Goal: Communication & Community: Answer question/provide support

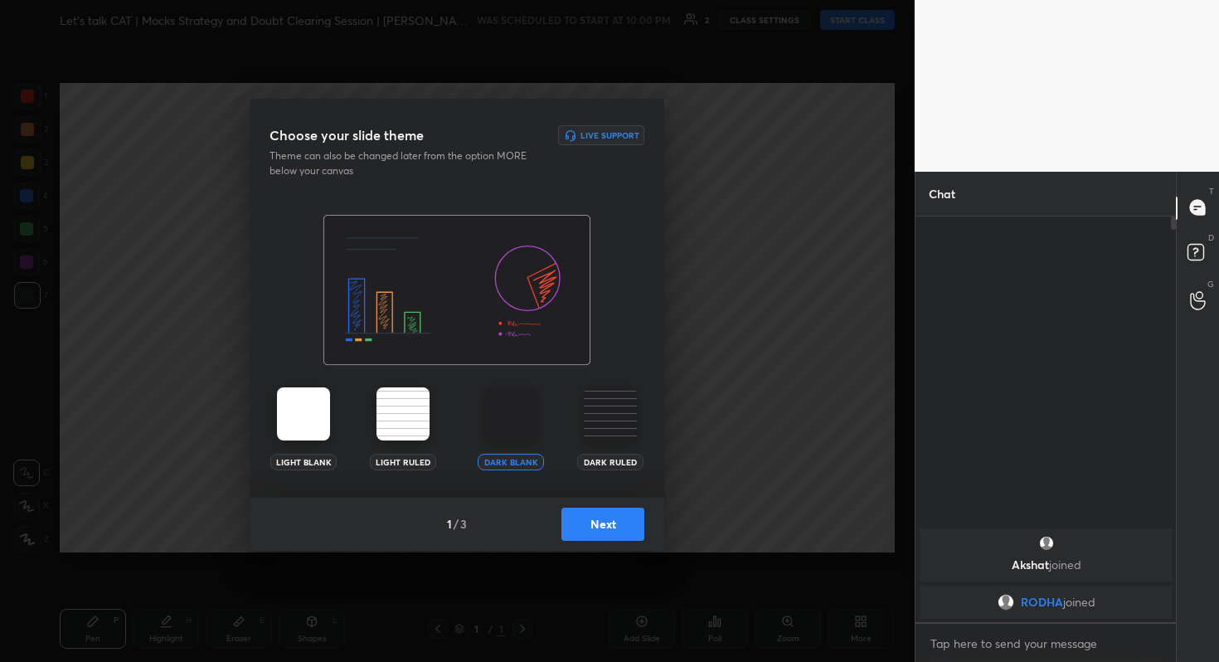
click at [599, 529] on button "Next" at bounding box center [602, 523] width 83 height 33
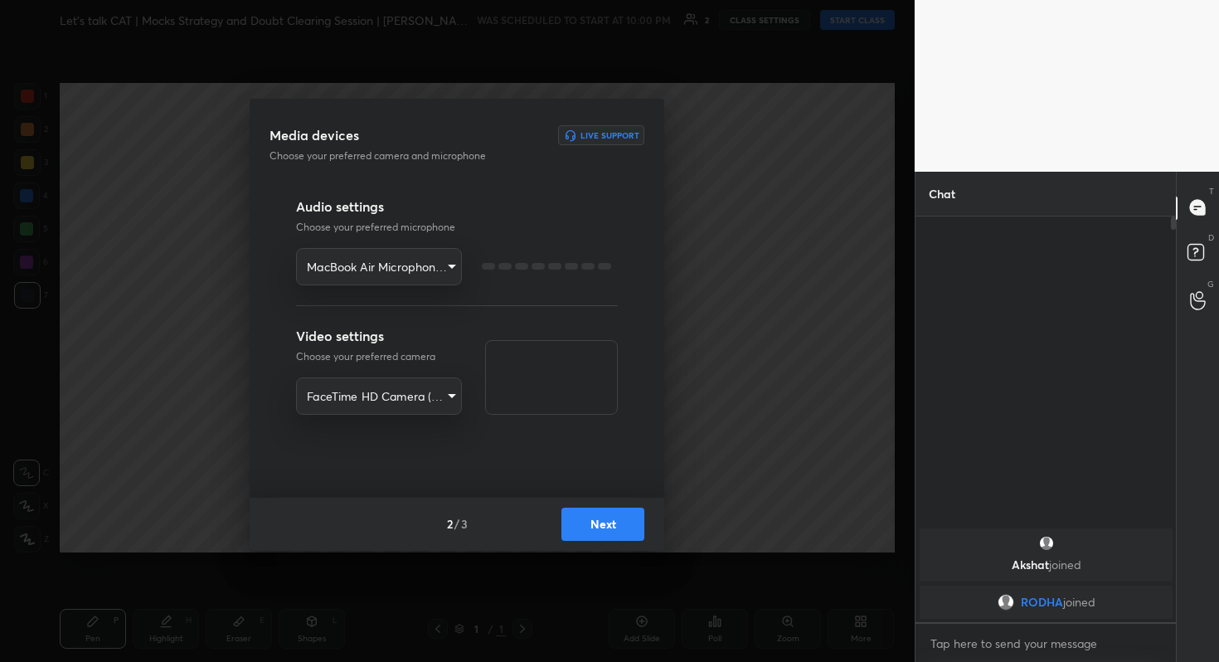
click at [599, 529] on button "Next" at bounding box center [602, 523] width 83 height 33
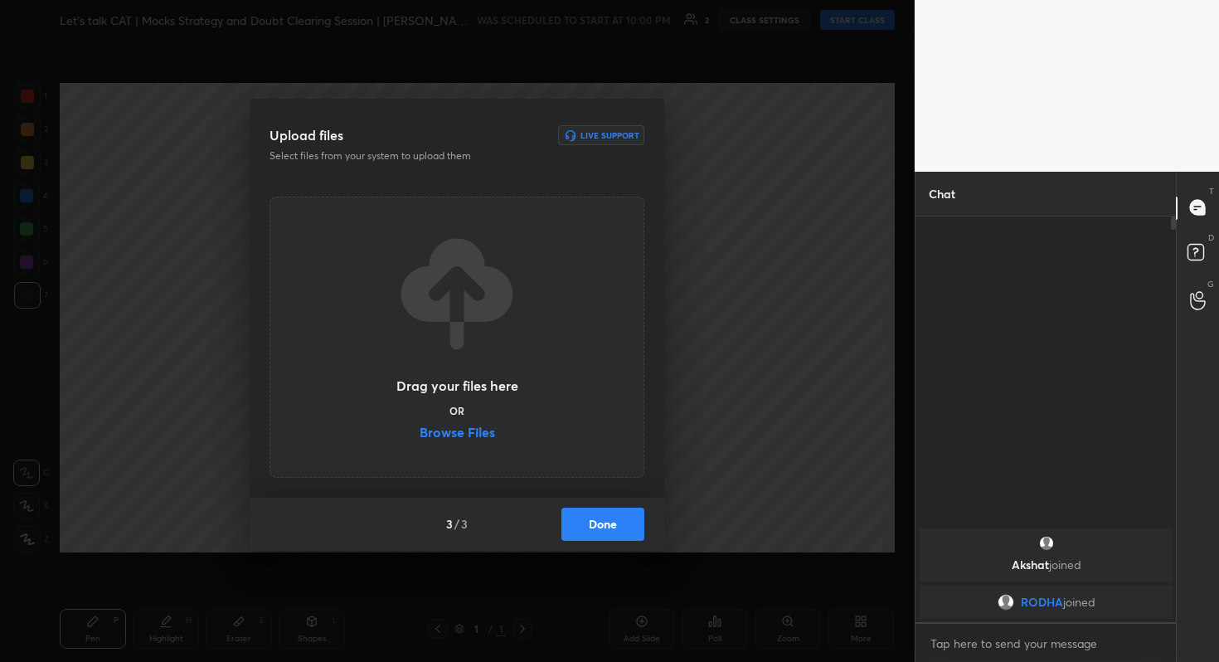
click at [599, 529] on button "Done" at bounding box center [602, 523] width 83 height 33
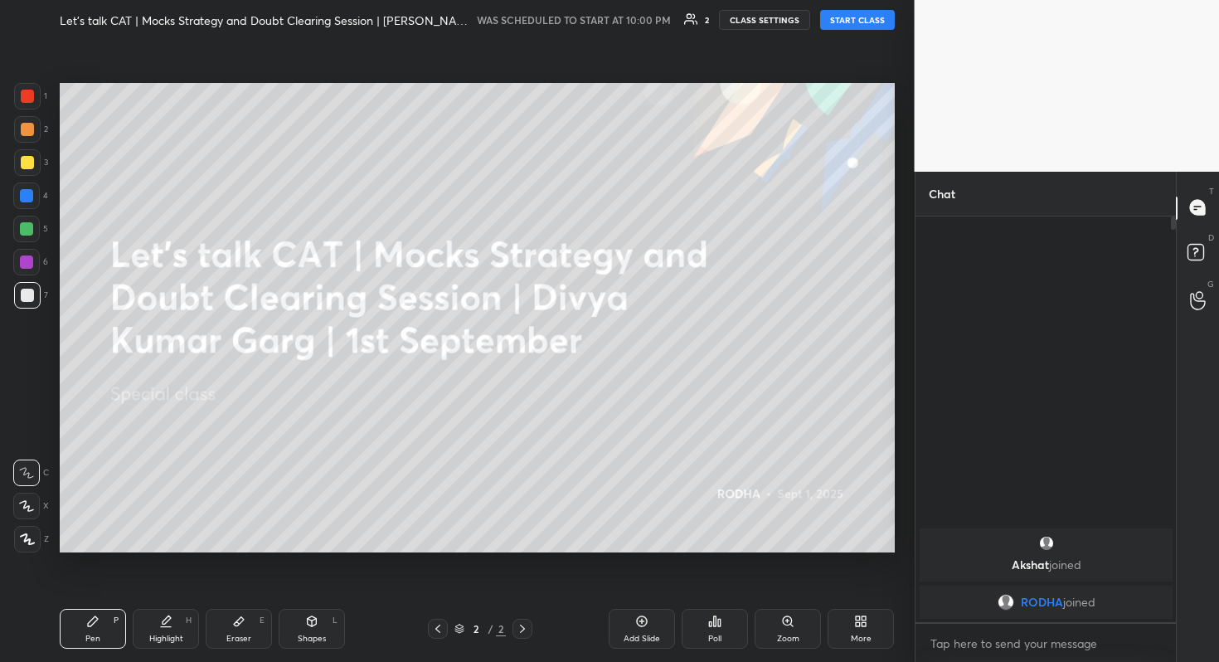
click at [28, 531] on div at bounding box center [27, 539] width 27 height 27
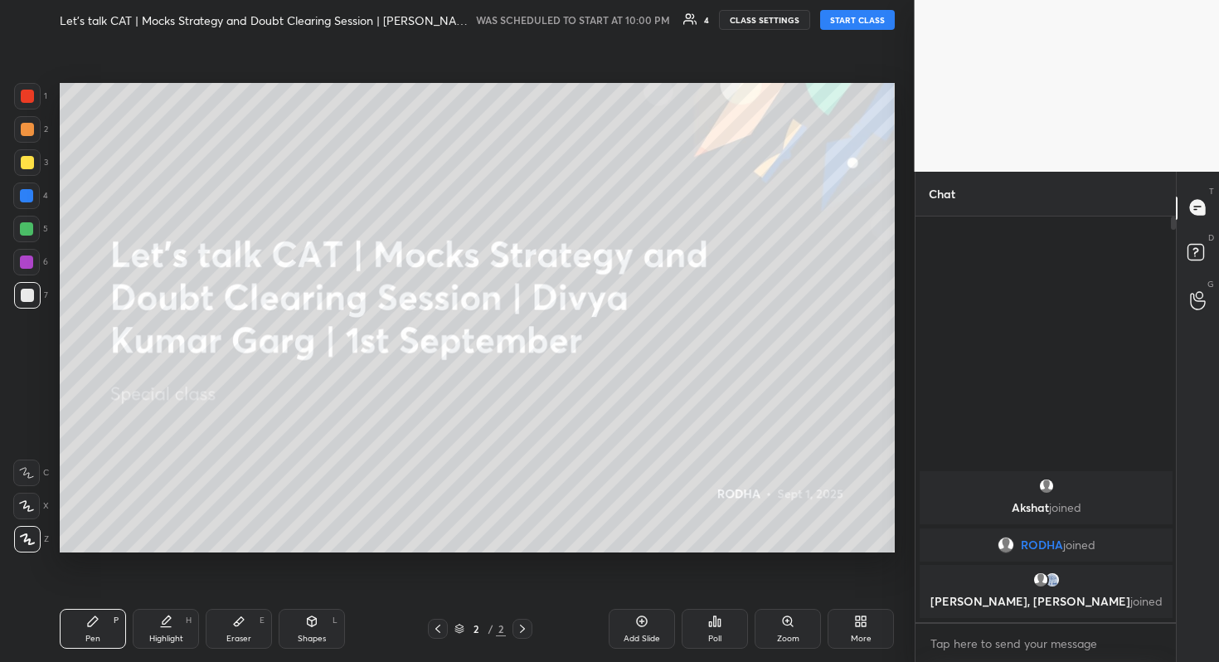
click at [862, 616] on icon at bounding box center [864, 618] width 4 height 4
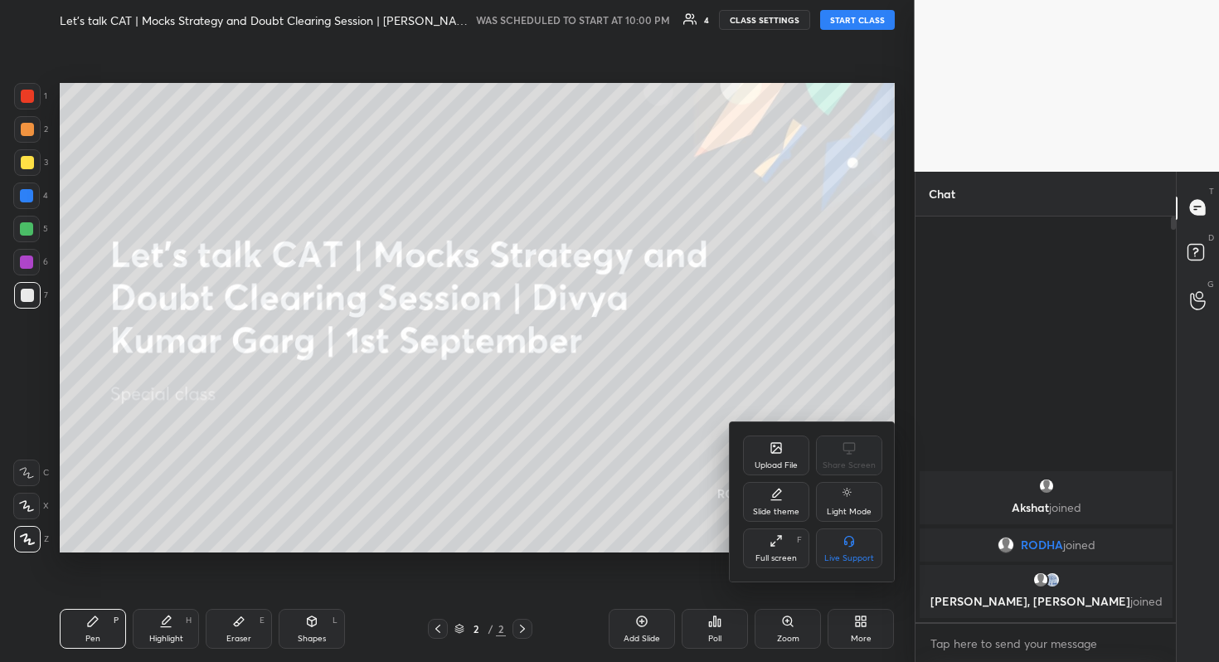
click at [763, 435] on div "Upload File" at bounding box center [776, 455] width 66 height 40
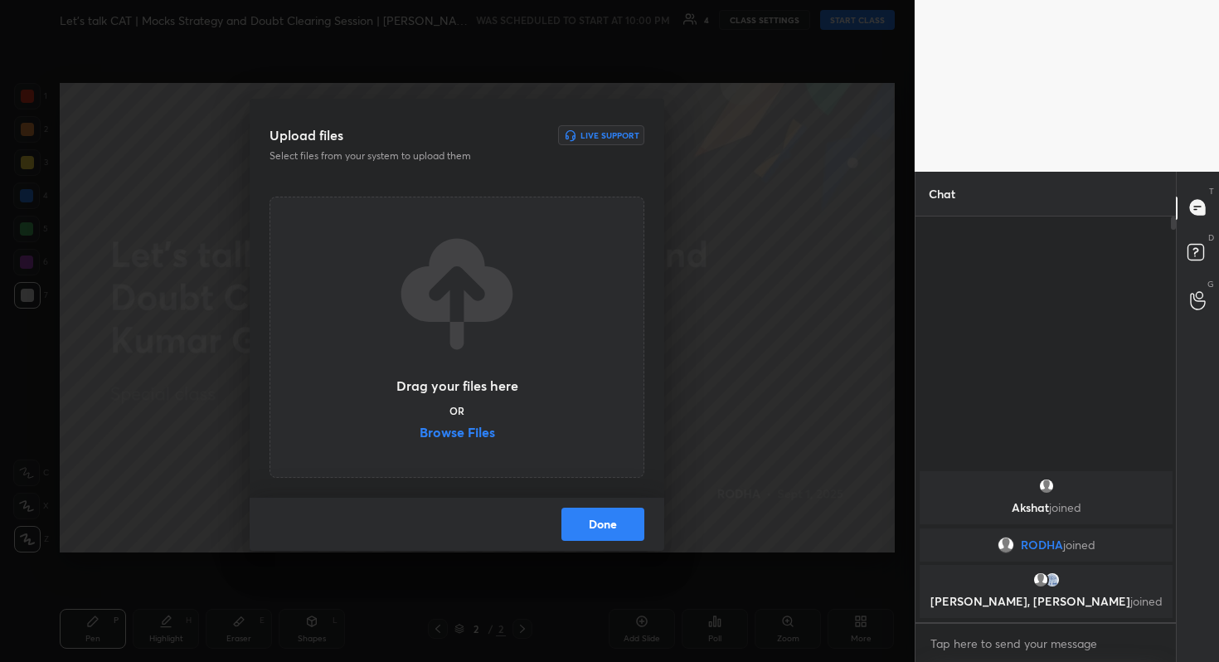
click at [470, 425] on label "Browse Files" at bounding box center [457, 433] width 75 height 17
click at [420, 425] on input "Browse Files" at bounding box center [420, 433] width 0 height 17
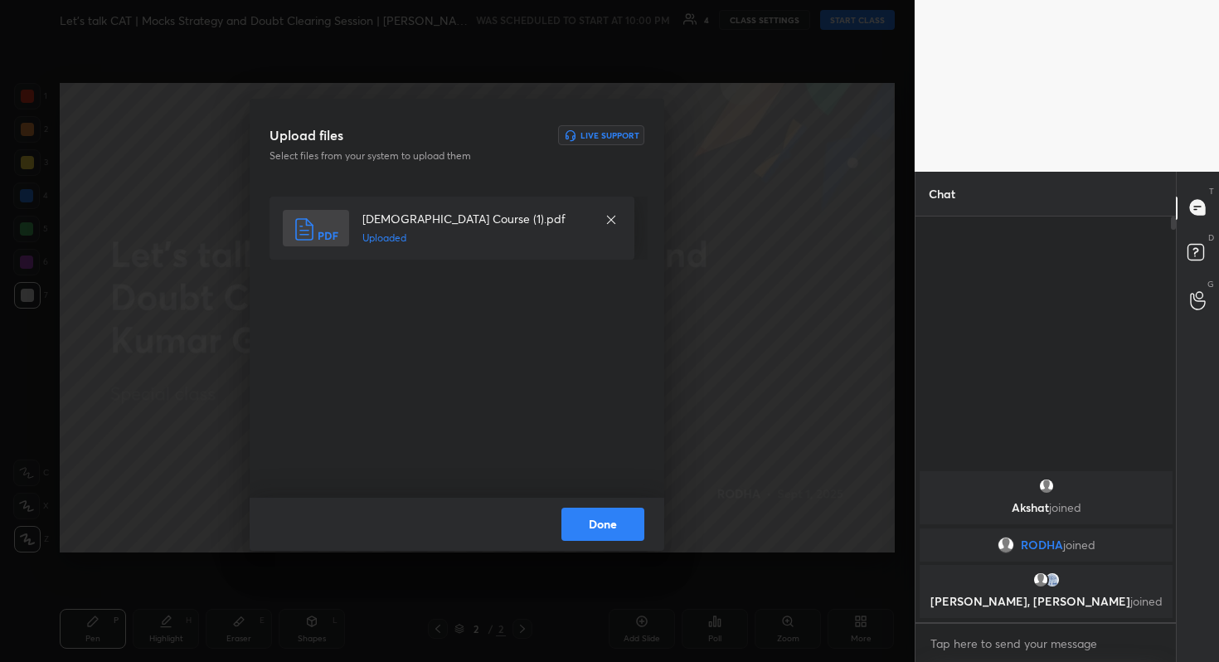
click at [627, 538] on button "Done" at bounding box center [602, 523] width 83 height 33
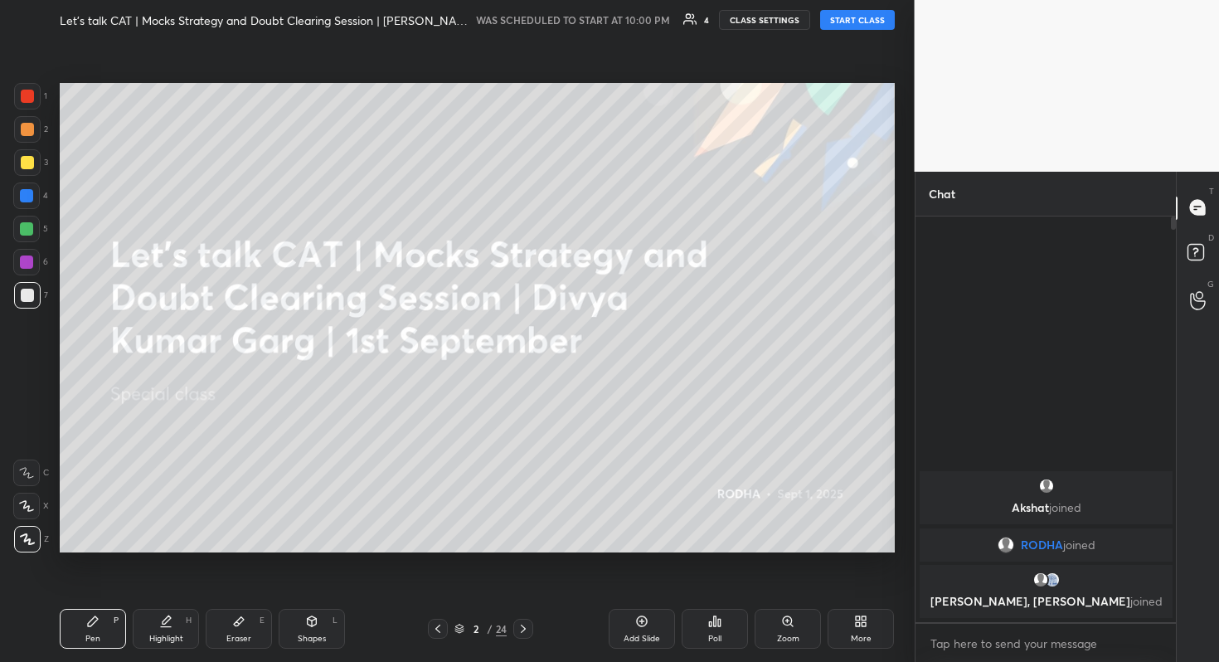
click at [852, 13] on button "START CLASS" at bounding box center [857, 20] width 75 height 20
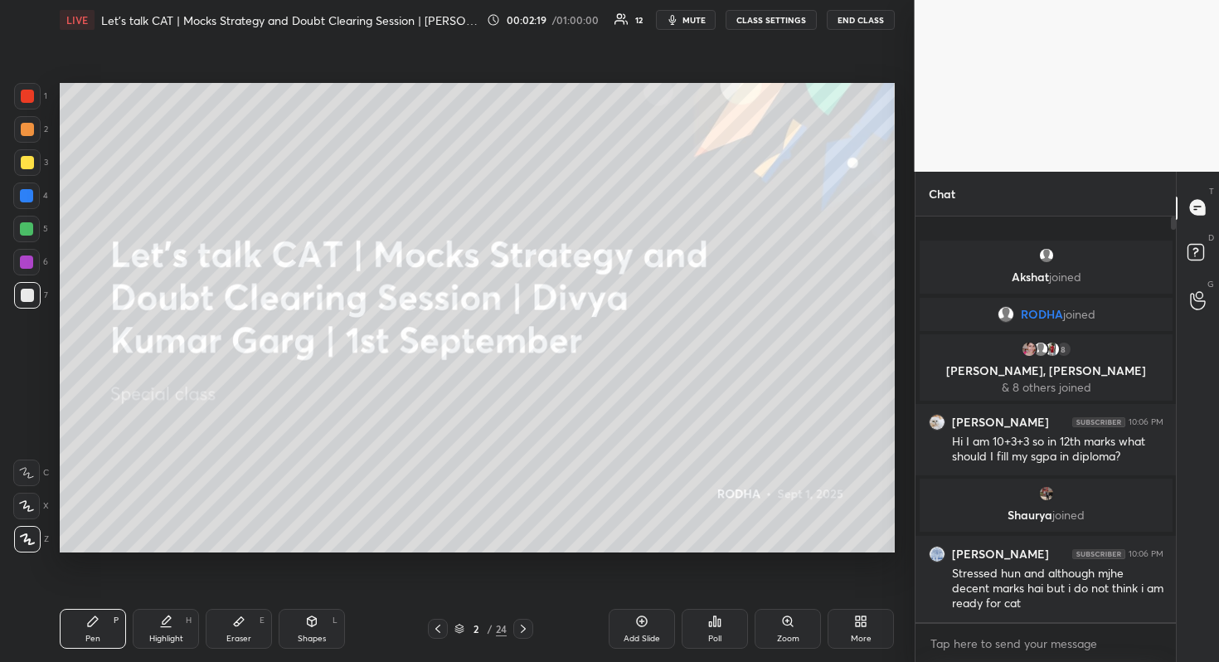
click at [1202, 243] on icon at bounding box center [1198, 255] width 30 height 30
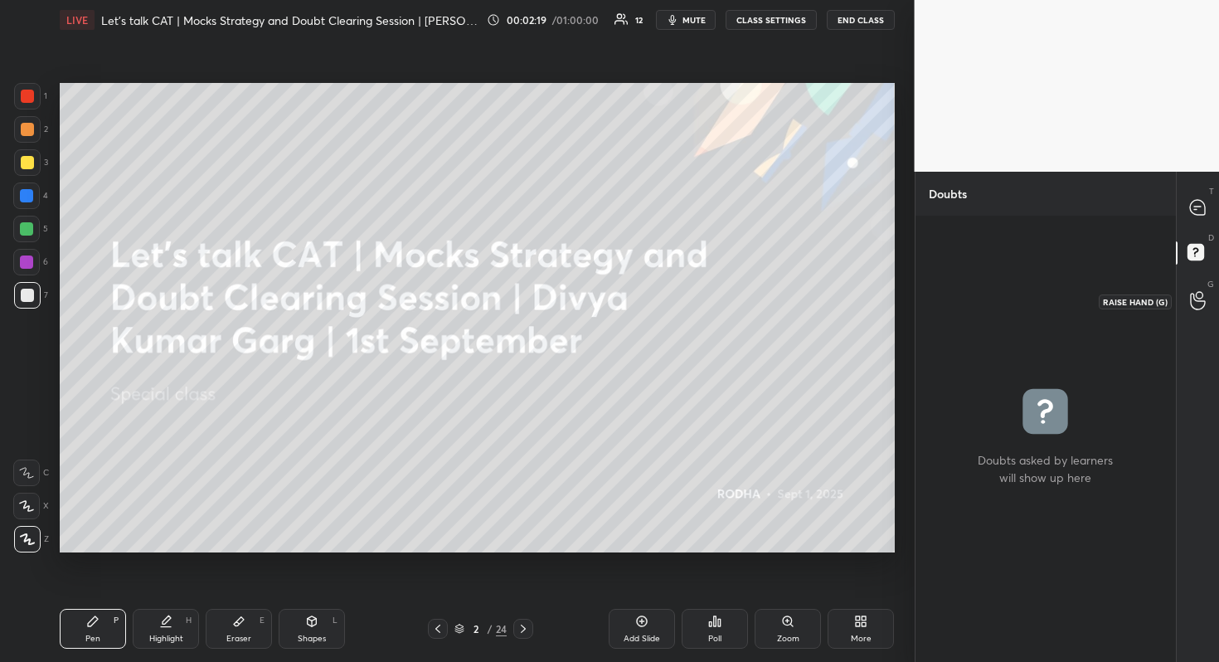
click at [1202, 302] on icon at bounding box center [1198, 300] width 16 height 19
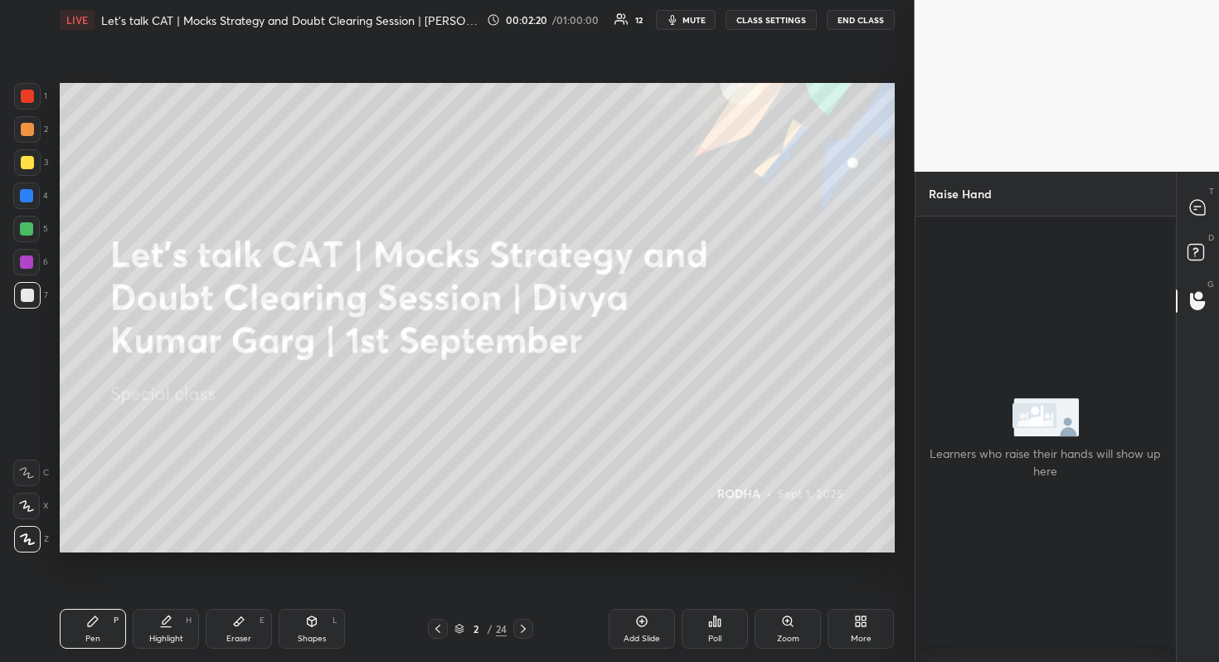
click at [1204, 187] on div "T Messages (T)" at bounding box center [1198, 208] width 42 height 46
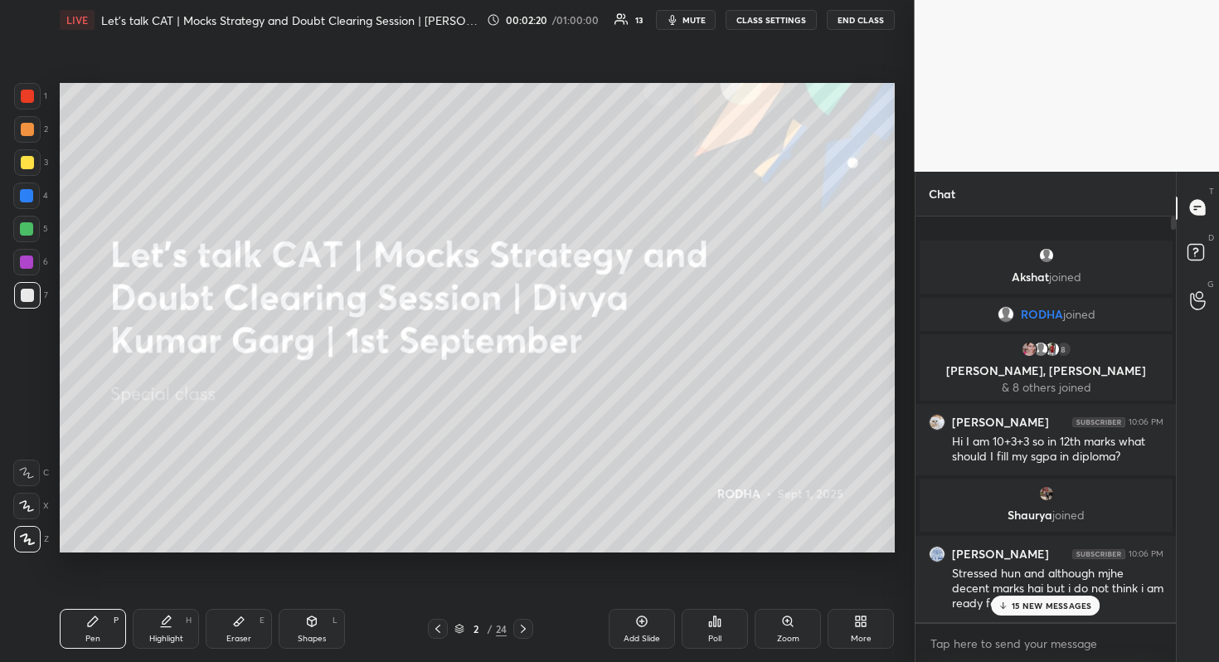
scroll to position [400, 255]
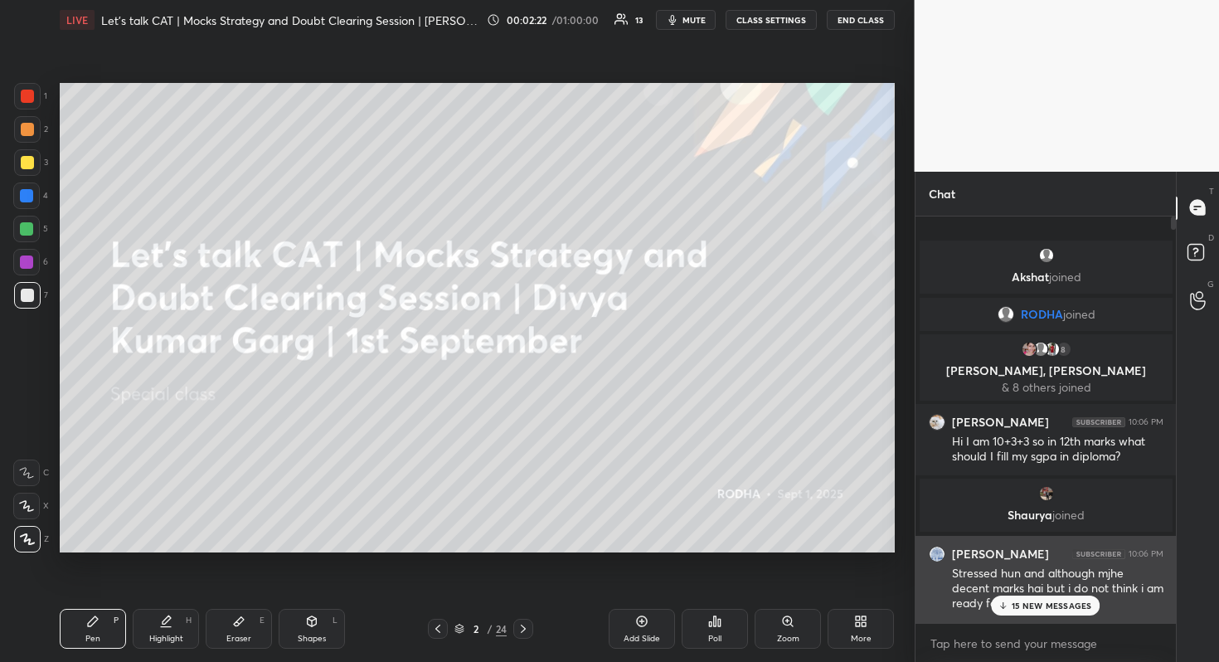
click at [1039, 617] on div "[PERSON_NAME] 10:06 PM Stressed hun and although mjhe decent marks hai but i do…" at bounding box center [1045, 579] width 261 height 86
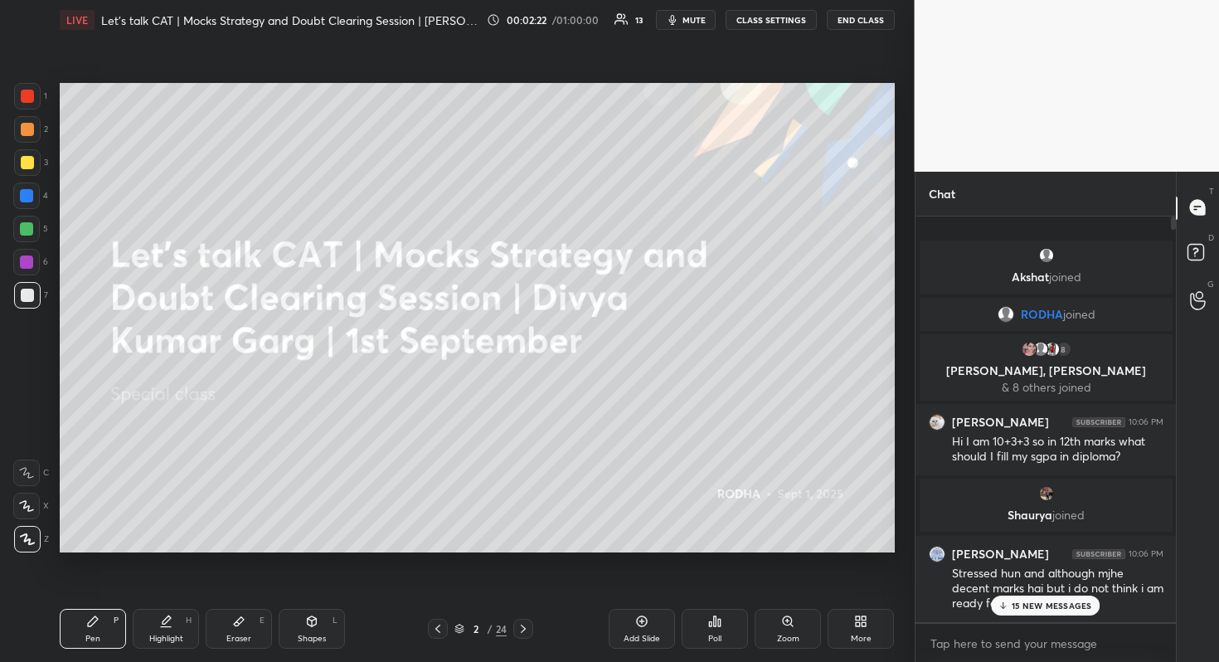
click at [1043, 601] on p "15 NEW MESSAGES" at bounding box center [1052, 605] width 80 height 10
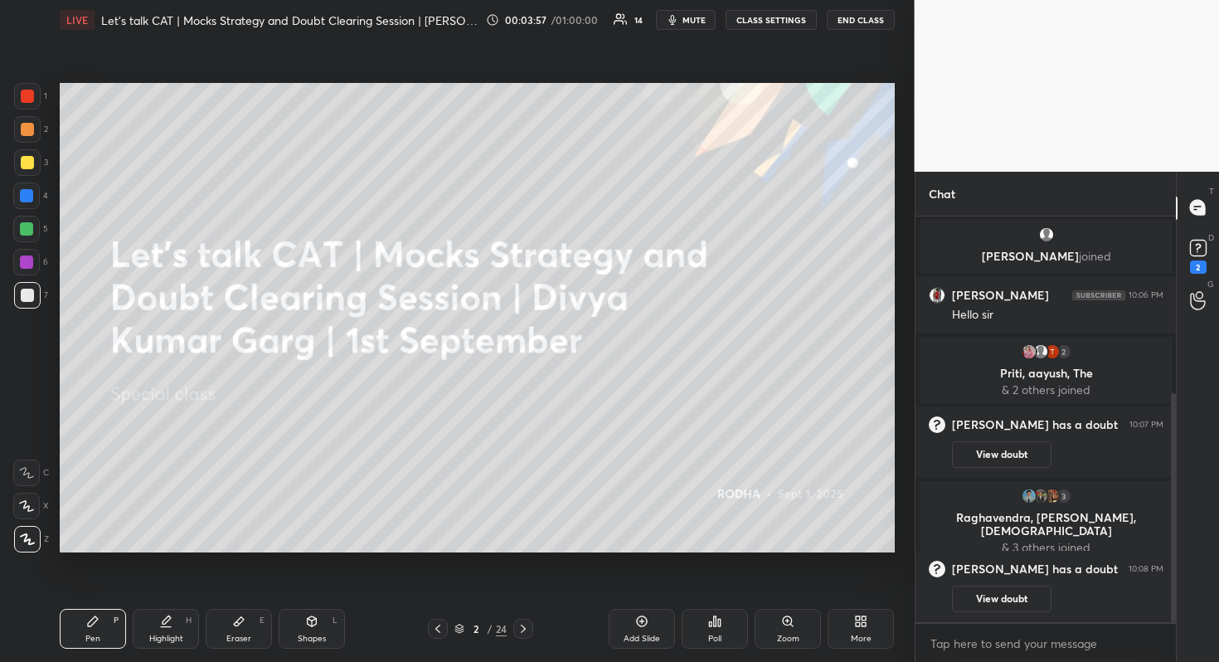
scroll to position [373, 0]
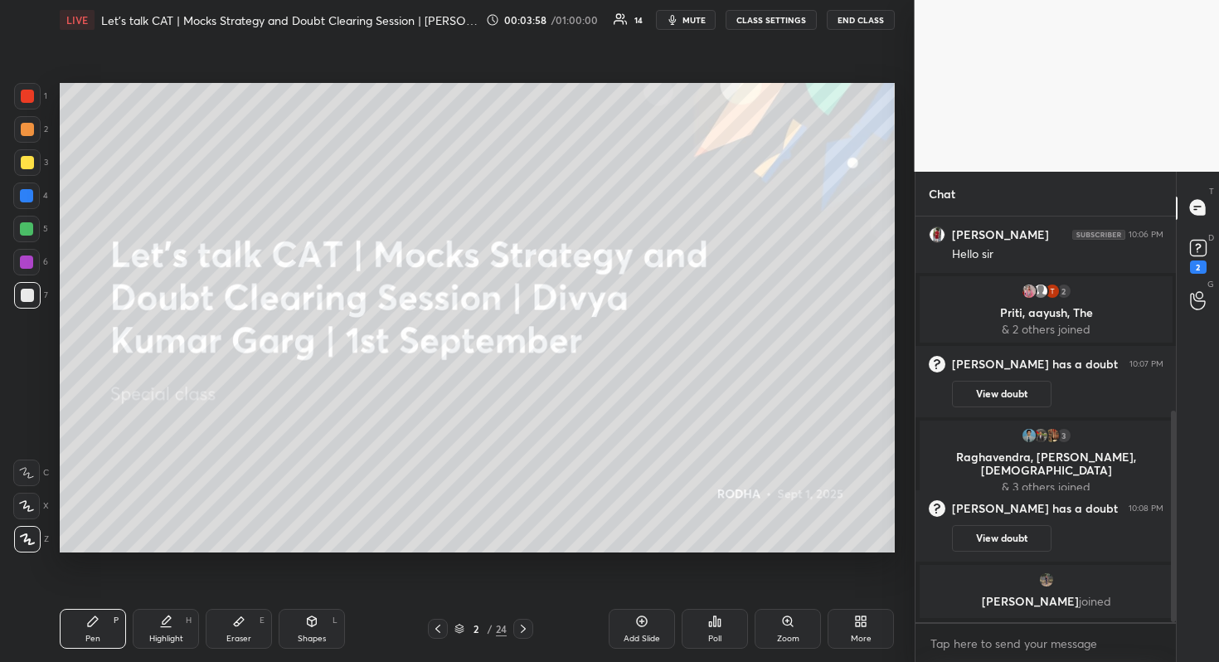
click at [653, 614] on div "Add Slide" at bounding box center [642, 629] width 66 height 40
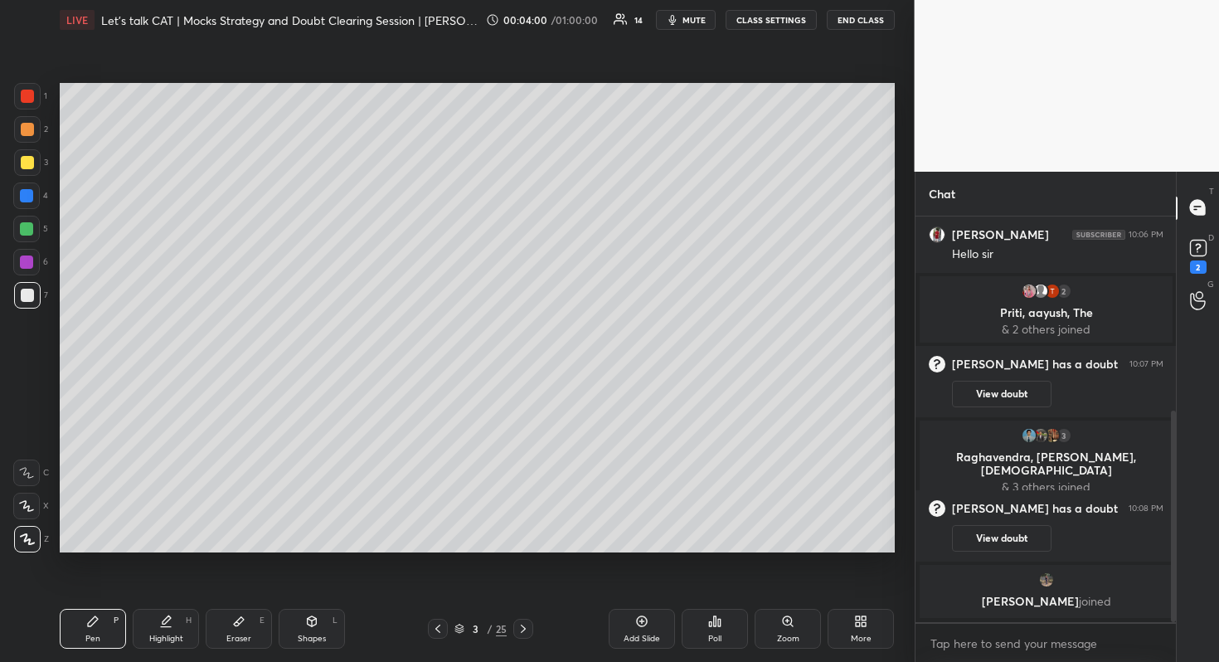
click at [426, 622] on div "3 / 25" at bounding box center [480, 629] width 130 height 20
click at [434, 628] on icon at bounding box center [437, 628] width 13 height 13
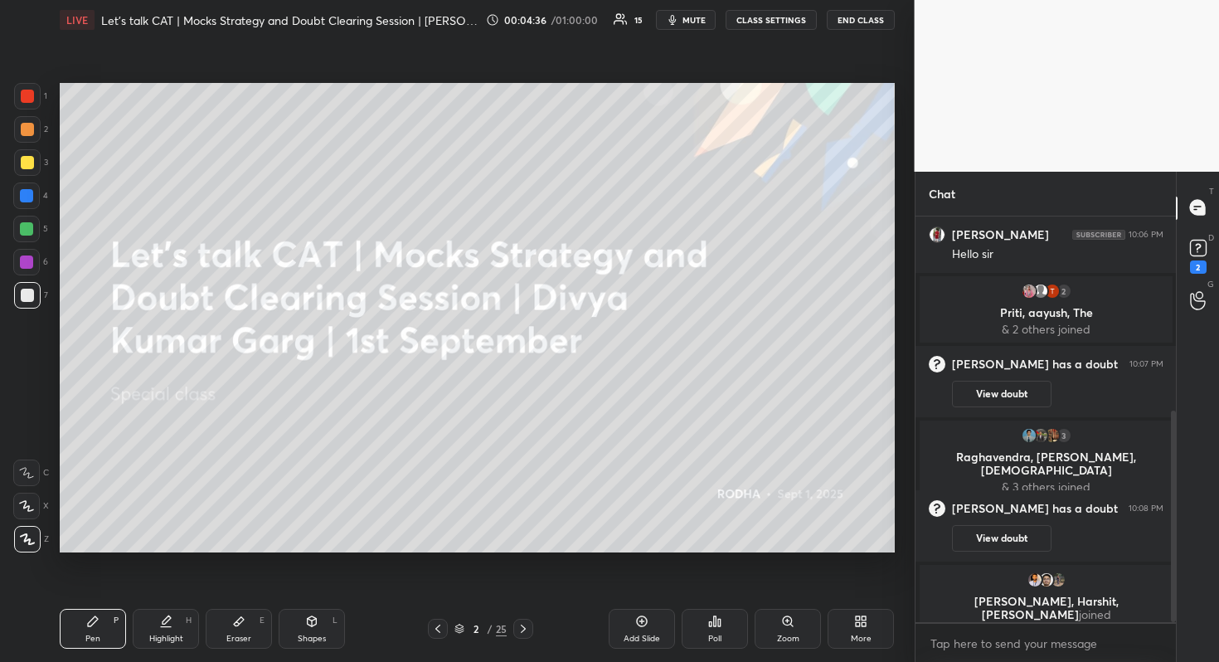
click at [611, 615] on div "Add Slide" at bounding box center [642, 629] width 66 height 40
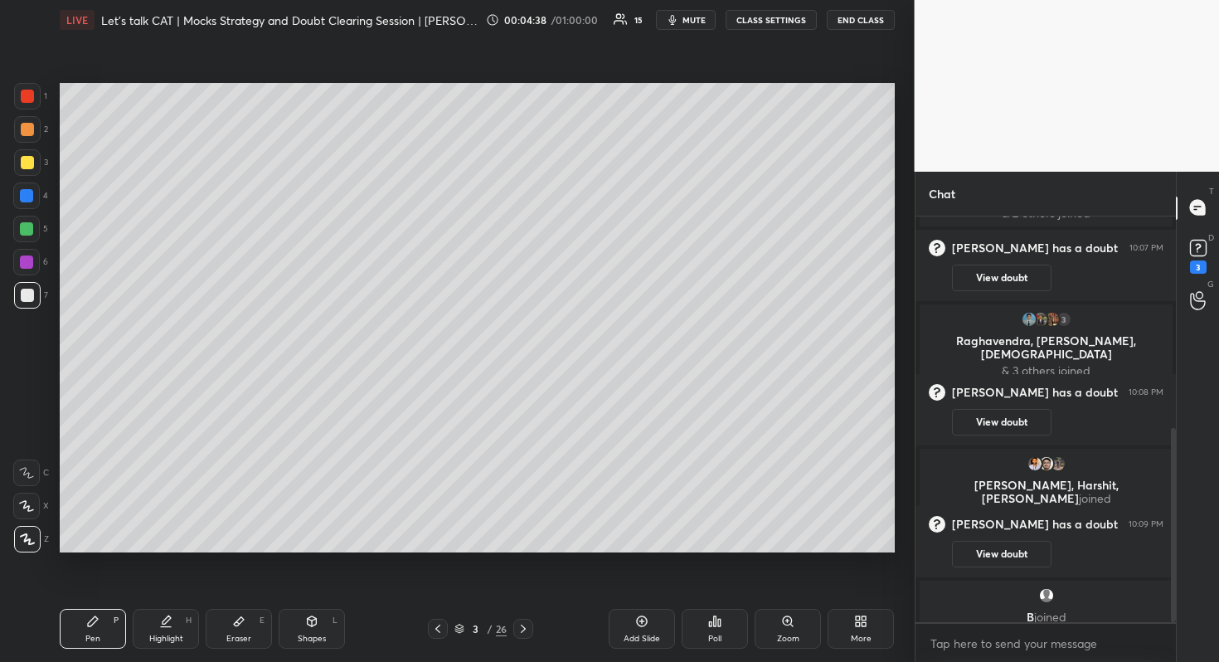
scroll to position [441, 0]
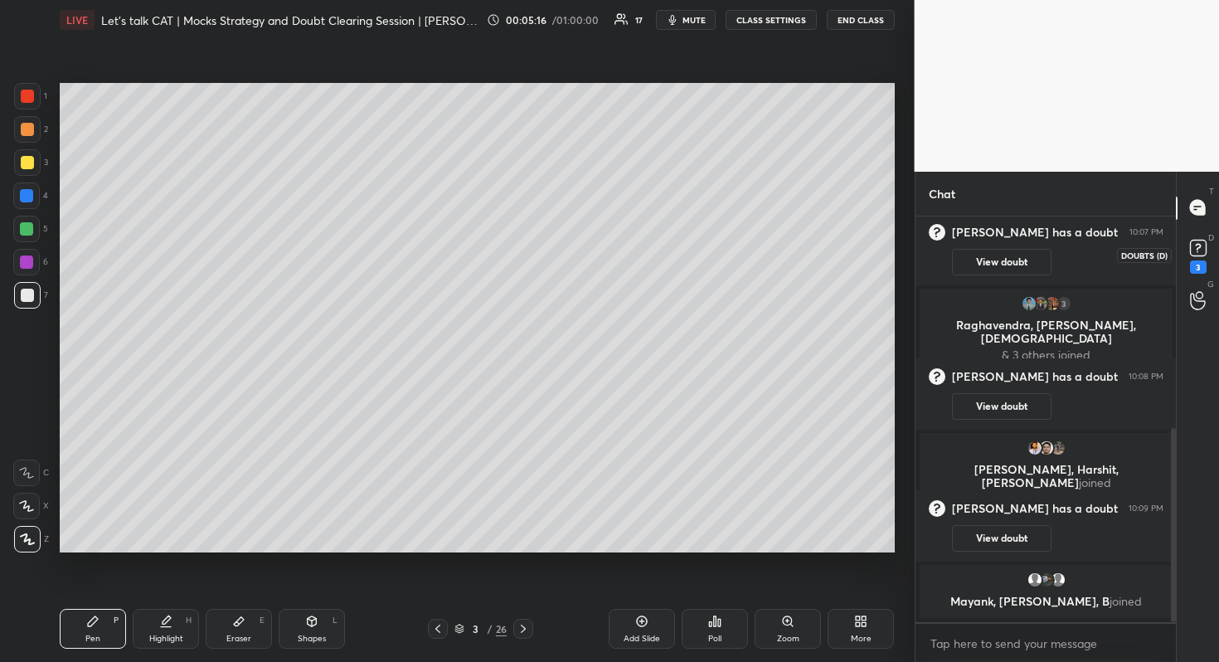
click at [1206, 260] on div "3" at bounding box center [1198, 254] width 25 height 38
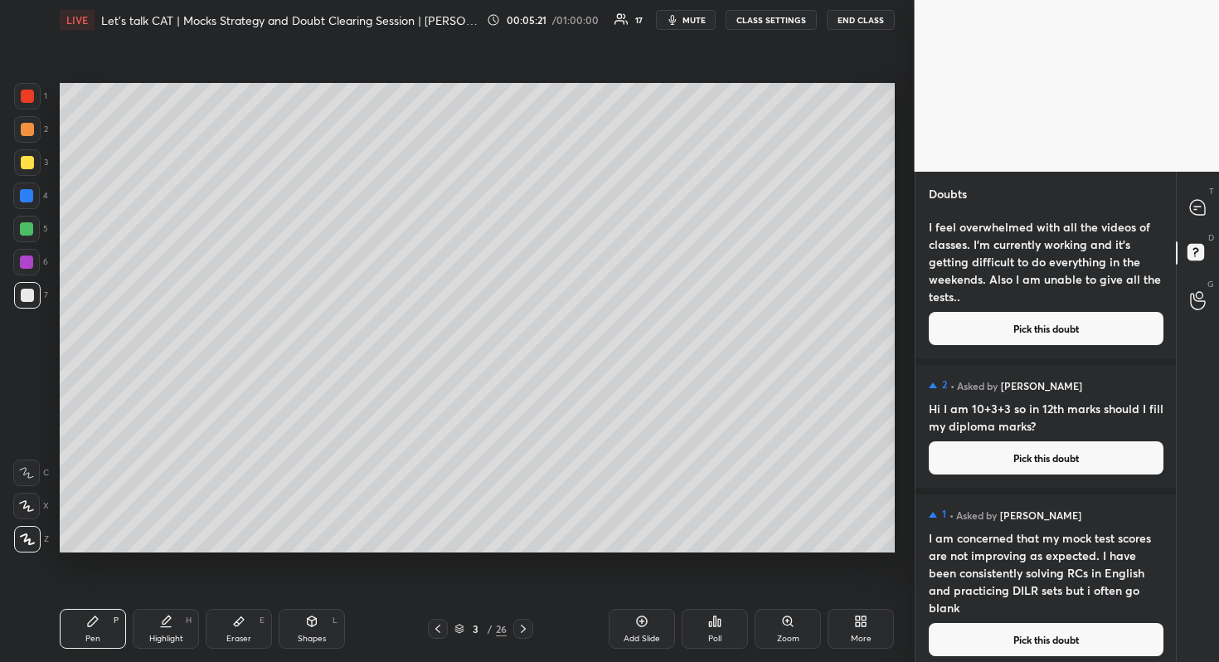
scroll to position [46, 0]
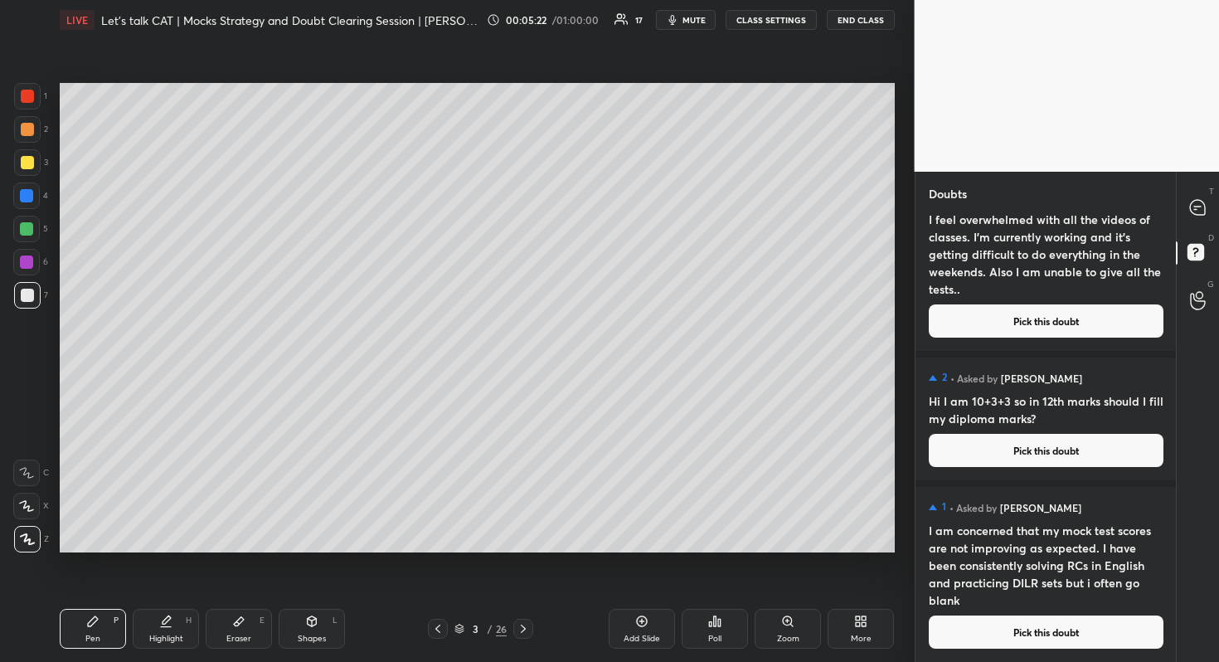
click at [1011, 635] on button "Pick this doubt" at bounding box center [1046, 631] width 235 height 33
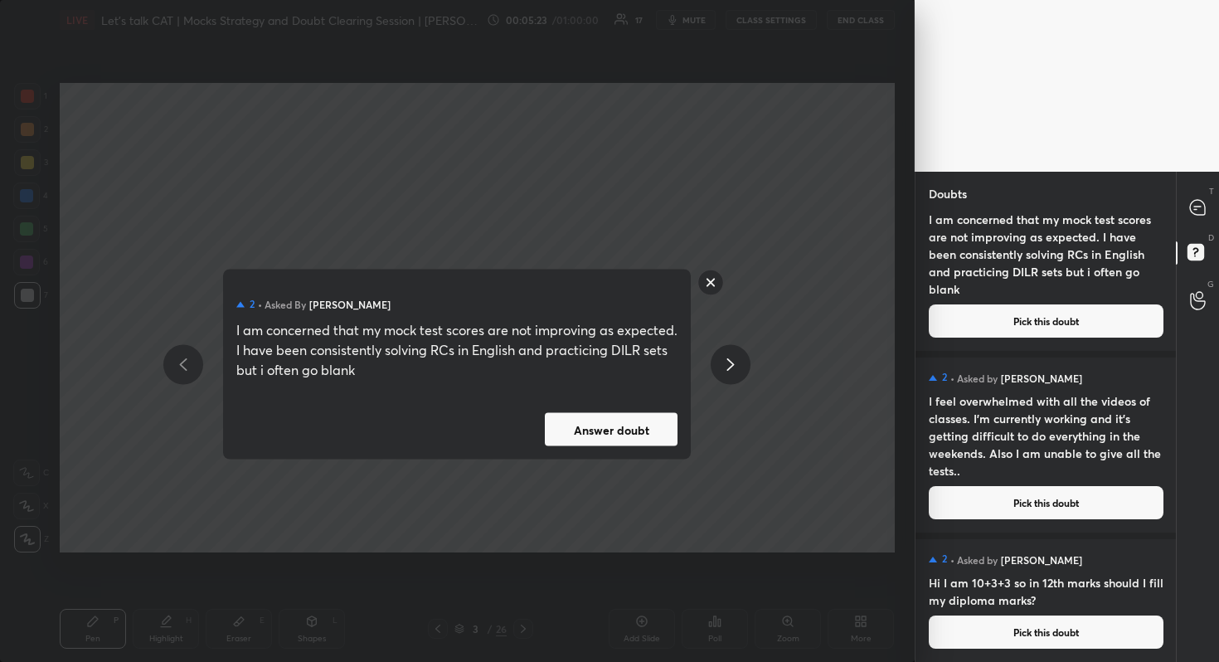
click at [630, 444] on button "Answer doubt" at bounding box center [611, 429] width 133 height 33
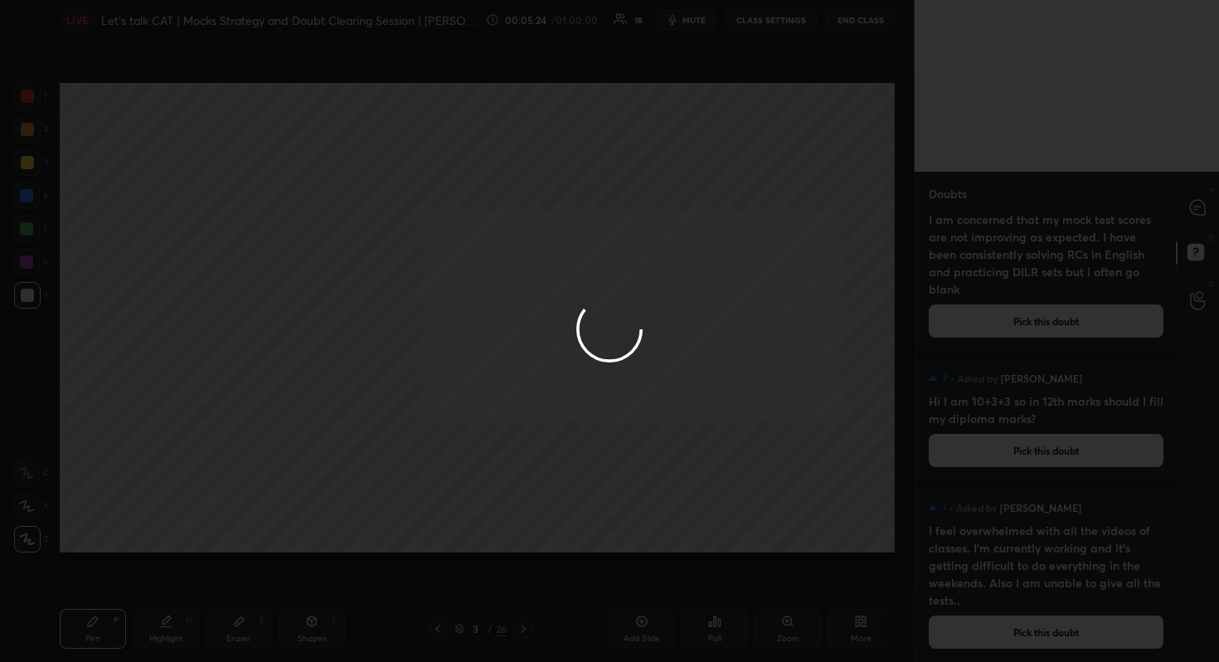
click at [1194, 202] on div at bounding box center [609, 331] width 1219 height 662
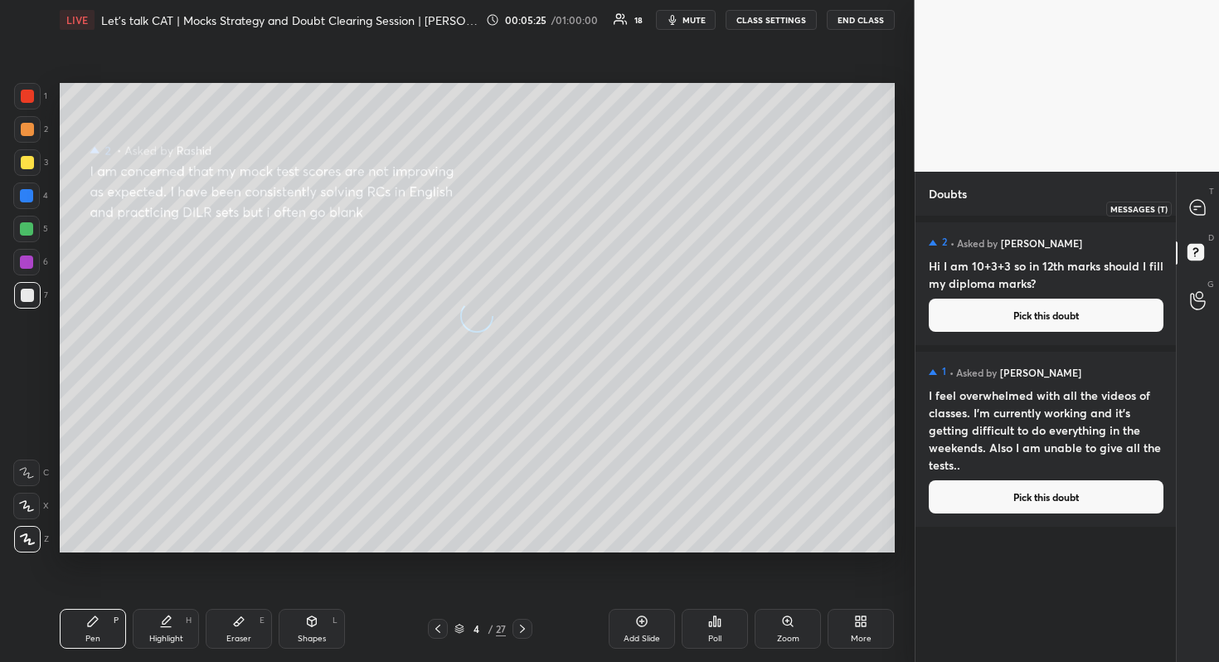
scroll to position [0, 0]
click at [1194, 202] on icon at bounding box center [1197, 207] width 15 height 15
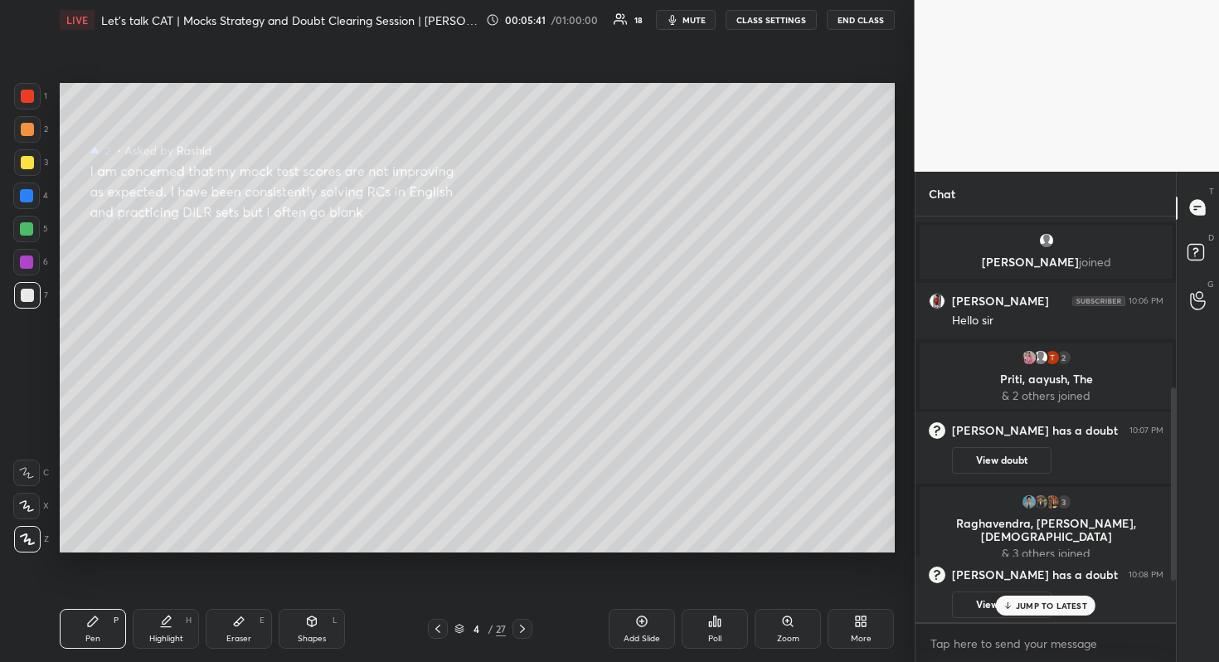
scroll to position [445, 0]
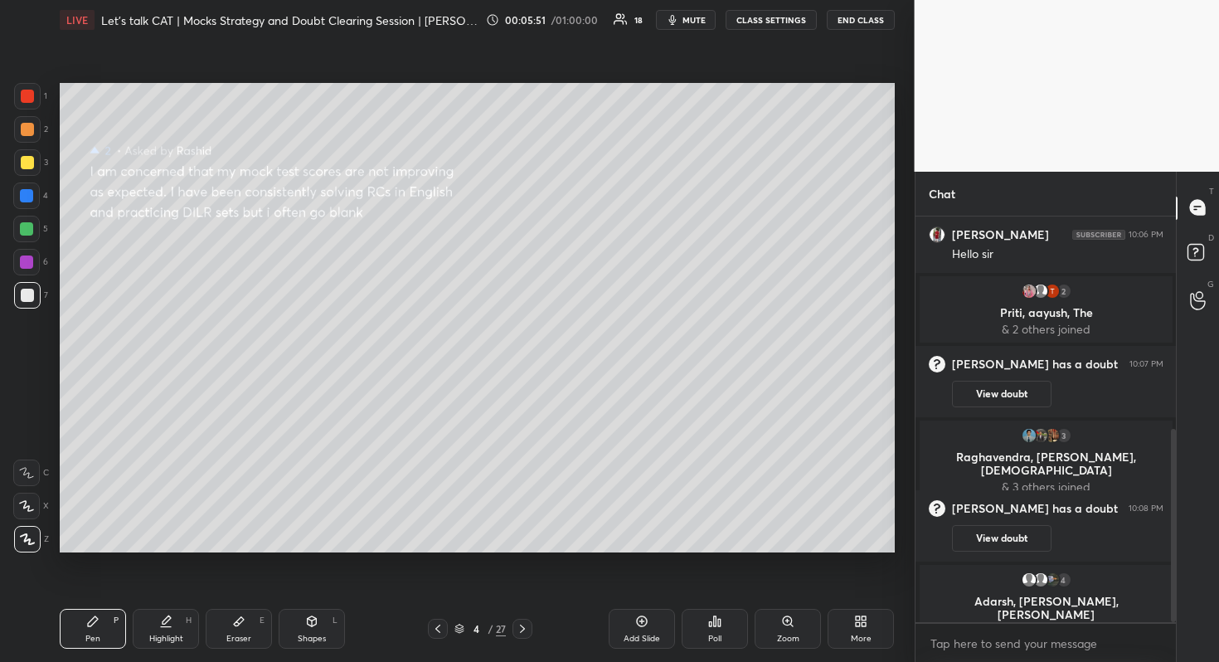
drag, startPoint x: 31, startPoint y: 163, endPoint x: 27, endPoint y: 179, distance: 16.9
click at [30, 163] on div at bounding box center [27, 162] width 13 height 13
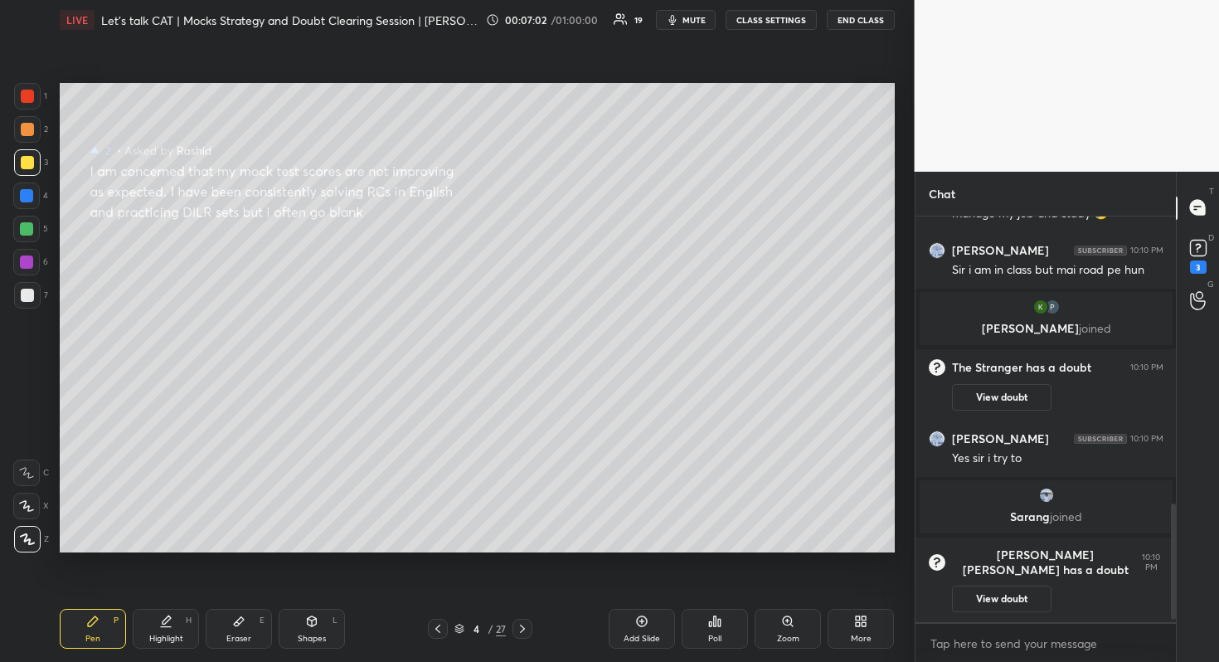
scroll to position [986, 0]
click at [33, 226] on div at bounding box center [26, 229] width 27 height 27
click at [32, 172] on div at bounding box center [27, 162] width 27 height 27
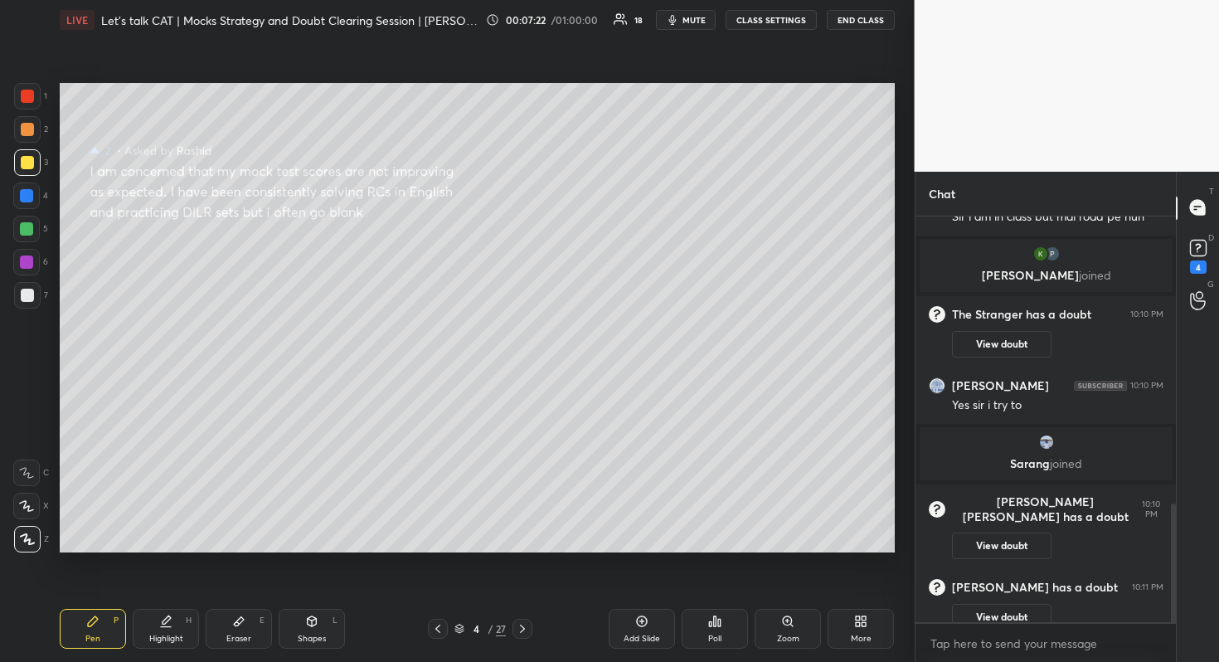
scroll to position [1004, 0]
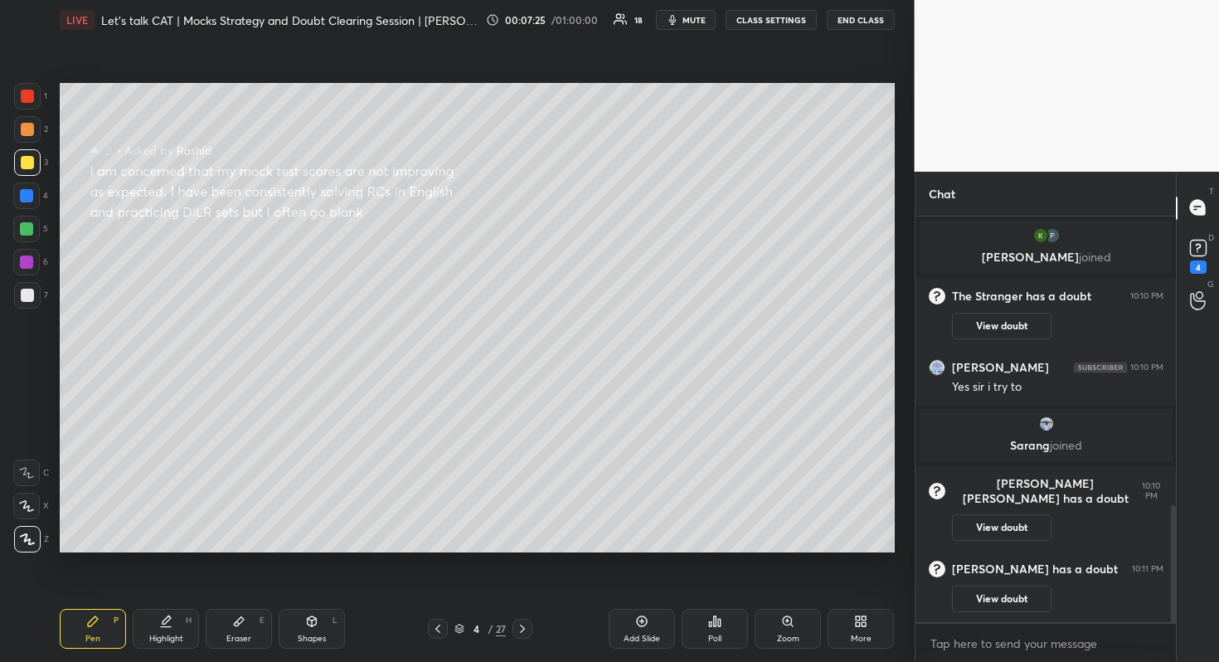
click at [10, 101] on div "1 2 3 4 5 6 7 R O A L C X Z Erase all C X Z" at bounding box center [26, 317] width 53 height 469
click at [26, 97] on div at bounding box center [27, 96] width 13 height 13
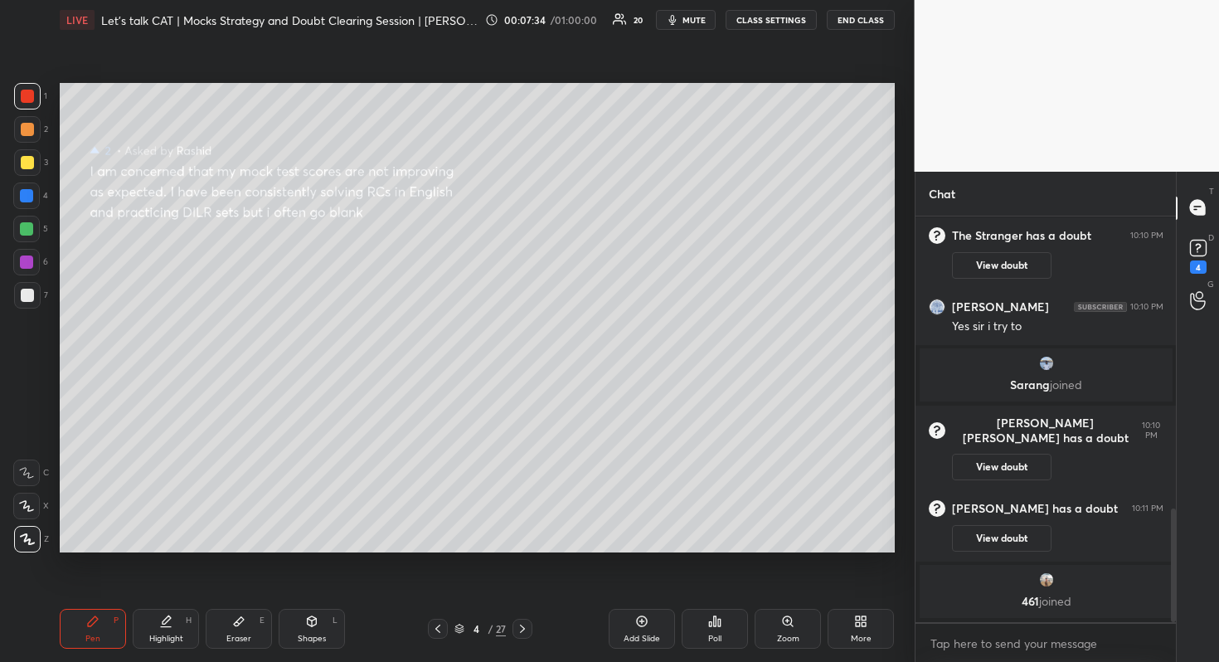
click at [650, 619] on div "Add Slide" at bounding box center [642, 629] width 66 height 40
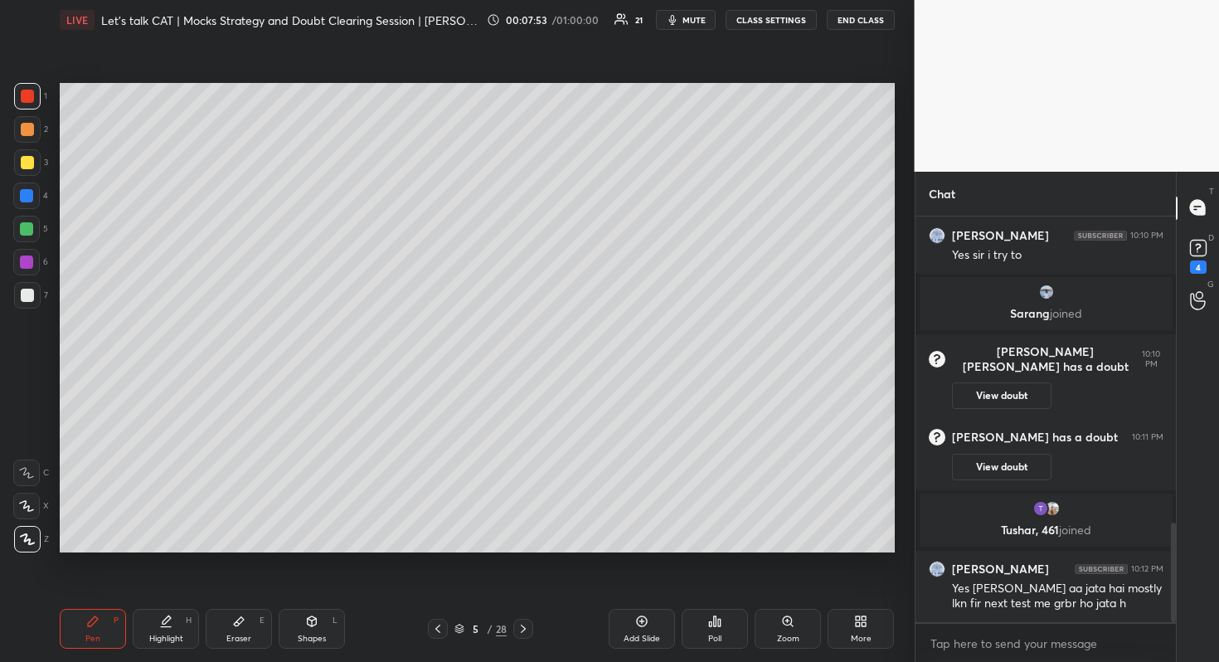
scroll to position [1250, 0]
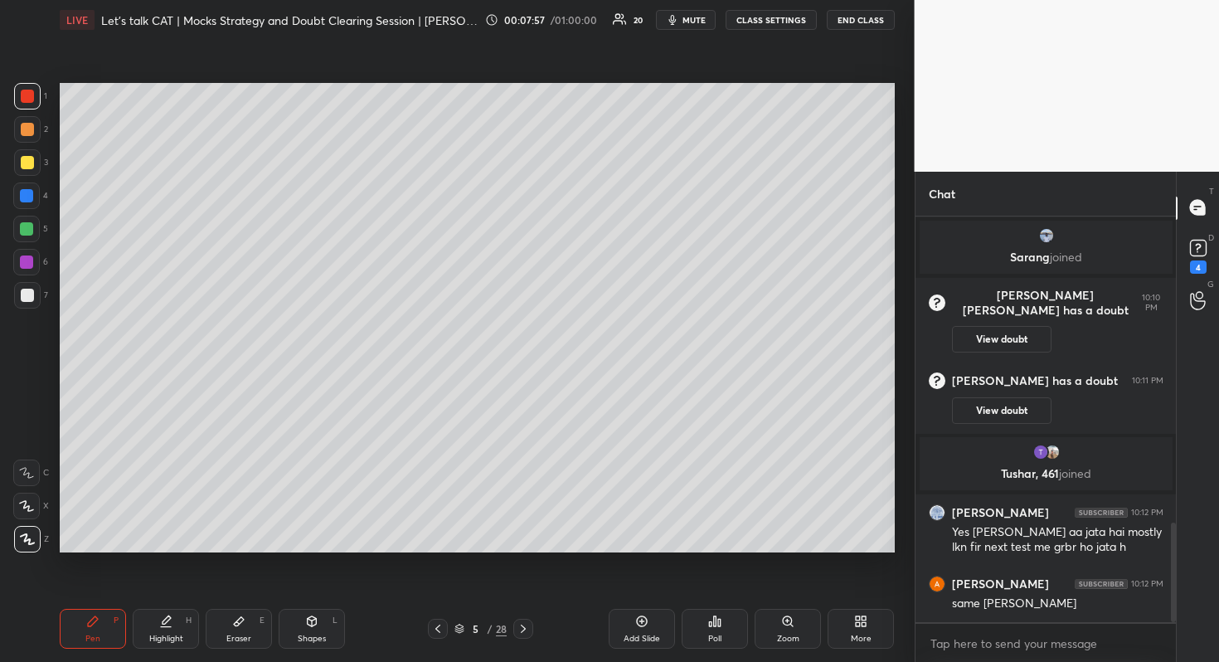
click at [29, 265] on div at bounding box center [26, 261] width 13 height 13
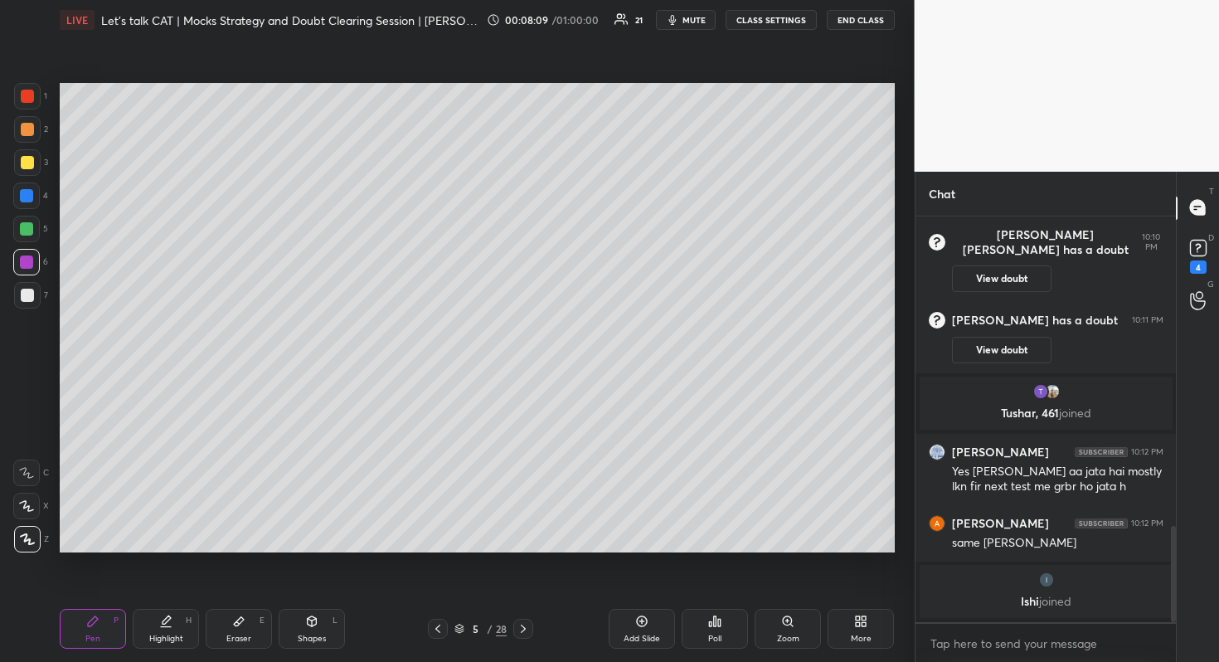
drag, startPoint x: 30, startPoint y: 133, endPoint x: 25, endPoint y: 141, distance: 9.7
click at [29, 135] on div at bounding box center [27, 129] width 13 height 13
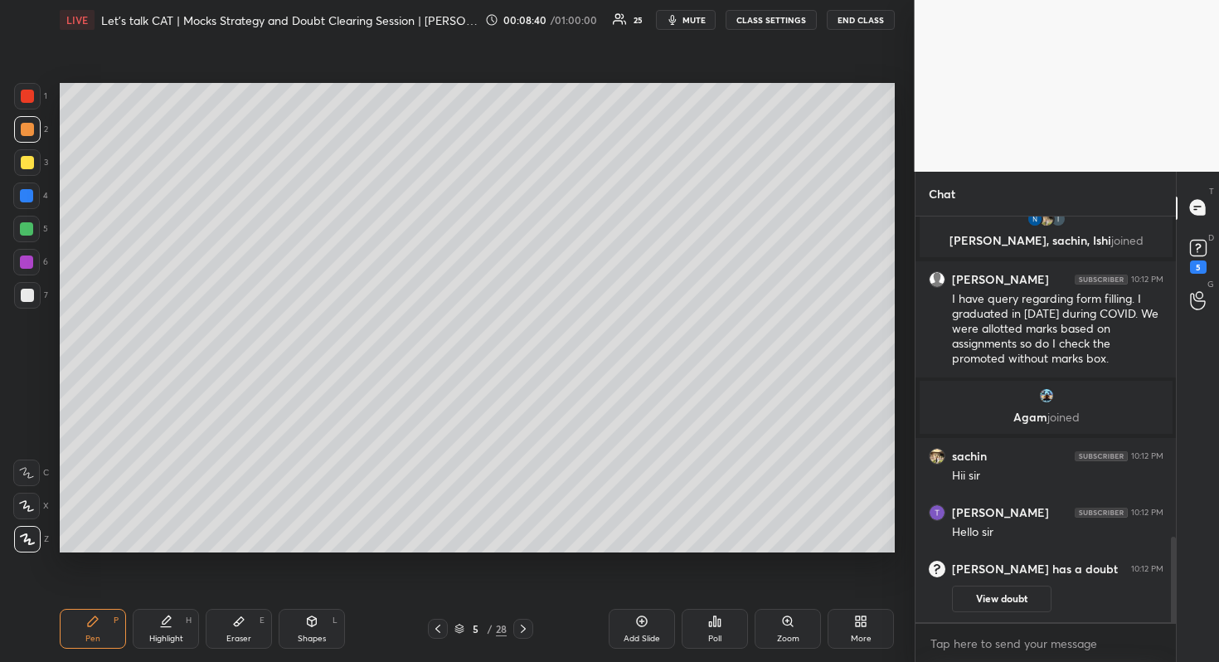
scroll to position [1483, 0]
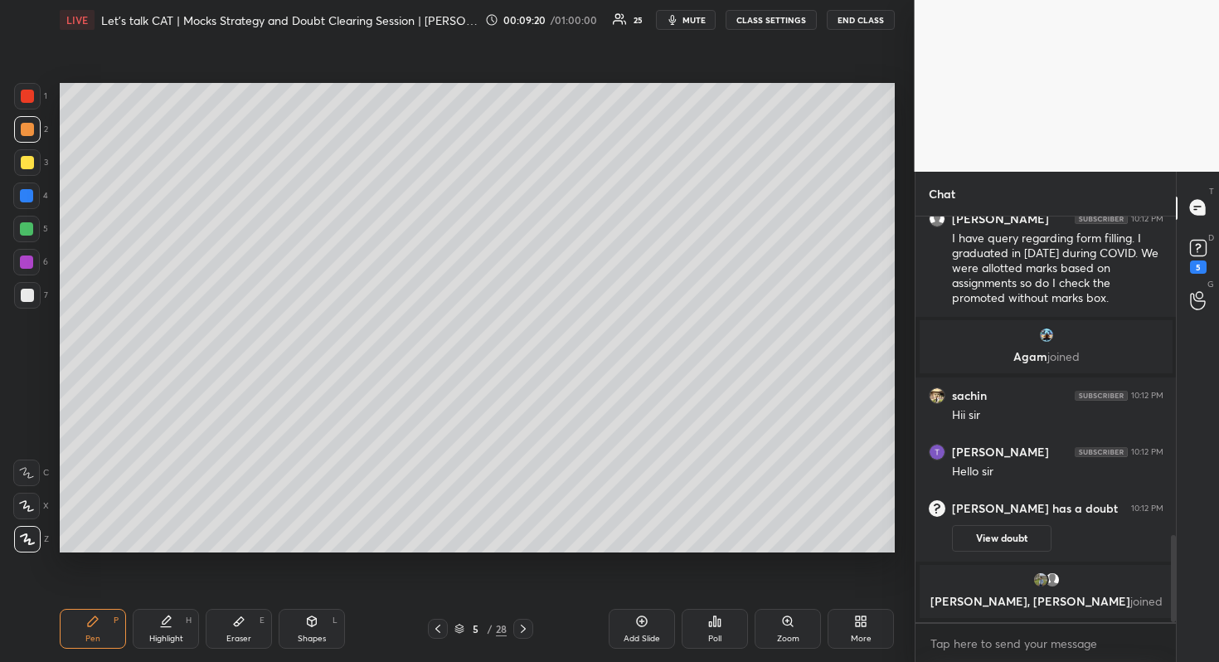
click at [24, 199] on div at bounding box center [26, 195] width 13 height 13
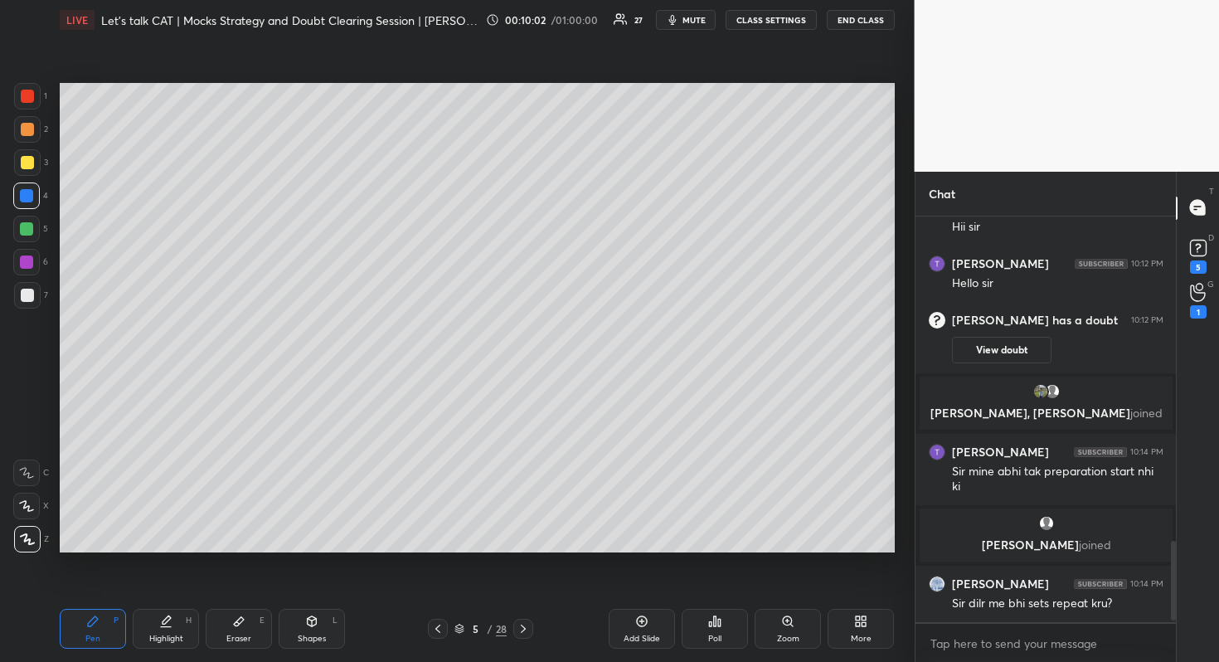
scroll to position [1667, 0]
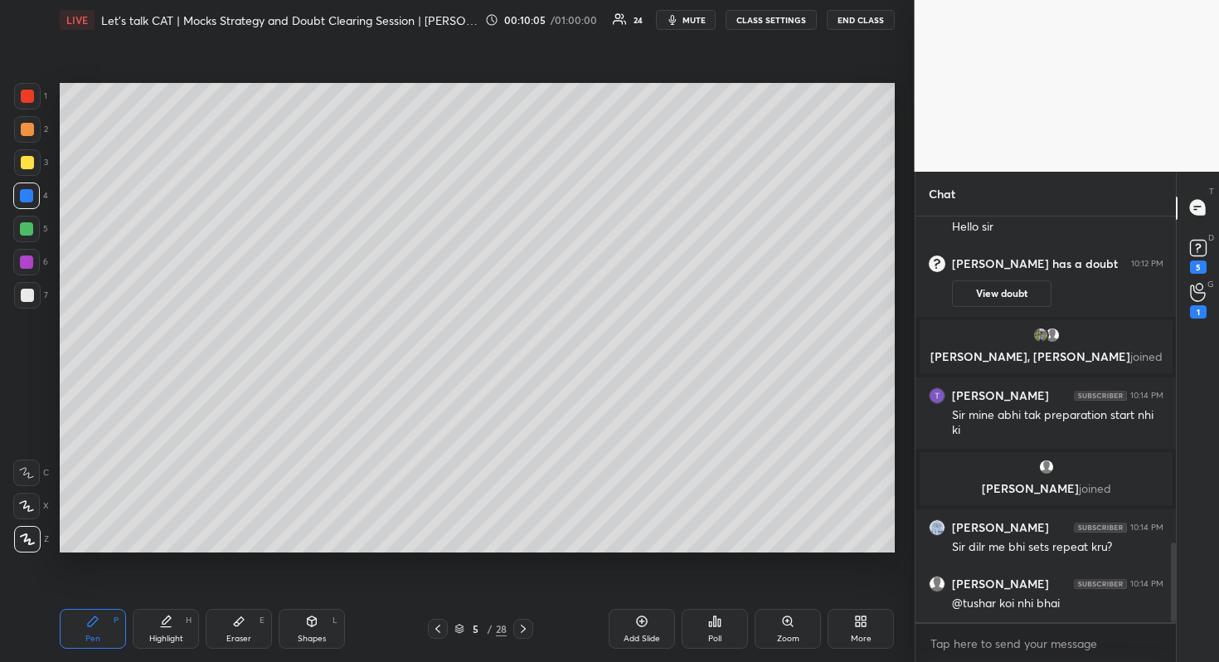
click at [32, 227] on div at bounding box center [26, 228] width 13 height 13
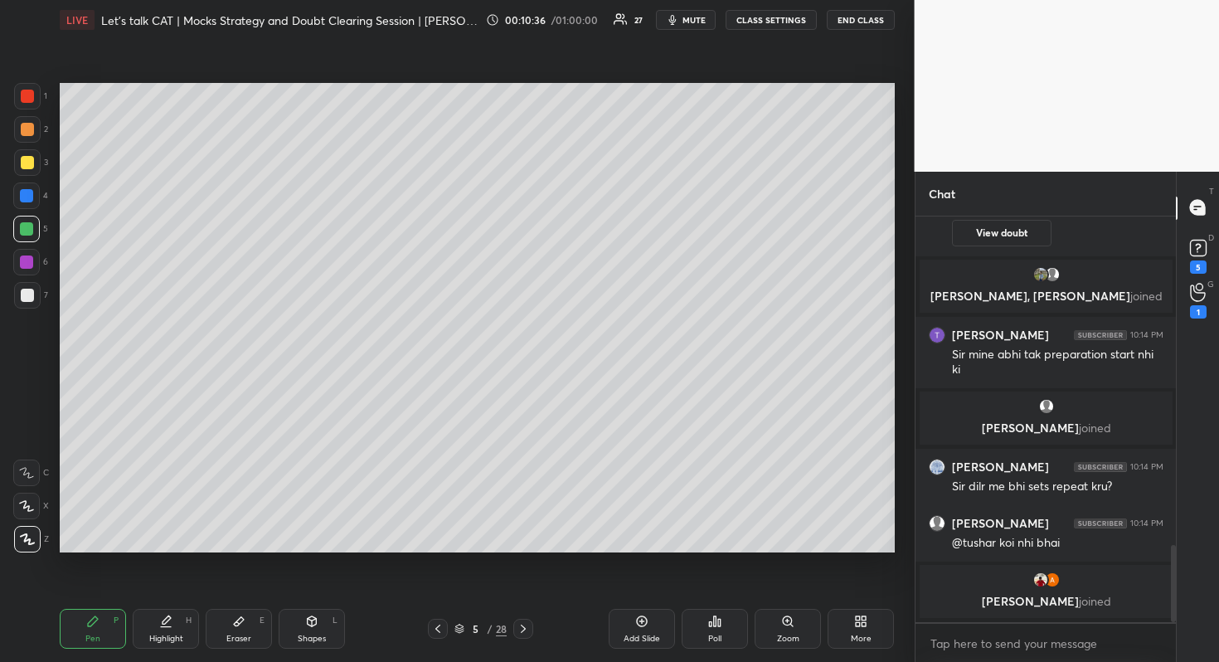
click at [630, 609] on div "Add Slide" at bounding box center [642, 629] width 66 height 40
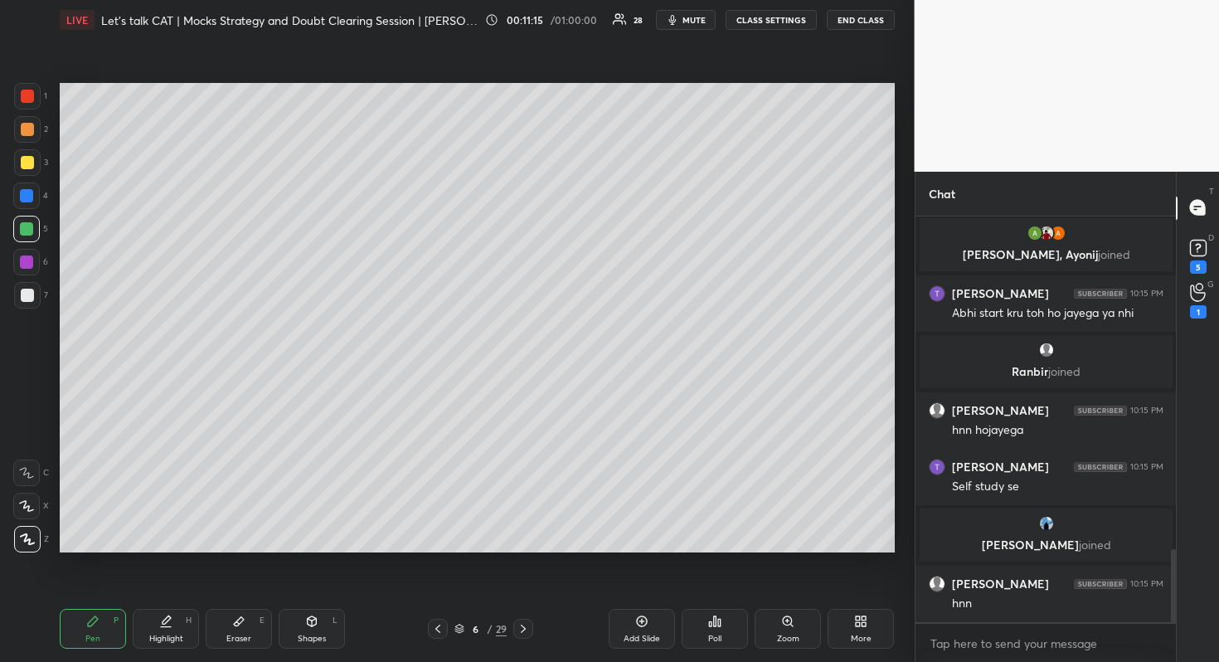
scroll to position [1919, 0]
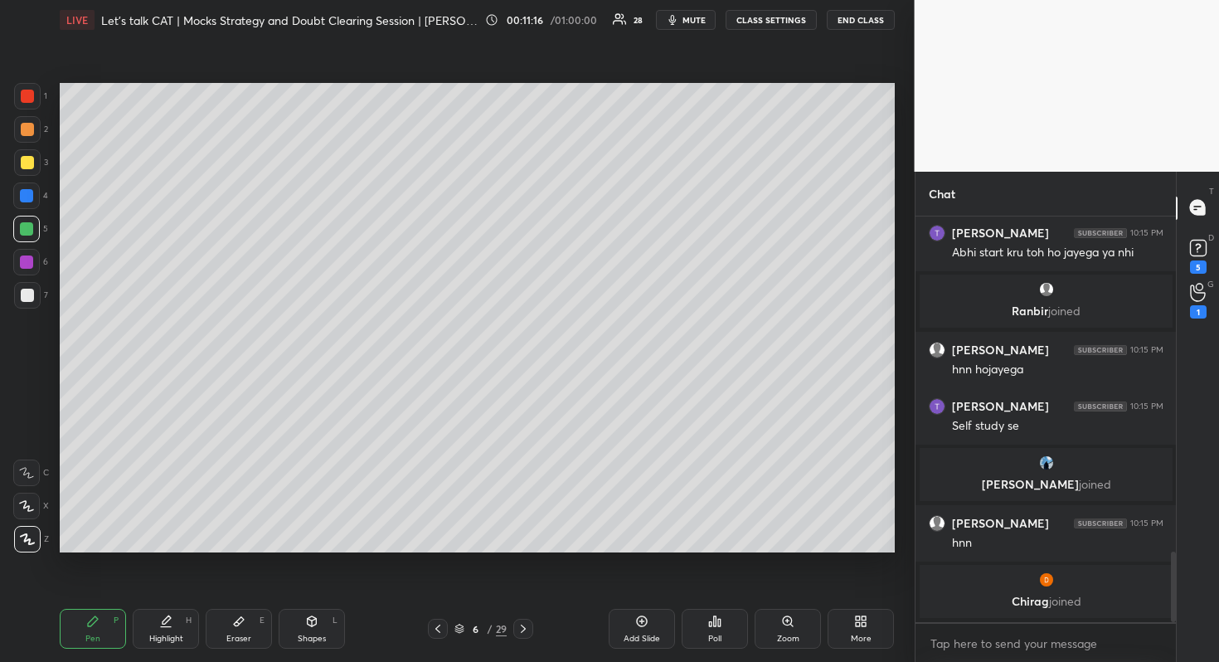
click at [441, 625] on icon at bounding box center [437, 628] width 13 height 13
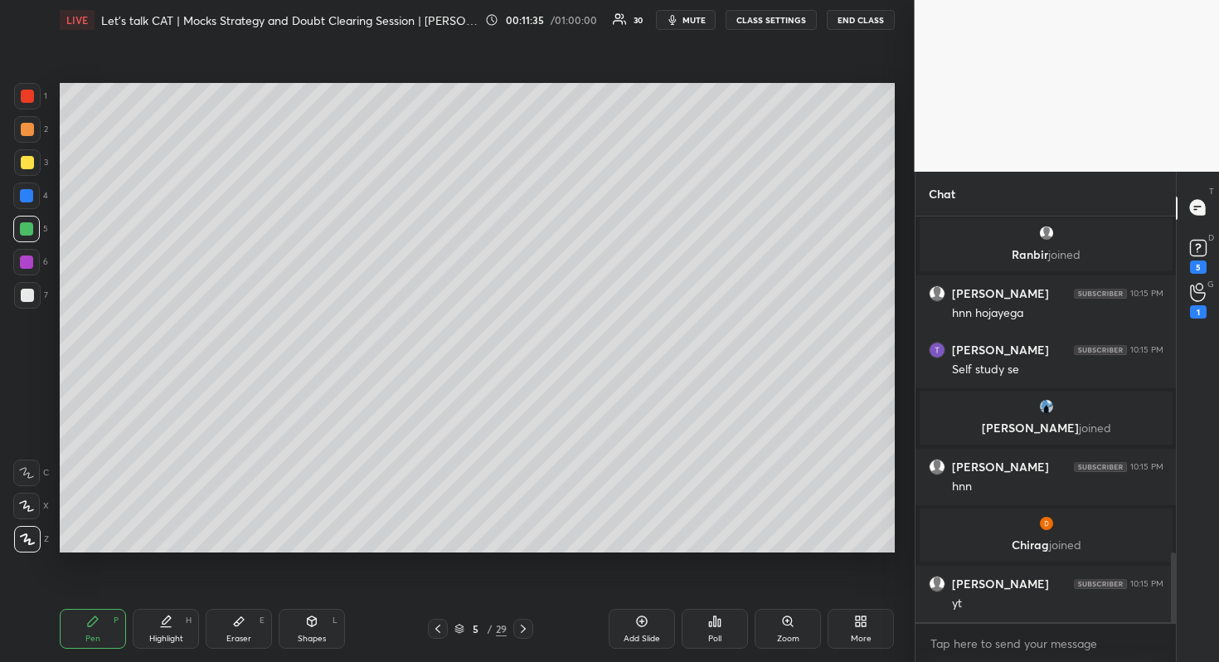
click at [525, 622] on icon at bounding box center [523, 628] width 13 height 13
click at [444, 633] on div at bounding box center [438, 629] width 20 height 20
click at [438, 636] on div at bounding box center [438, 629] width 20 height 20
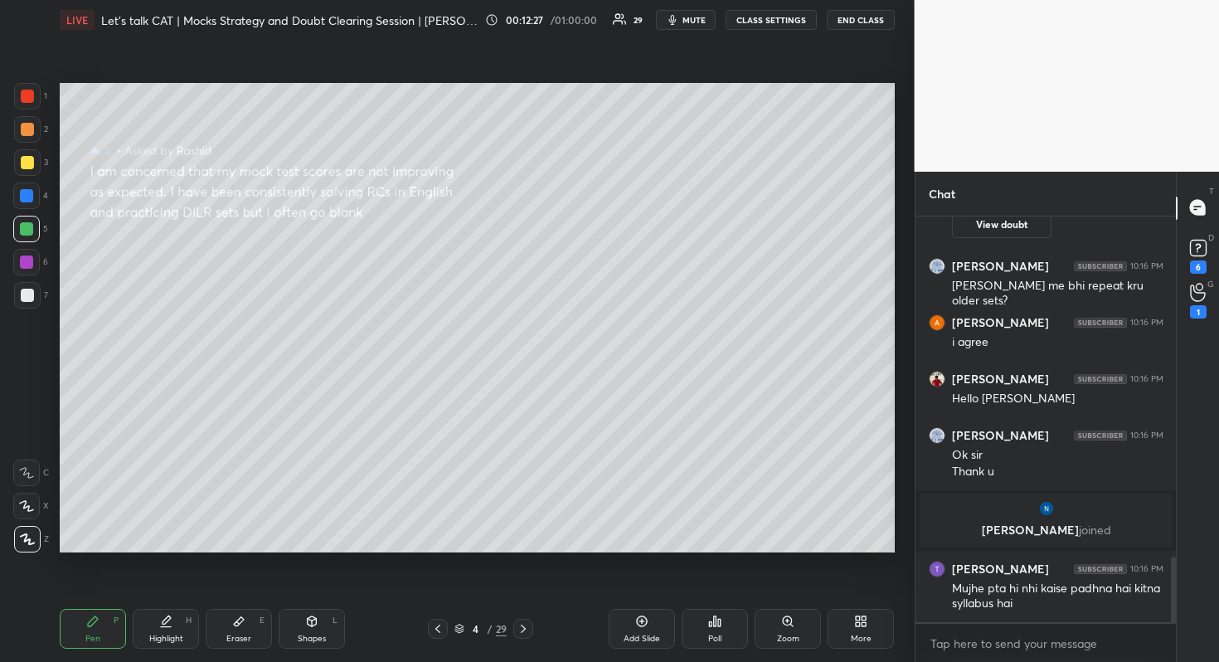
scroll to position [2105, 0]
click at [526, 630] on icon at bounding box center [523, 628] width 13 height 13
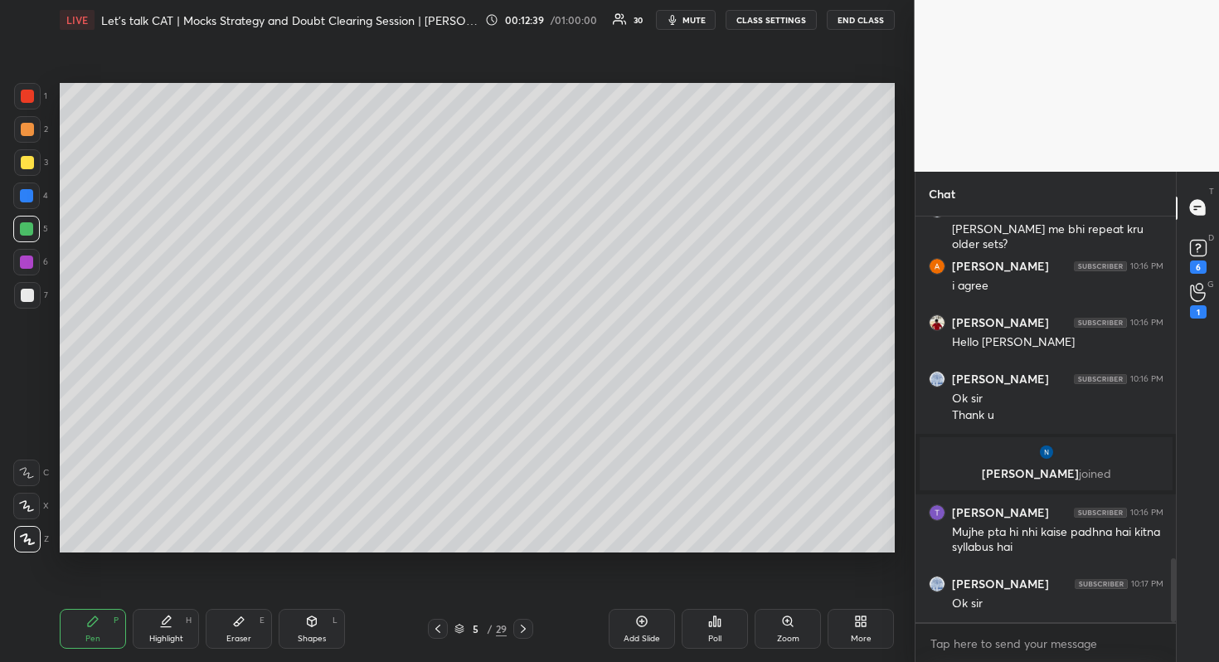
click at [619, 617] on div "Add Slide" at bounding box center [642, 629] width 66 height 40
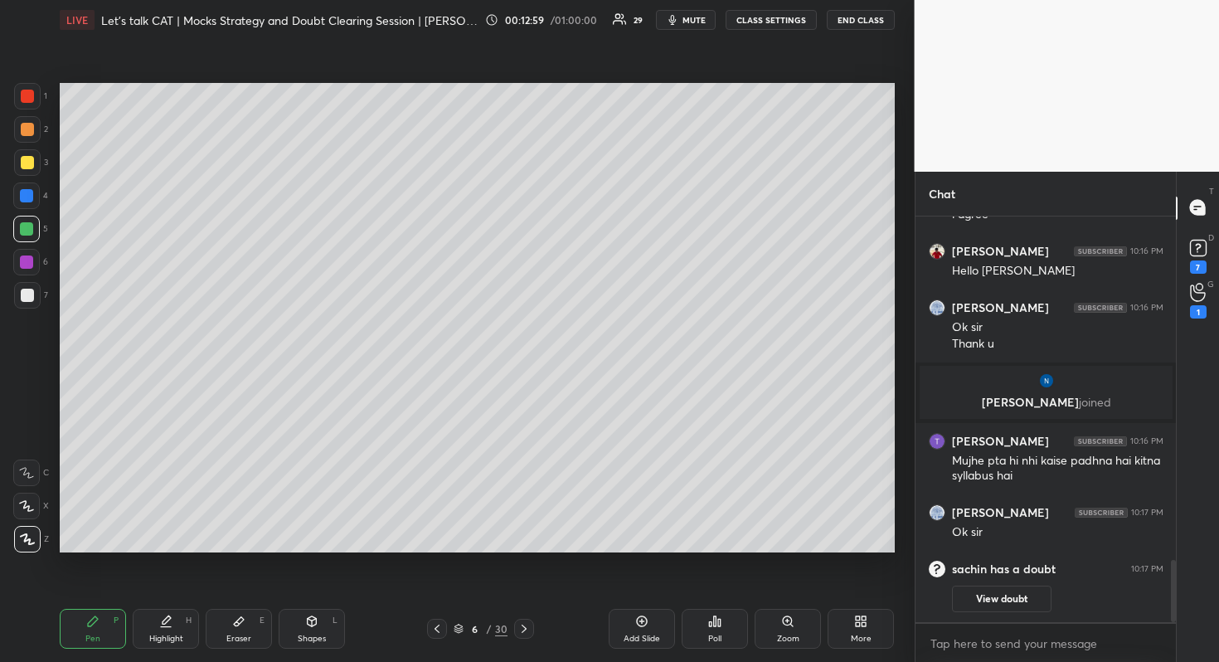
drag, startPoint x: 31, startPoint y: 261, endPoint x: 22, endPoint y: 262, distance: 8.3
click at [27, 262] on div at bounding box center [26, 261] width 13 height 13
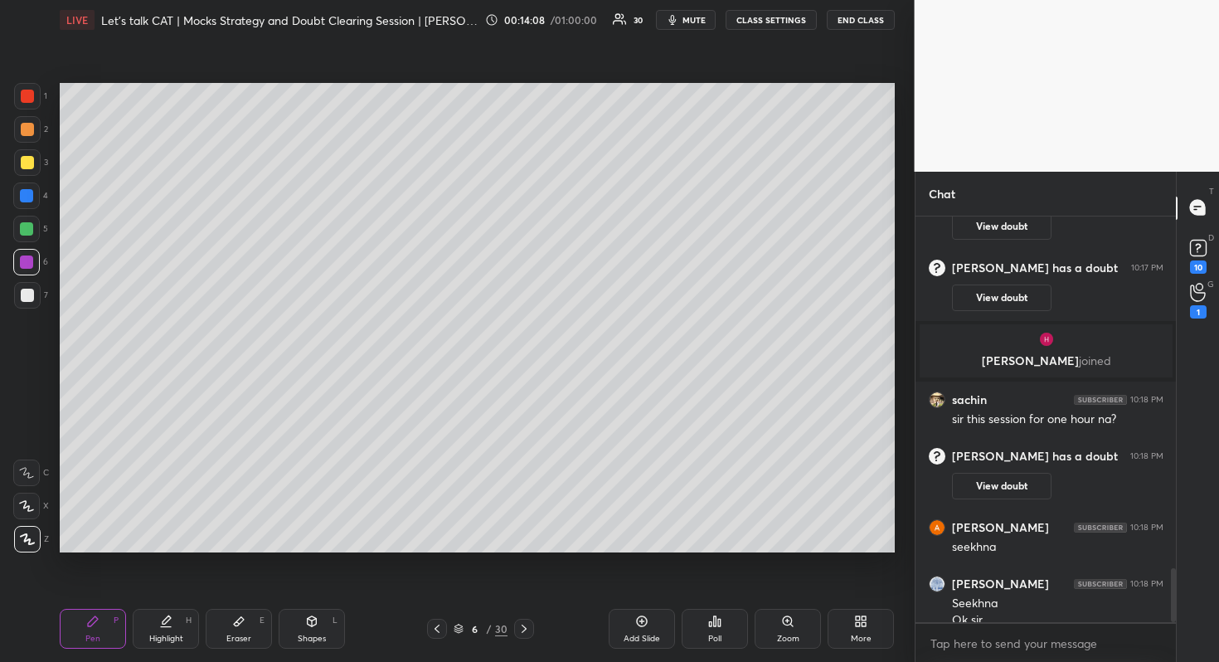
scroll to position [2678, 0]
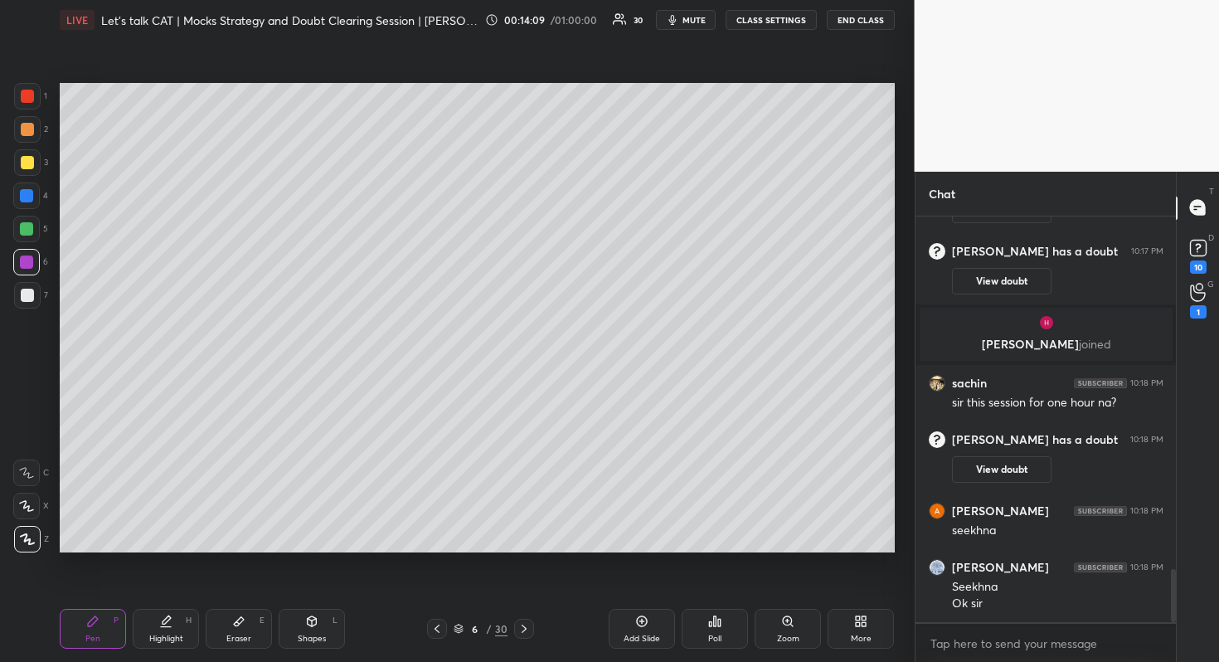
click at [635, 610] on div "Add Slide" at bounding box center [642, 629] width 66 height 40
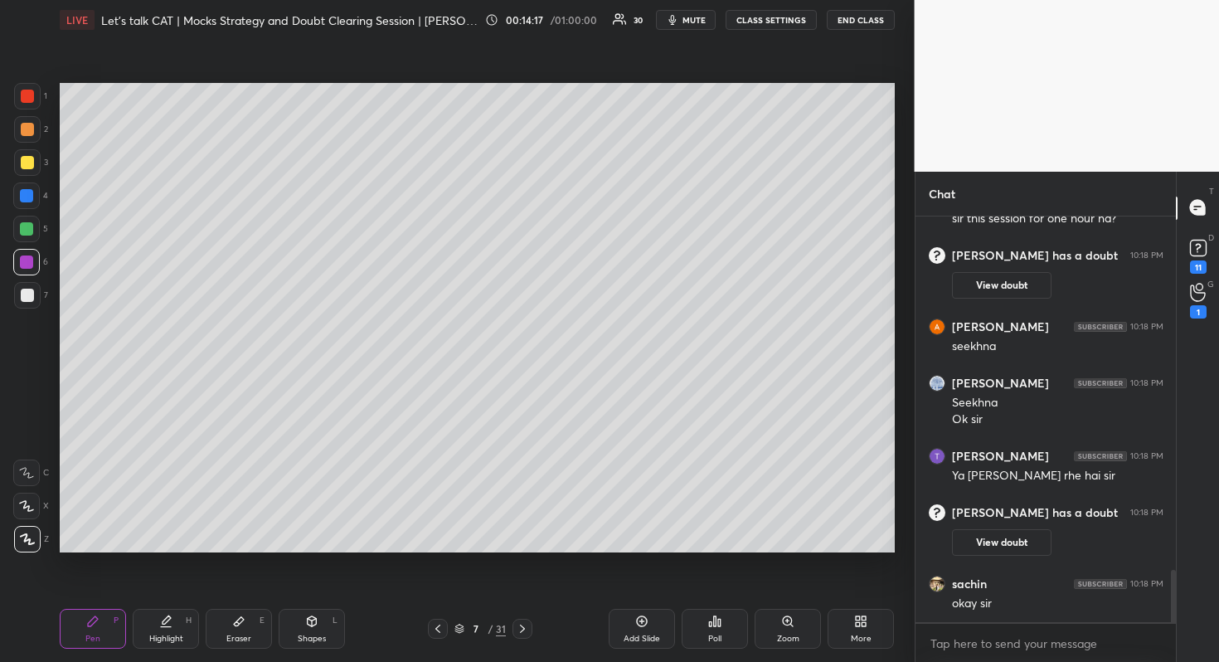
scroll to position [2764, 0]
click at [20, 229] on div at bounding box center [26, 229] width 27 height 27
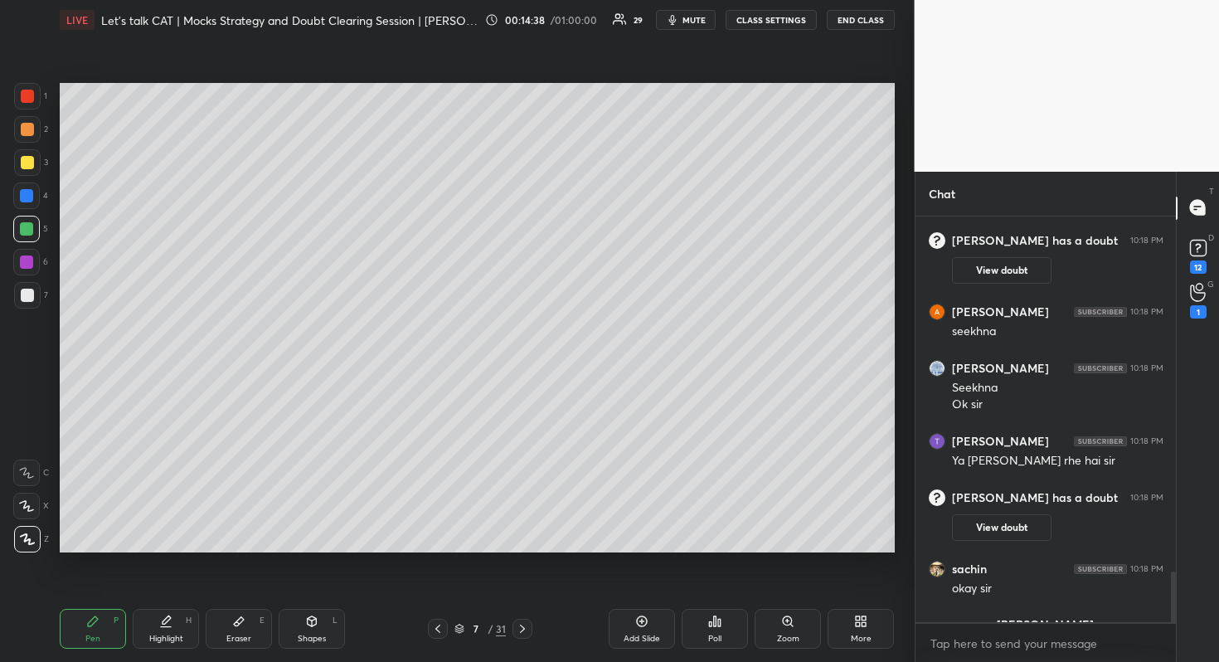
scroll to position [2834, 0]
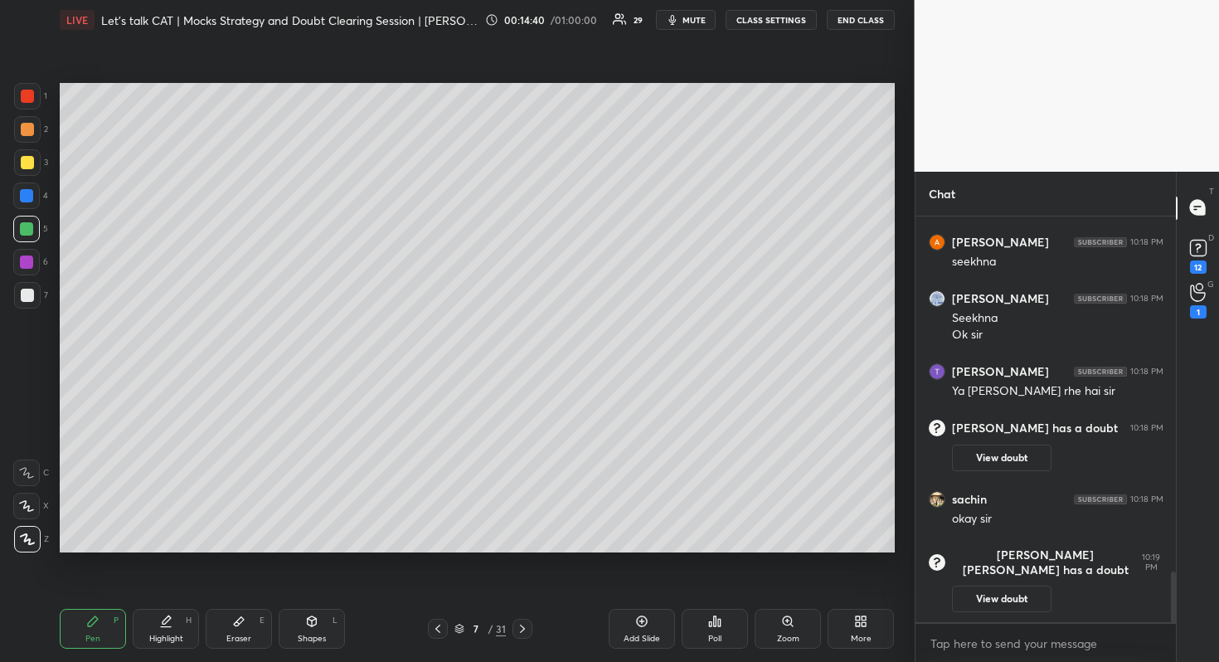
click at [31, 263] on div at bounding box center [26, 261] width 13 height 13
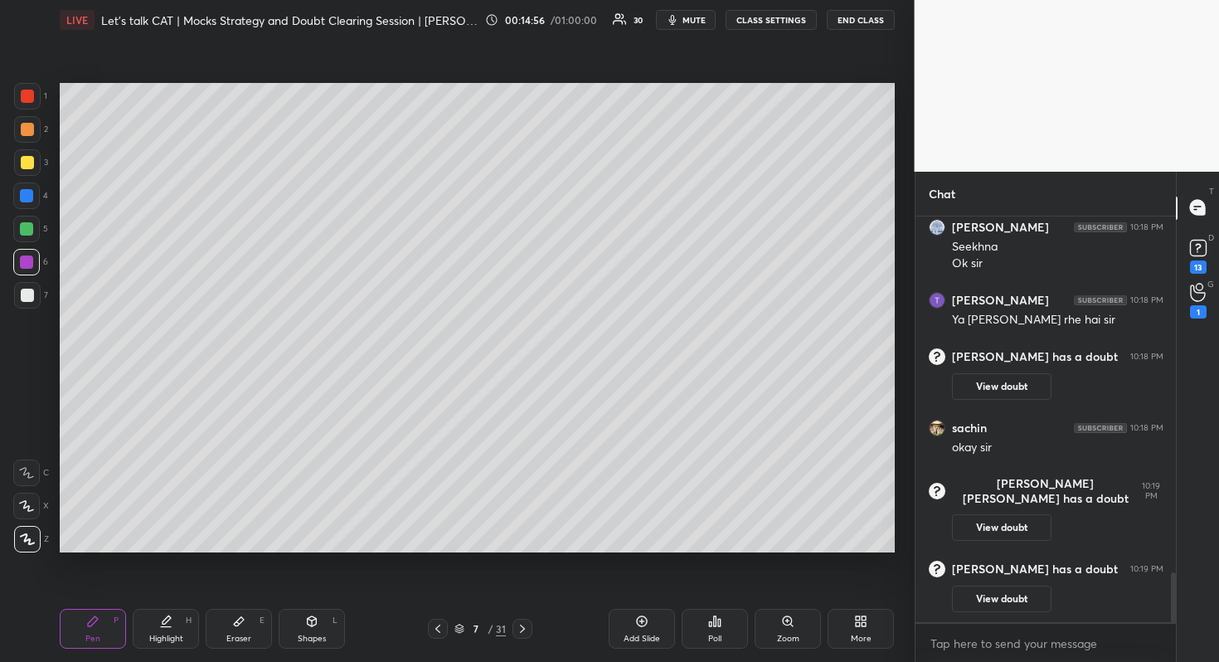
scroll to position [2932, 0]
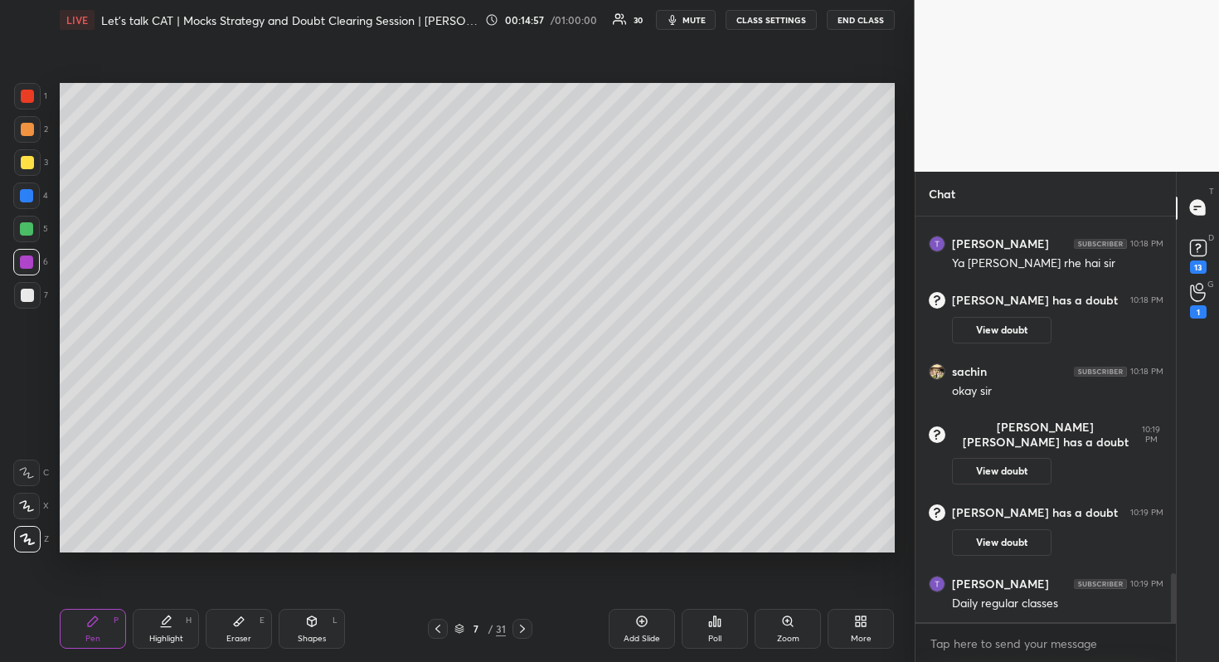
click at [32, 90] on div at bounding box center [27, 96] width 13 height 13
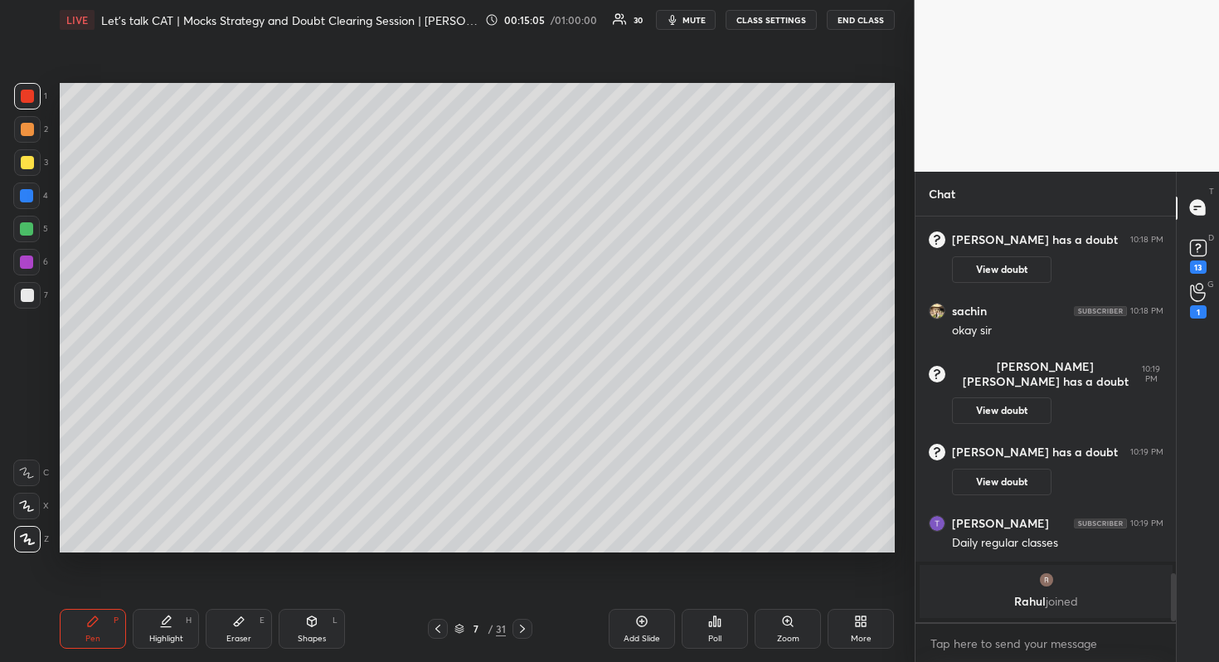
click at [530, 630] on div at bounding box center [522, 629] width 20 height 20
click at [522, 623] on icon at bounding box center [522, 628] width 13 height 13
click at [526, 626] on icon at bounding box center [522, 628] width 13 height 13
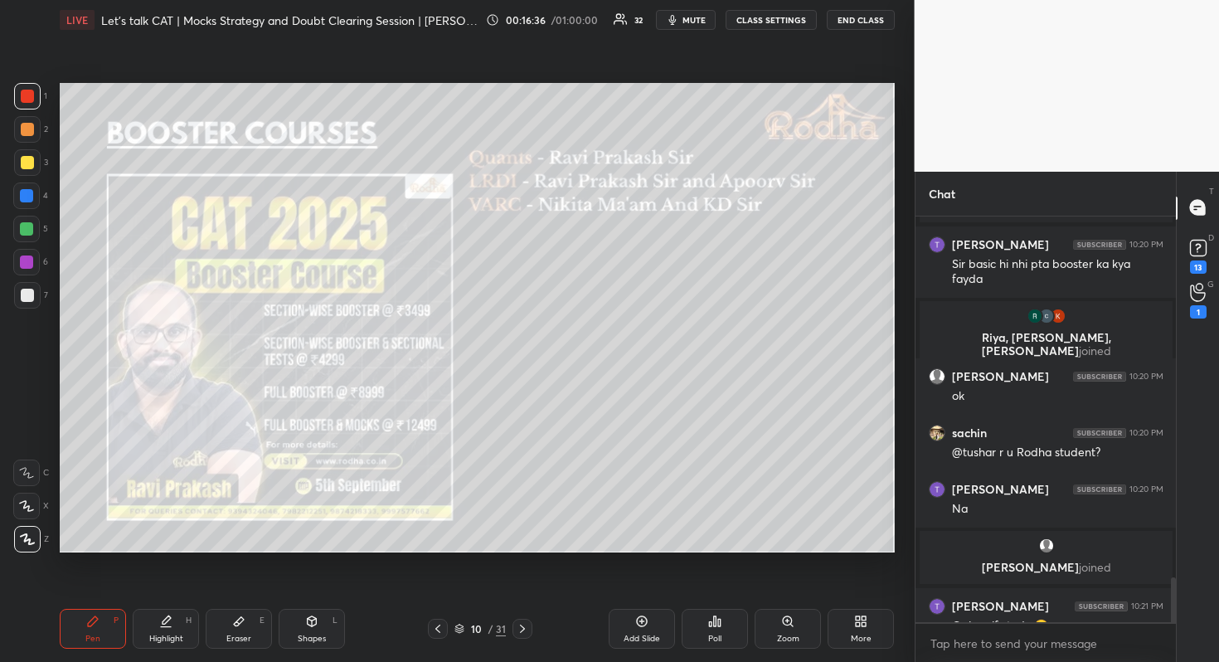
scroll to position [3251, 0]
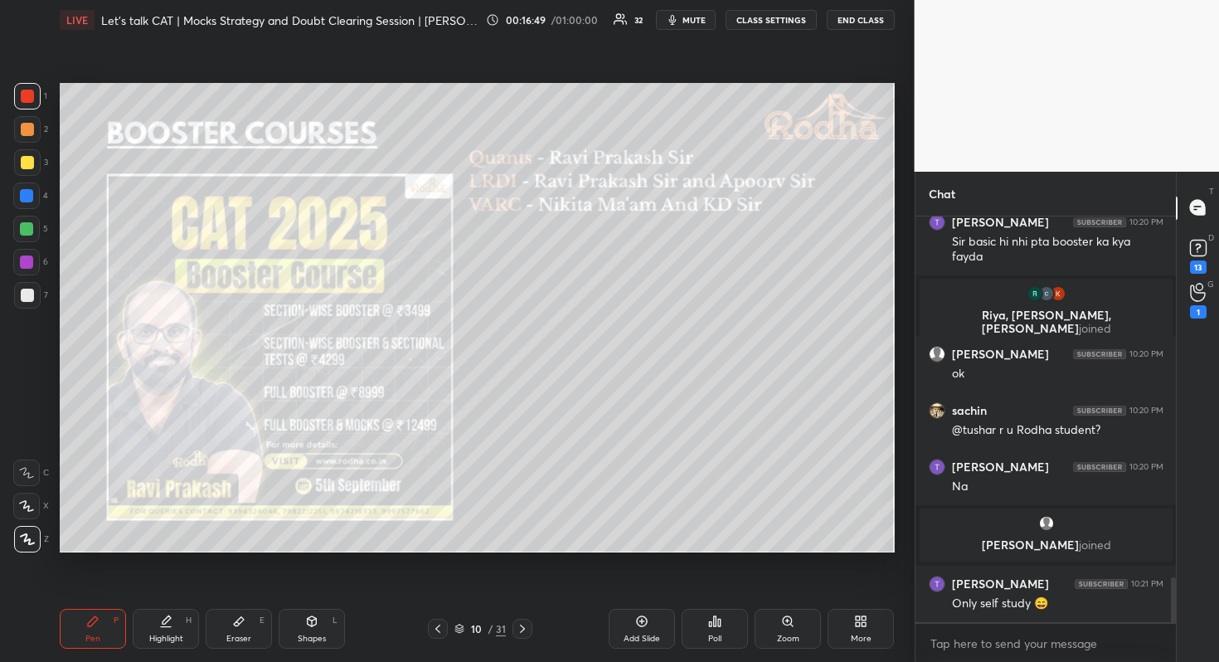
click at [526, 626] on icon at bounding box center [522, 628] width 13 height 13
click at [522, 628] on icon at bounding box center [522, 628] width 13 height 13
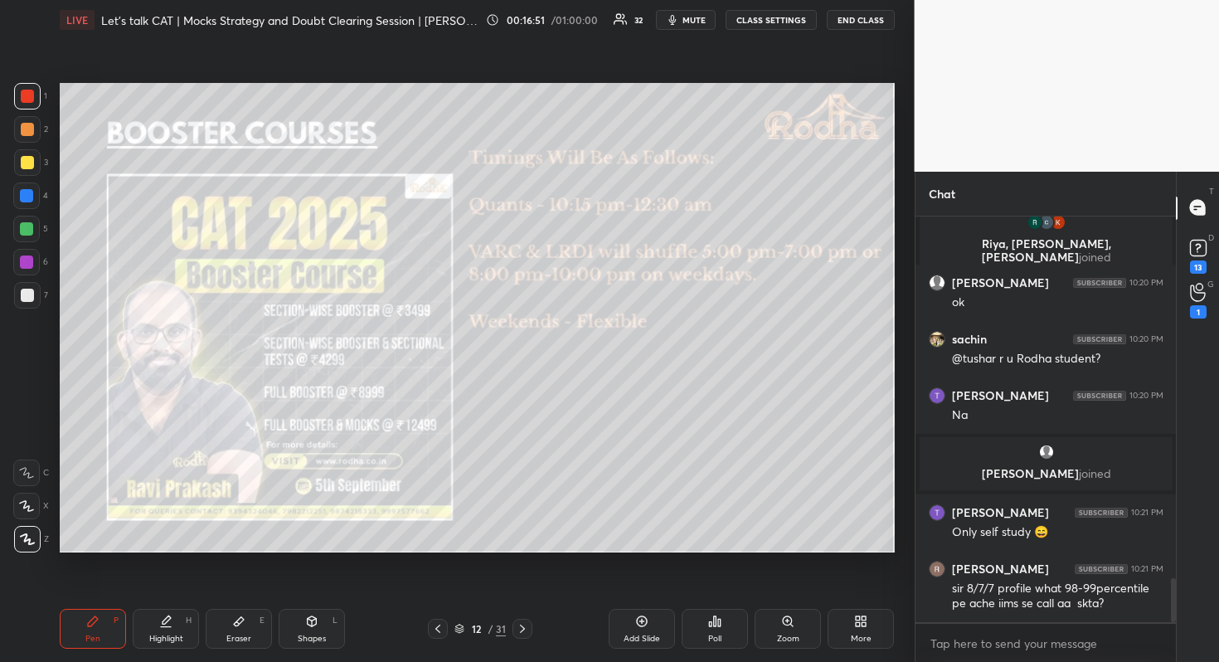
click at [444, 628] on div at bounding box center [438, 629] width 20 height 20
click at [519, 620] on div at bounding box center [522, 629] width 20 height 20
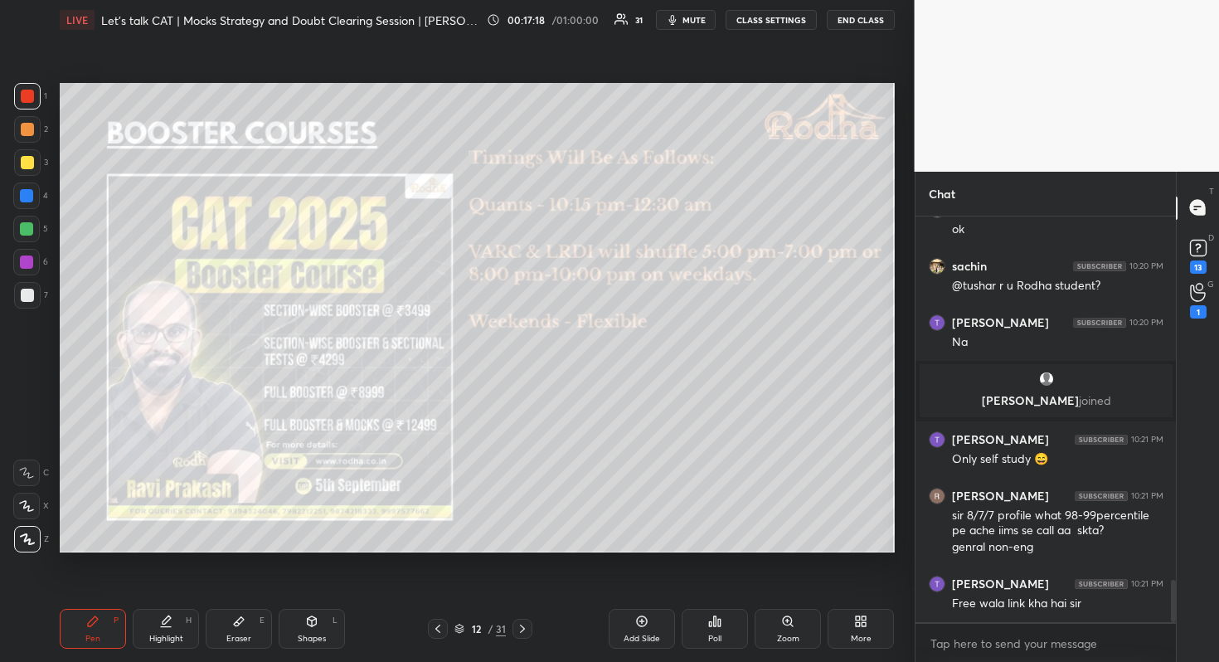
scroll to position [3456, 0]
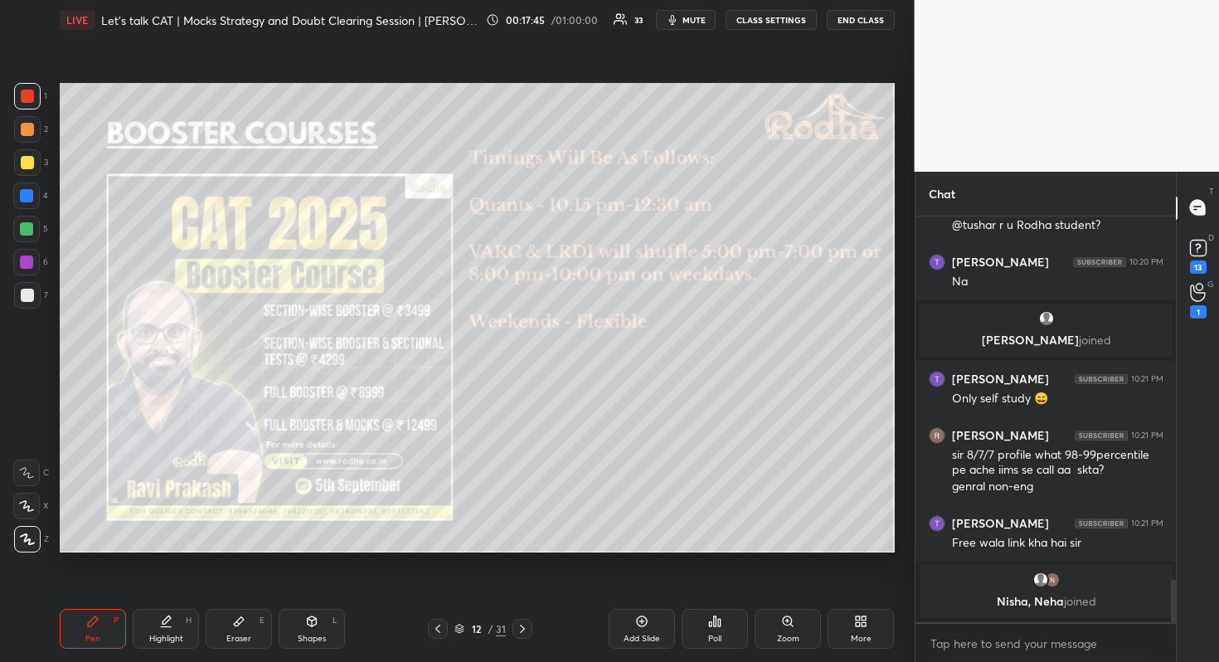
click at [525, 619] on div at bounding box center [522, 629] width 20 height 20
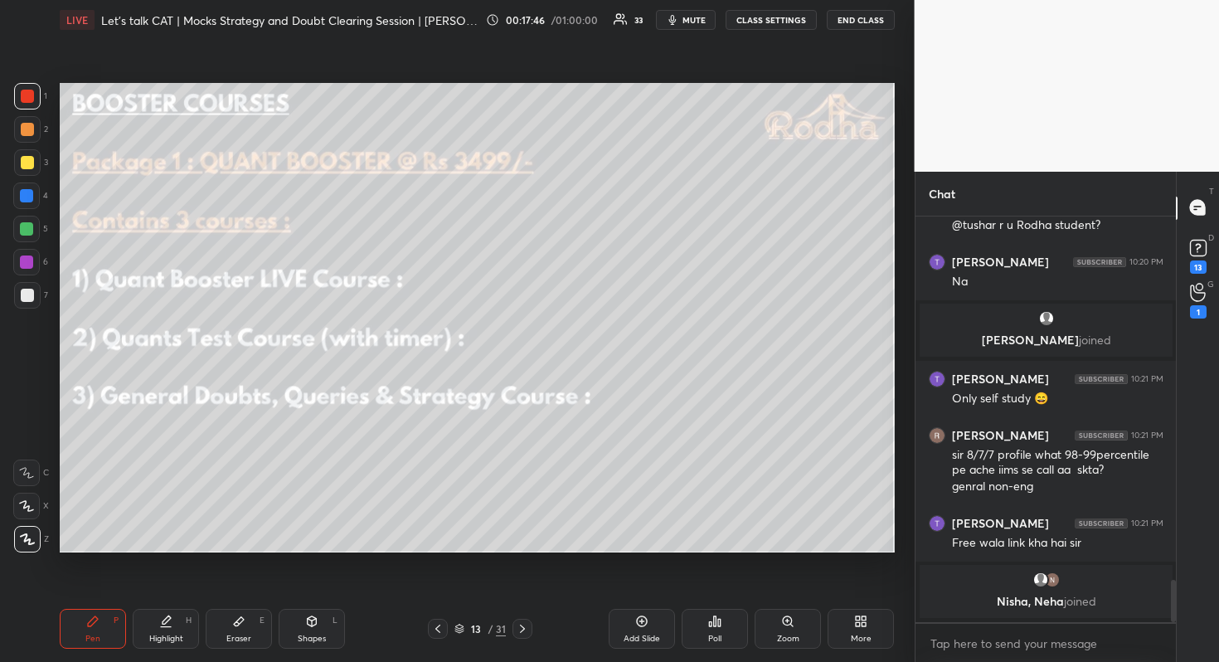
click at [524, 633] on icon at bounding box center [522, 628] width 13 height 13
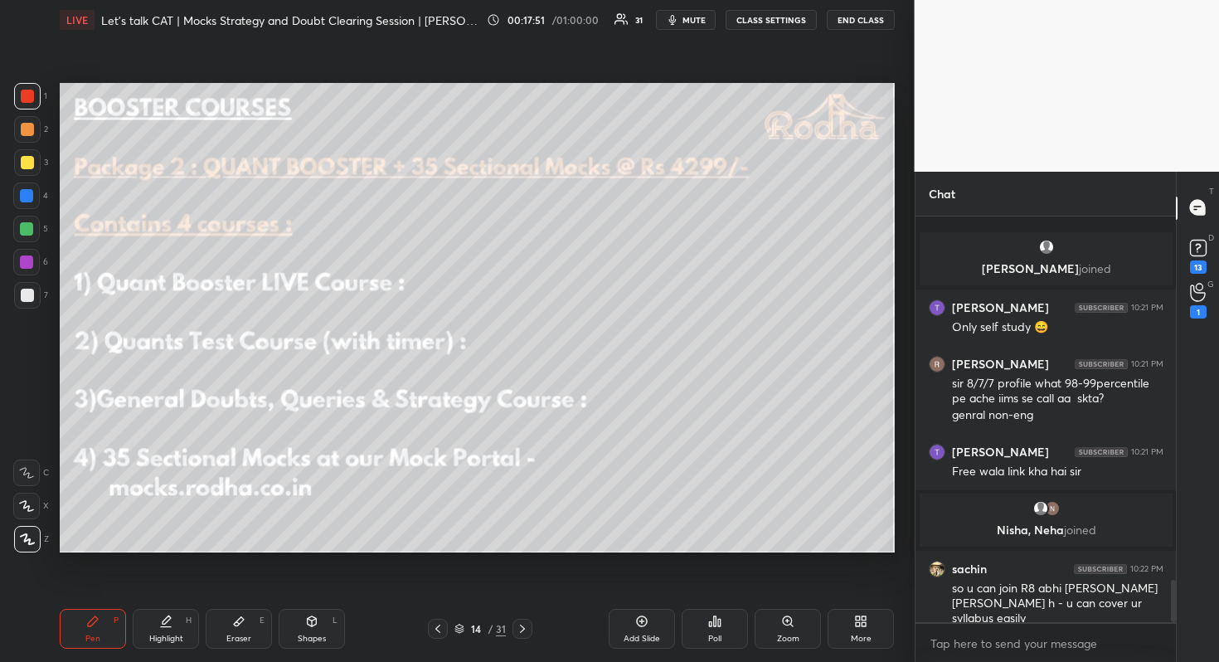
scroll to position [3520, 0]
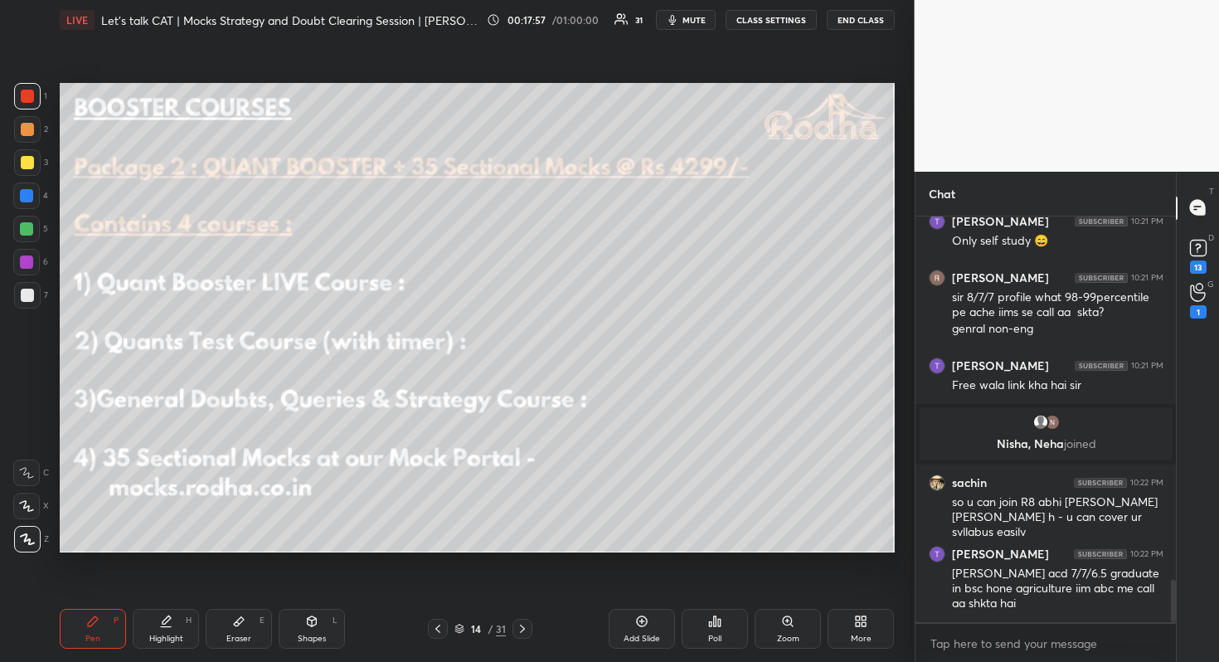
click at [526, 623] on icon at bounding box center [522, 628] width 13 height 13
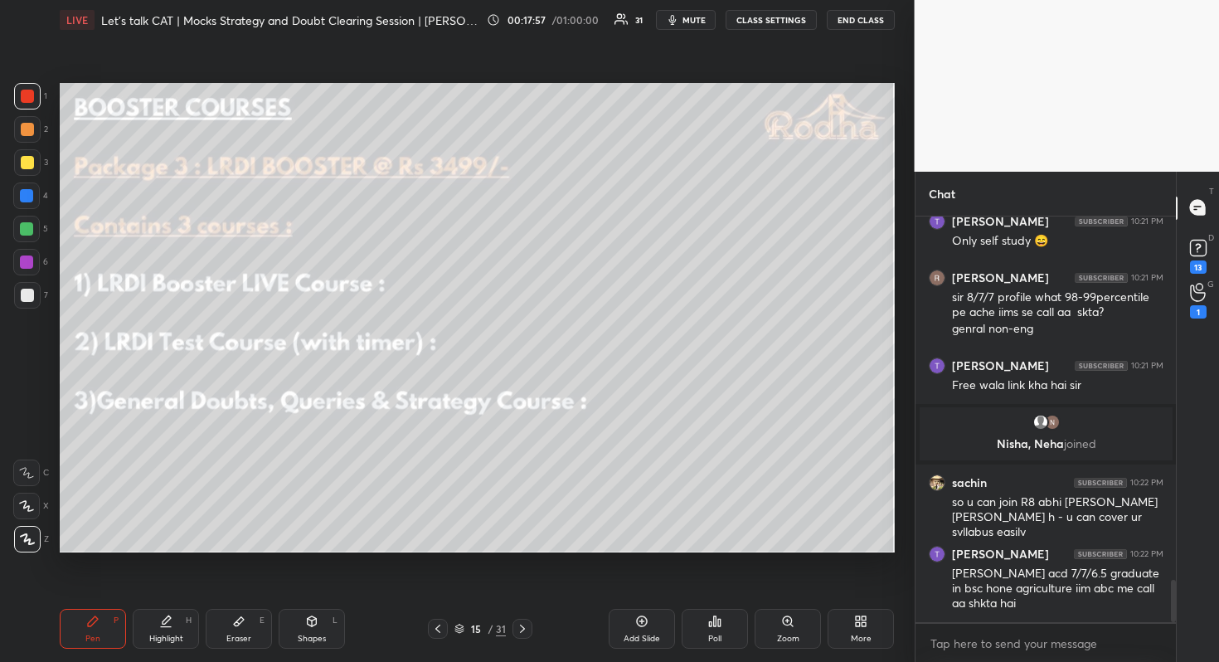
click at [521, 623] on icon at bounding box center [522, 628] width 13 height 13
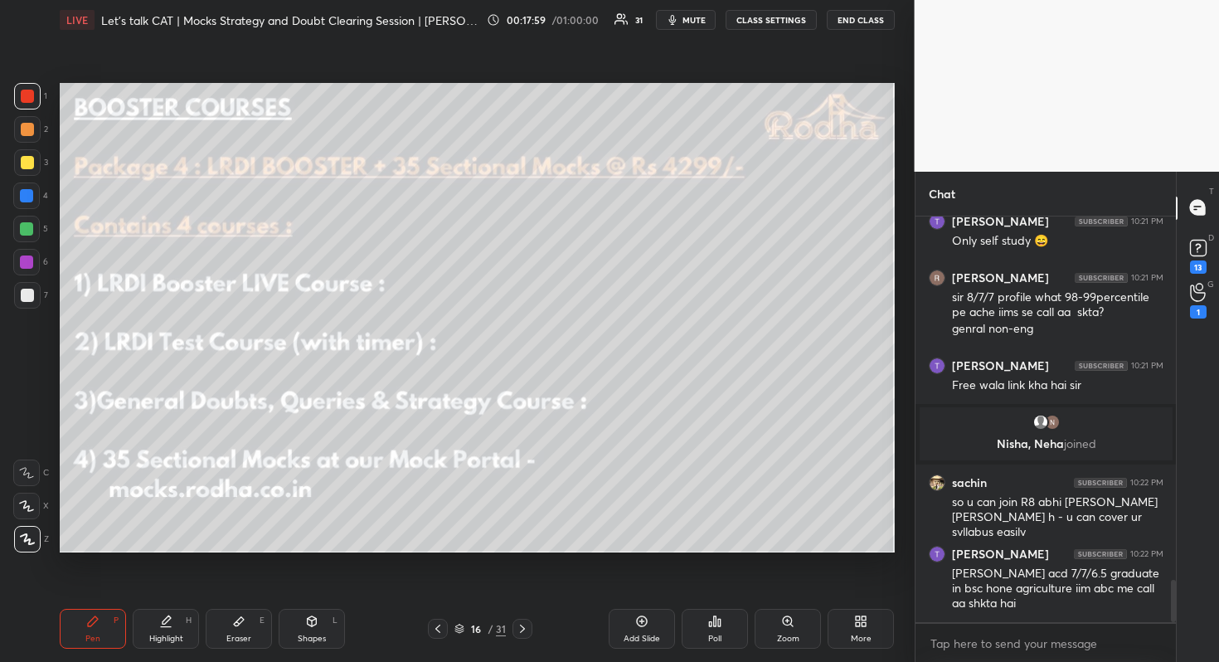
click at [433, 633] on icon at bounding box center [437, 628] width 13 height 13
click at [441, 625] on icon at bounding box center [437, 628] width 13 height 13
click at [446, 622] on div at bounding box center [438, 629] width 20 height 20
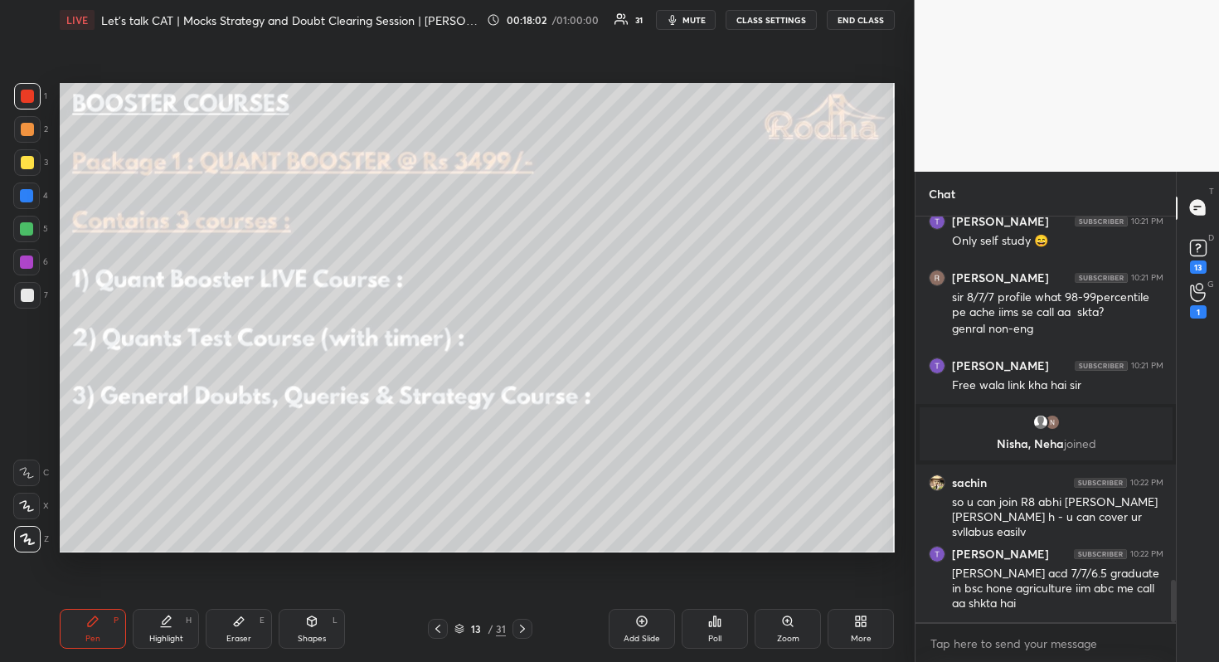
click at [525, 613] on div "Pen P Highlight H Eraser E Shapes L 13 / 31 Add Slide Poll Zoom More" at bounding box center [477, 628] width 835 height 66
click at [521, 623] on icon at bounding box center [522, 628] width 13 height 13
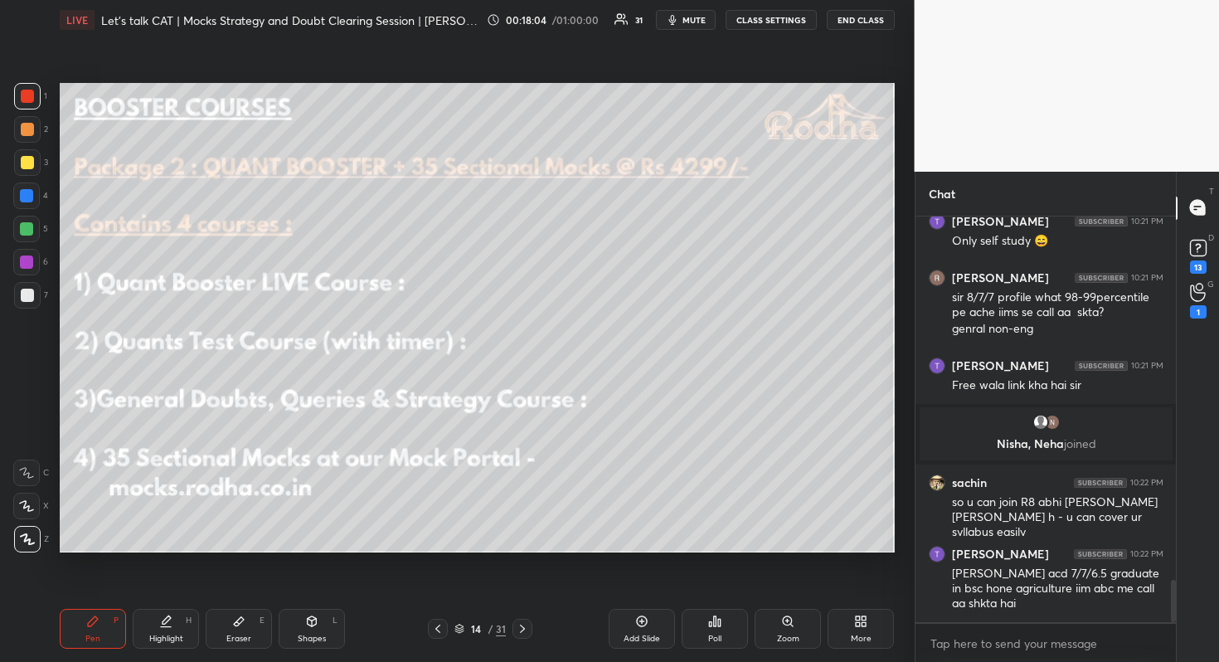
scroll to position [3591, 0]
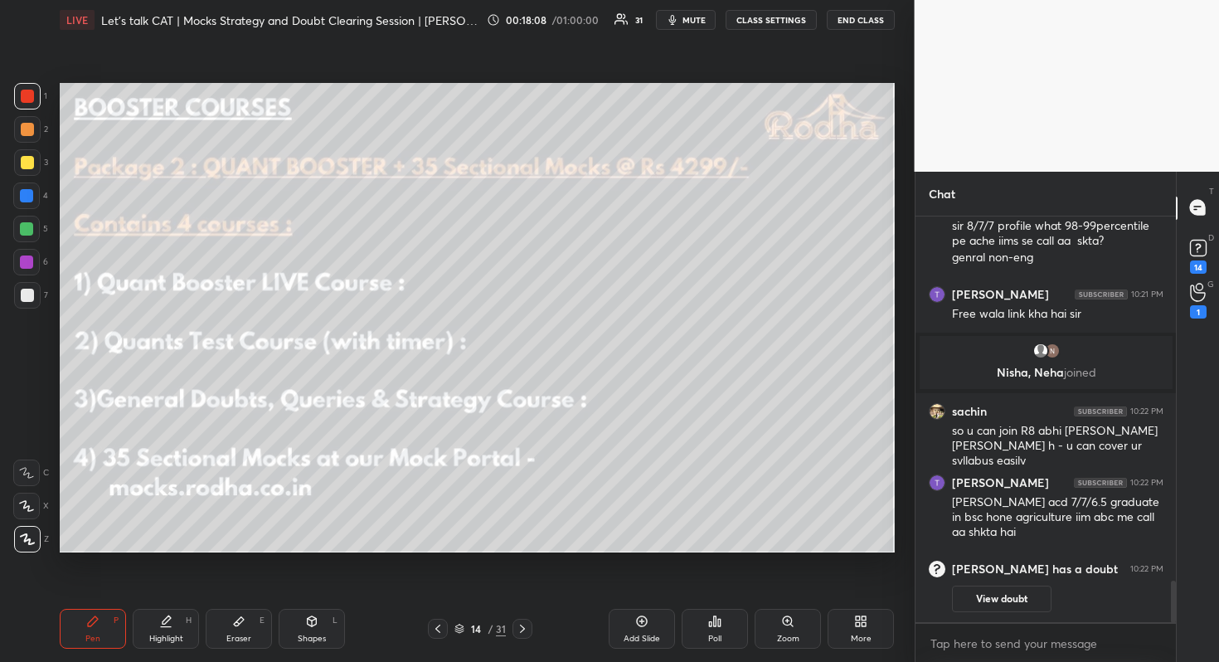
click at [529, 618] on div "Pen P Highlight H Eraser E Shapes L 14 / 31 Add Slide Poll Zoom More" at bounding box center [477, 628] width 835 height 66
click at [524, 625] on icon at bounding box center [522, 628] width 13 height 13
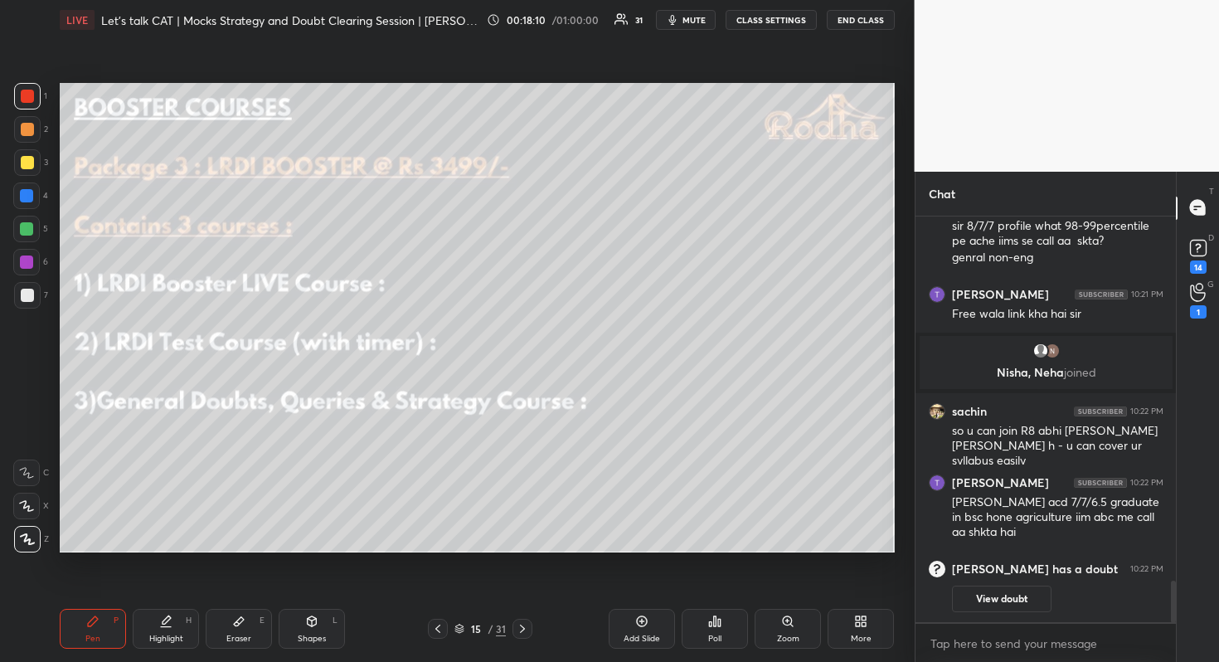
click at [522, 631] on icon at bounding box center [522, 628] width 13 height 13
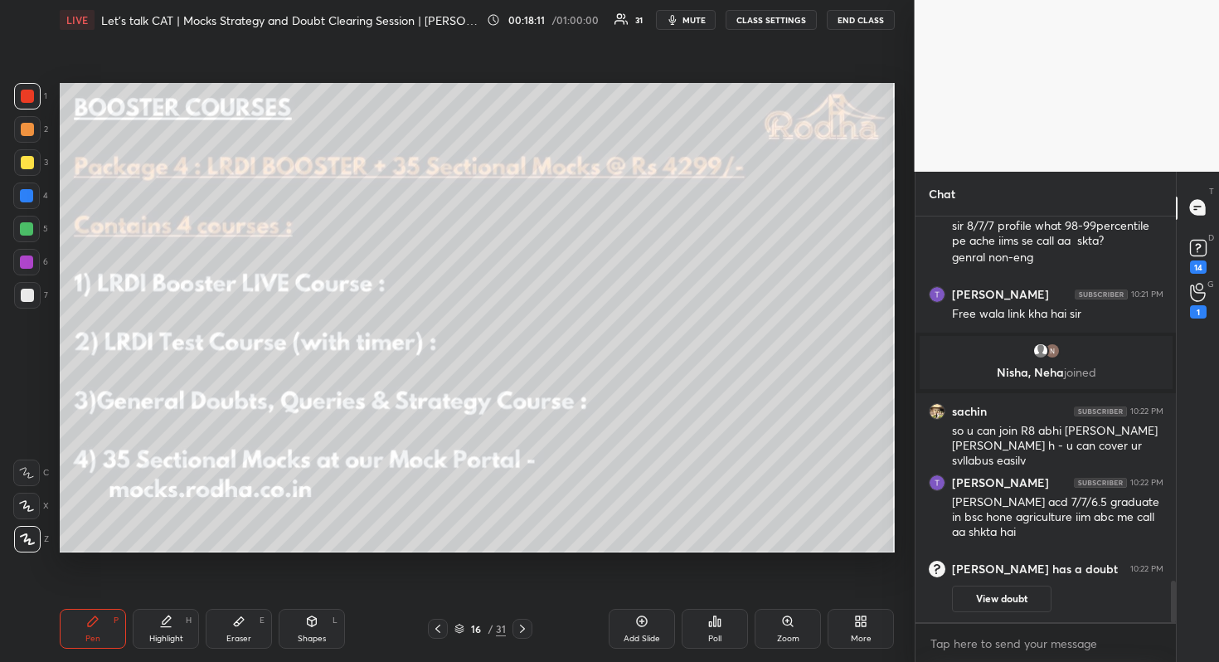
click at [526, 628] on icon at bounding box center [522, 628] width 13 height 13
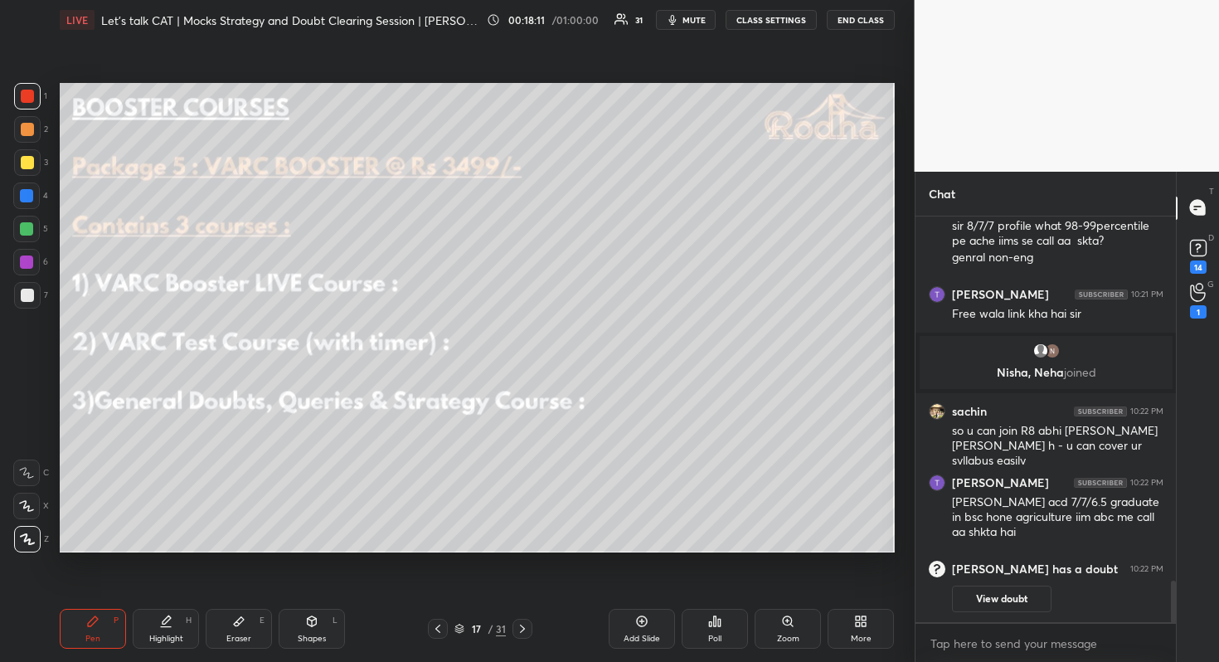
click at [526, 628] on icon at bounding box center [522, 628] width 13 height 13
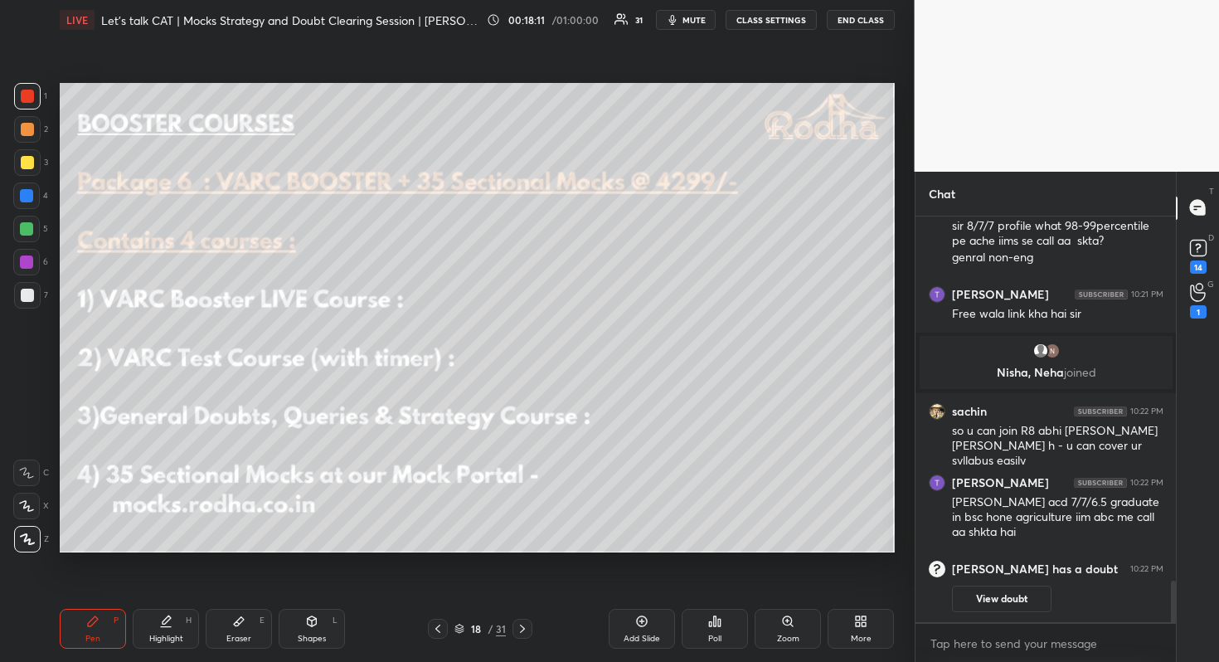
click at [525, 634] on icon at bounding box center [522, 628] width 13 height 13
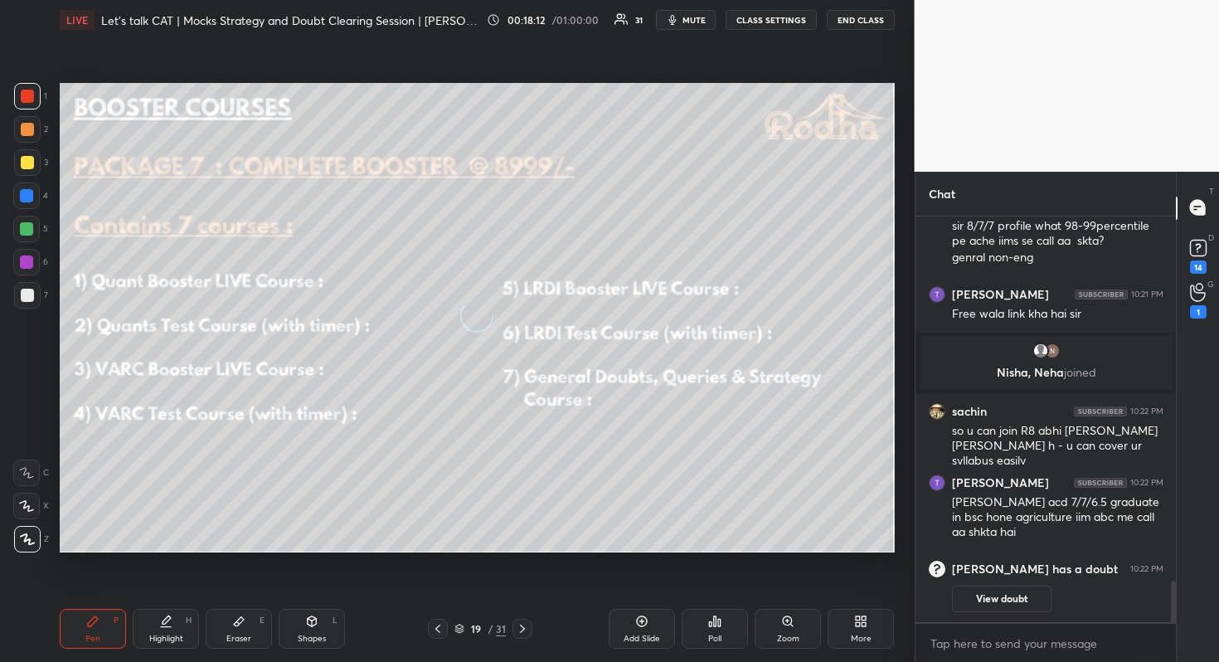
click at [525, 634] on icon at bounding box center [522, 628] width 13 height 13
click at [526, 633] on icon at bounding box center [522, 628] width 13 height 13
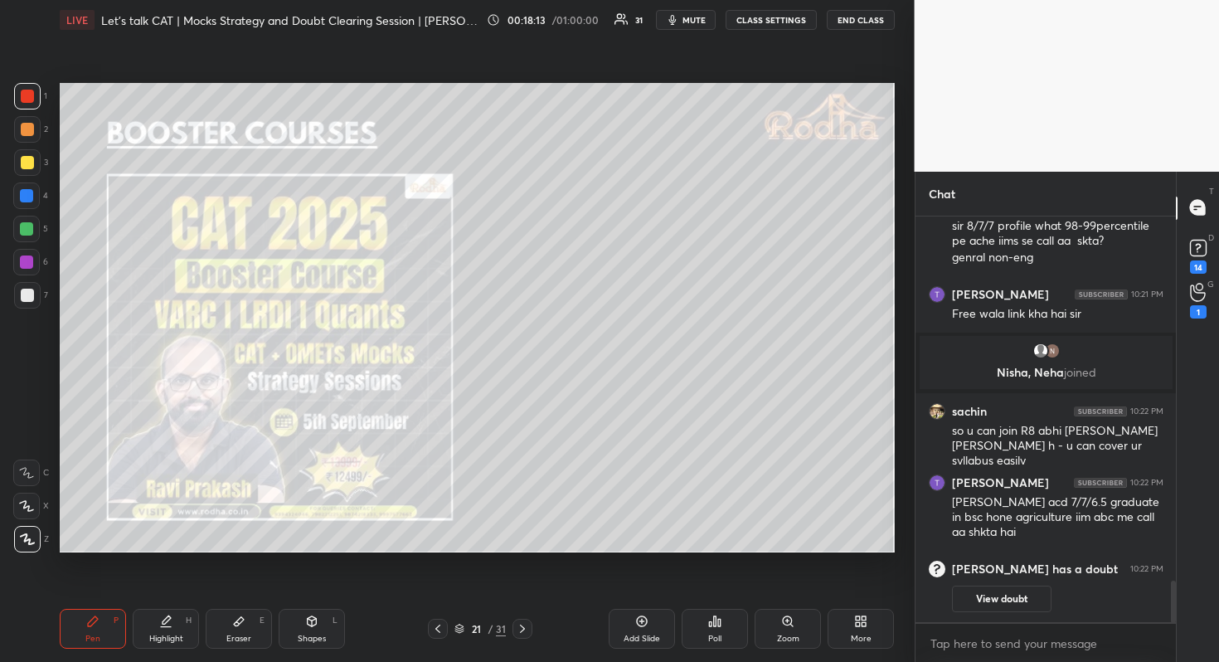
click at [524, 630] on icon at bounding box center [522, 628] width 13 height 13
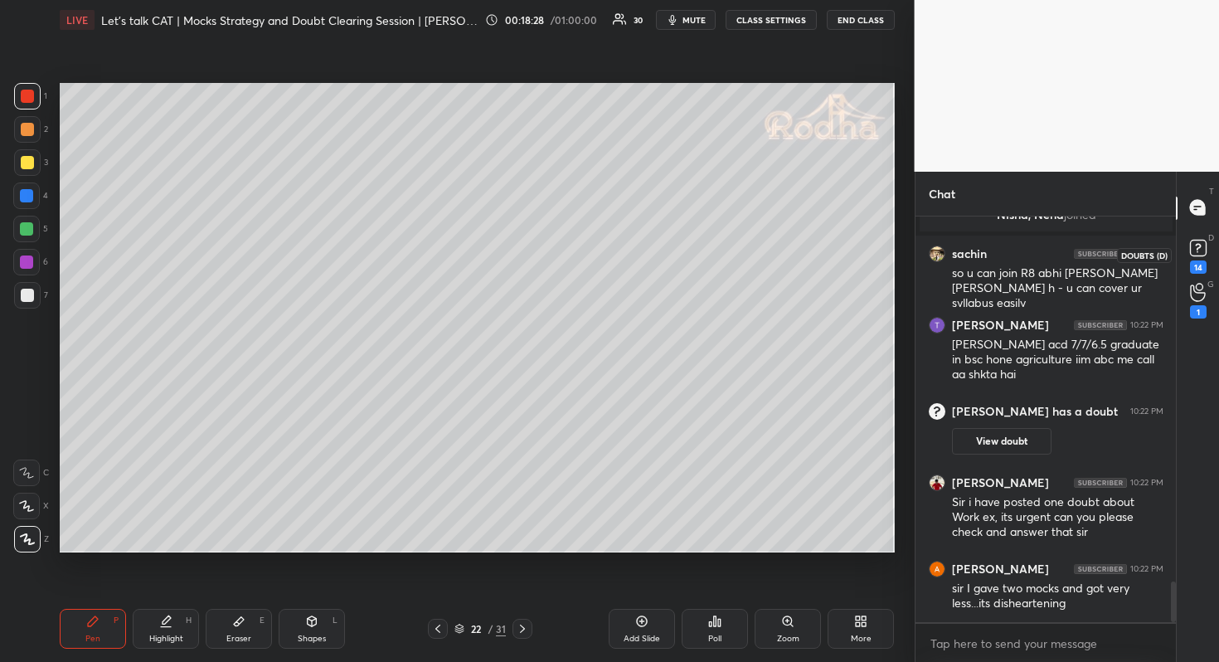
scroll to position [3684, 0]
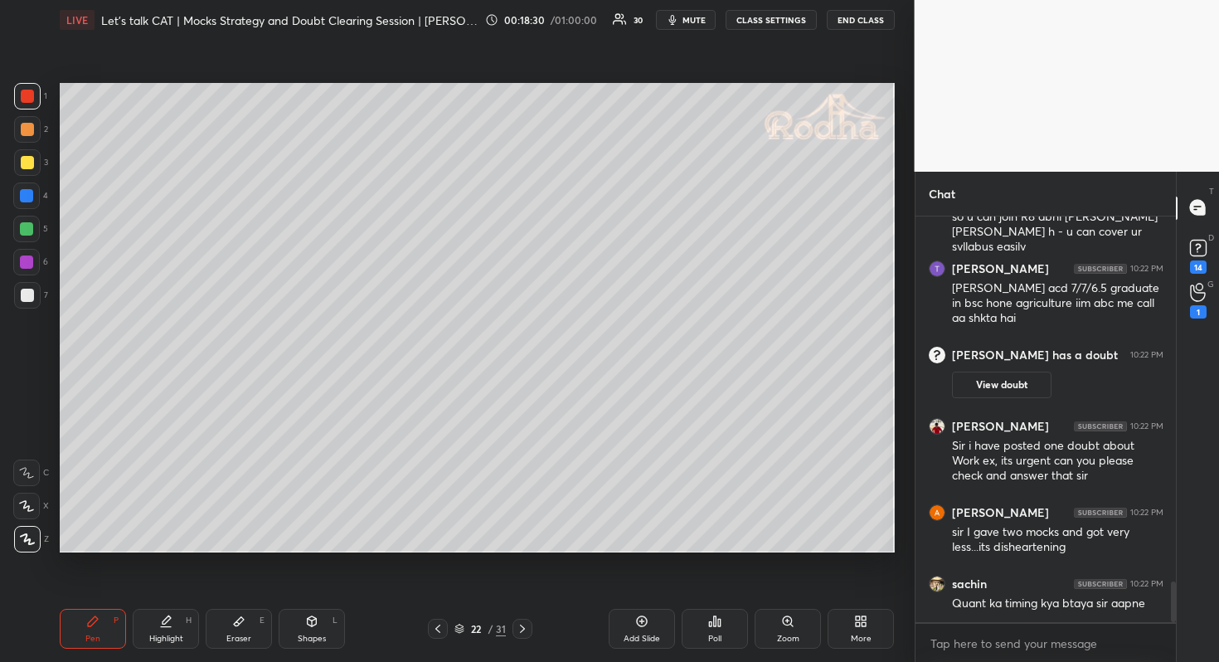
click at [1200, 233] on div "D Doubts (D) 14" at bounding box center [1198, 254] width 42 height 46
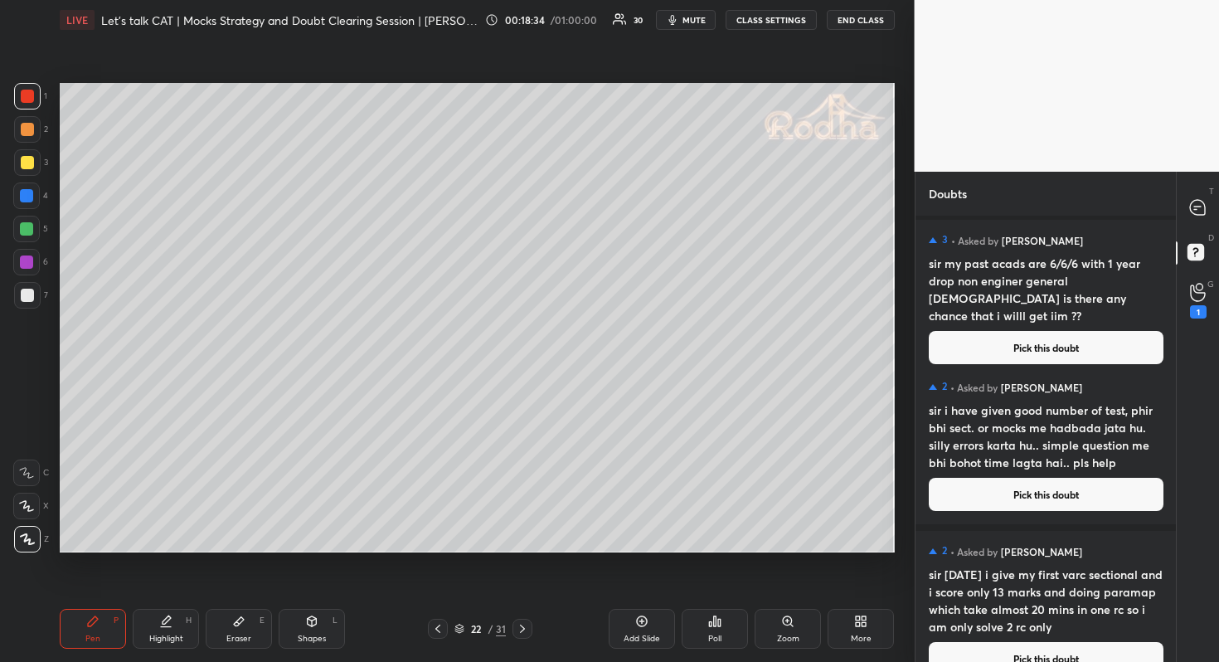
scroll to position [3, 0]
click at [1020, 508] on button "Pick this doubt" at bounding box center [1046, 493] width 235 height 33
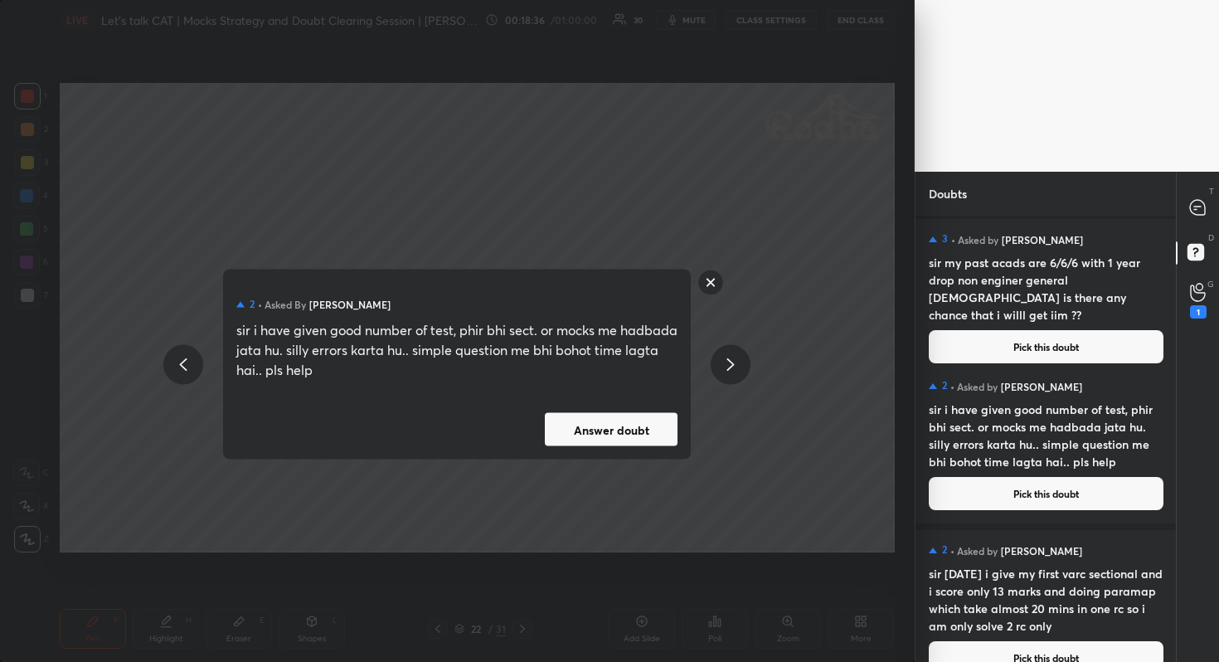
click at [649, 434] on button "Answer doubt" at bounding box center [611, 429] width 133 height 33
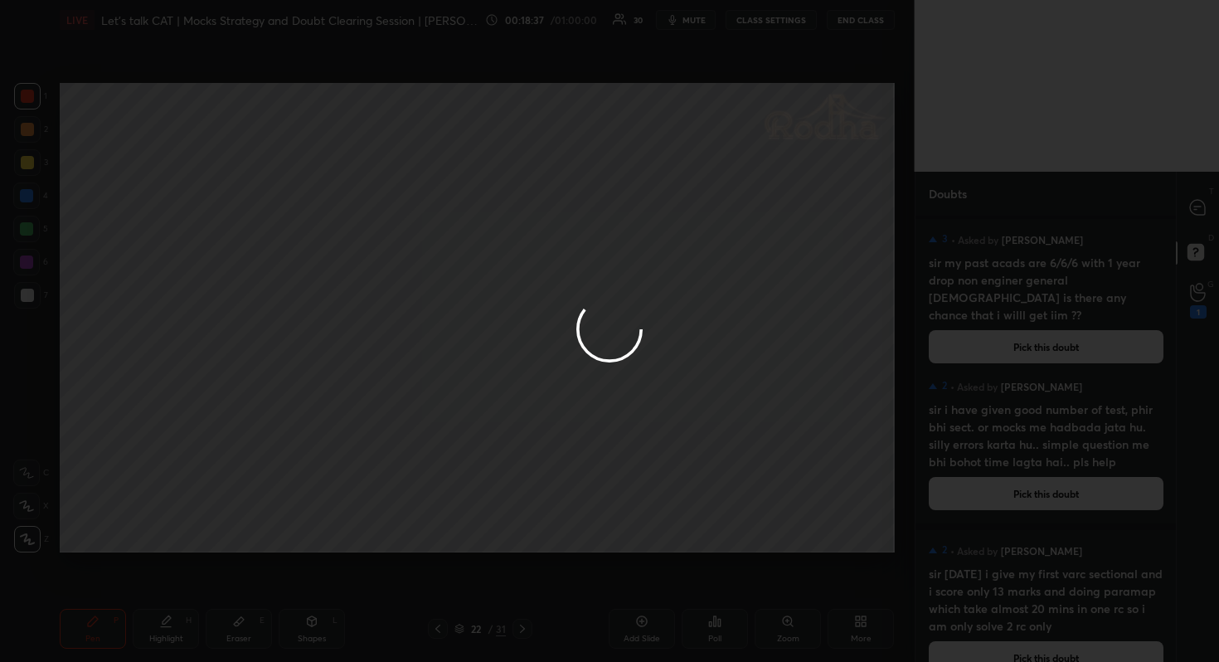
scroll to position [0, 0]
click at [1186, 201] on div at bounding box center [609, 331] width 1219 height 662
click at [1186, 201] on div at bounding box center [1197, 208] width 33 height 30
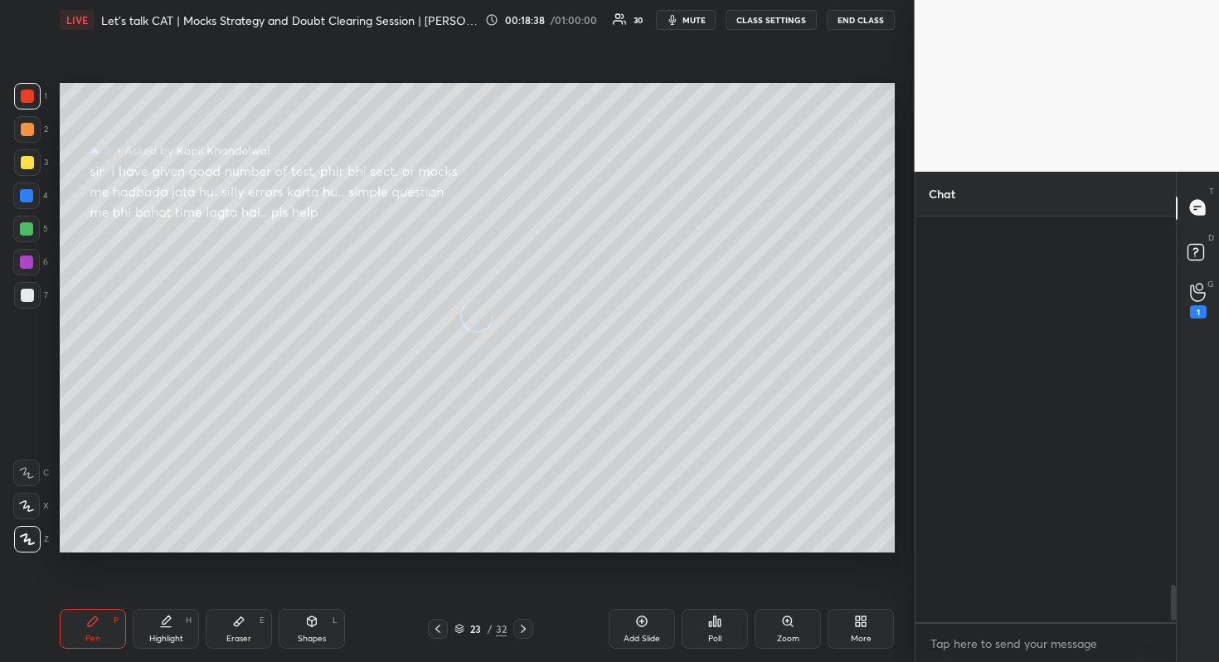
click at [1186, 201] on div at bounding box center [1197, 208] width 33 height 30
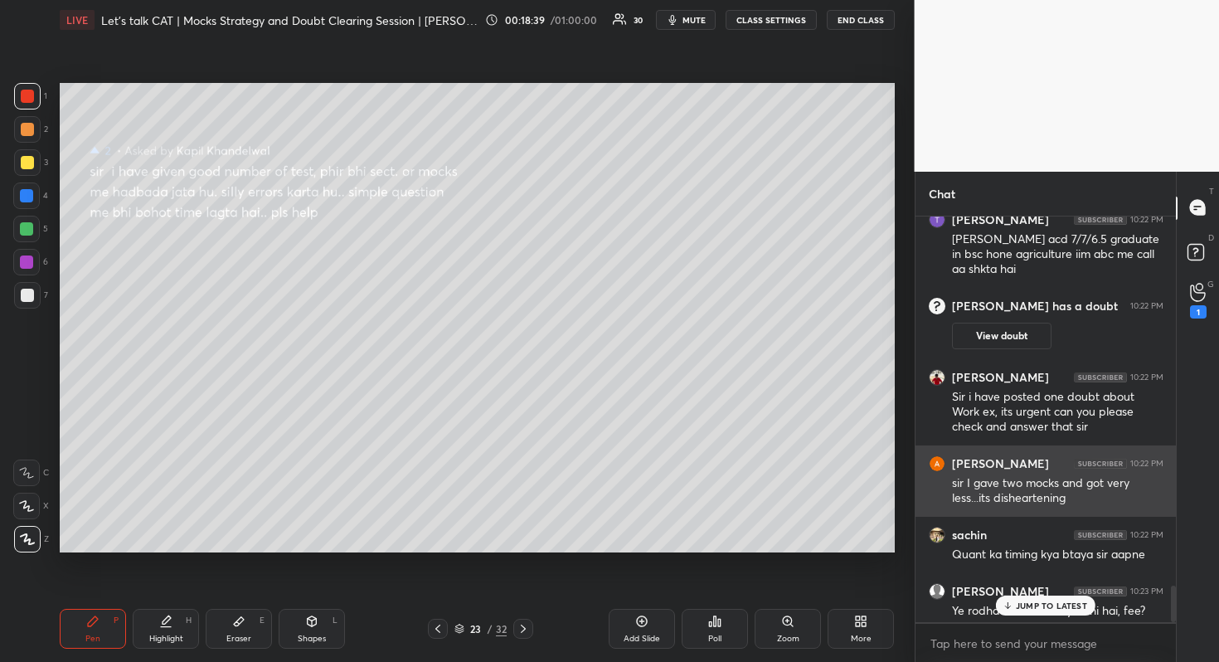
scroll to position [4119, 0]
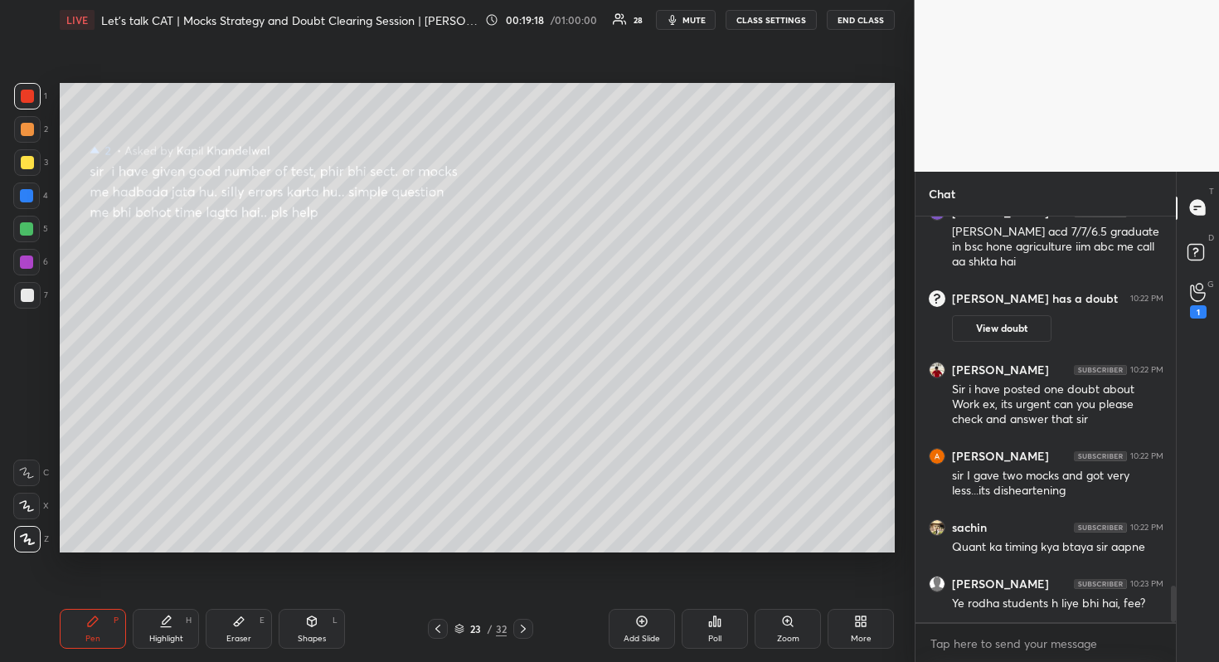
click at [28, 138] on div at bounding box center [27, 129] width 27 height 27
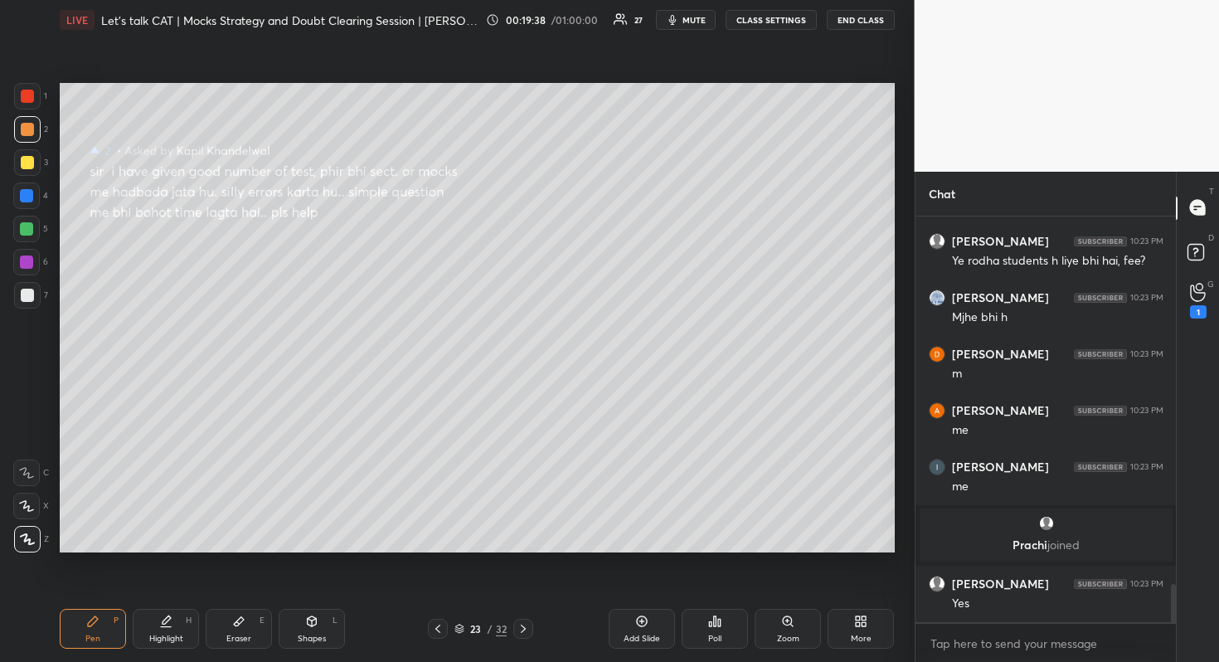
scroll to position [3927, 0]
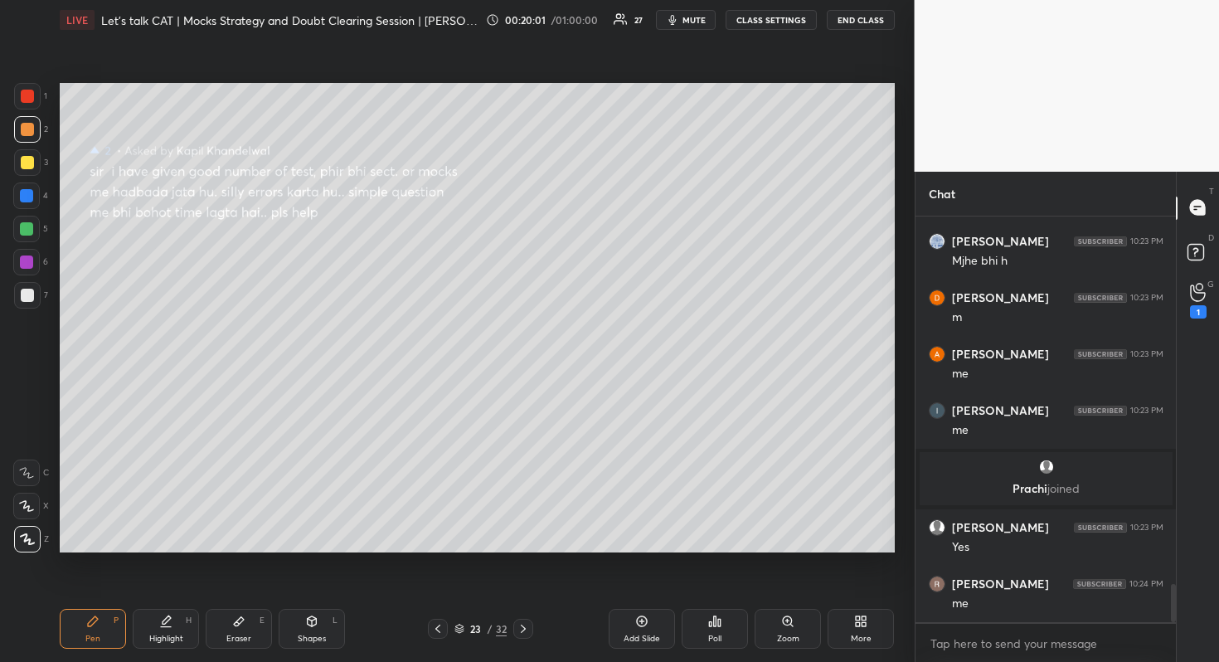
click at [25, 165] on div at bounding box center [27, 162] width 13 height 13
click at [32, 141] on div at bounding box center [27, 129] width 27 height 27
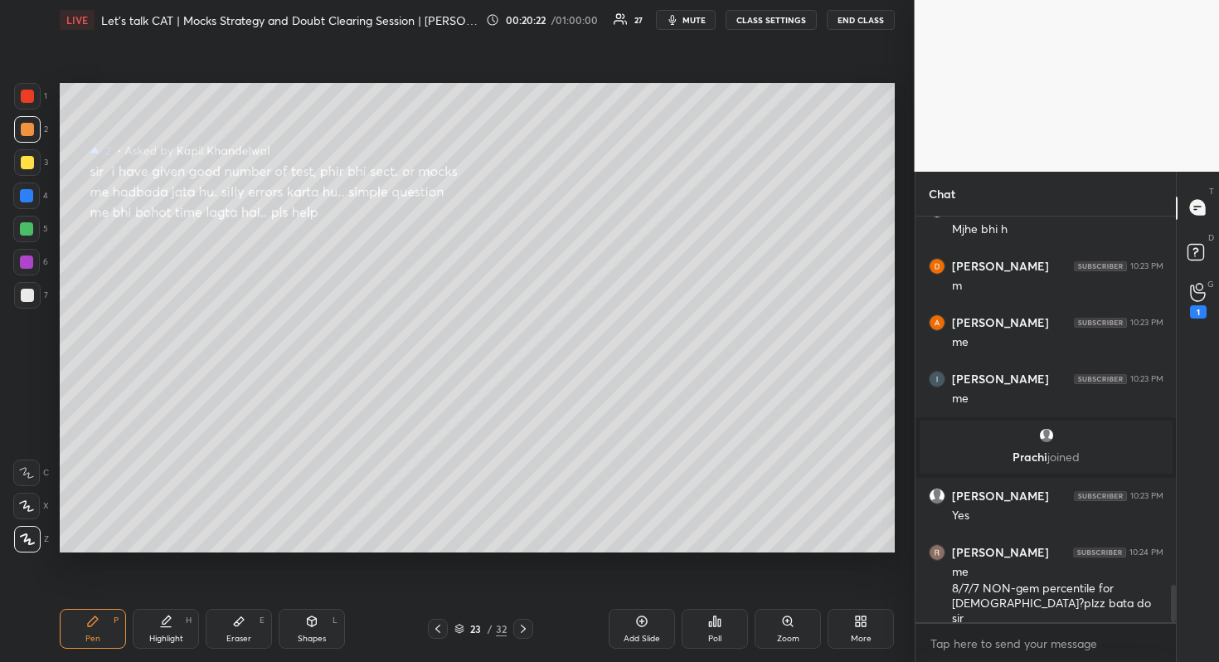
drag, startPoint x: 37, startPoint y: 163, endPoint x: 52, endPoint y: 166, distance: 15.1
click at [38, 163] on div at bounding box center [27, 162] width 27 height 27
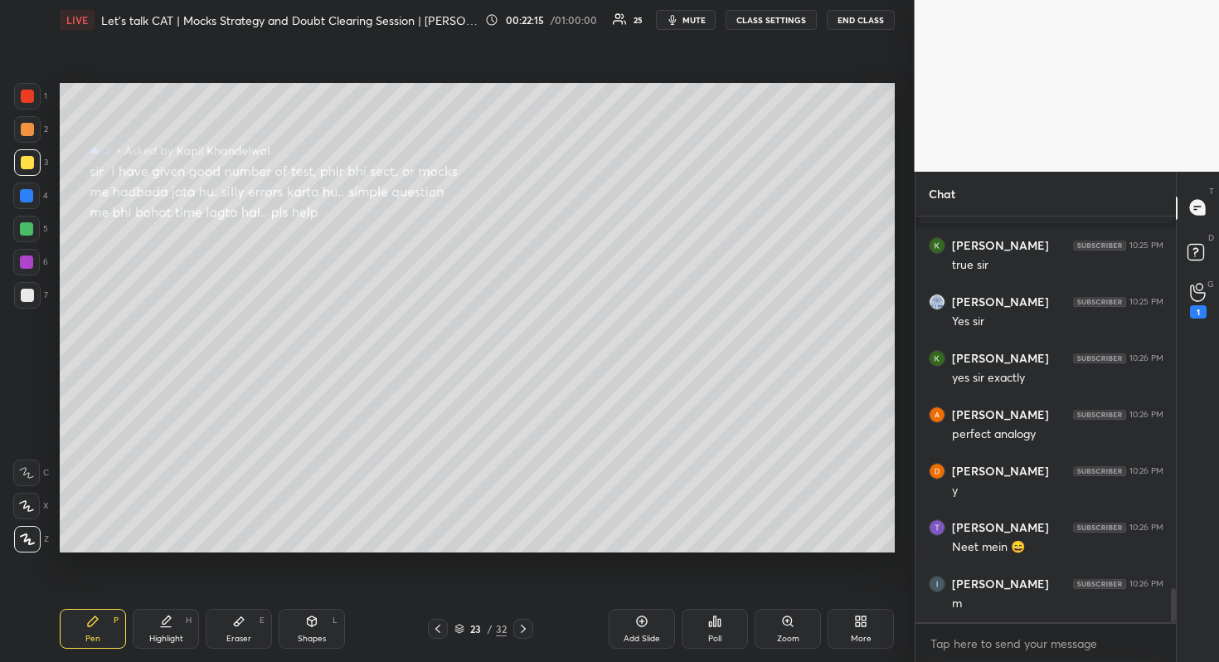
scroll to position [4444, 0]
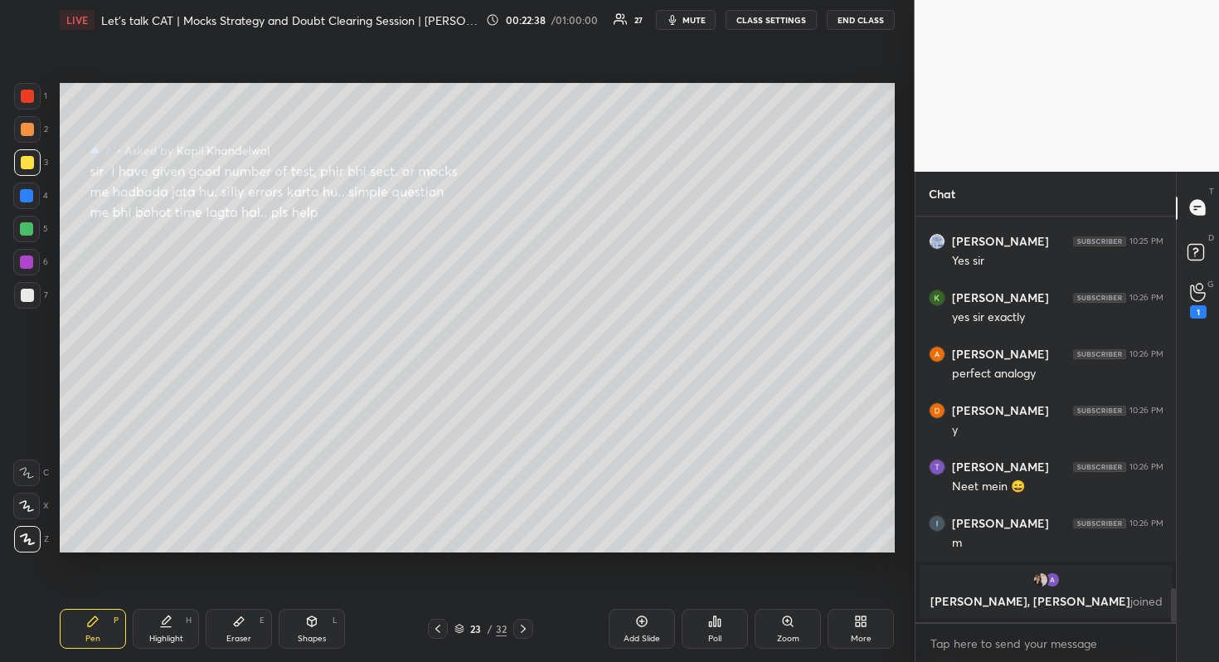
click at [28, 189] on div at bounding box center [26, 195] width 13 height 13
click at [409, 585] on div "Setting up your live class Poll for secs No correct answer Start poll" at bounding box center [477, 318] width 848 height 556
click at [905, 319] on div "1 2 3 4 5 6 7 R O A L C X Z Erase all C X Z LIVE Let's talk CAT | Mocks Strateg…" at bounding box center [457, 331] width 915 height 662
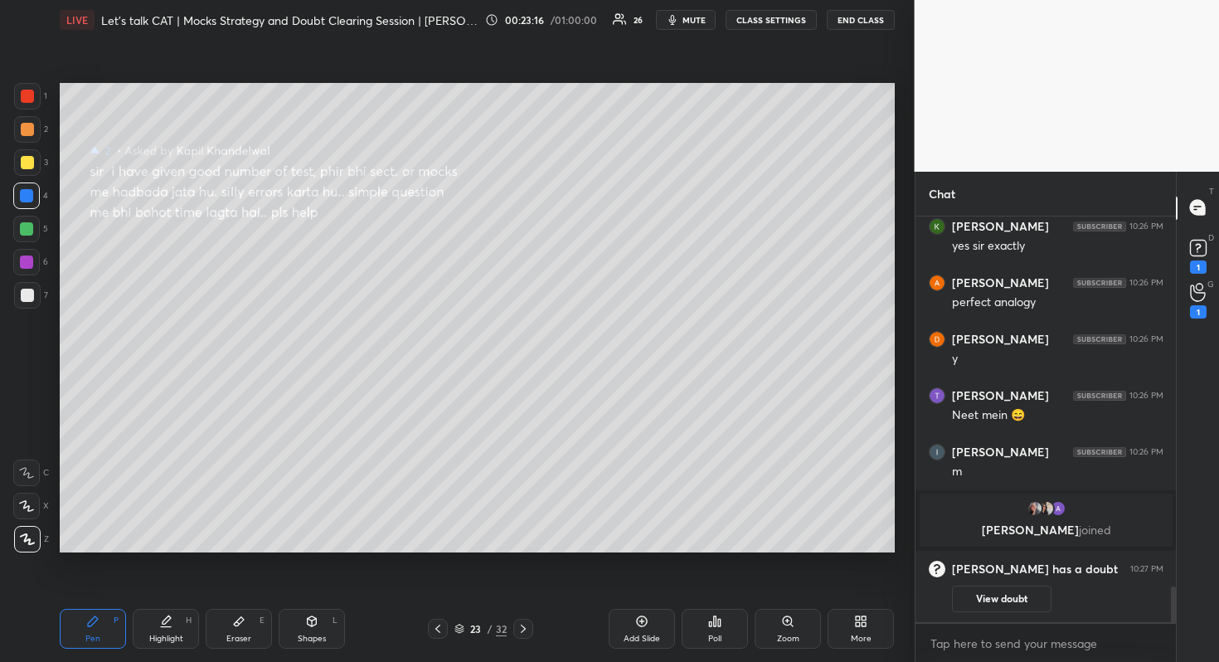
click at [33, 237] on div at bounding box center [26, 229] width 27 height 27
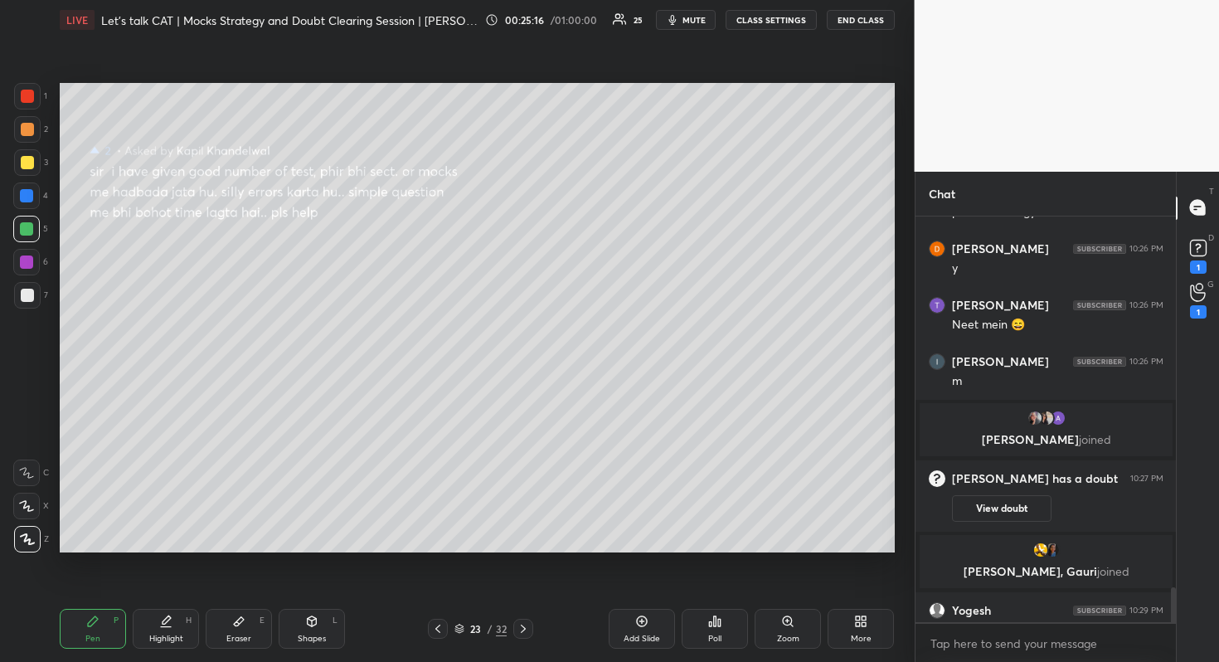
scroll to position [4324, 0]
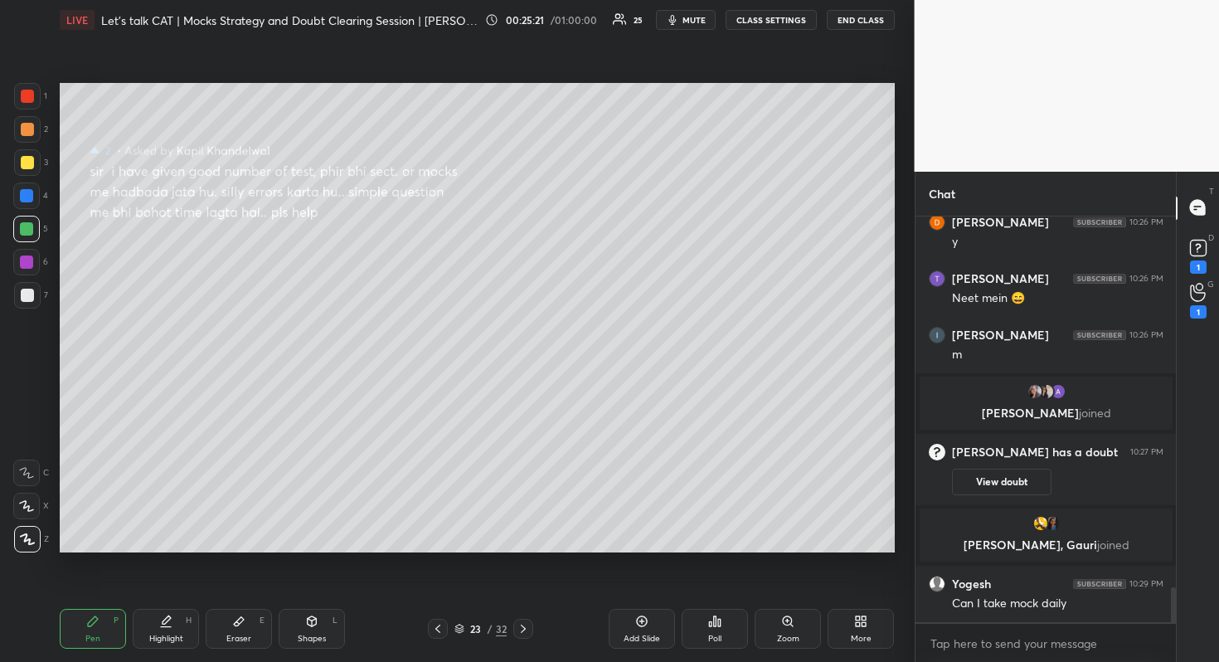
click at [30, 254] on div at bounding box center [26, 262] width 27 height 27
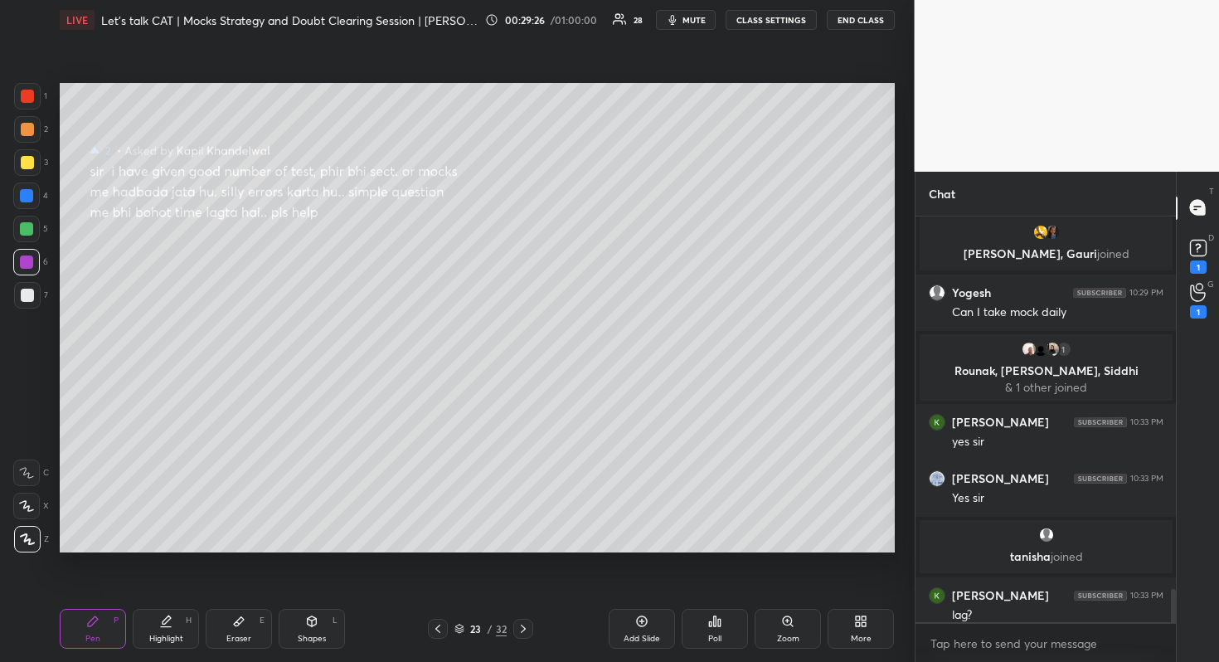
scroll to position [4537, 0]
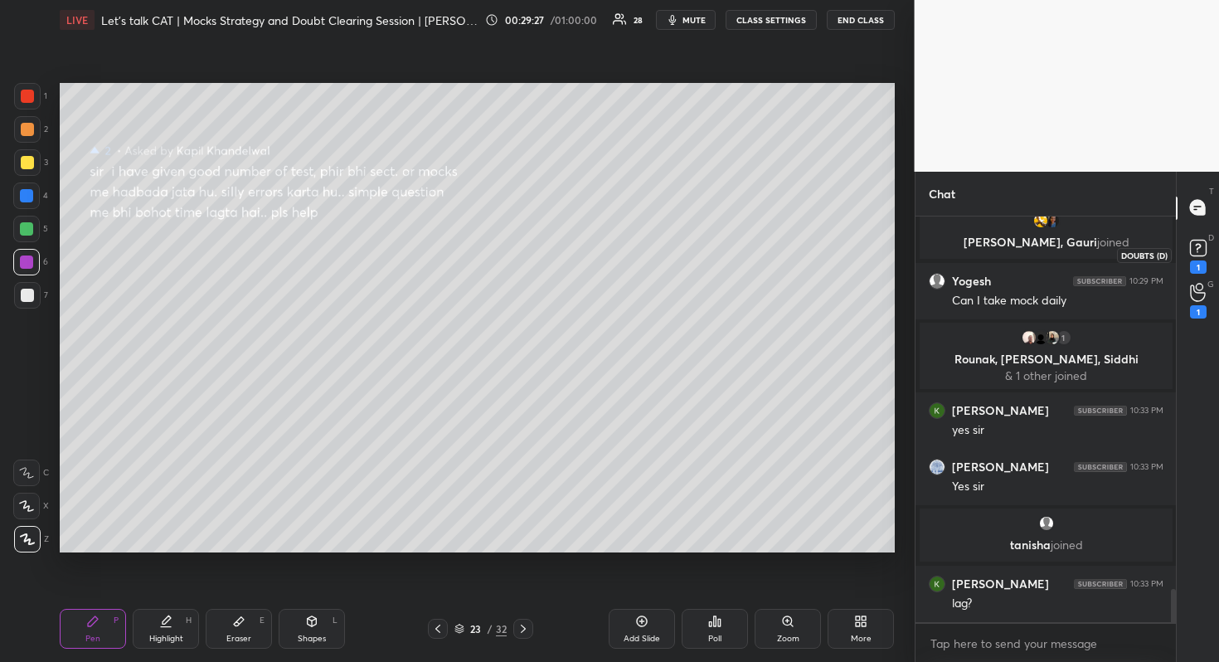
click at [1196, 248] on rect at bounding box center [1198, 248] width 16 height 16
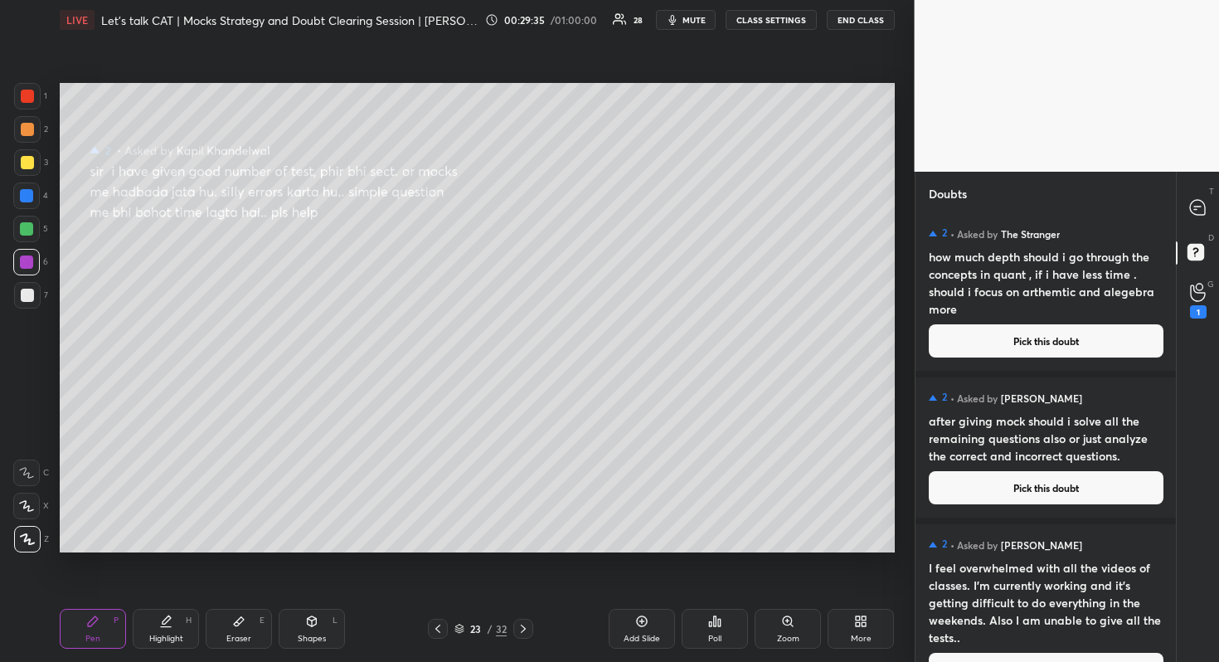
scroll to position [334, 0]
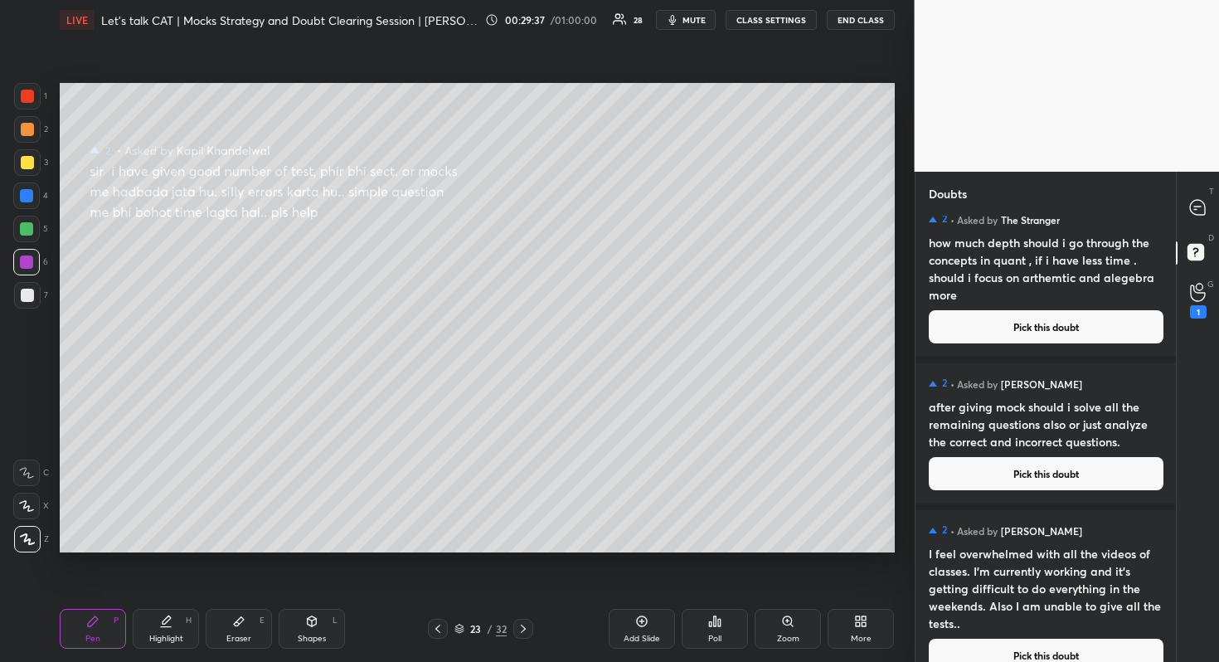
click at [1058, 477] on button "Pick this doubt" at bounding box center [1046, 473] width 235 height 33
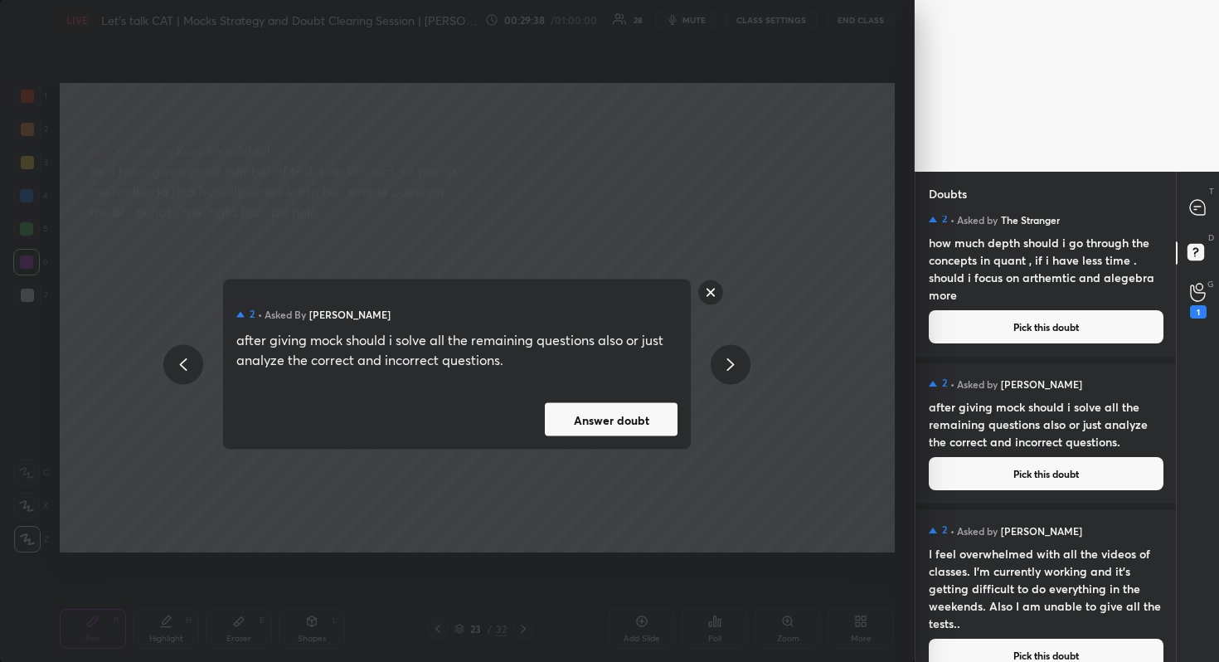
click at [595, 394] on div "2 • Asked by [PERSON_NAME] after giving mock should i solve all the remaining q…" at bounding box center [457, 364] width 468 height 170
click at [619, 417] on button "Answer doubt" at bounding box center [611, 419] width 133 height 33
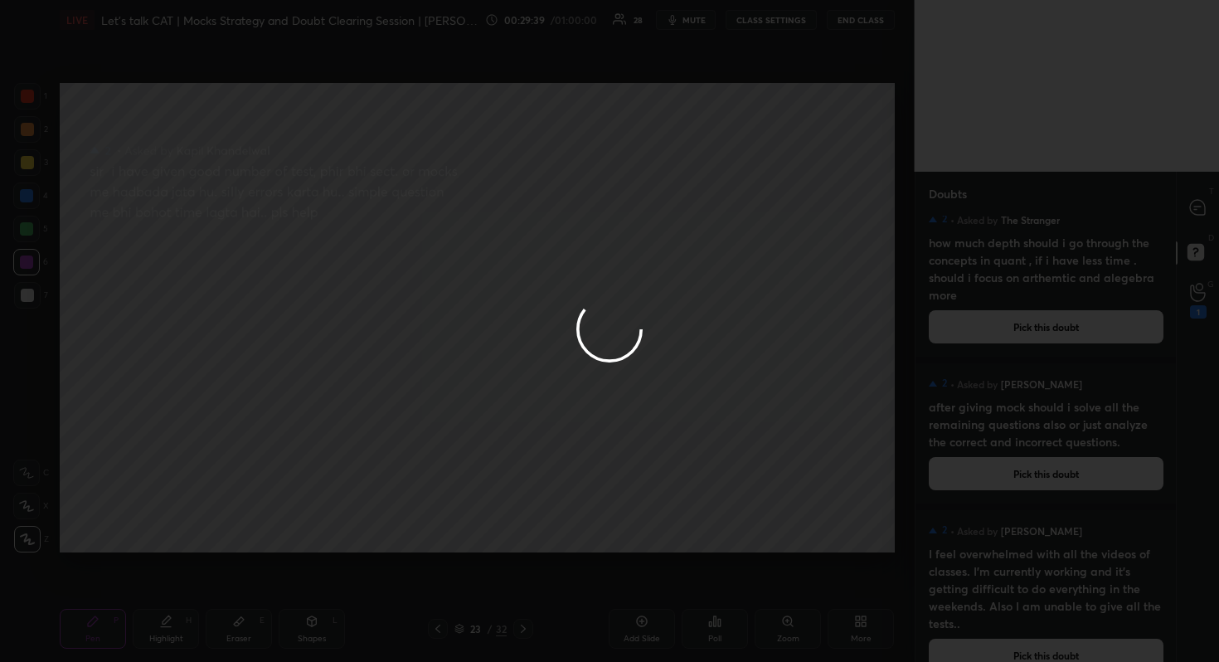
scroll to position [369, 0]
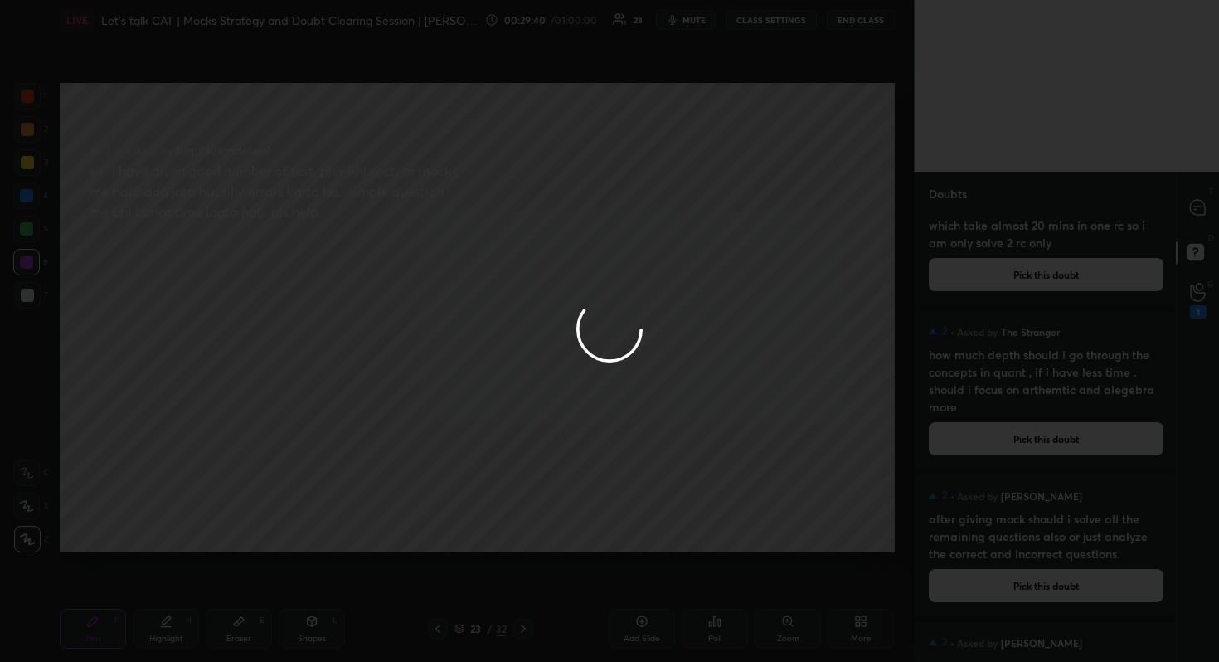
click at [1185, 205] on div at bounding box center [609, 331] width 1219 height 662
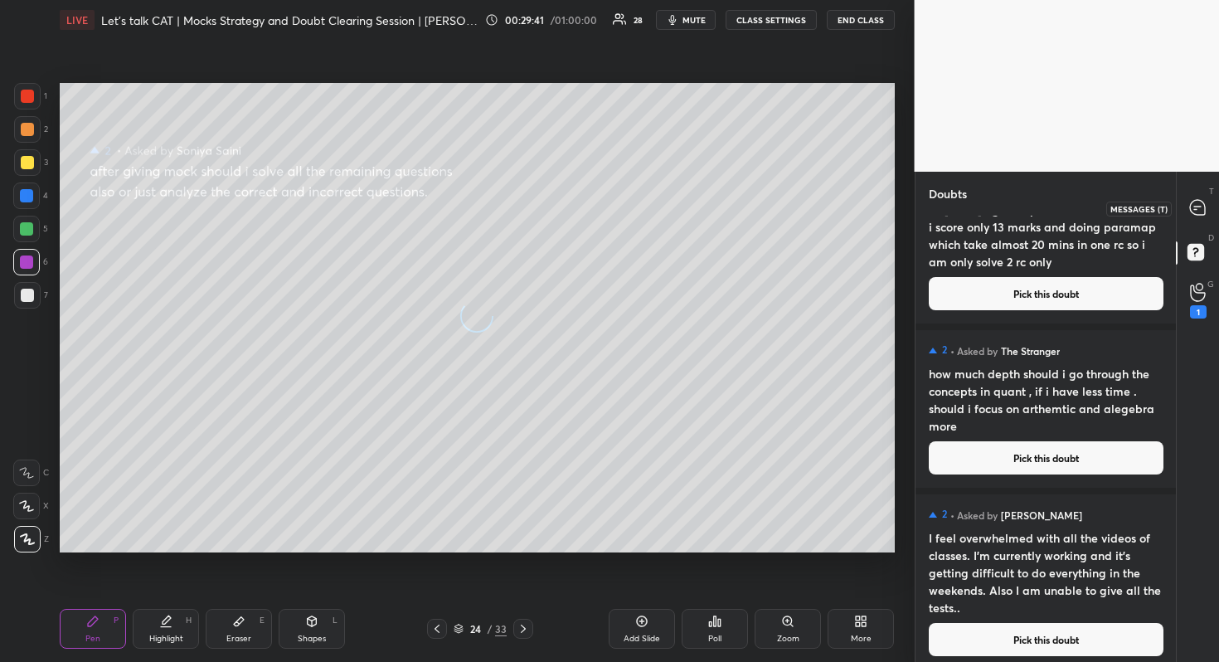
click at [1185, 205] on div at bounding box center [1197, 208] width 33 height 30
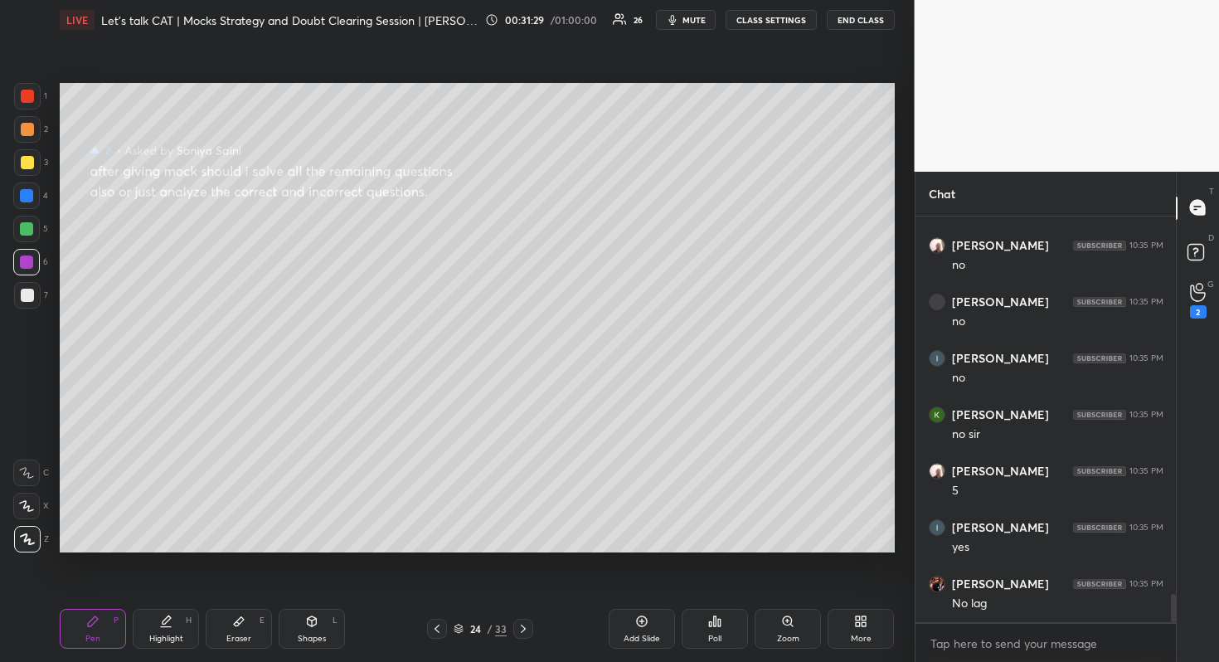
scroll to position [5395, 0]
click at [1196, 269] on div "D Doubts (D)" at bounding box center [1198, 254] width 42 height 46
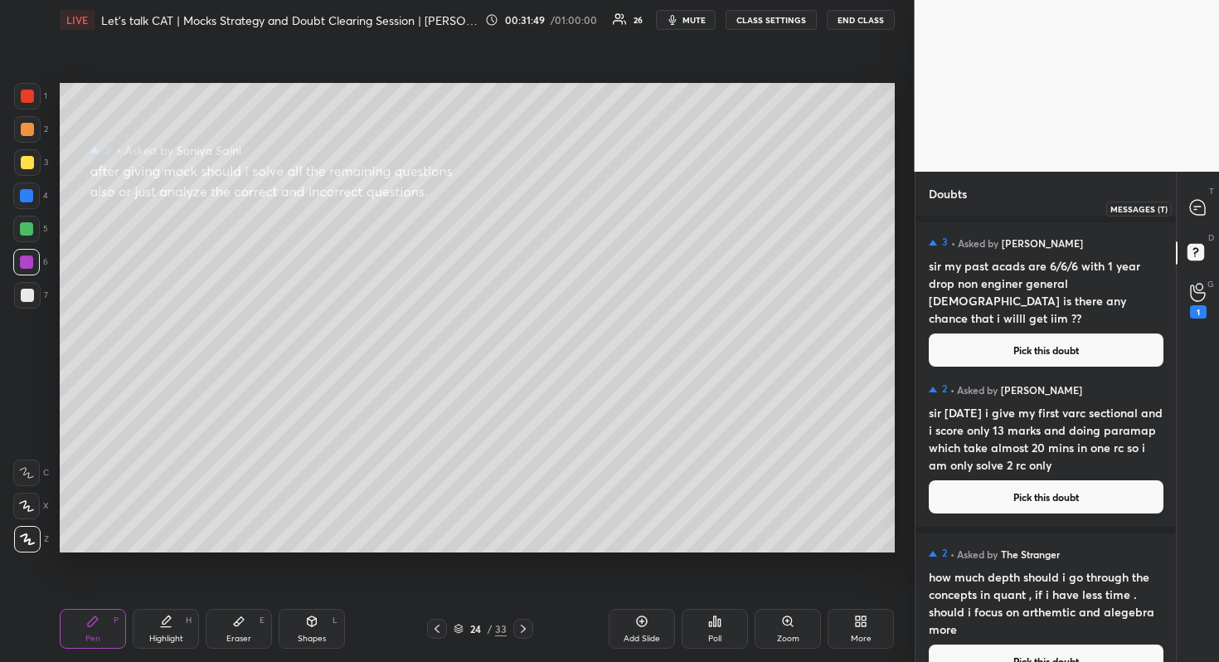
click at [1196, 218] on div at bounding box center [1197, 208] width 33 height 30
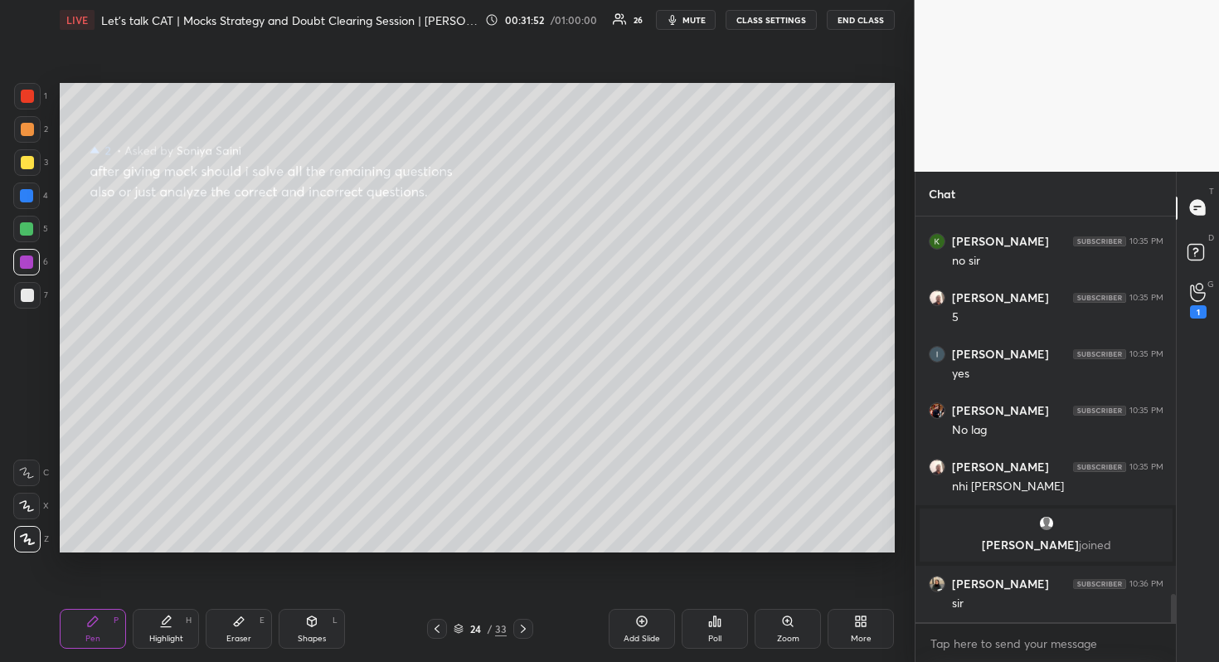
scroll to position [5353, 0]
click at [1195, 260] on icon at bounding box center [1198, 255] width 30 height 30
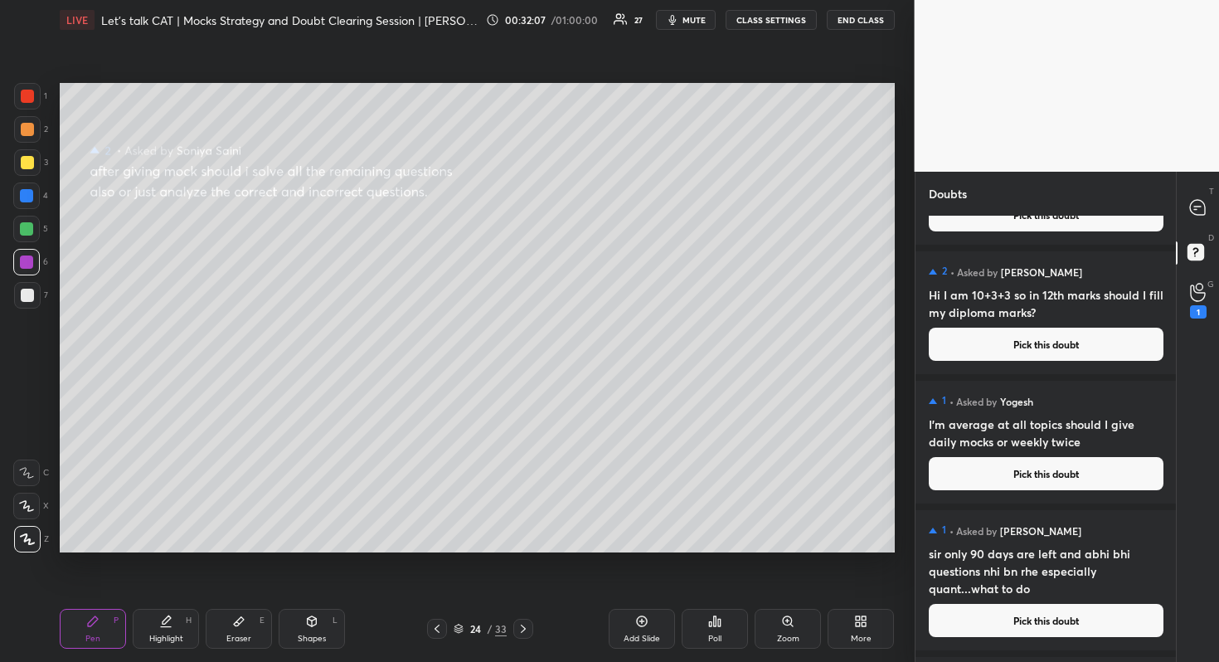
scroll to position [631, 0]
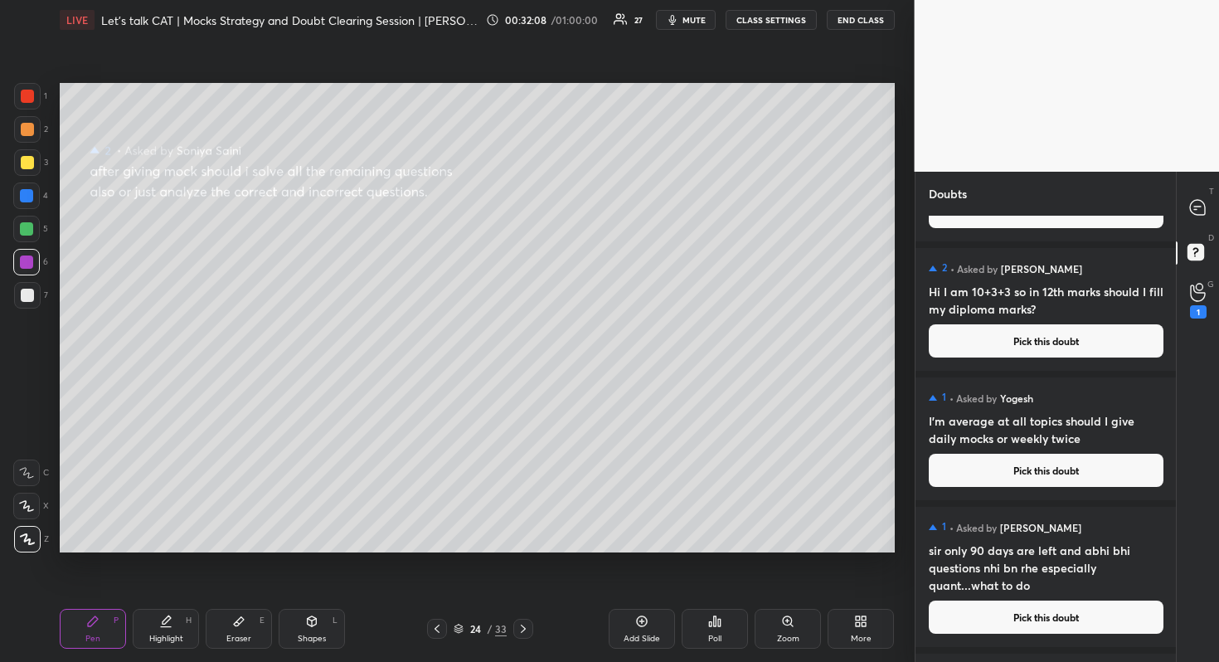
click at [1017, 478] on button "Pick this doubt" at bounding box center [1046, 470] width 235 height 33
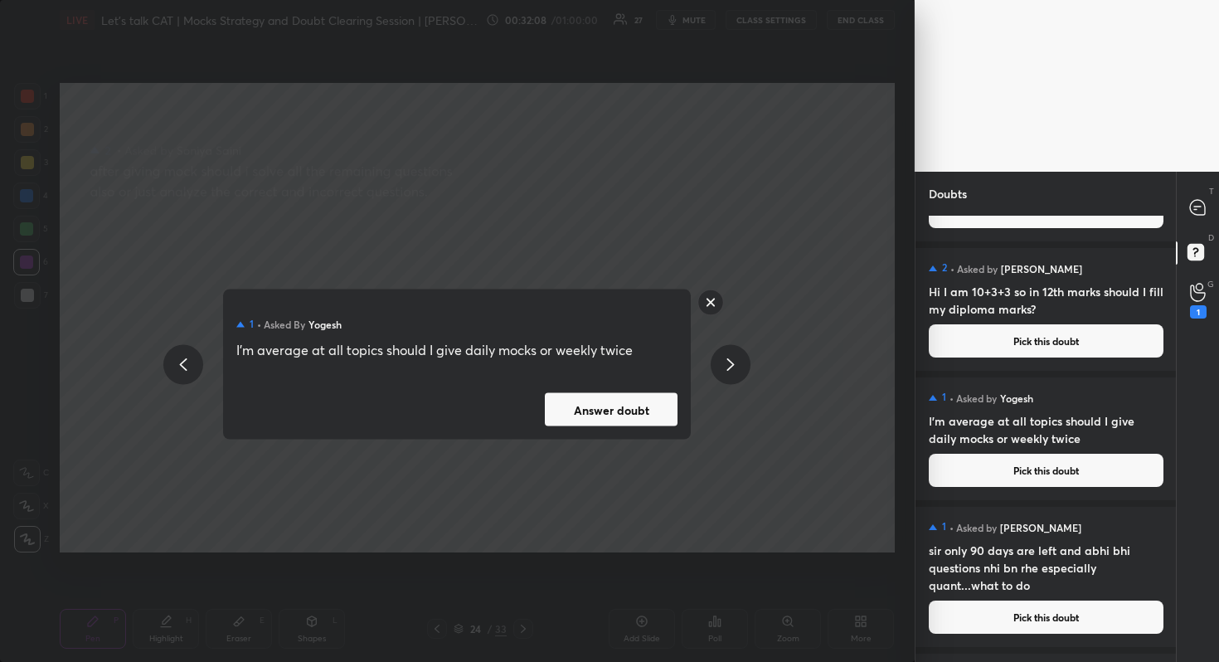
click at [637, 393] on button "Answer doubt" at bounding box center [611, 409] width 133 height 33
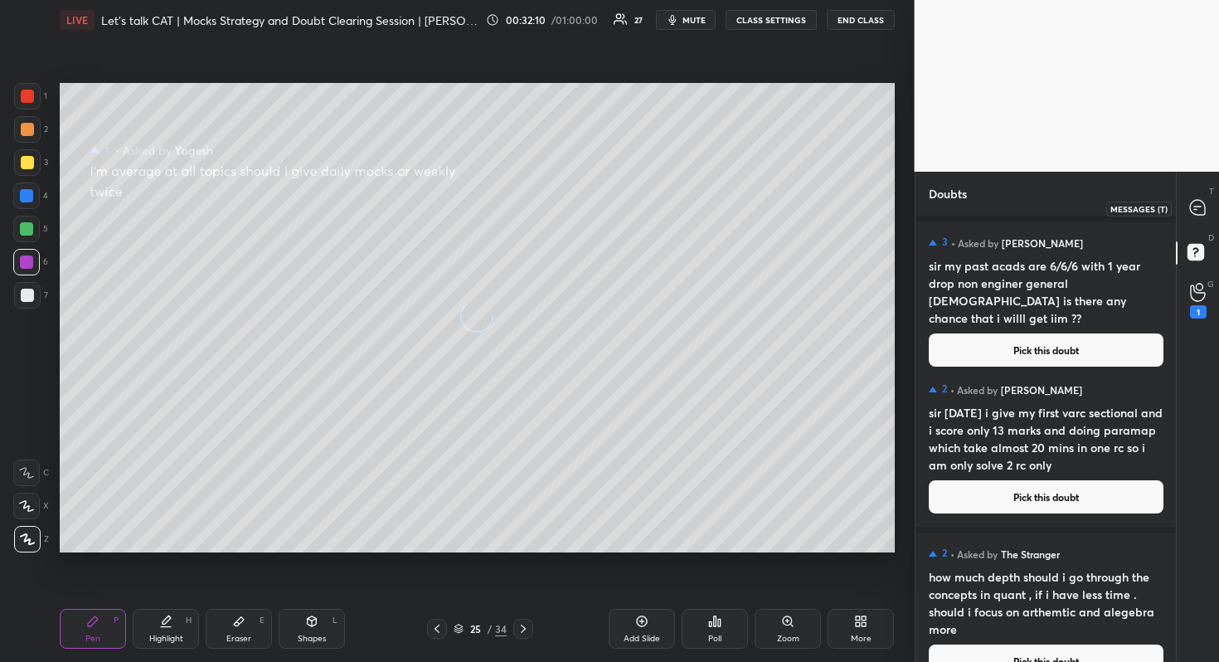
click at [1208, 212] on div at bounding box center [1197, 208] width 33 height 30
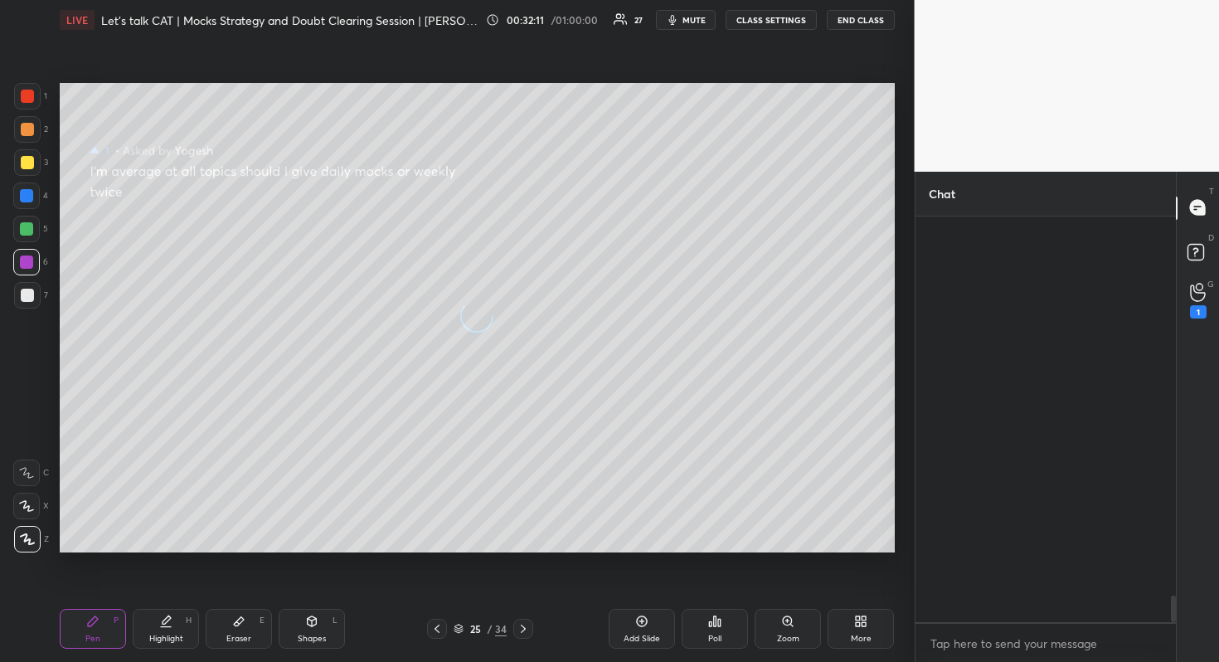
click at [1208, 212] on div at bounding box center [1197, 208] width 33 height 30
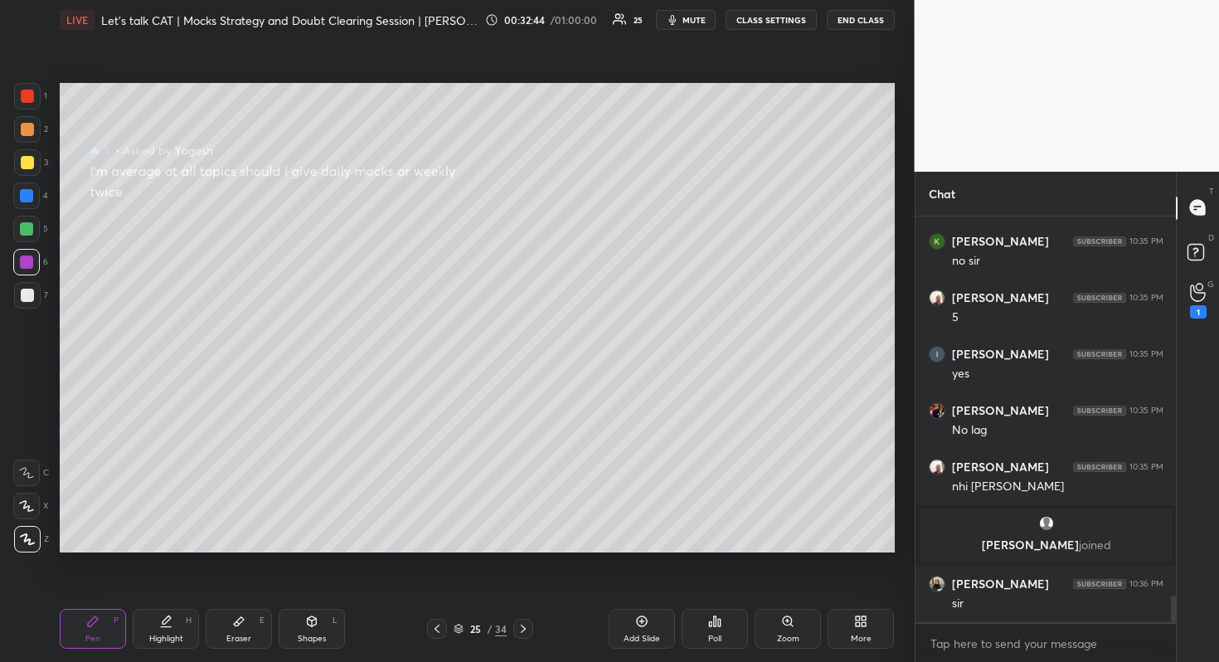
drag, startPoint x: 32, startPoint y: 131, endPoint x: 32, endPoint y: 142, distance: 10.8
click at [32, 133] on div at bounding box center [27, 129] width 13 height 13
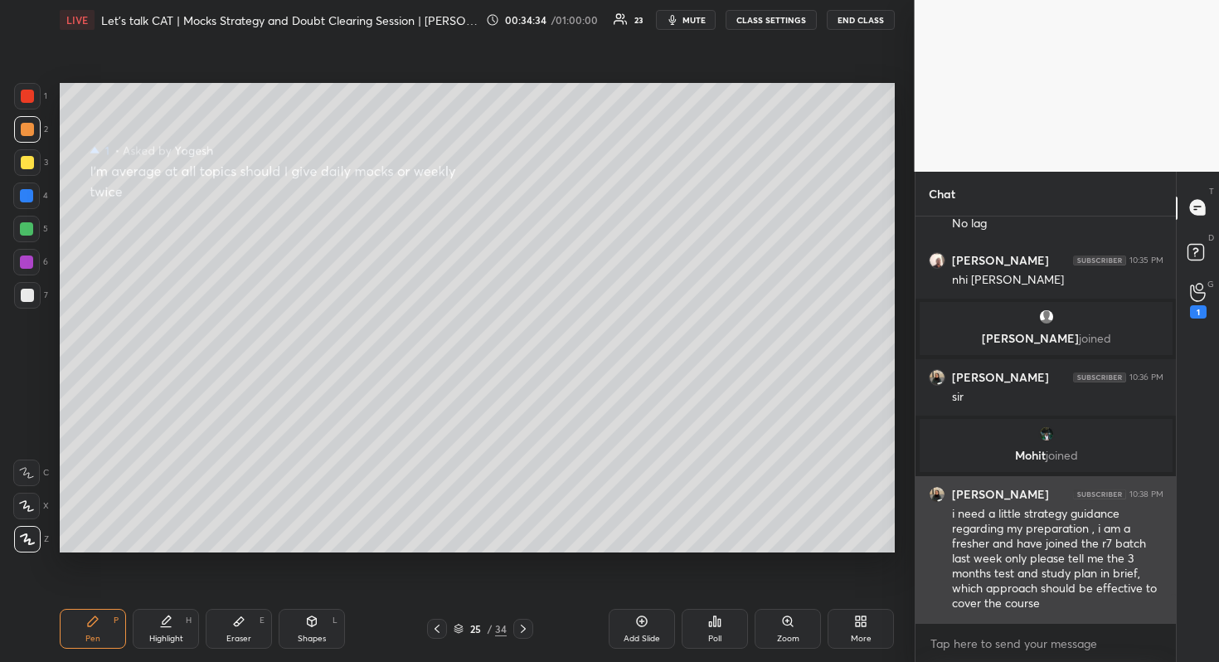
scroll to position [5488, 0]
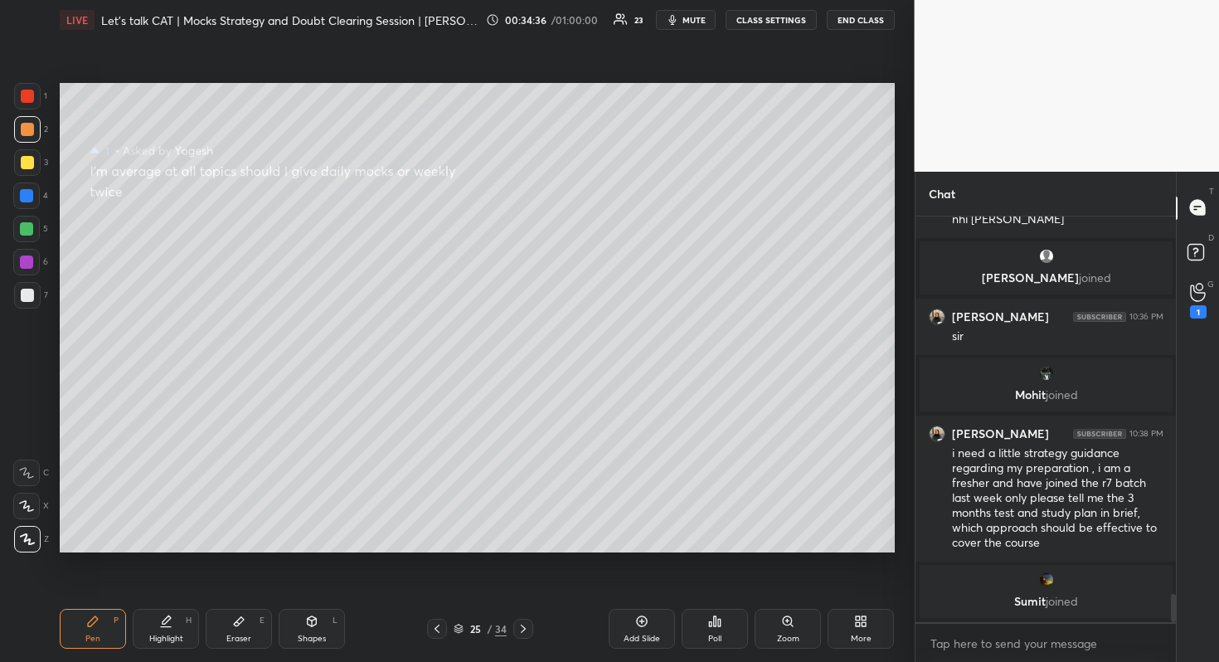
click at [1204, 286] on icon at bounding box center [1198, 292] width 16 height 19
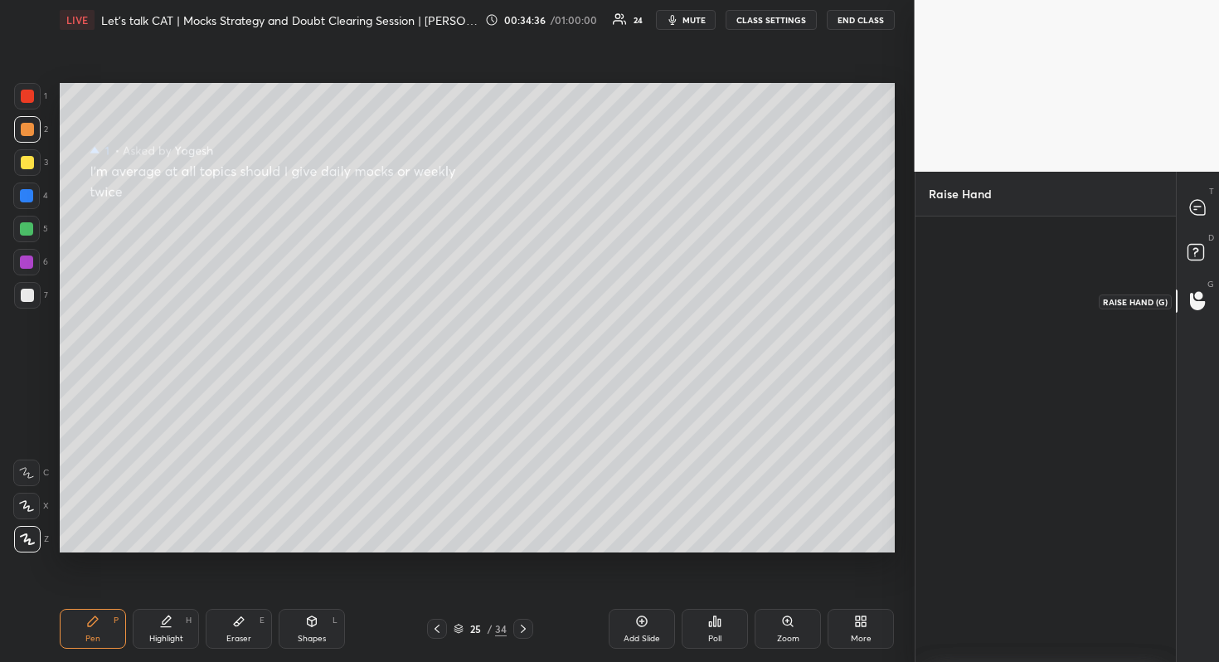
scroll to position [5, 6]
click at [1196, 240] on icon at bounding box center [1198, 255] width 30 height 30
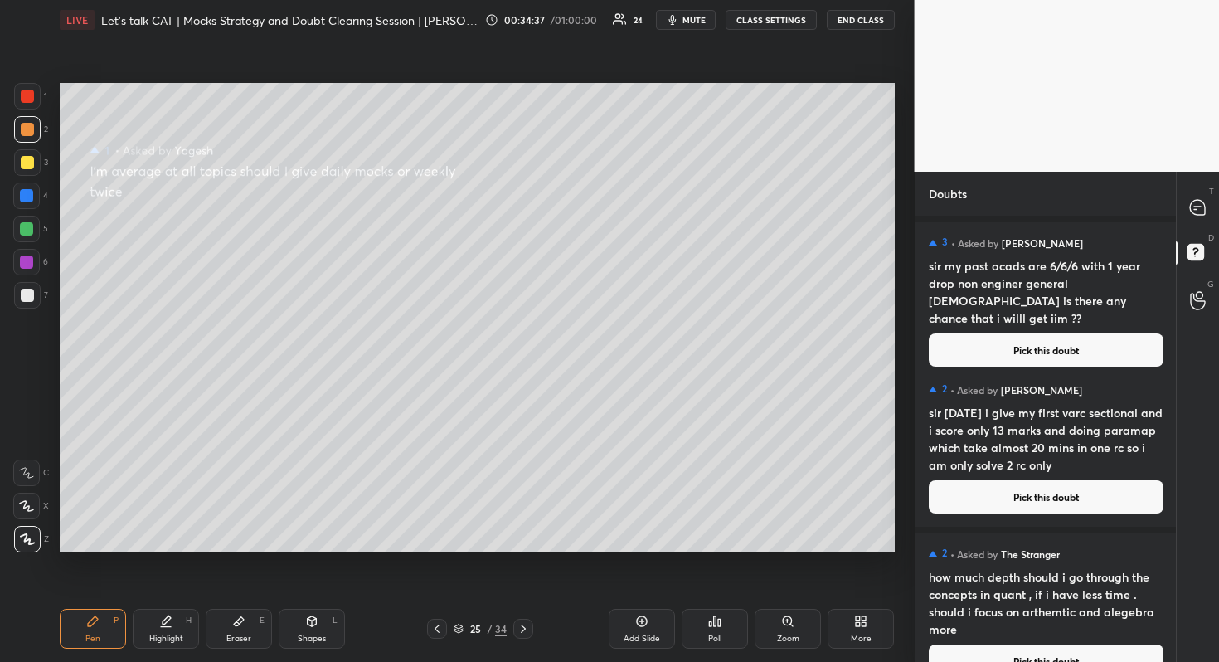
click at [1203, 187] on div "T Messages (T)" at bounding box center [1198, 208] width 42 height 46
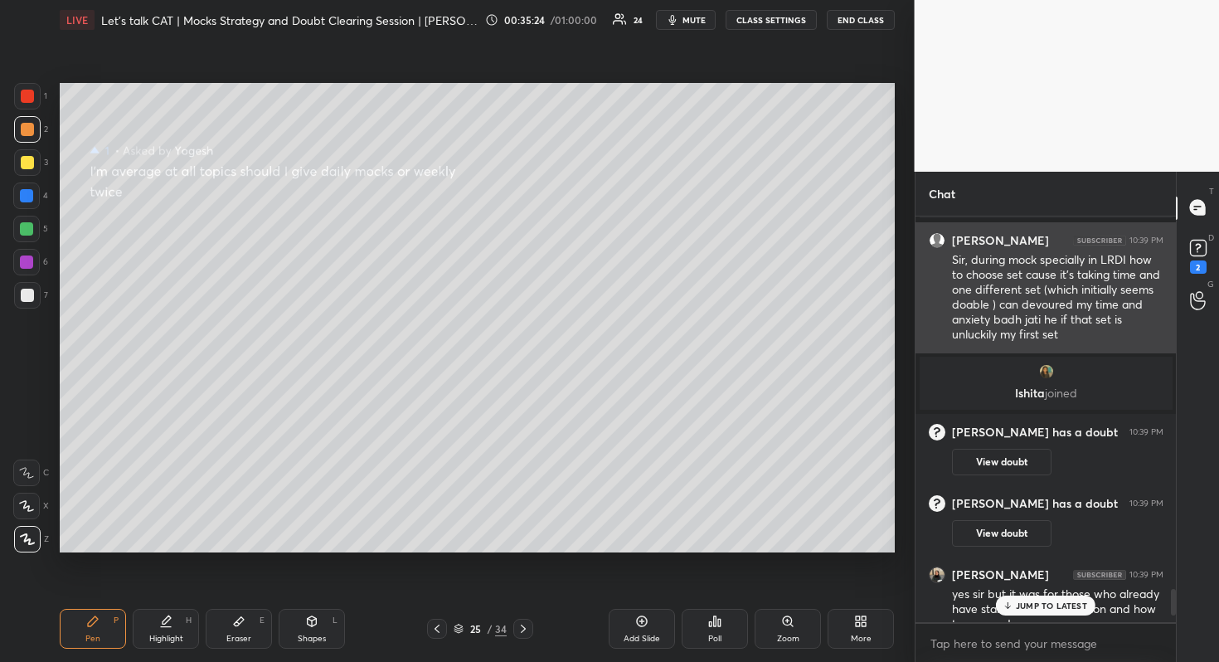
scroll to position [5801, 0]
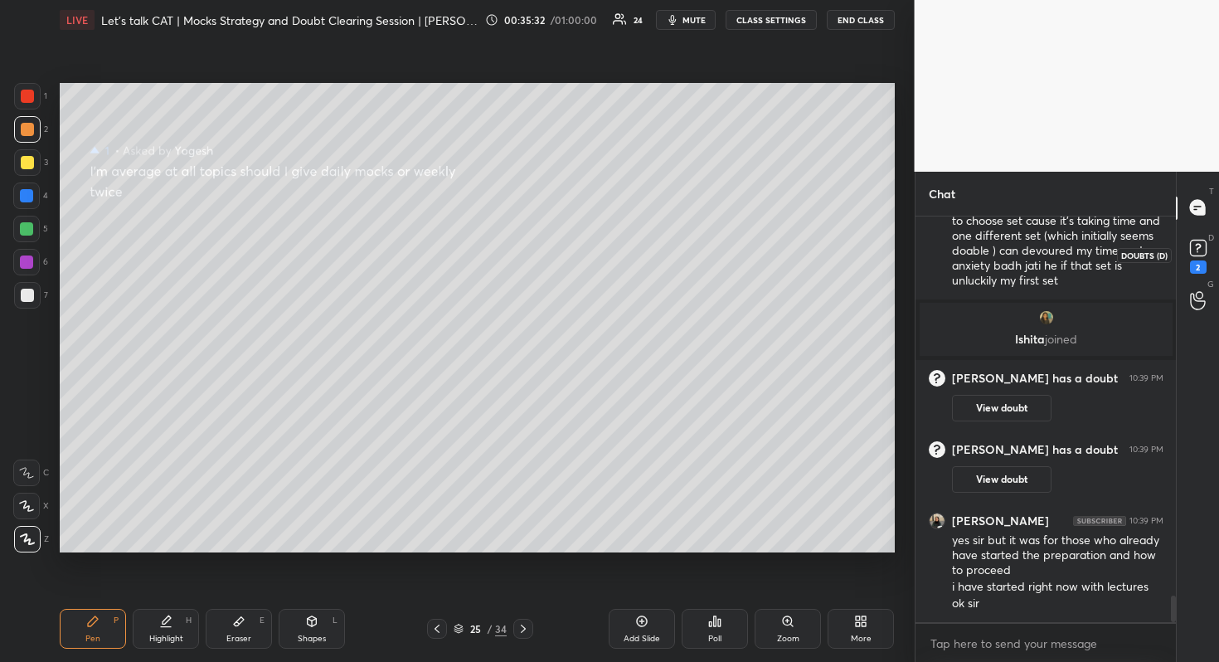
click at [1206, 245] on icon at bounding box center [1198, 247] width 25 height 25
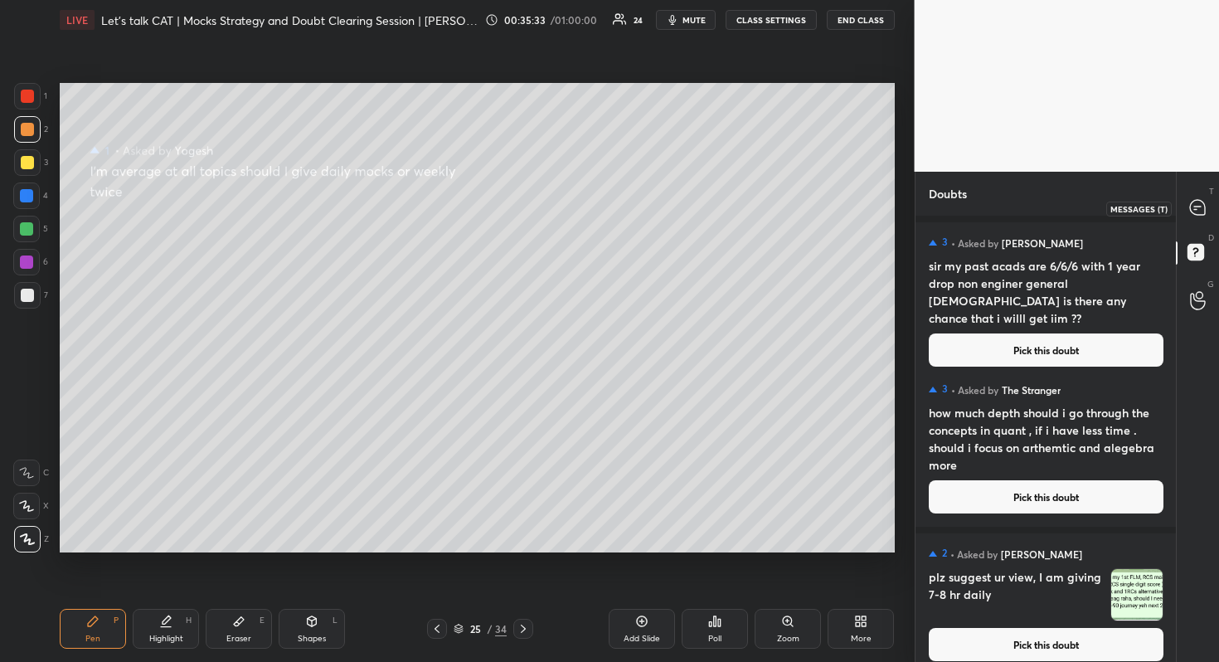
click at [1207, 200] on div at bounding box center [1197, 208] width 33 height 30
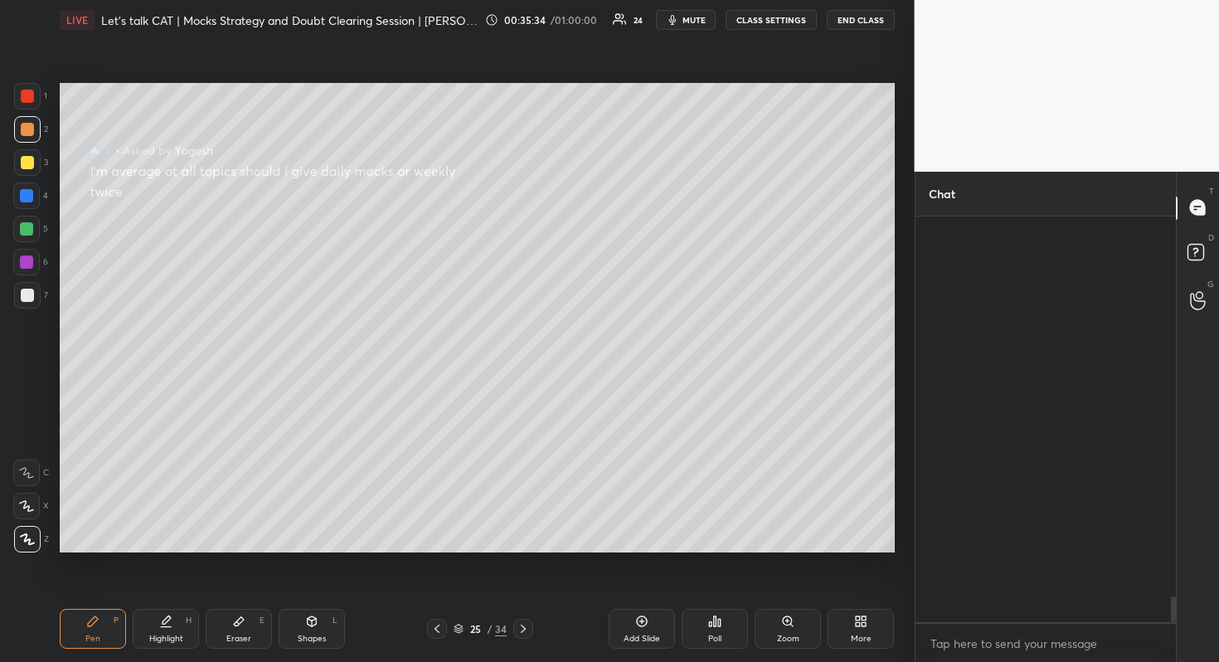
scroll to position [400, 255]
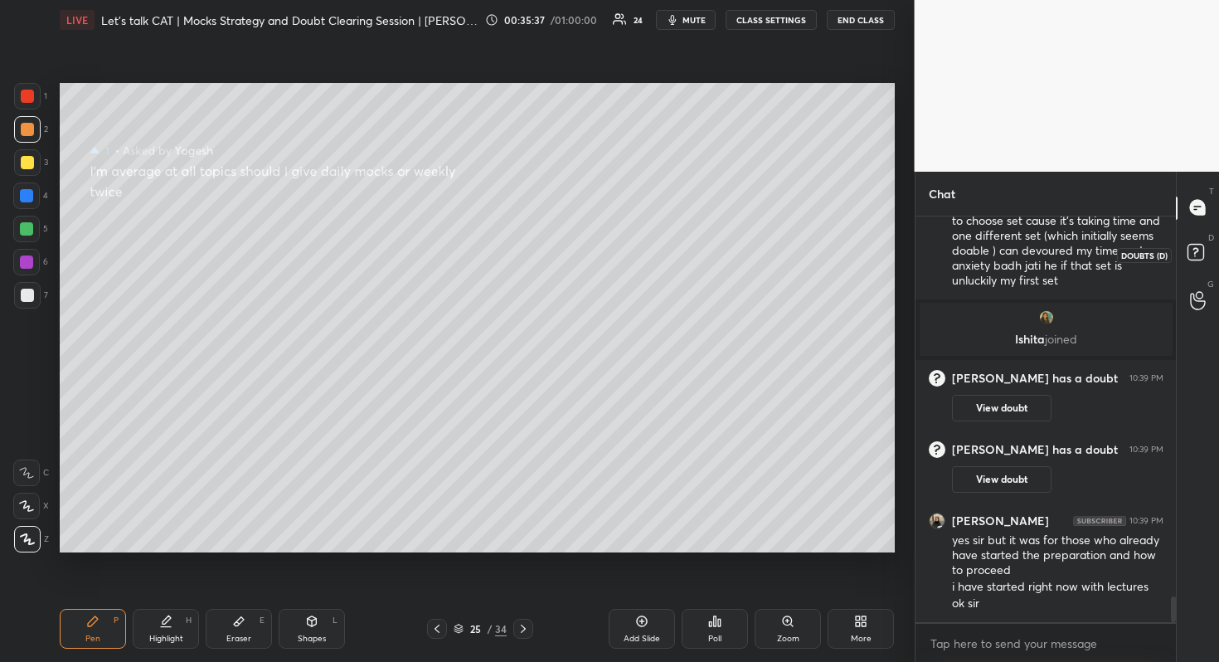
click at [1211, 245] on icon at bounding box center [1198, 255] width 30 height 30
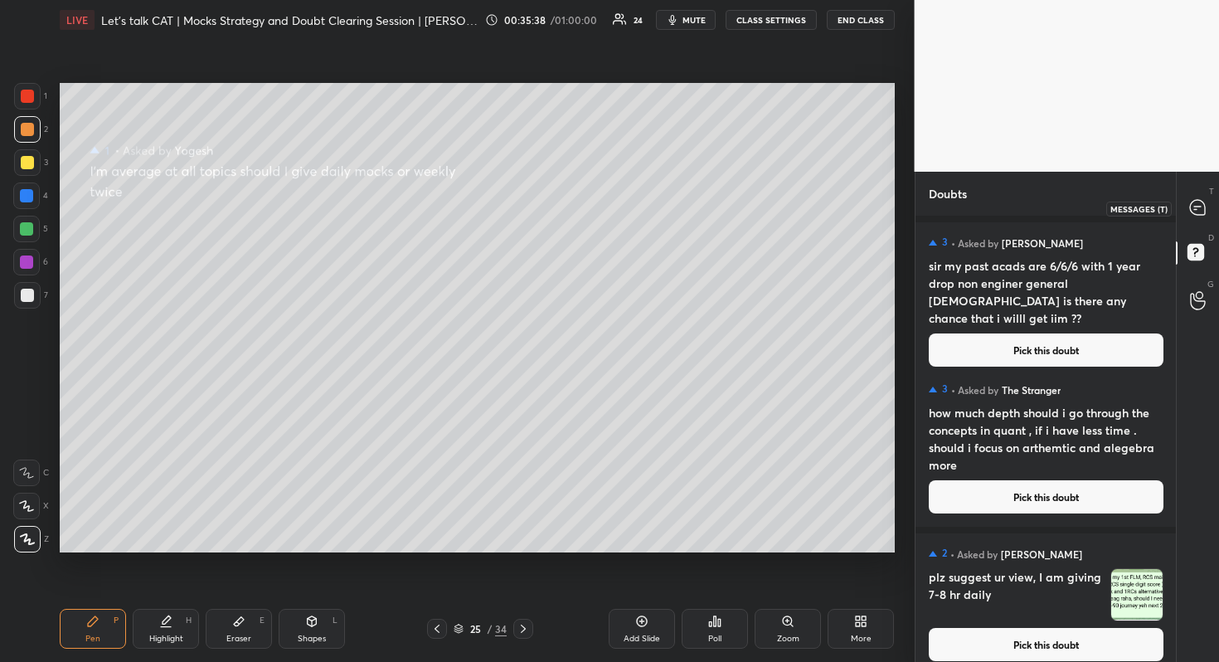
click at [1202, 215] on icon at bounding box center [1197, 207] width 17 height 17
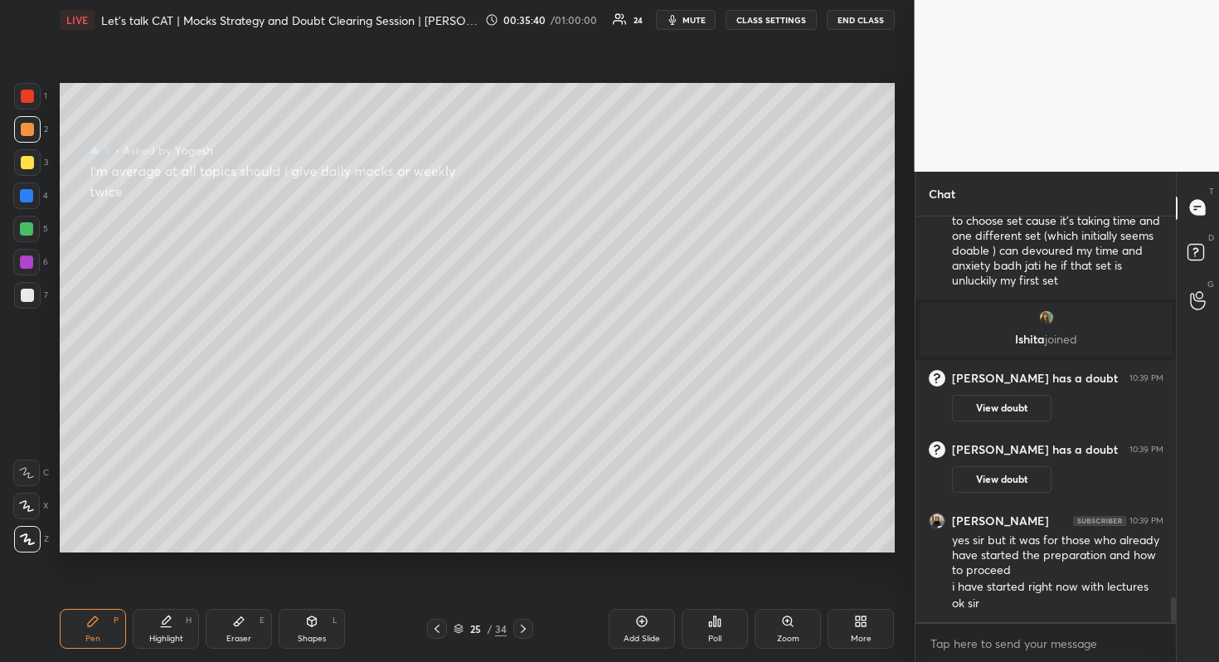
scroll to position [6110, 0]
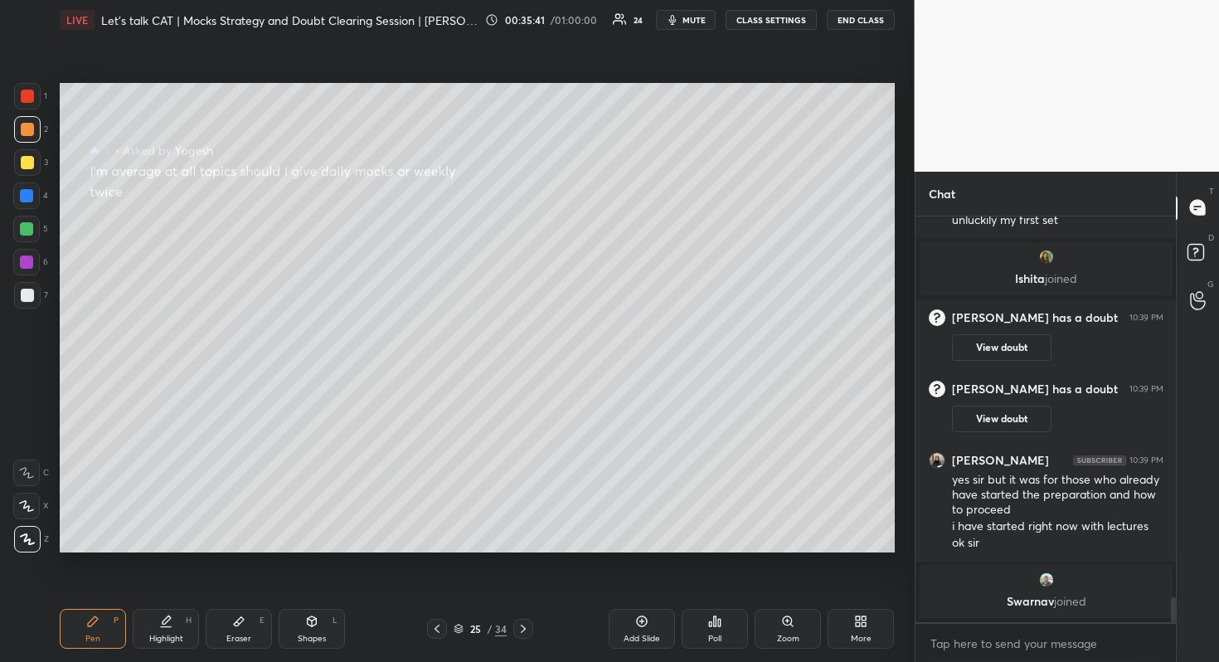
click at [1177, 261] on div "D Doubts (D)" at bounding box center [1198, 254] width 42 height 46
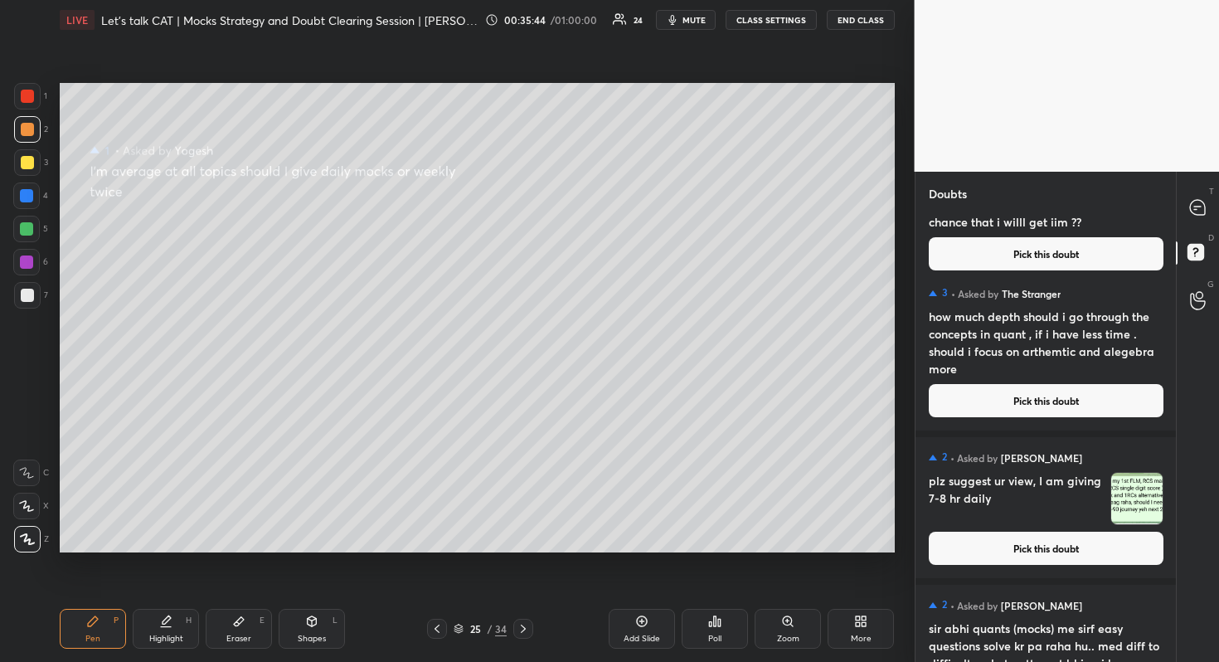
scroll to position [119, 0]
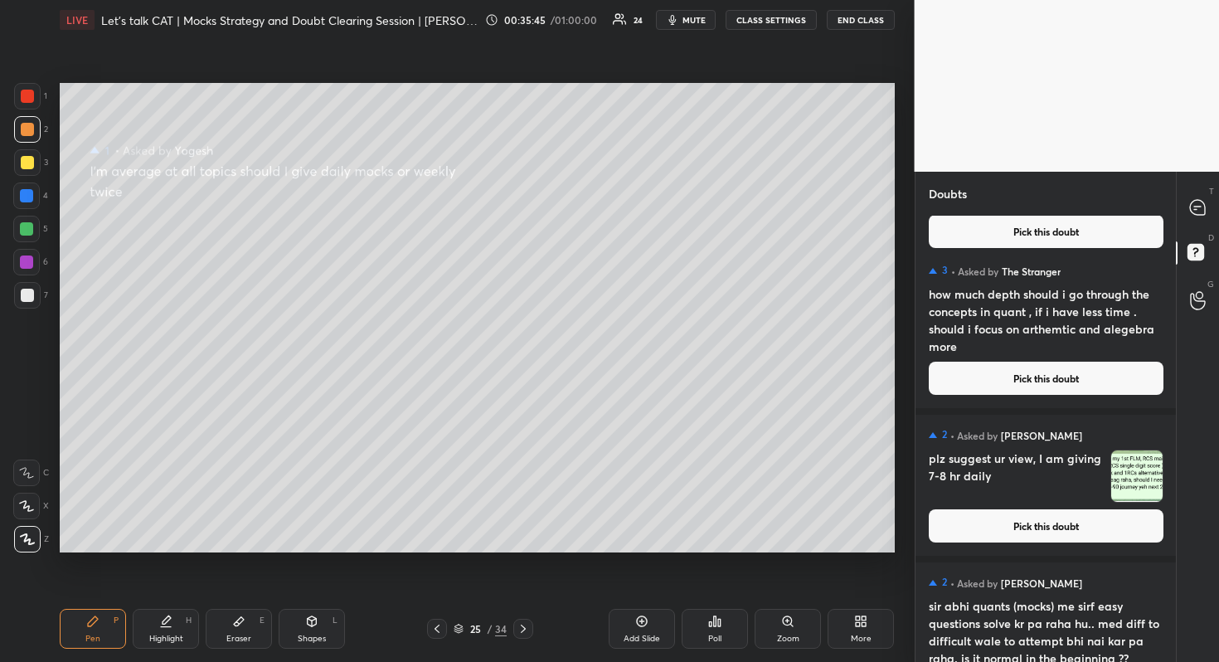
click at [1064, 509] on button "Pick this doubt" at bounding box center [1046, 525] width 235 height 33
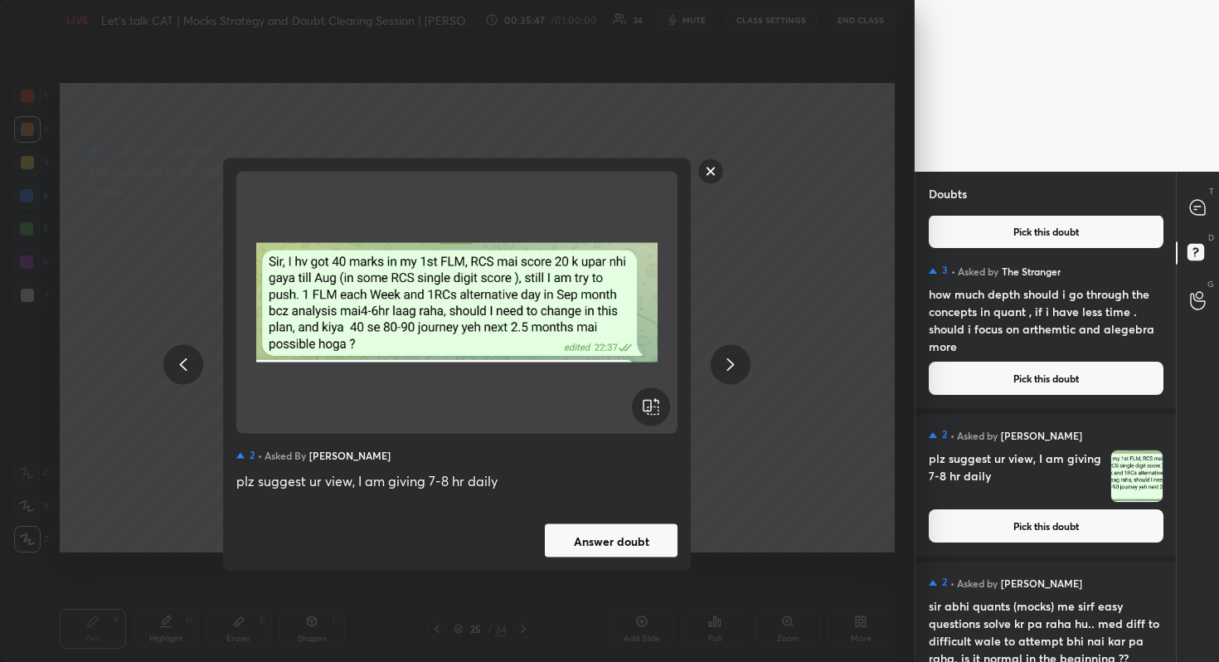
click at [635, 561] on div "2 • Asked by [PERSON_NAME] plz suggest ur view, I am giving 7-8 hr daily Answer…" at bounding box center [457, 364] width 468 height 412
click at [635, 553] on button "Answer doubt" at bounding box center [611, 540] width 133 height 33
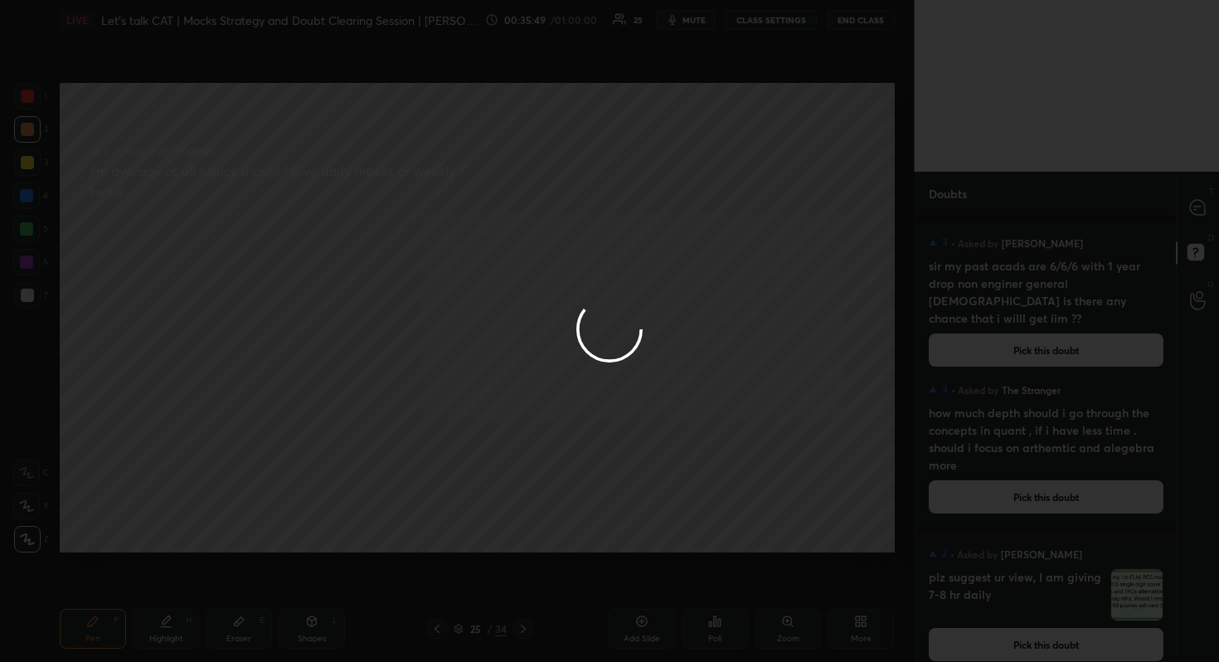
click at [1187, 212] on div at bounding box center [609, 331] width 1219 height 662
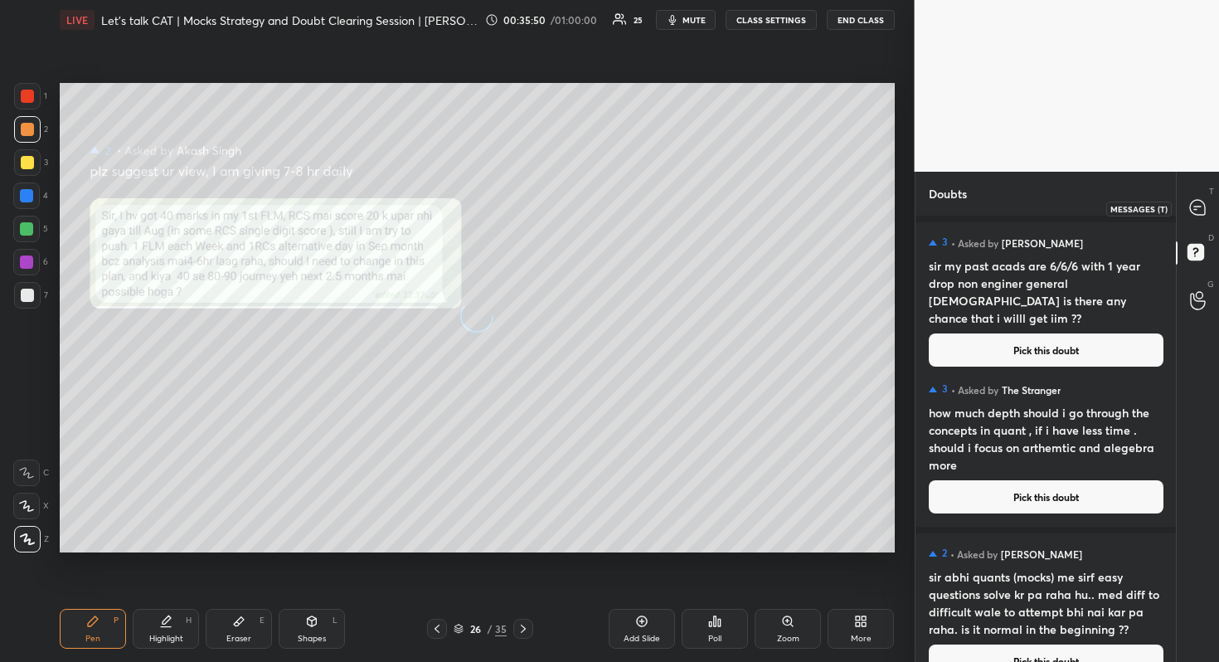
click at [1187, 212] on div at bounding box center [1197, 208] width 33 height 30
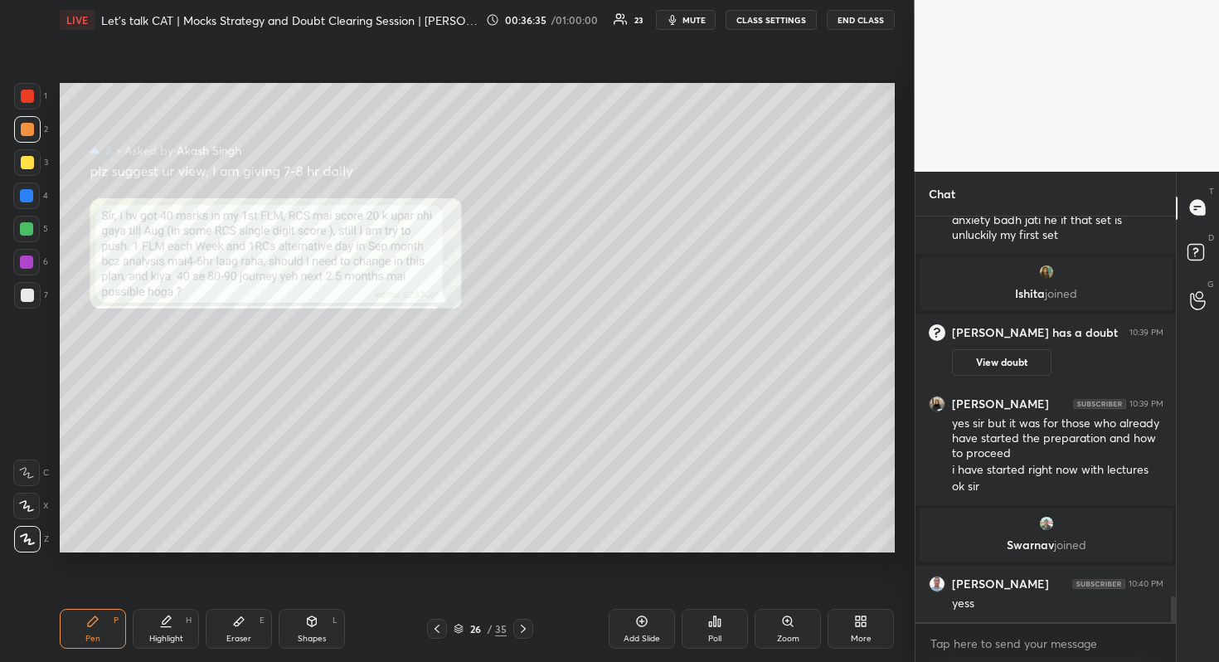
scroll to position [6155, 0]
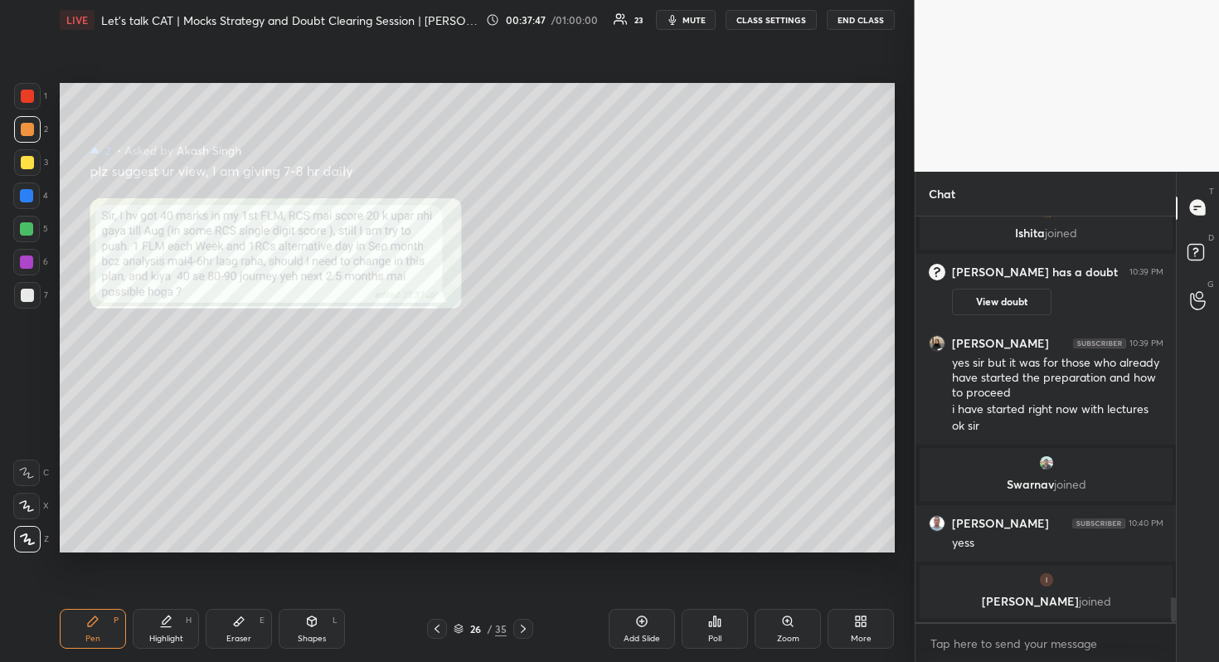
click at [1184, 231] on div "D Doubts (D)" at bounding box center [1198, 254] width 42 height 46
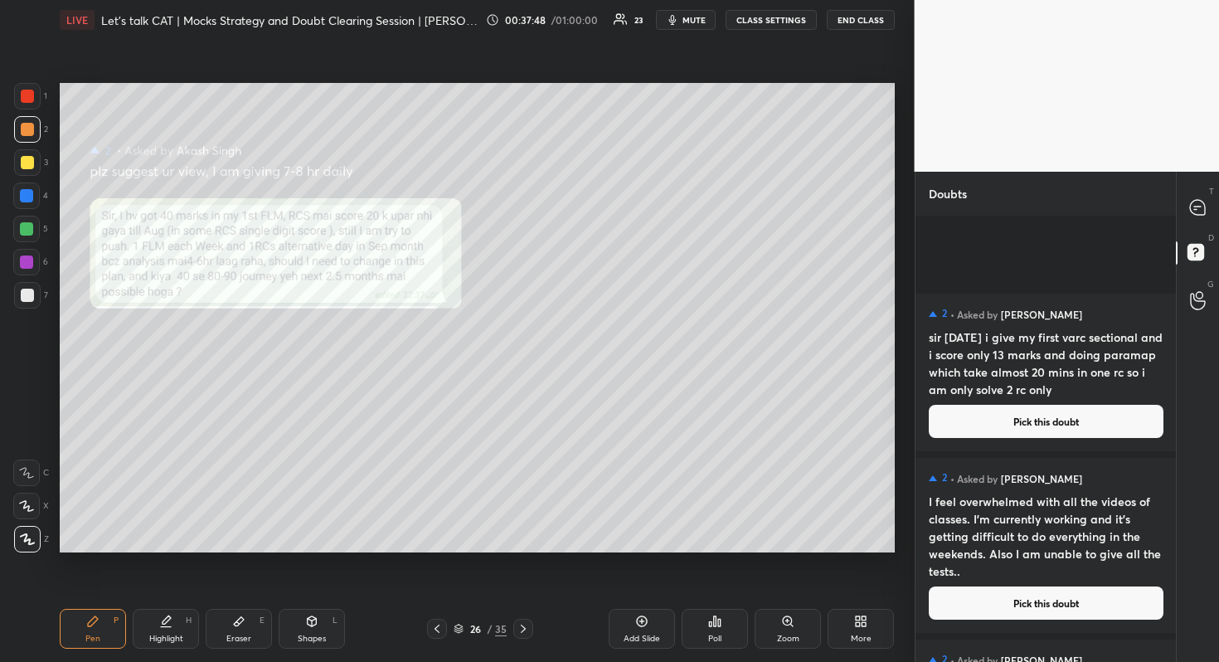
scroll to position [984, 0]
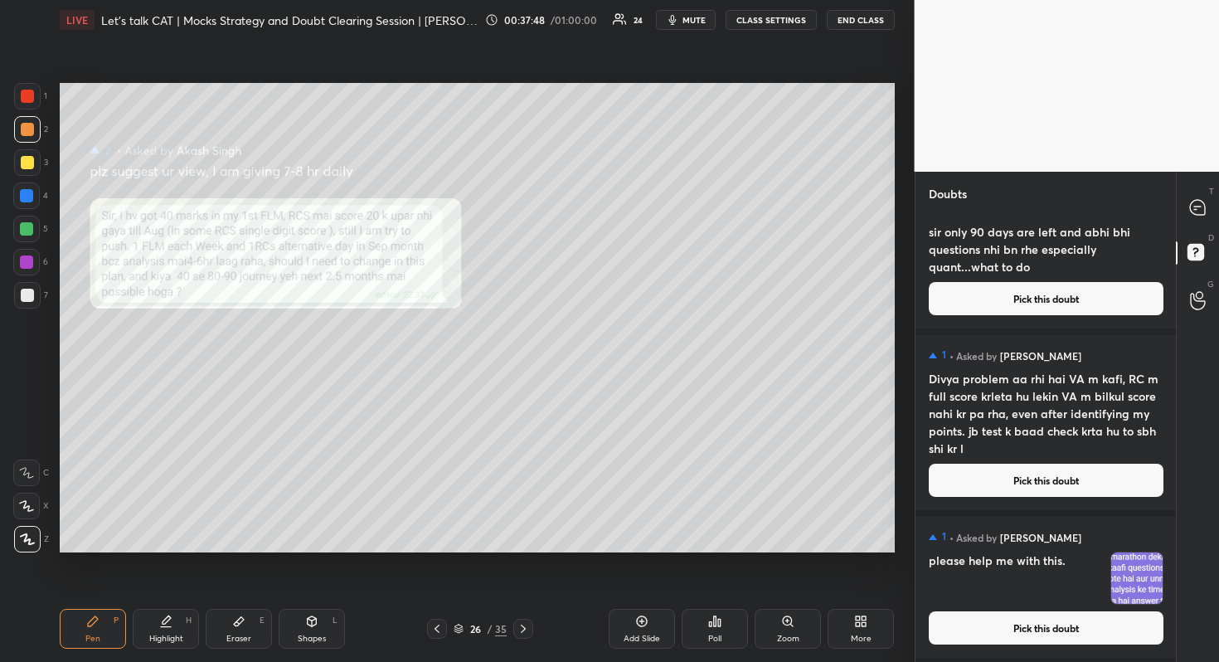
click at [1177, 186] on div "T Messages (T)" at bounding box center [1198, 208] width 42 height 46
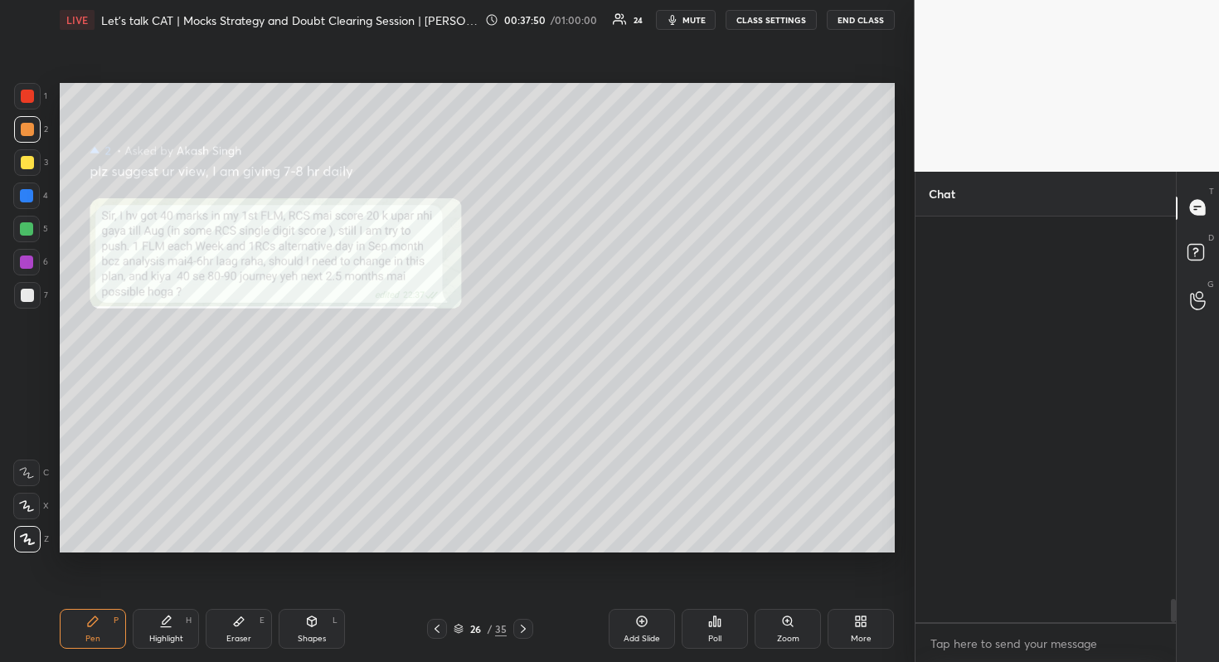
scroll to position [6625, 0]
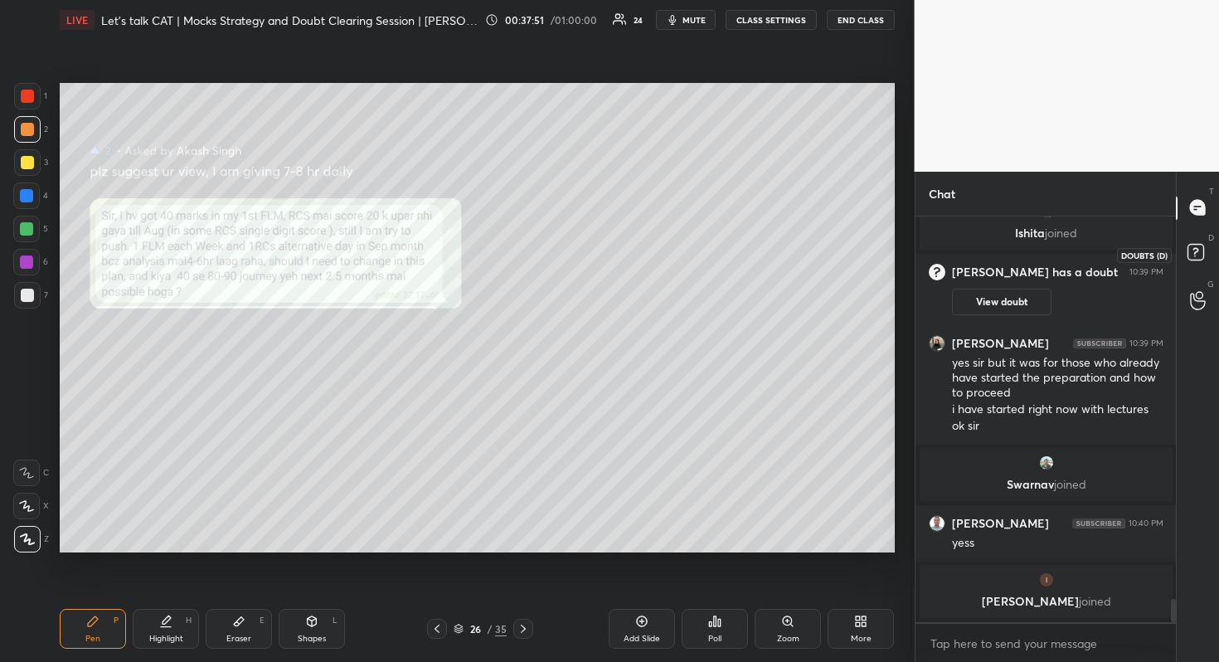
click at [1190, 244] on rect at bounding box center [1195, 252] width 16 height 16
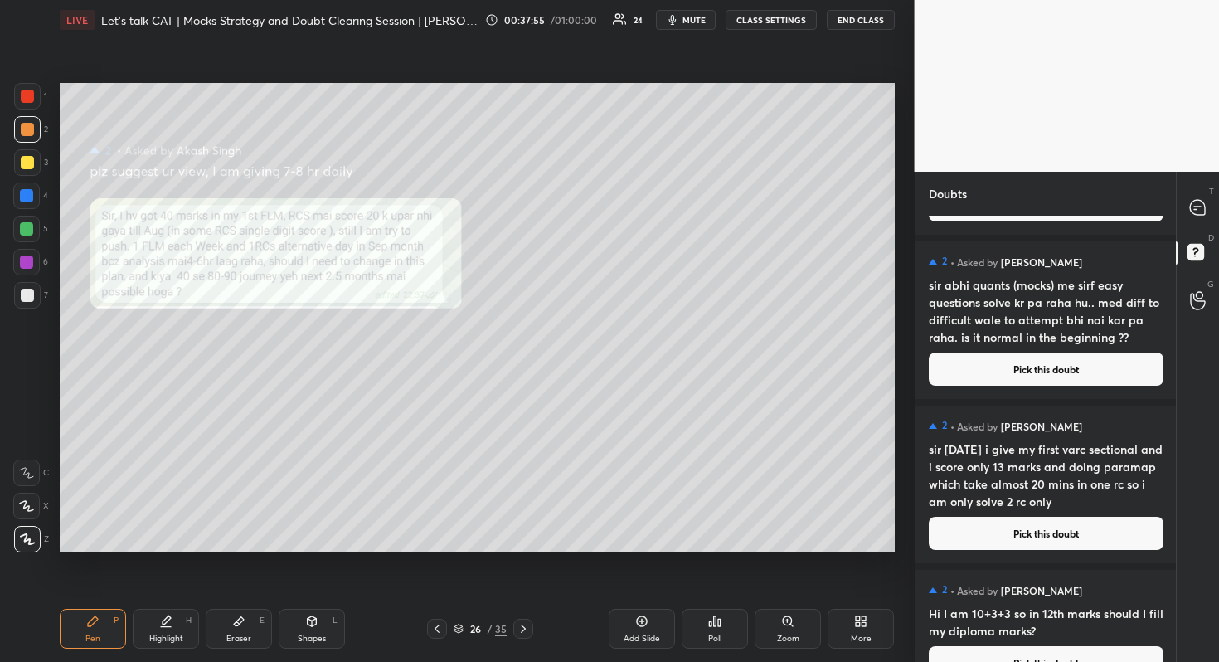
scroll to position [0, 0]
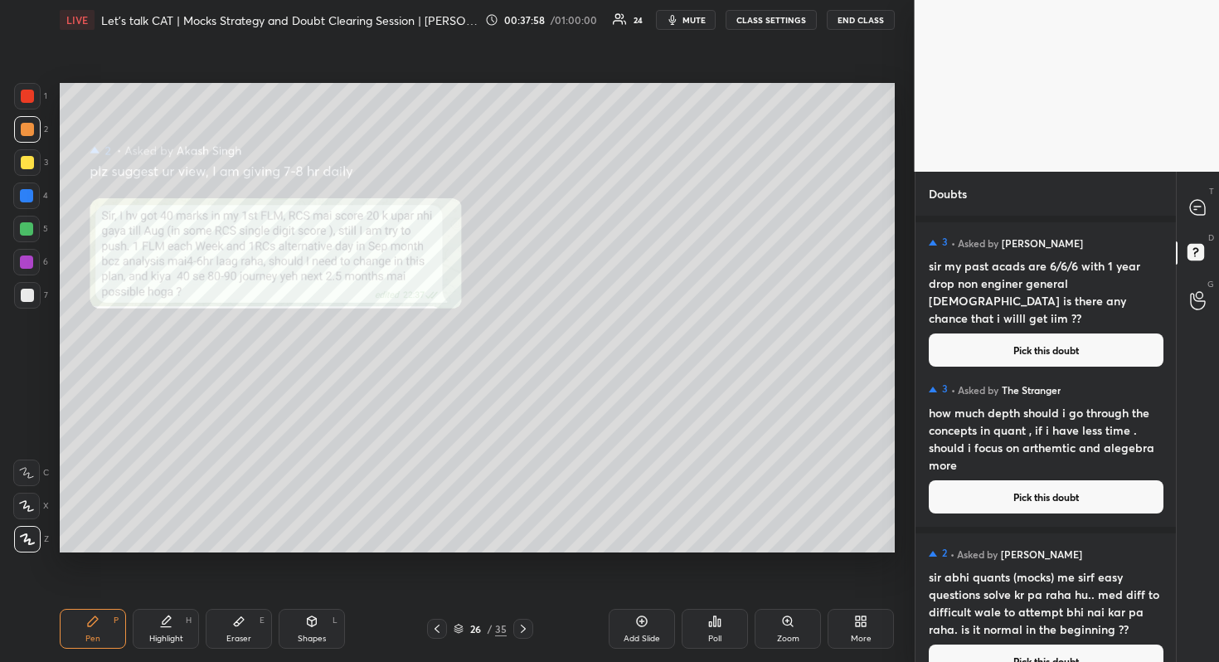
click at [1215, 207] on div "T Messages (T)" at bounding box center [1198, 208] width 42 height 46
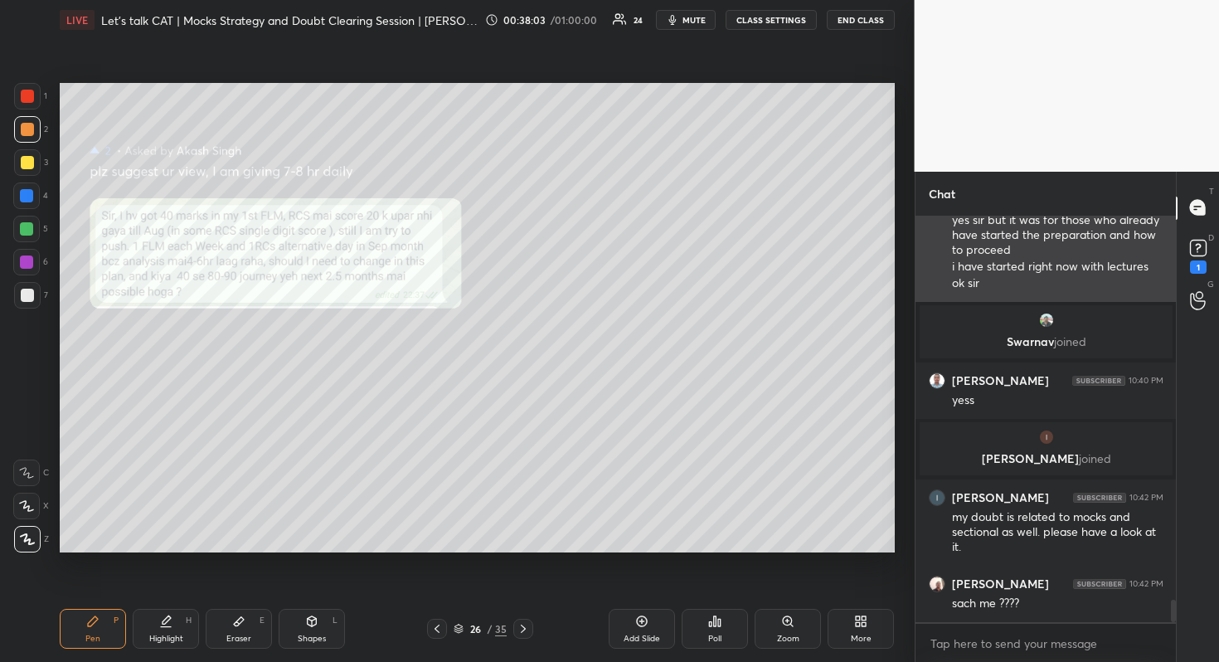
scroll to position [6839, 0]
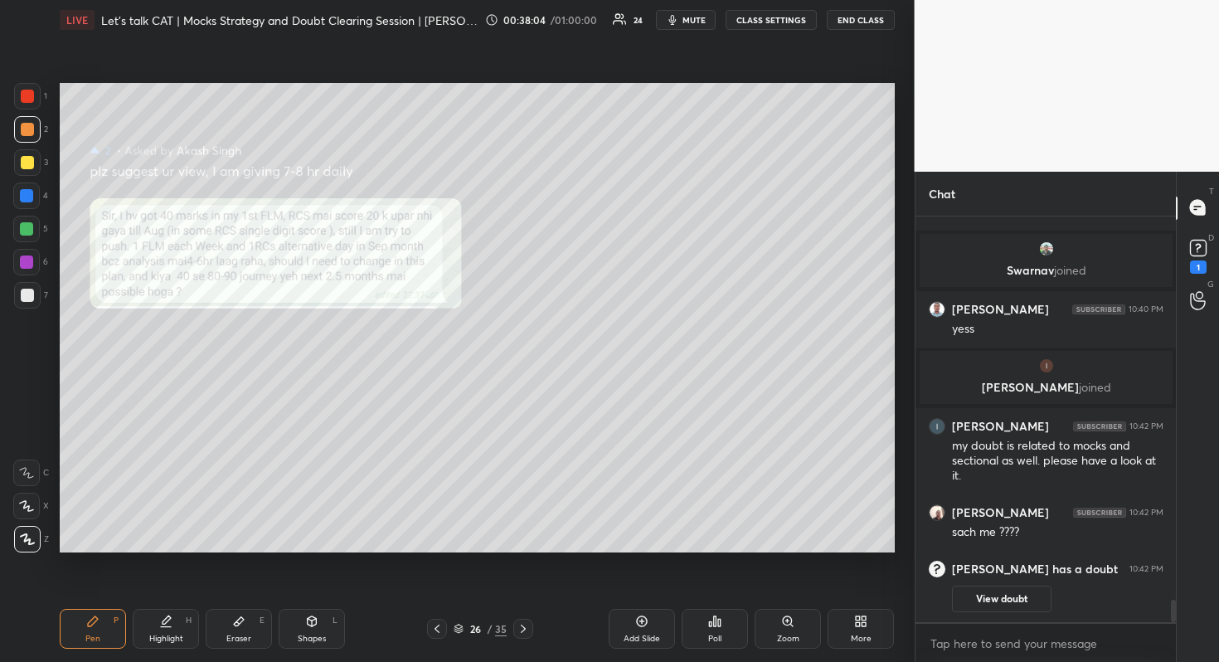
click at [1179, 259] on div "D Doubts (D) 1" at bounding box center [1198, 254] width 42 height 46
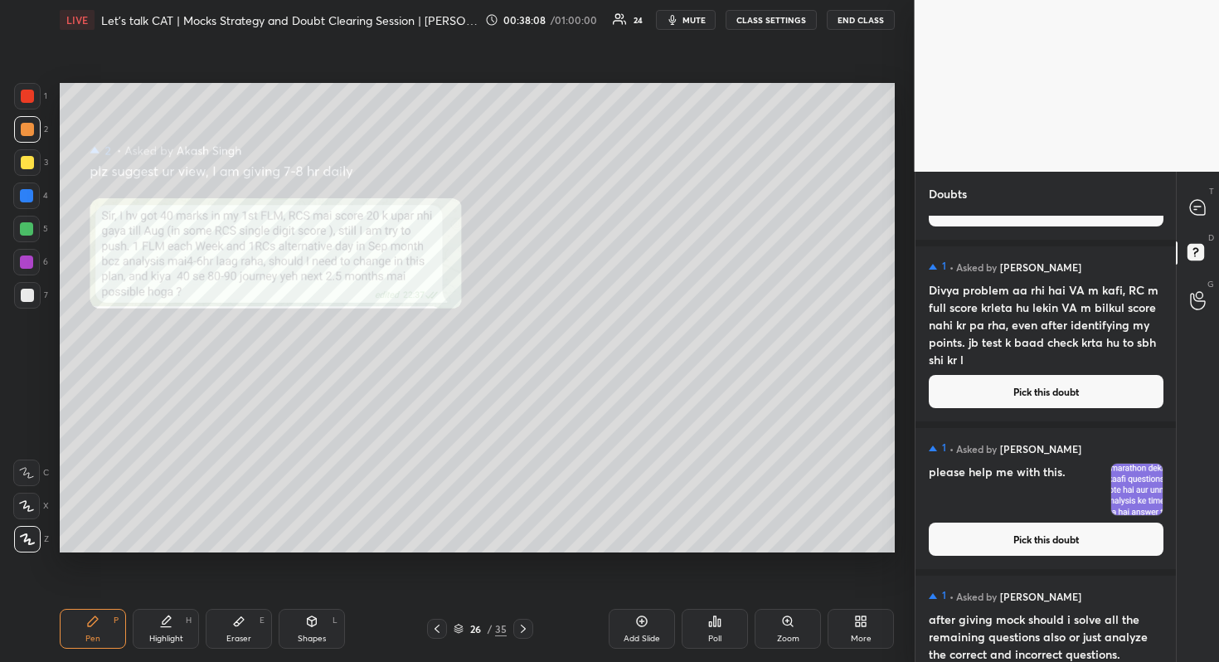
scroll to position [1145, 0]
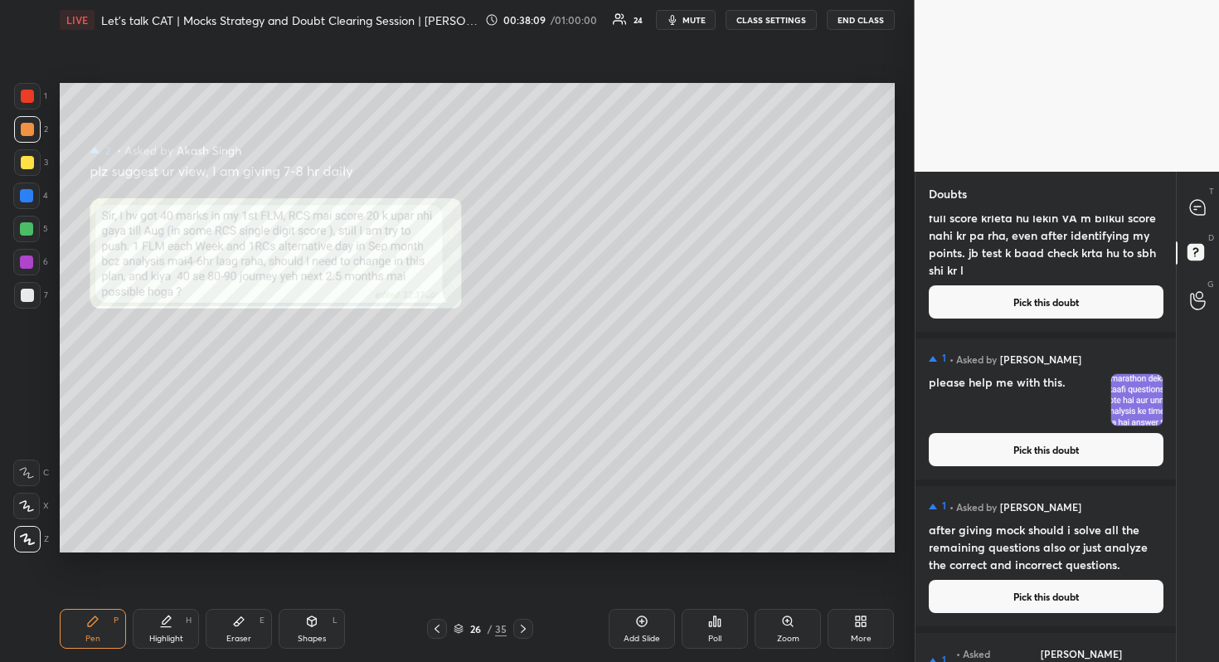
click at [1084, 450] on button "Pick this doubt" at bounding box center [1046, 449] width 235 height 33
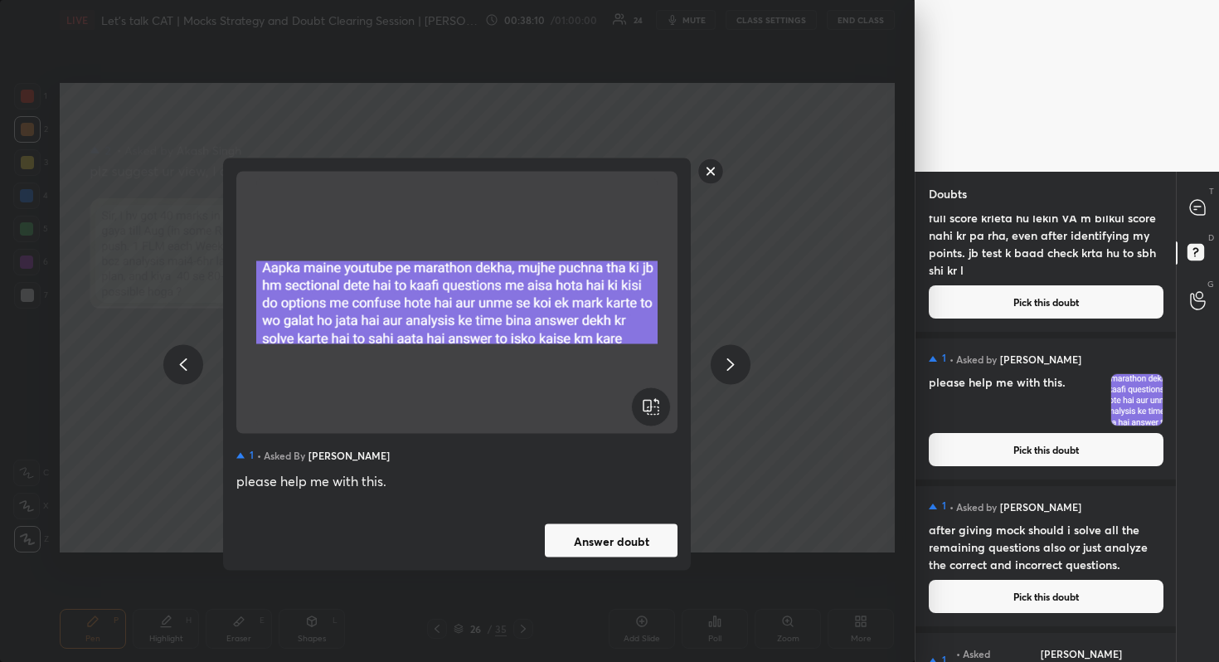
click at [551, 546] on button "Answer doubt" at bounding box center [611, 540] width 133 height 33
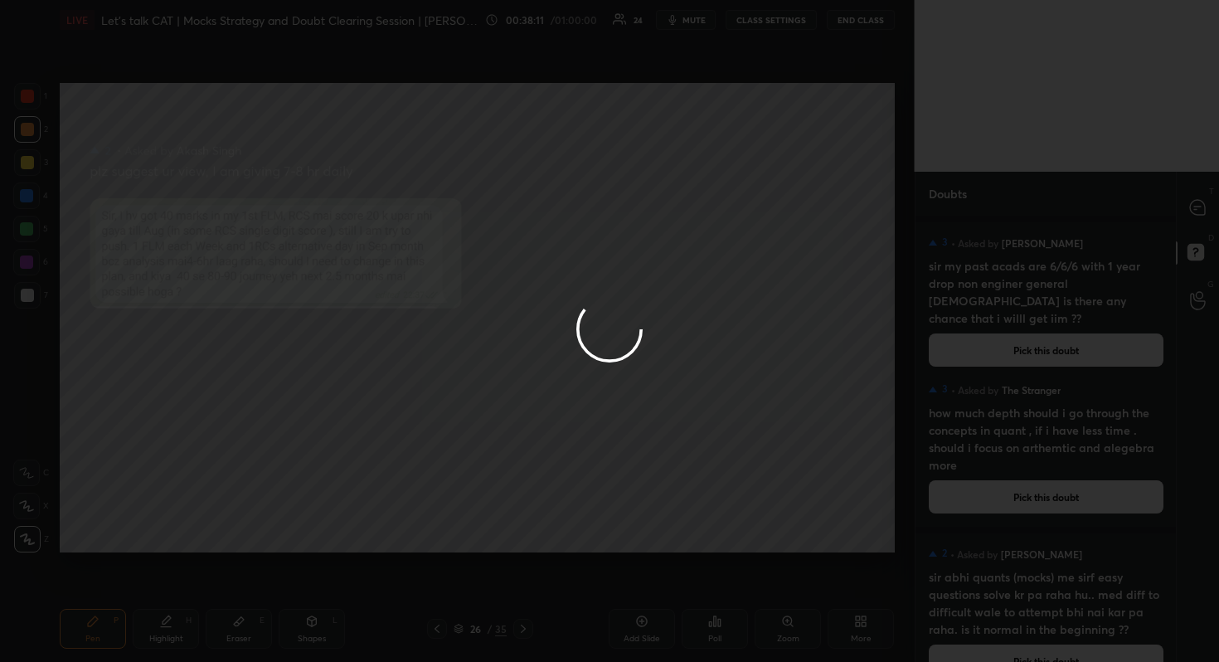
click at [1180, 204] on div at bounding box center [609, 331] width 1219 height 662
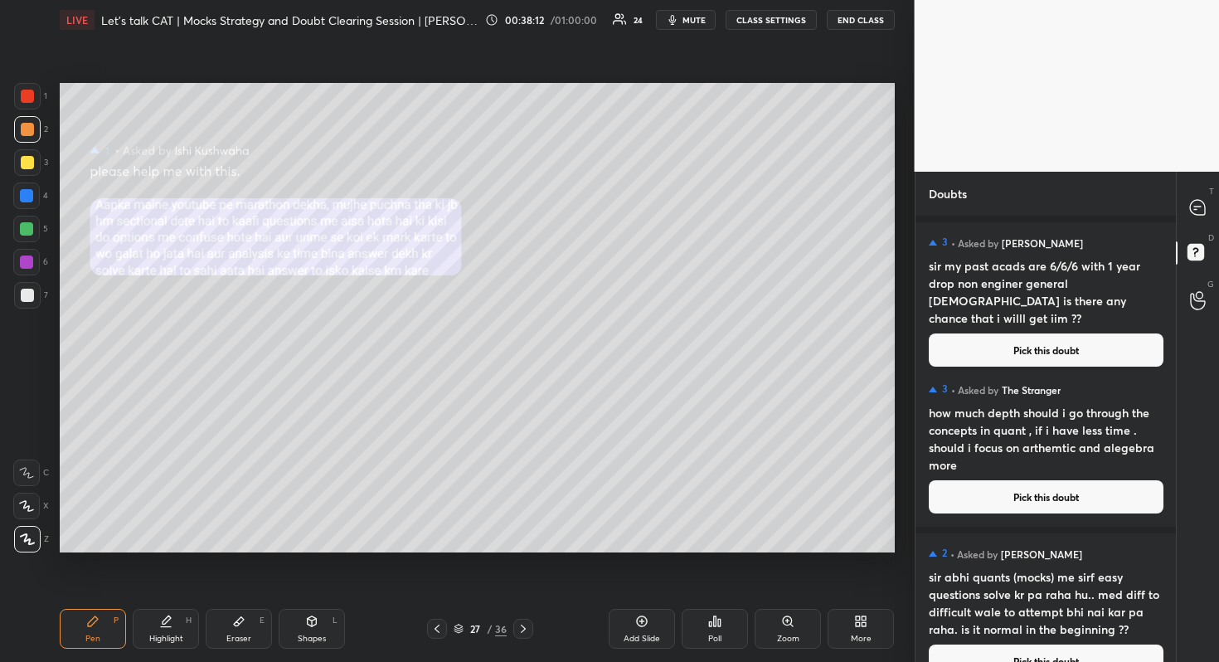
click at [1180, 204] on div "T Messages (T)" at bounding box center [1198, 208] width 42 height 46
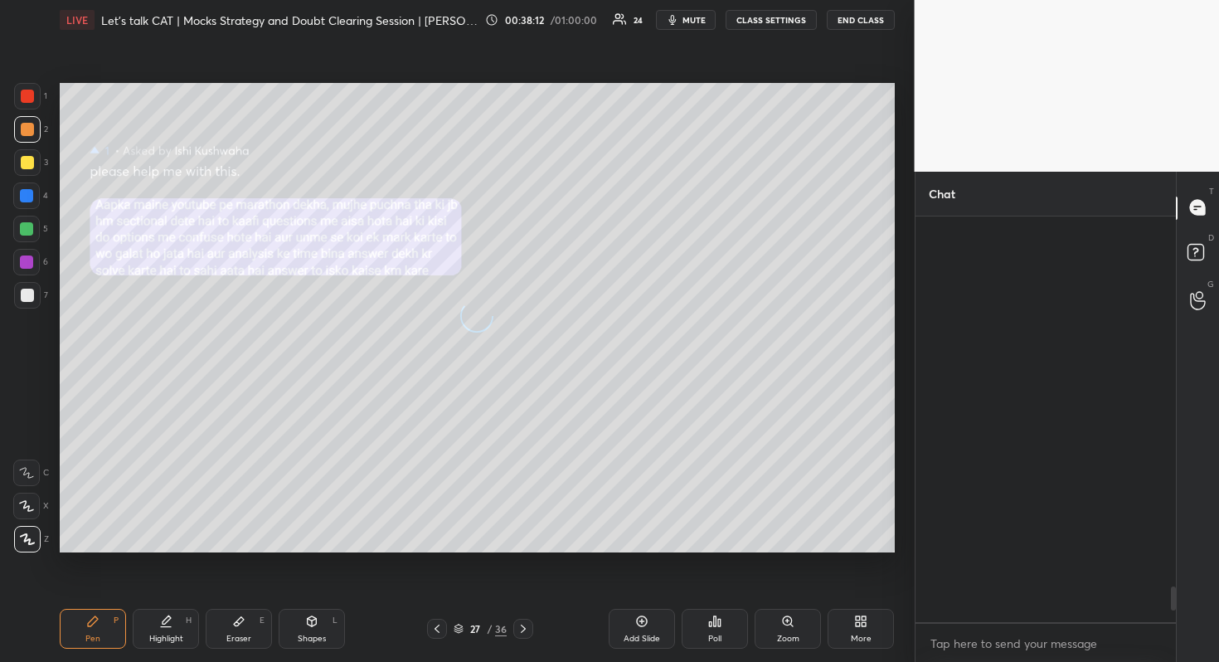
scroll to position [400, 255]
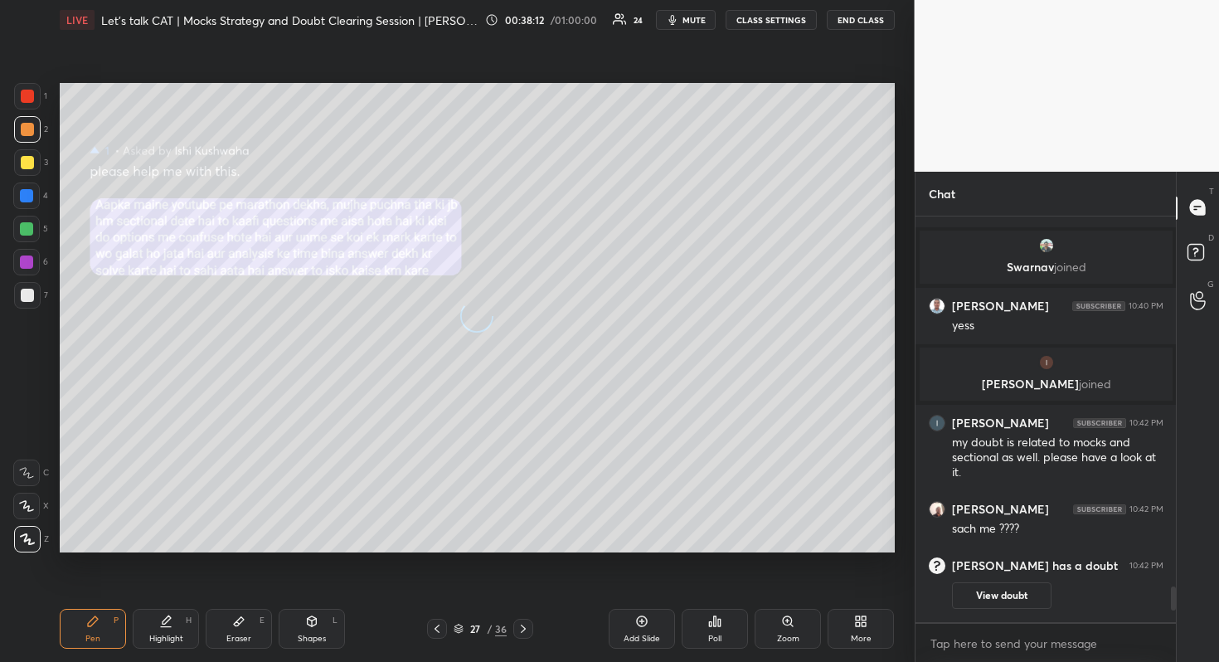
click at [1180, 204] on div "T Messages (T)" at bounding box center [1198, 208] width 42 height 46
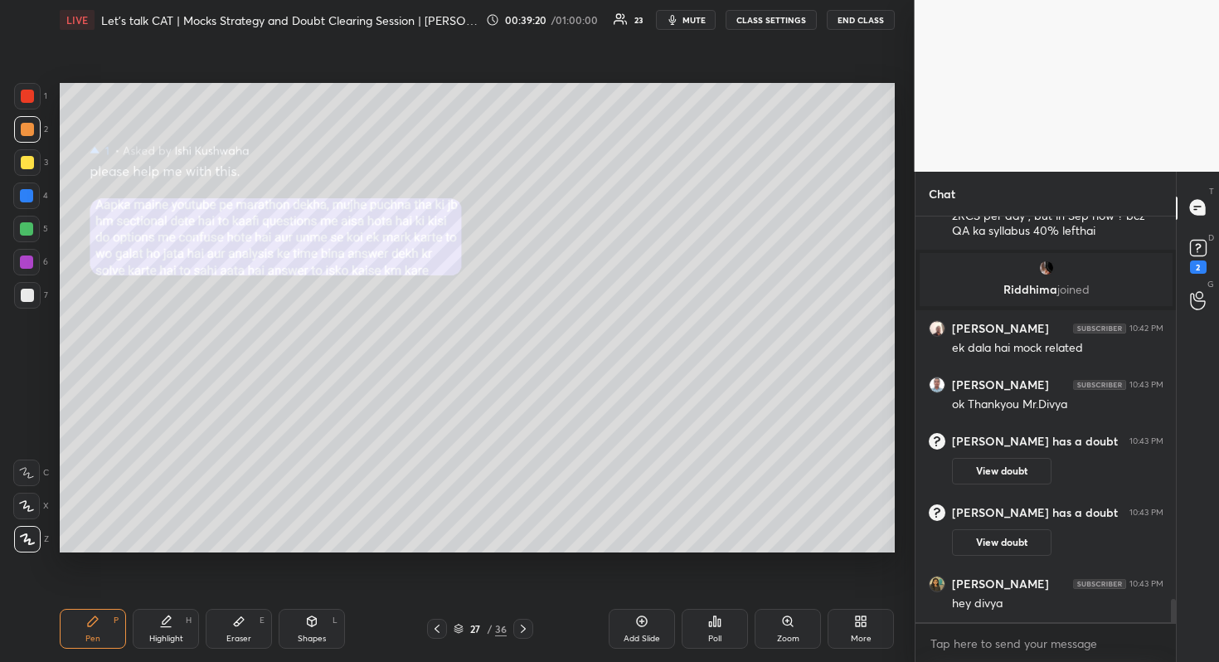
scroll to position [6622, 0]
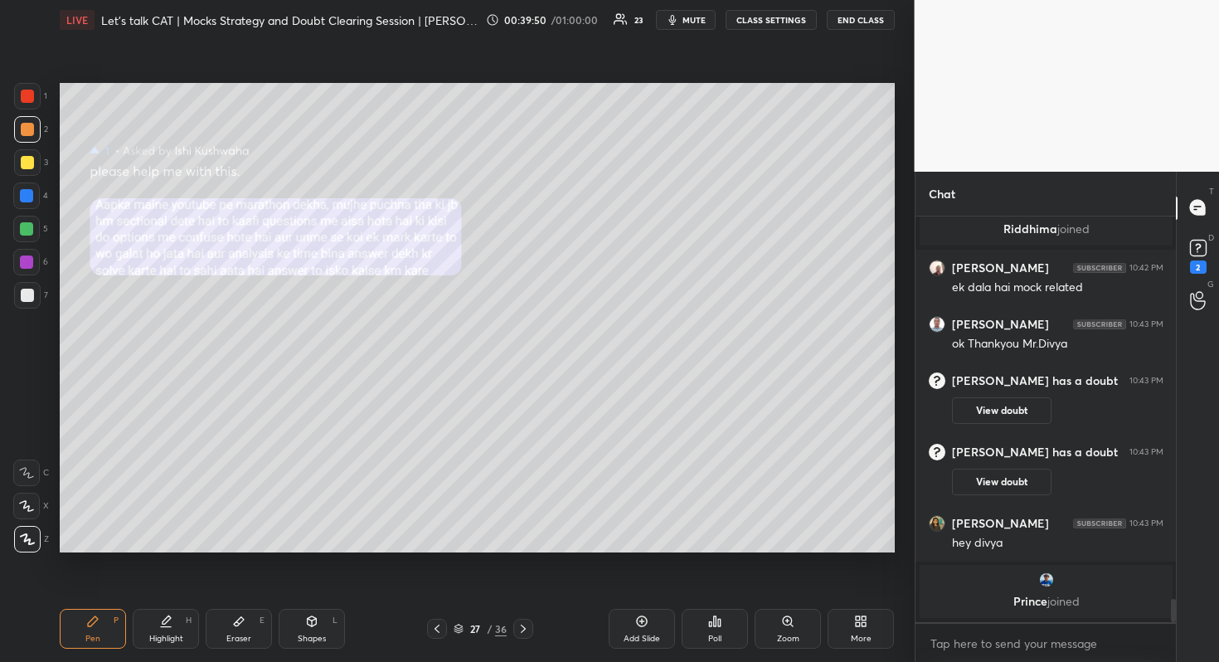
click at [648, 613] on div "Add Slide" at bounding box center [642, 629] width 66 height 40
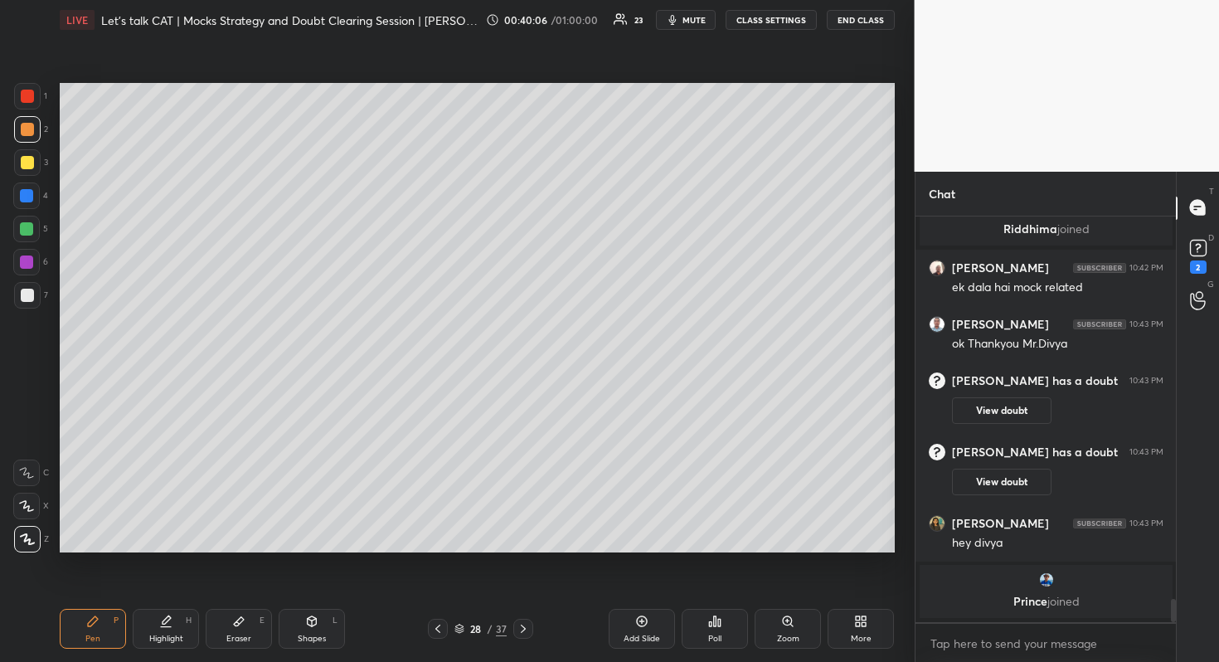
click at [32, 161] on div at bounding box center [27, 162] width 13 height 13
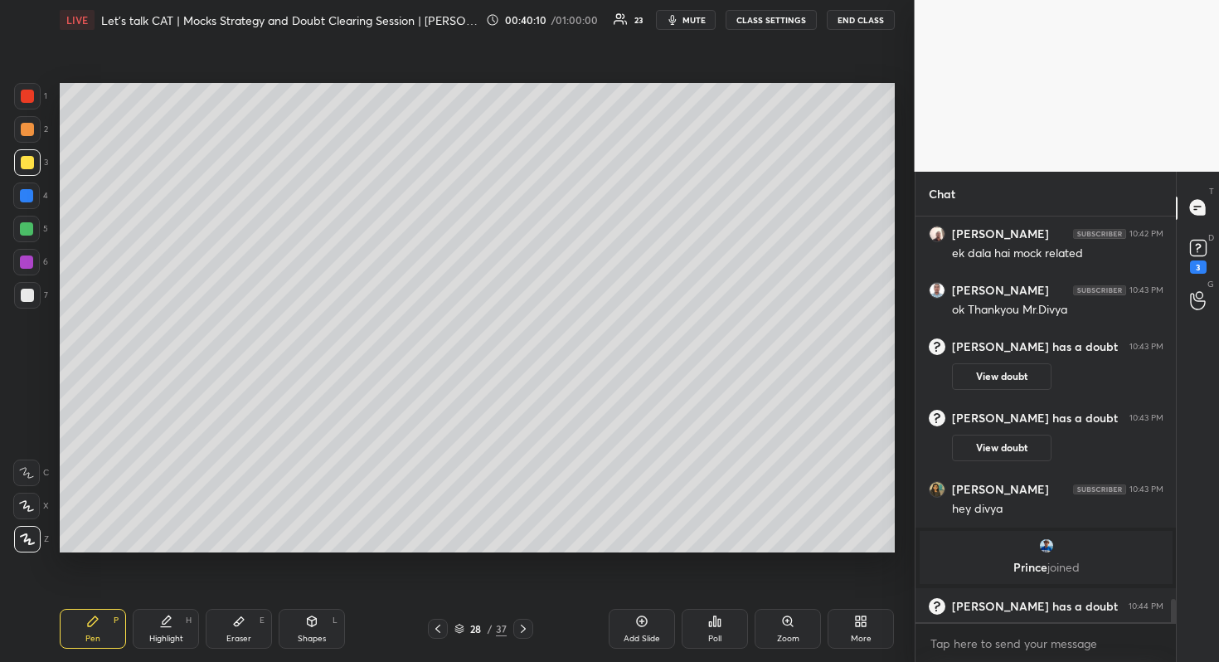
scroll to position [6659, 0]
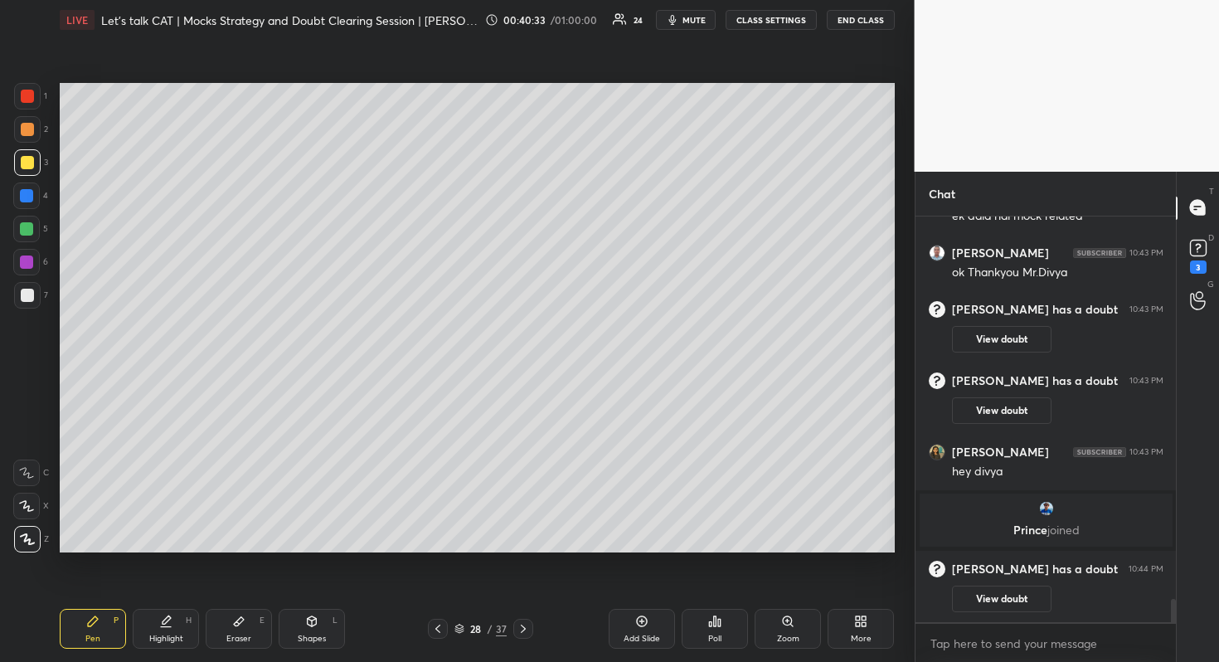
click at [441, 630] on icon at bounding box center [437, 628] width 13 height 13
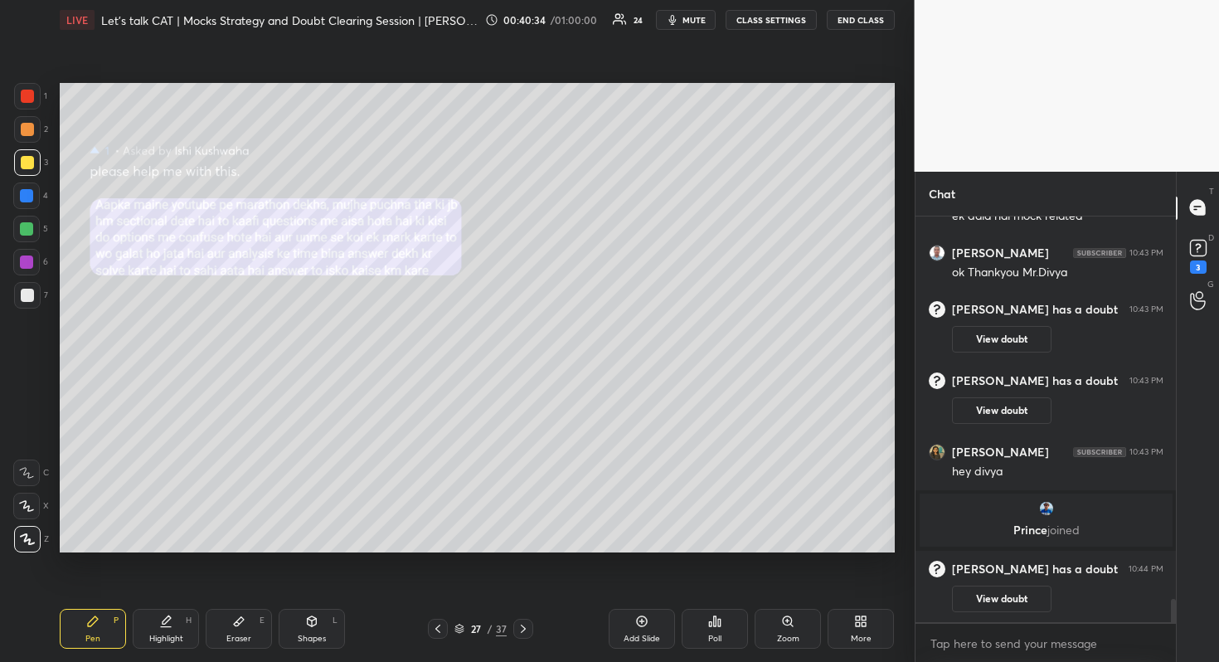
drag, startPoint x: 522, startPoint y: 628, endPoint x: 518, endPoint y: 637, distance: 9.7
click at [520, 628] on icon at bounding box center [523, 628] width 13 height 13
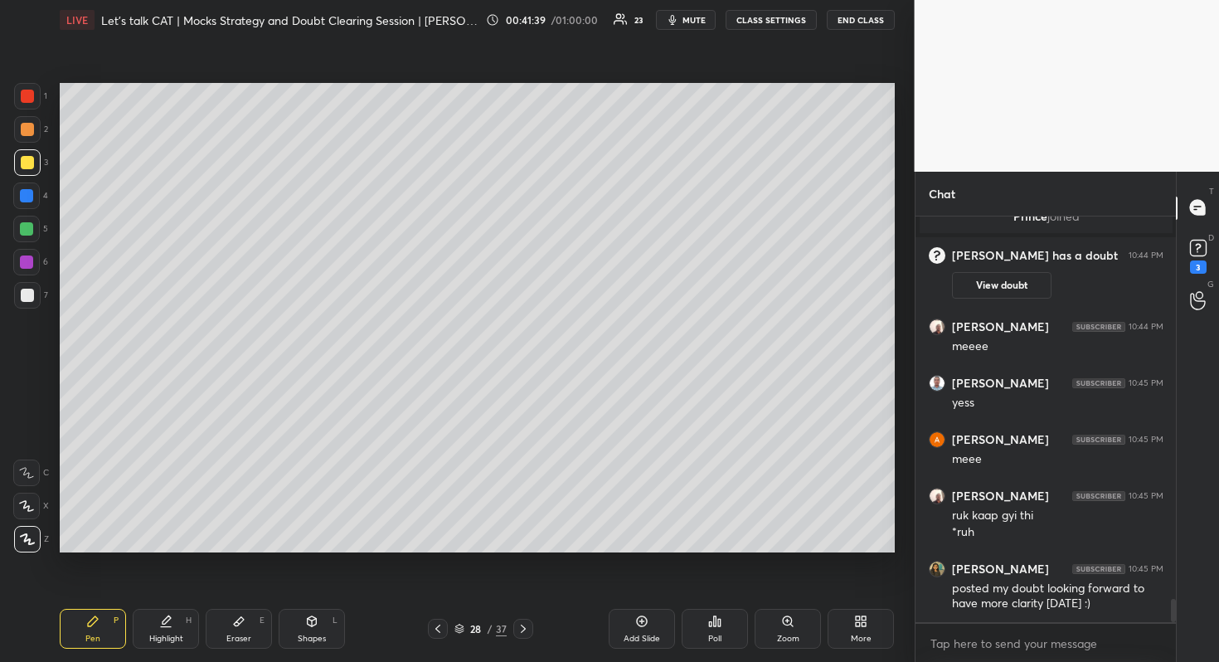
scroll to position [6640, 0]
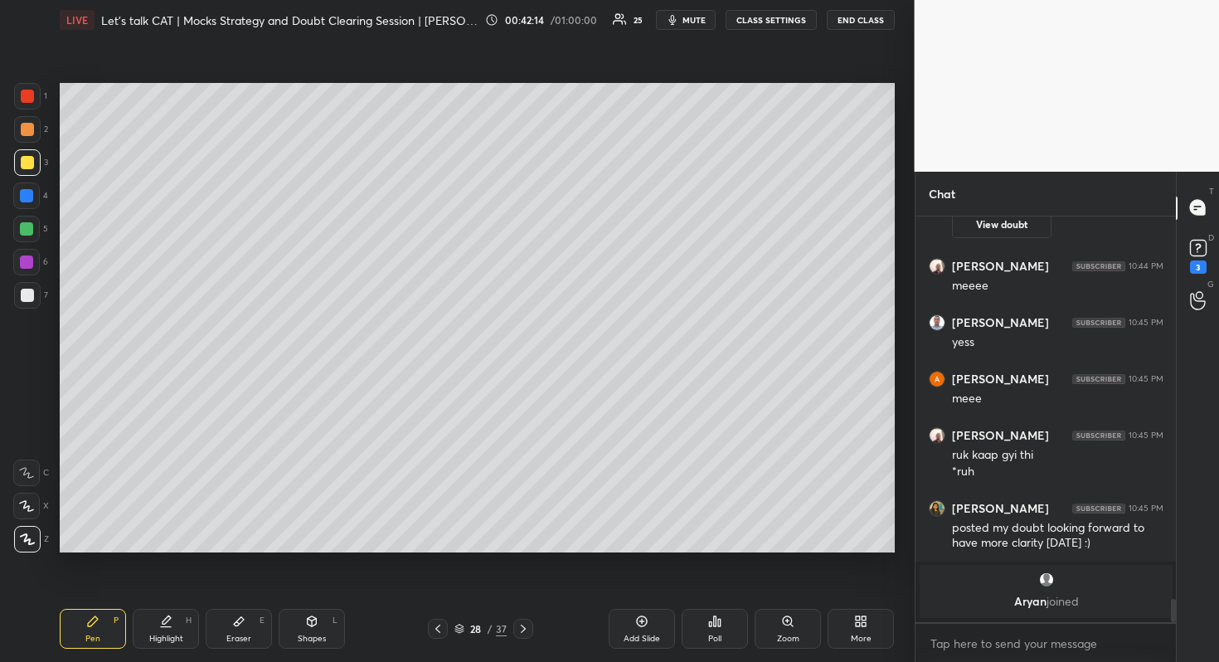
click at [28, 235] on div at bounding box center [26, 229] width 27 height 27
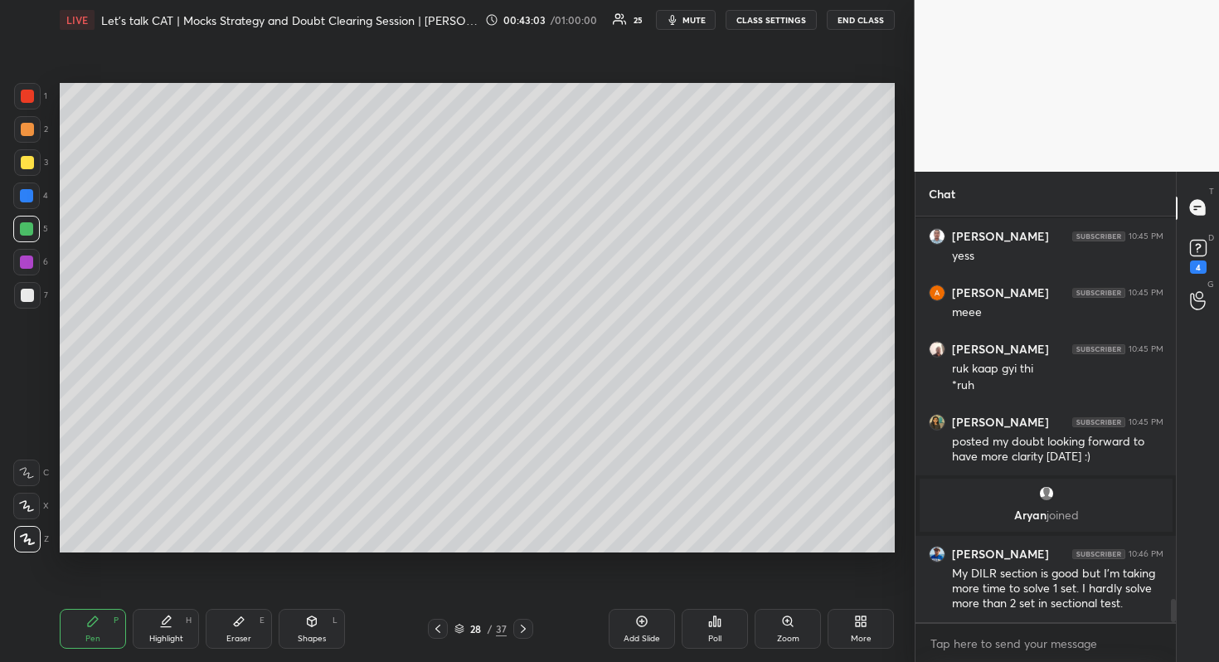
scroll to position [6719, 0]
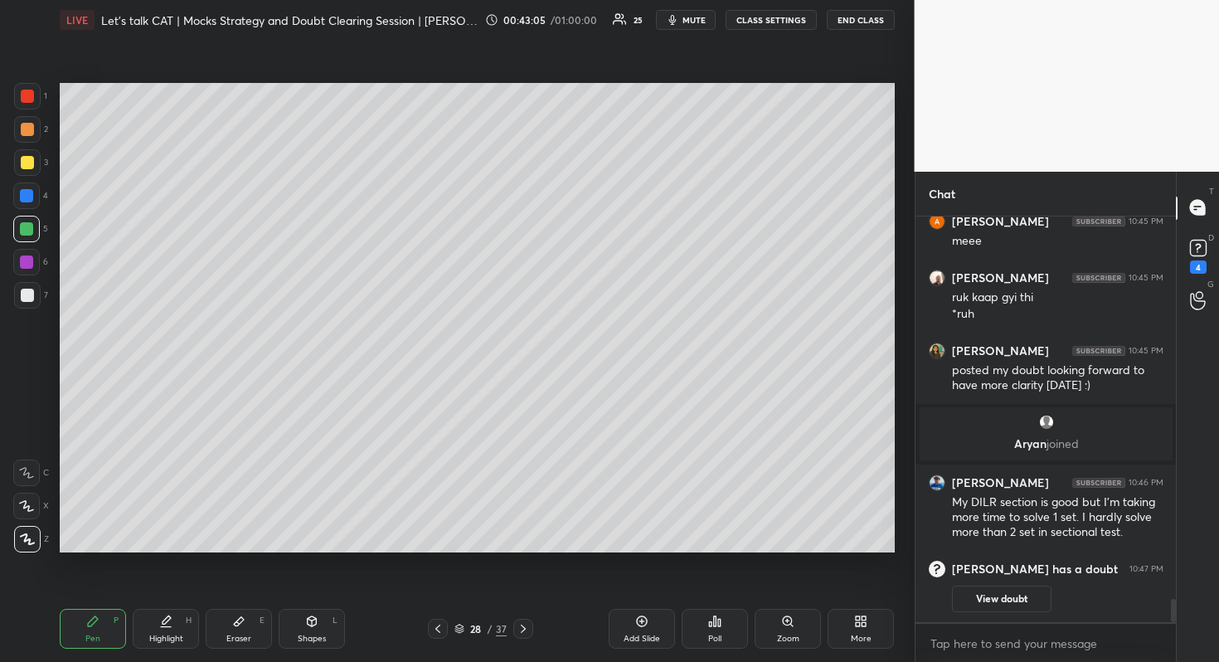
click at [437, 625] on icon at bounding box center [437, 628] width 13 height 13
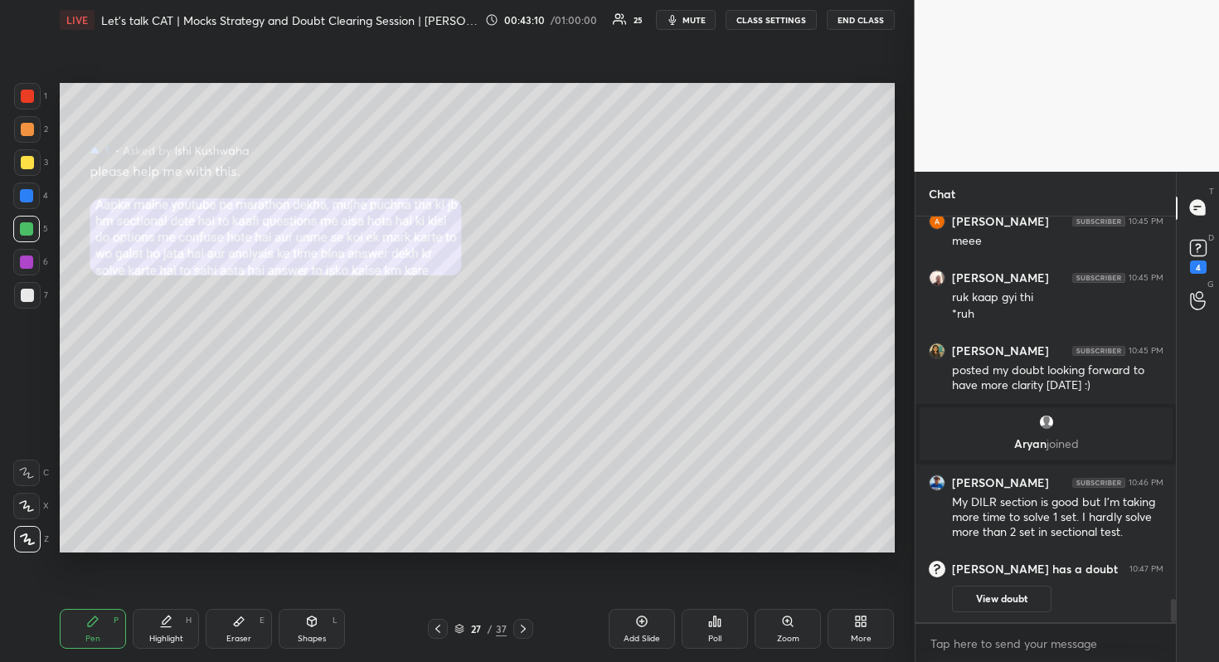
click at [524, 623] on icon at bounding box center [523, 628] width 13 height 13
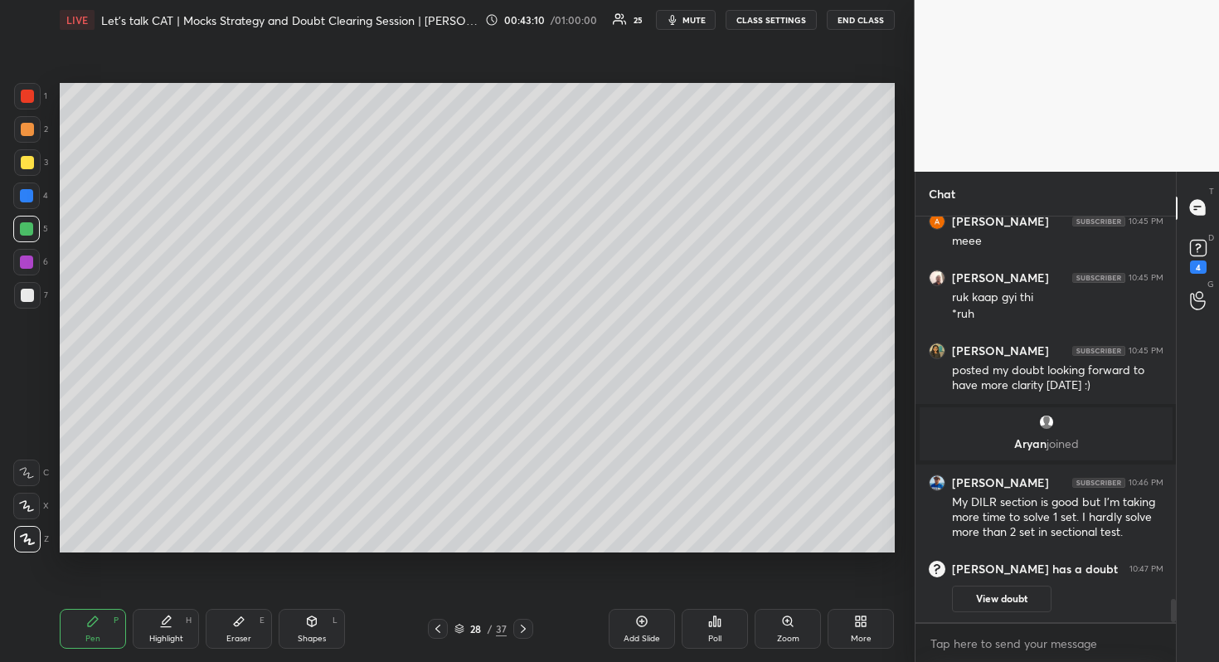
click at [496, 630] on div "37" at bounding box center [501, 628] width 11 height 15
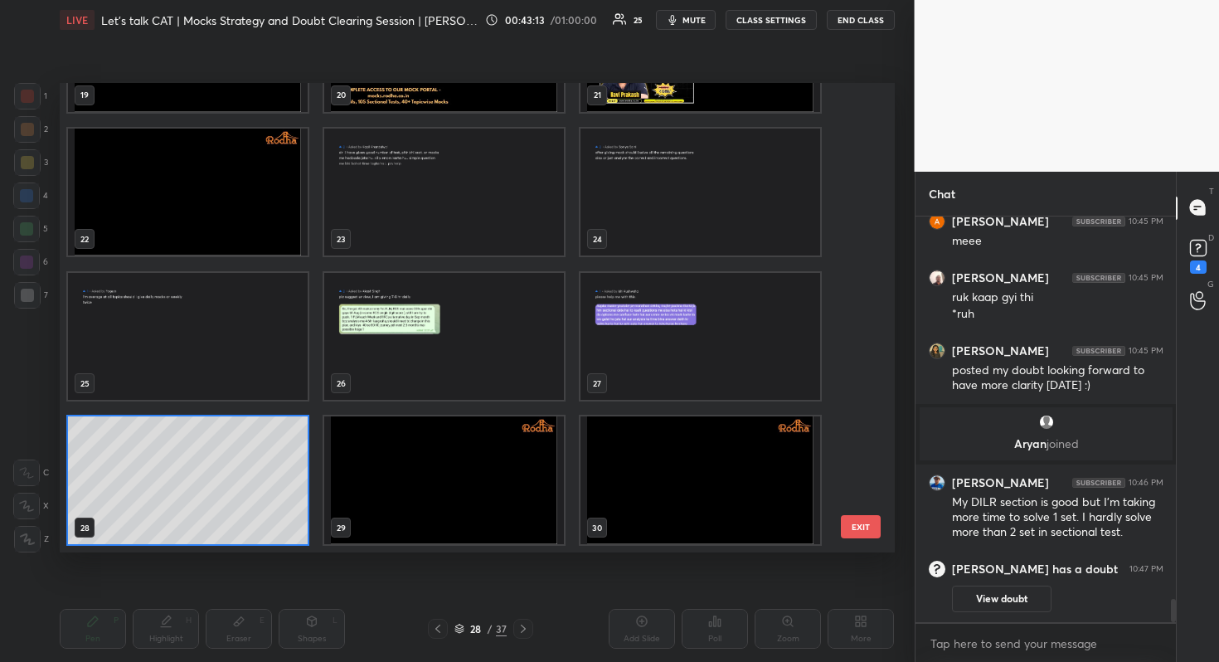
scroll to position [975, 0]
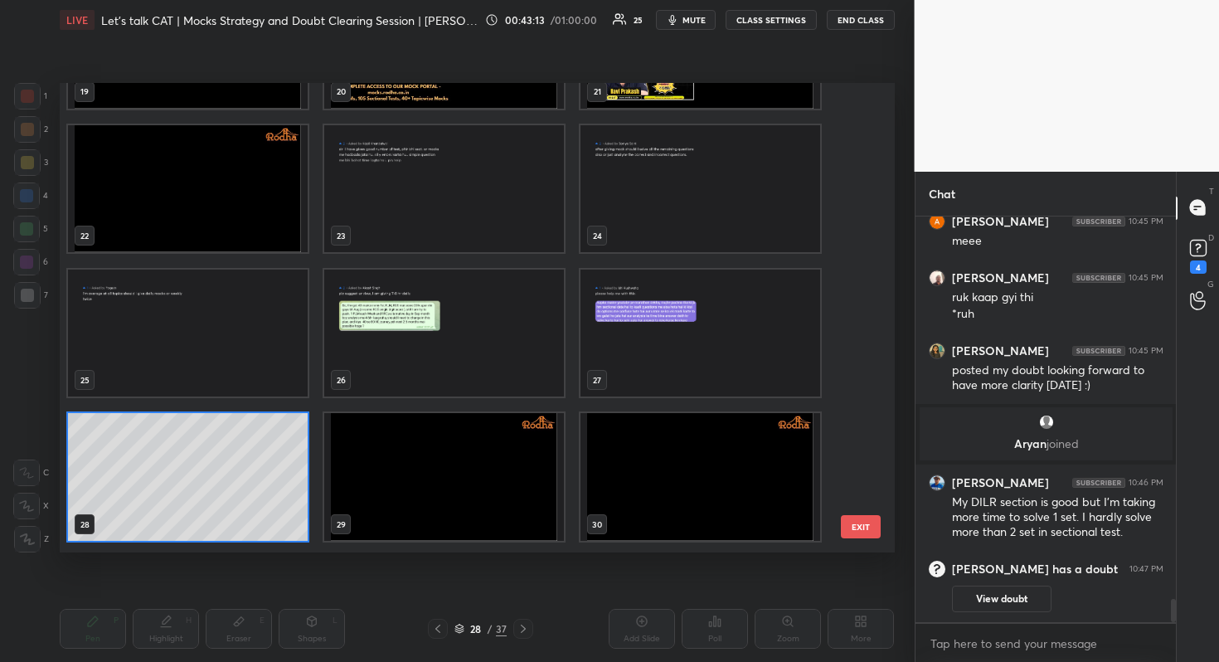
click at [193, 491] on div "19 20 21 22 23 24 25 26 27 28 29 30 31 32 33 34 35 36" at bounding box center [463, 317] width 806 height 469
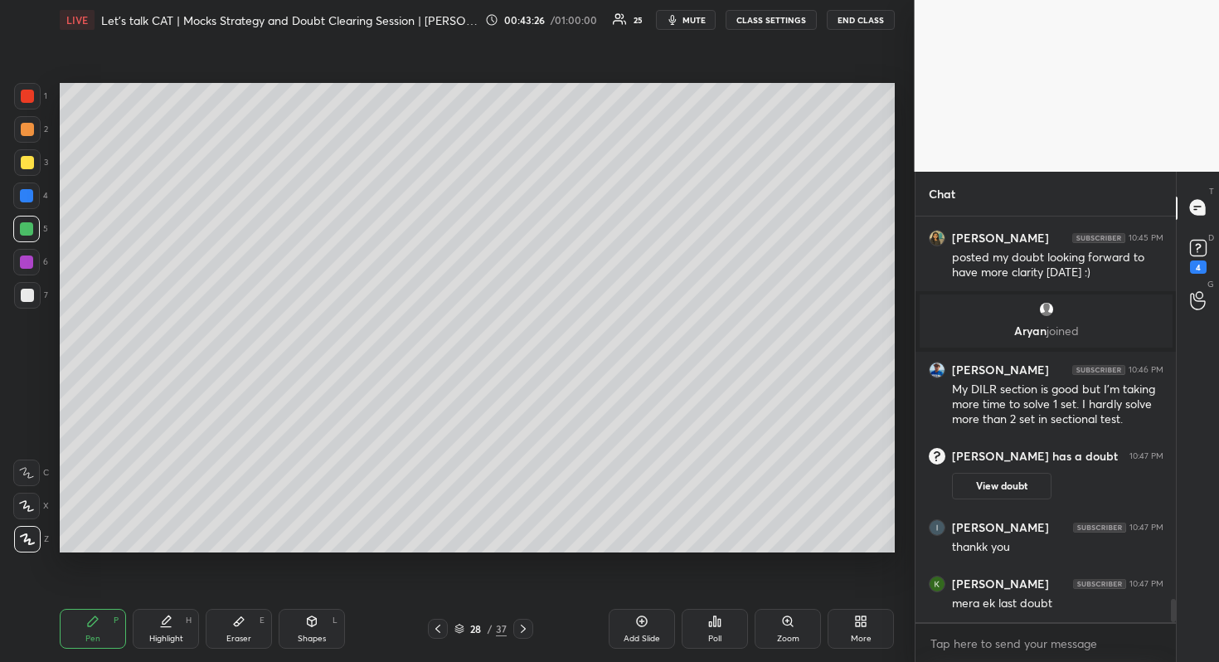
scroll to position [6844, 0]
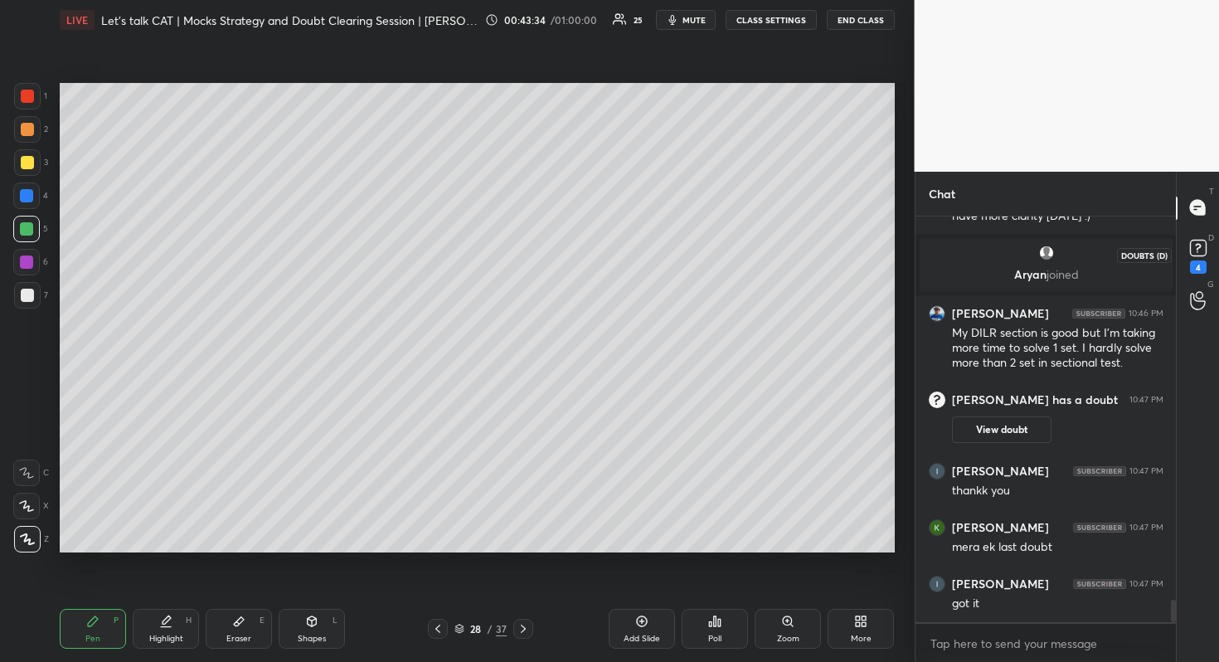
click at [1190, 269] on div "4" at bounding box center [1198, 266] width 17 height 13
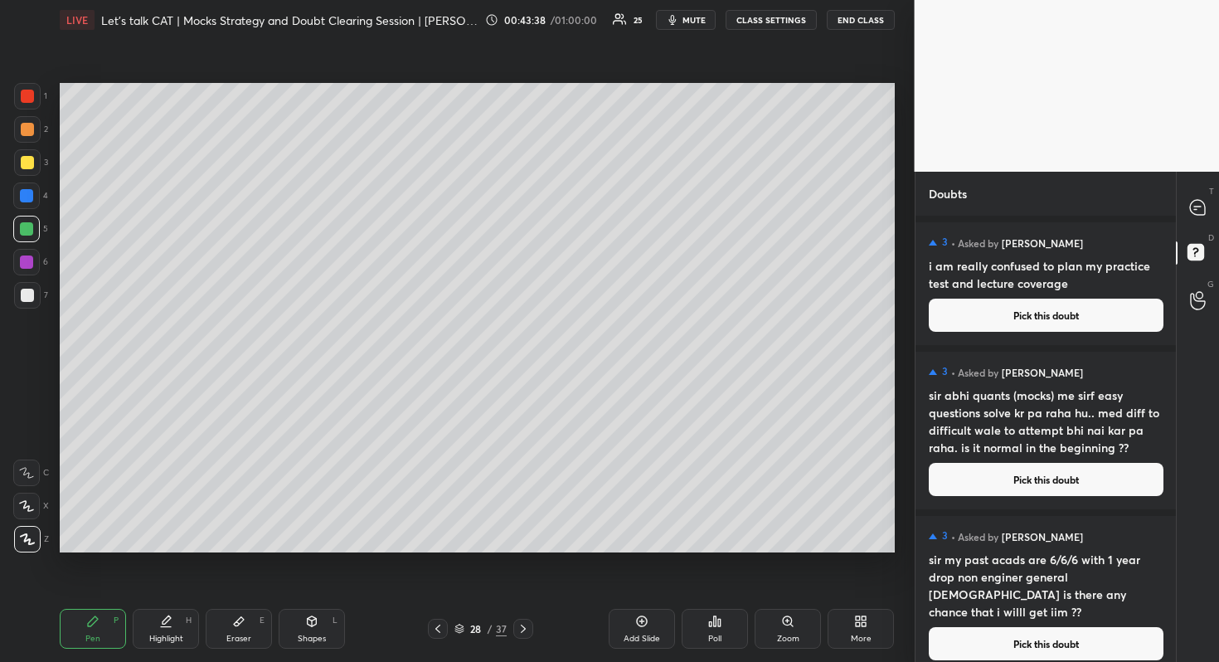
click at [1087, 318] on button "Pick this doubt" at bounding box center [1046, 314] width 235 height 33
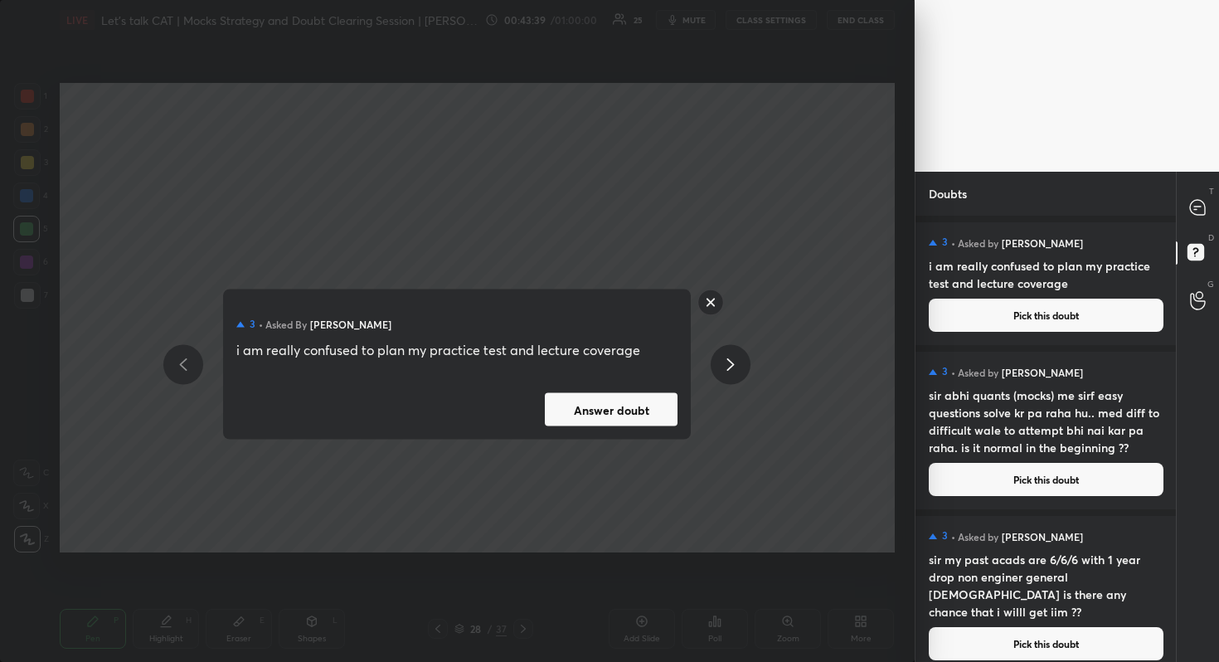
click at [609, 410] on button "Answer doubt" at bounding box center [611, 409] width 133 height 33
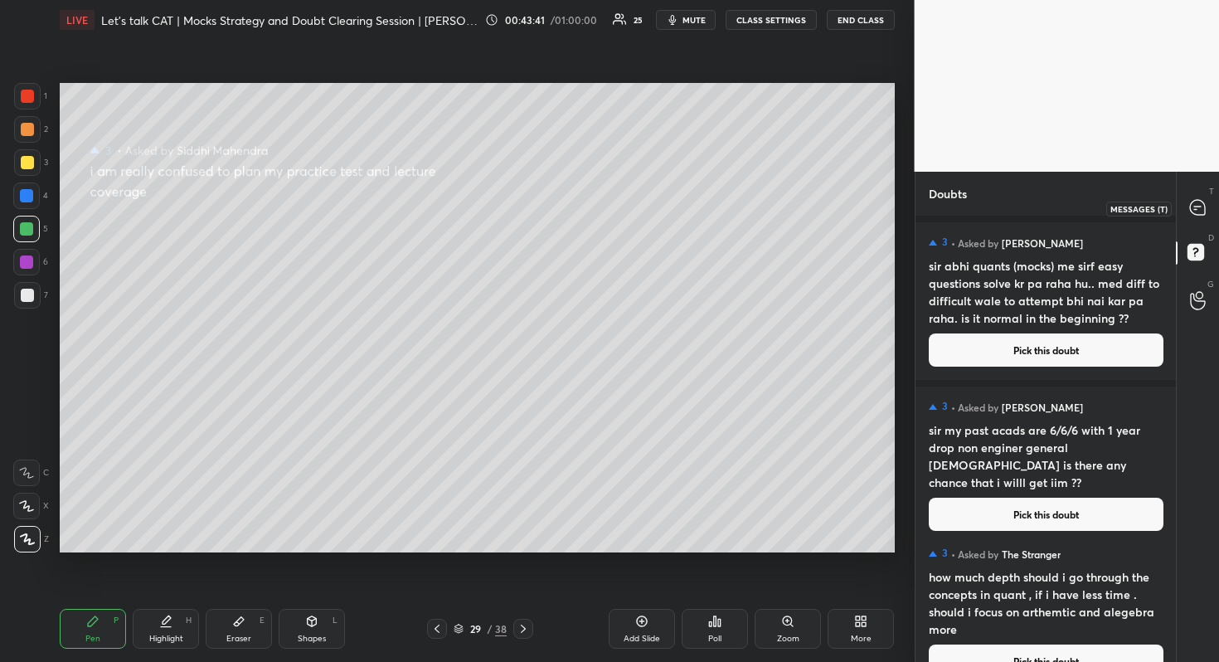
click at [1208, 212] on div at bounding box center [1197, 208] width 33 height 30
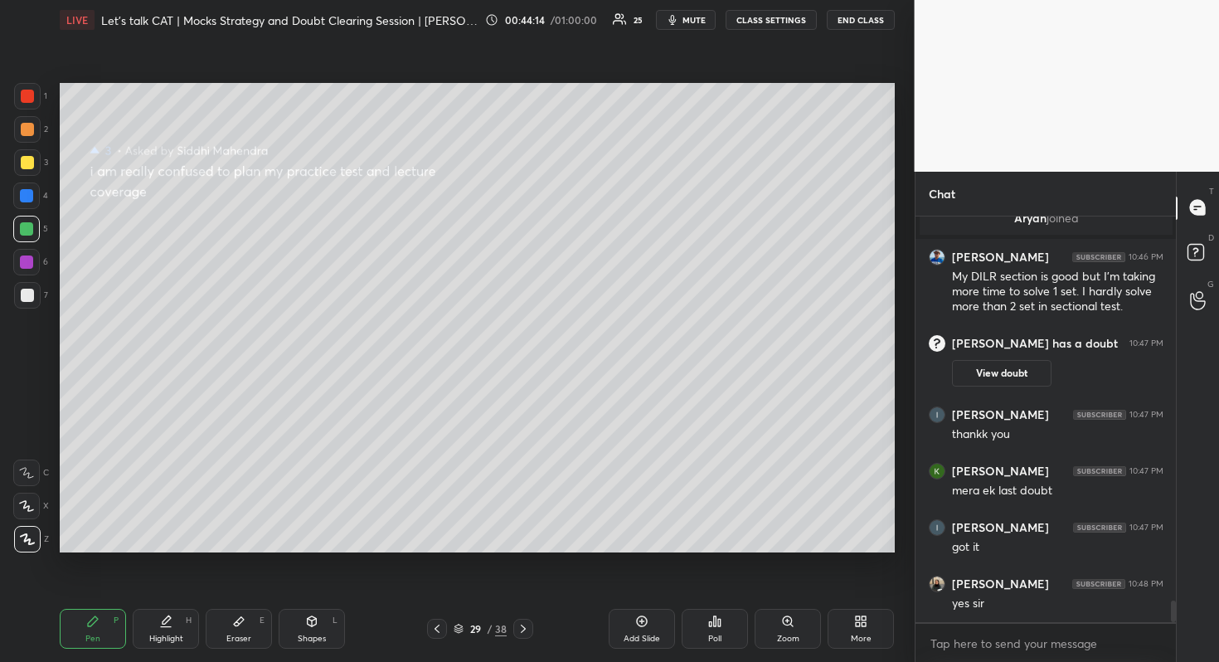
scroll to position [7376, 0]
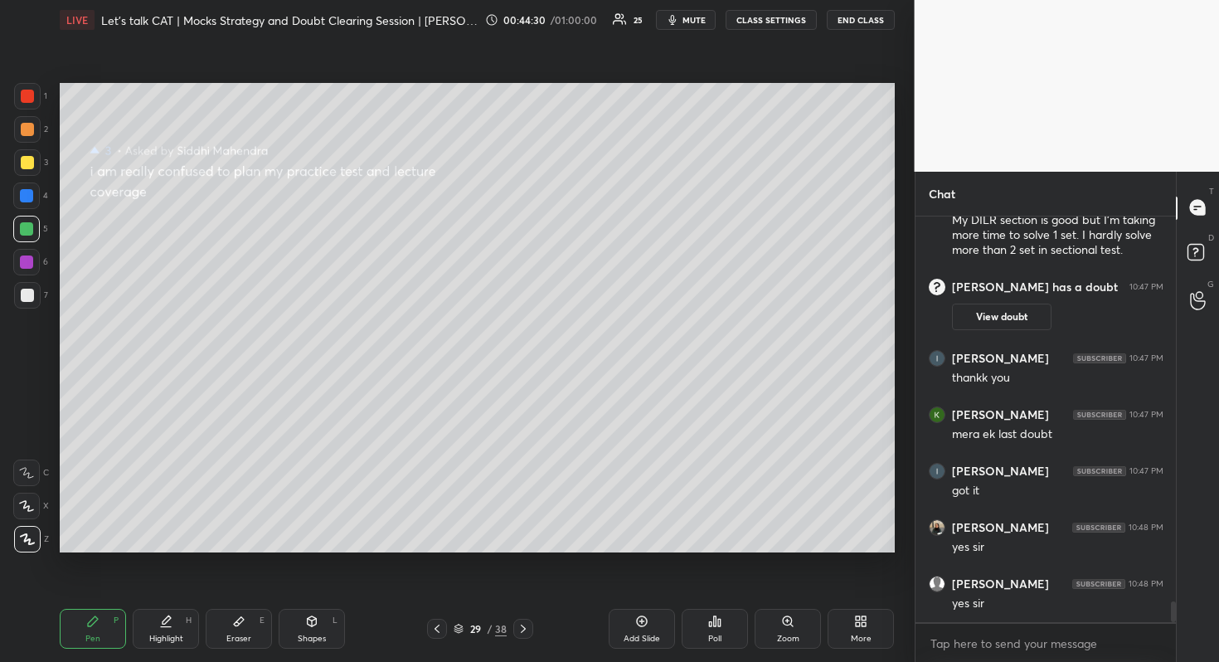
click at [32, 129] on div at bounding box center [27, 129] width 13 height 13
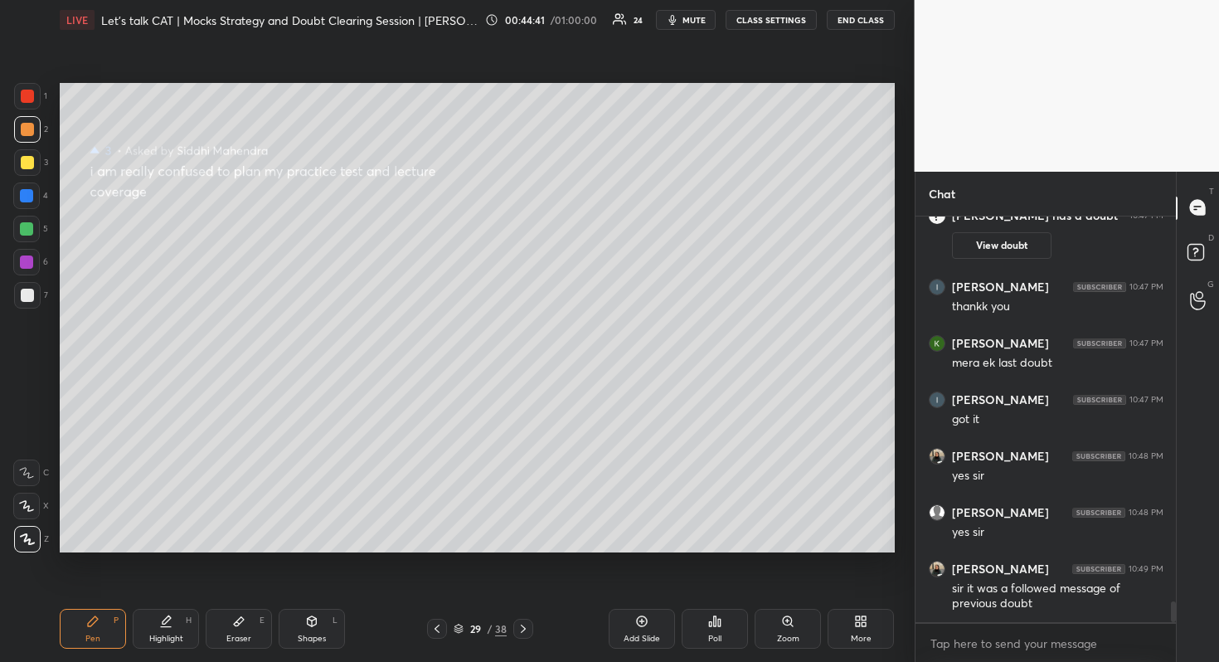
click at [1178, 261] on div "D Doubts (D)" at bounding box center [1198, 254] width 42 height 46
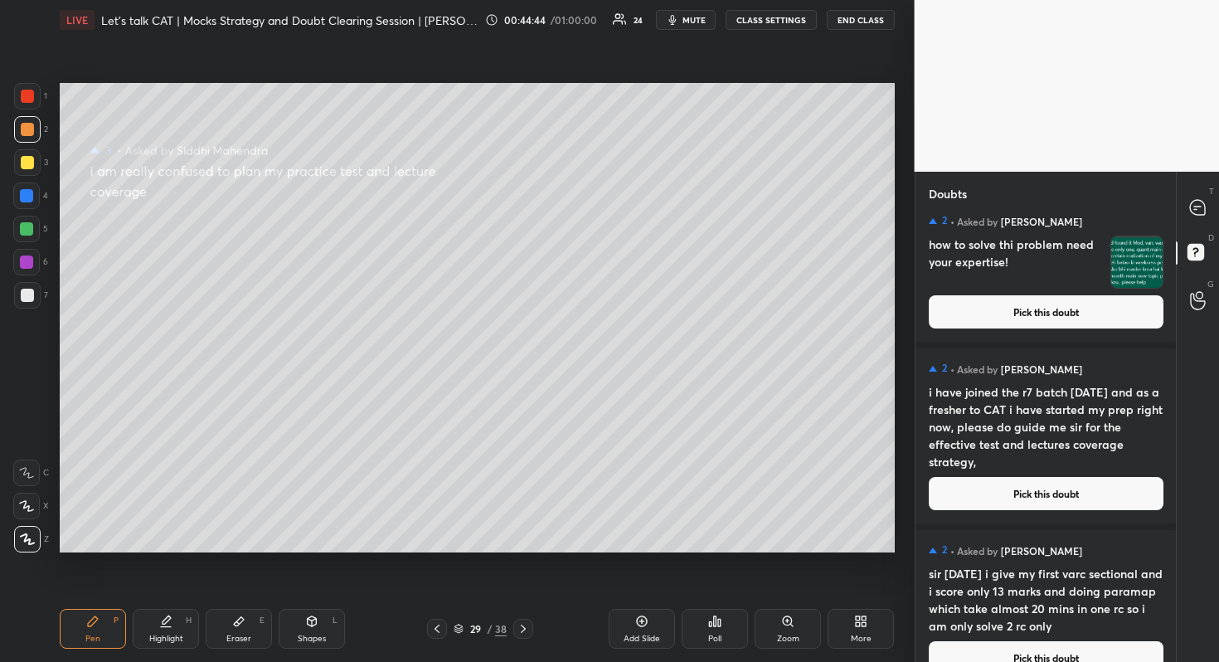
scroll to position [511, 0]
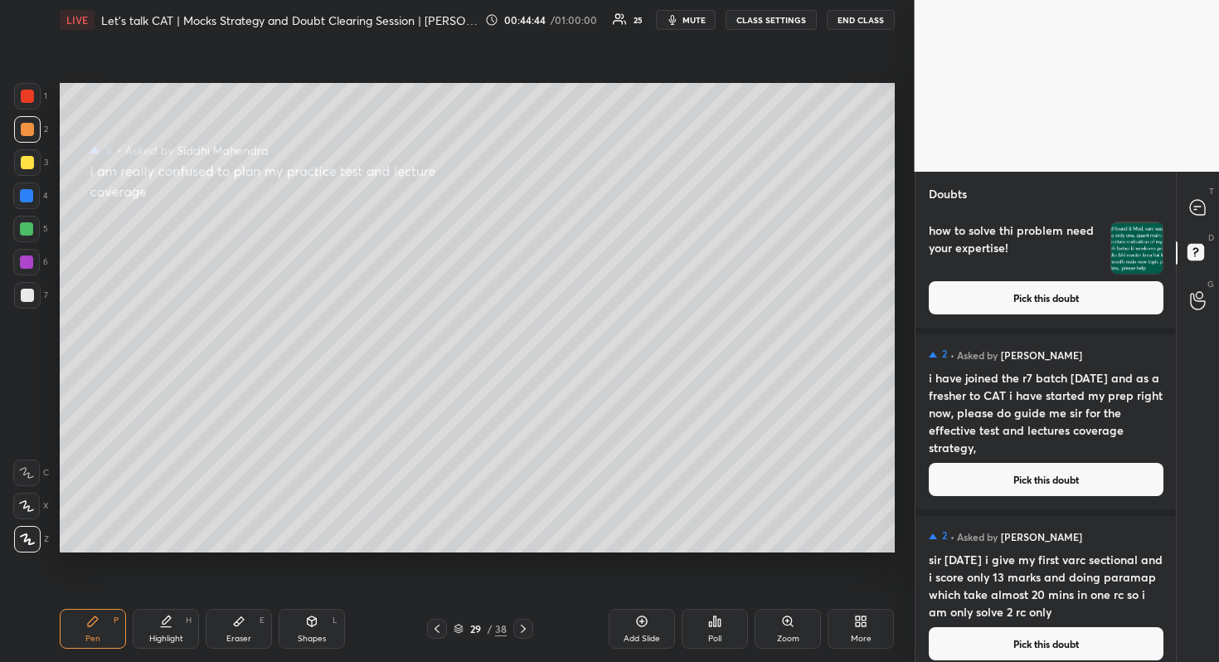
click at [1046, 473] on button "Pick this doubt" at bounding box center [1046, 479] width 235 height 33
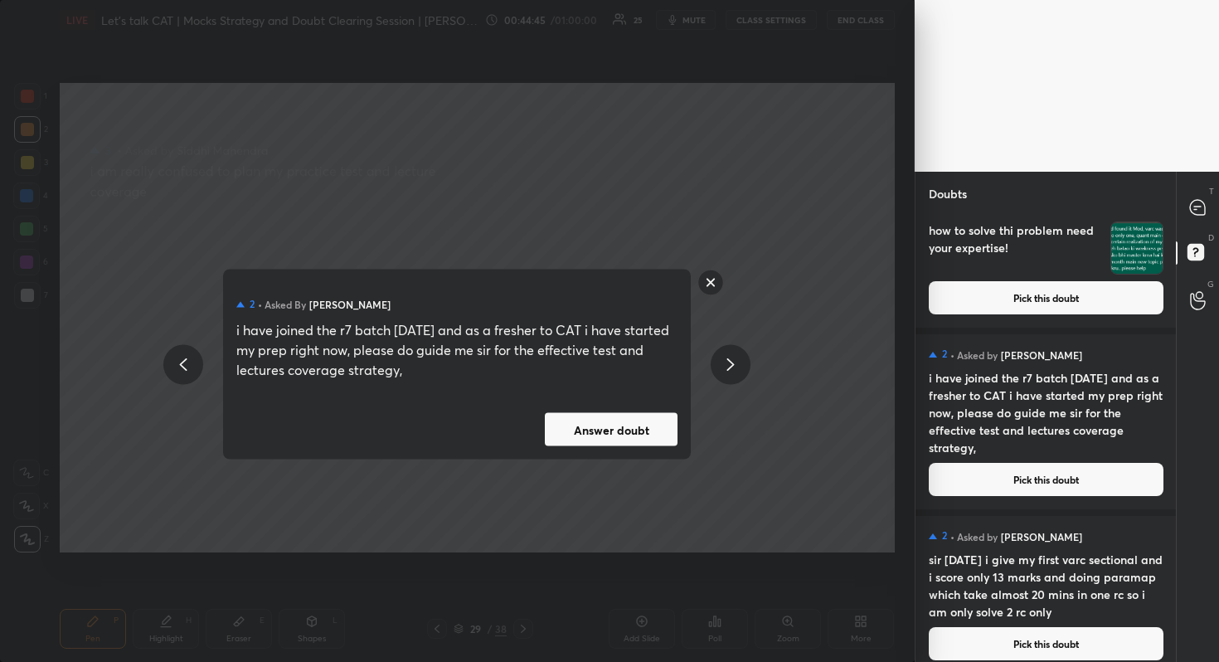
click at [631, 432] on button "Answer doubt" at bounding box center [611, 429] width 133 height 33
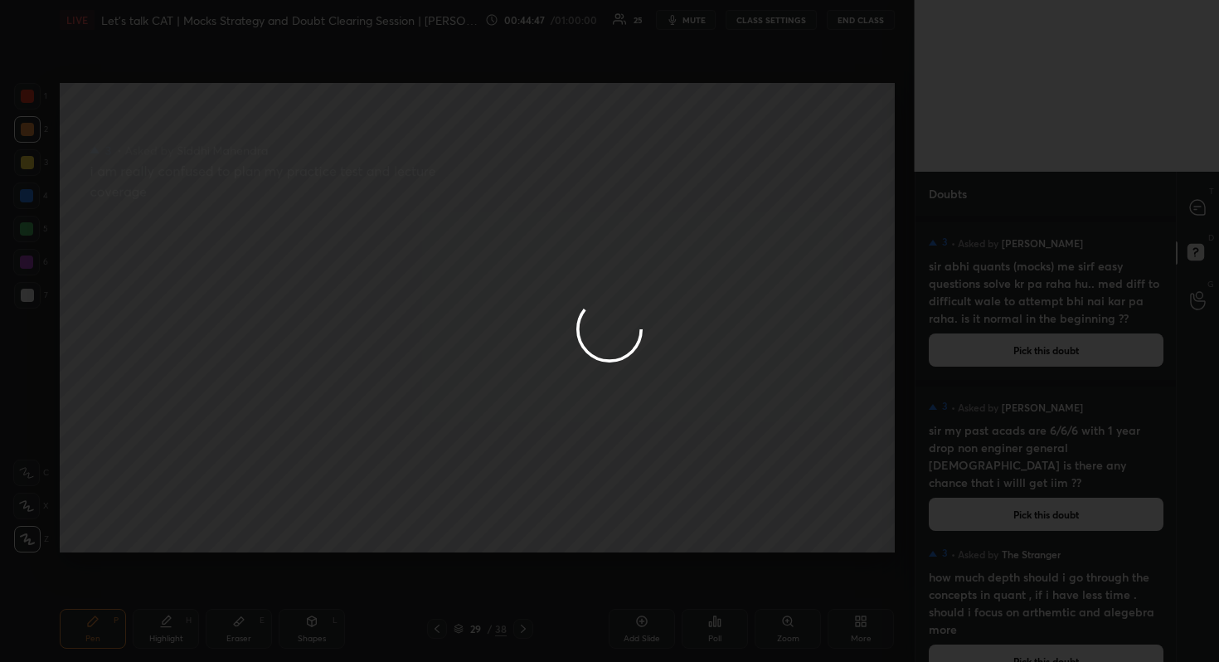
click at [1183, 205] on div at bounding box center [609, 331] width 1219 height 662
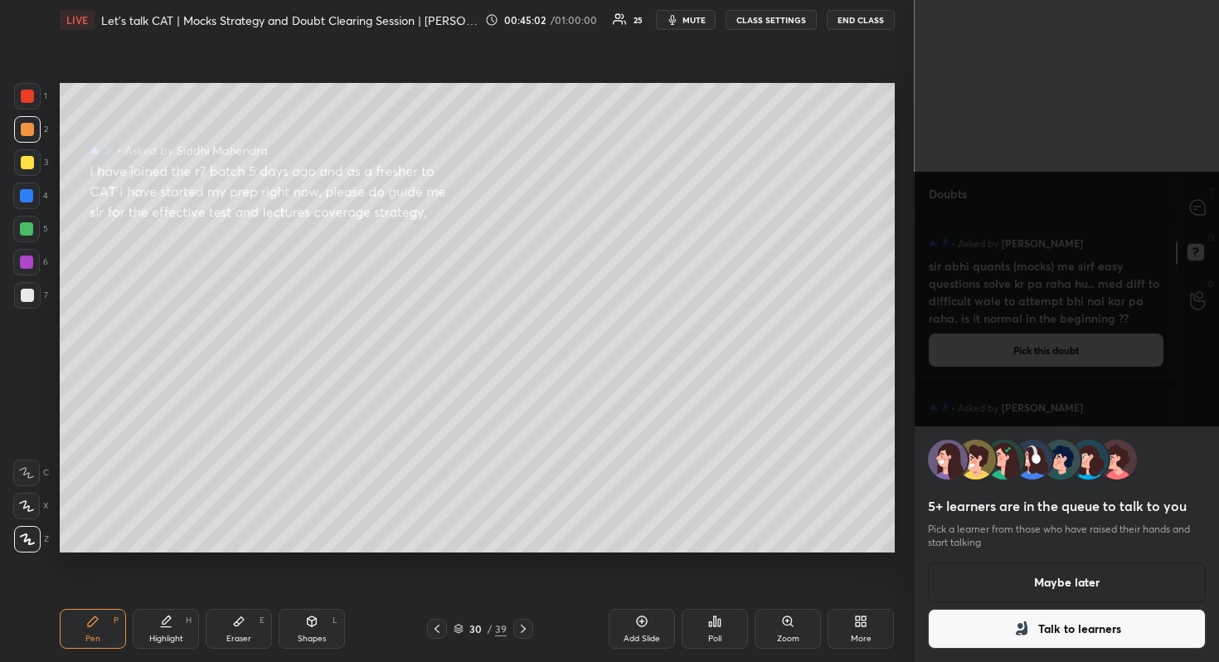
click at [1046, 371] on div "5+ learners are in the queue to talk to you Pick a learner from those who have …" at bounding box center [1067, 331] width 305 height 662
click at [1074, 581] on button "Maybe later" at bounding box center [1067, 582] width 279 height 40
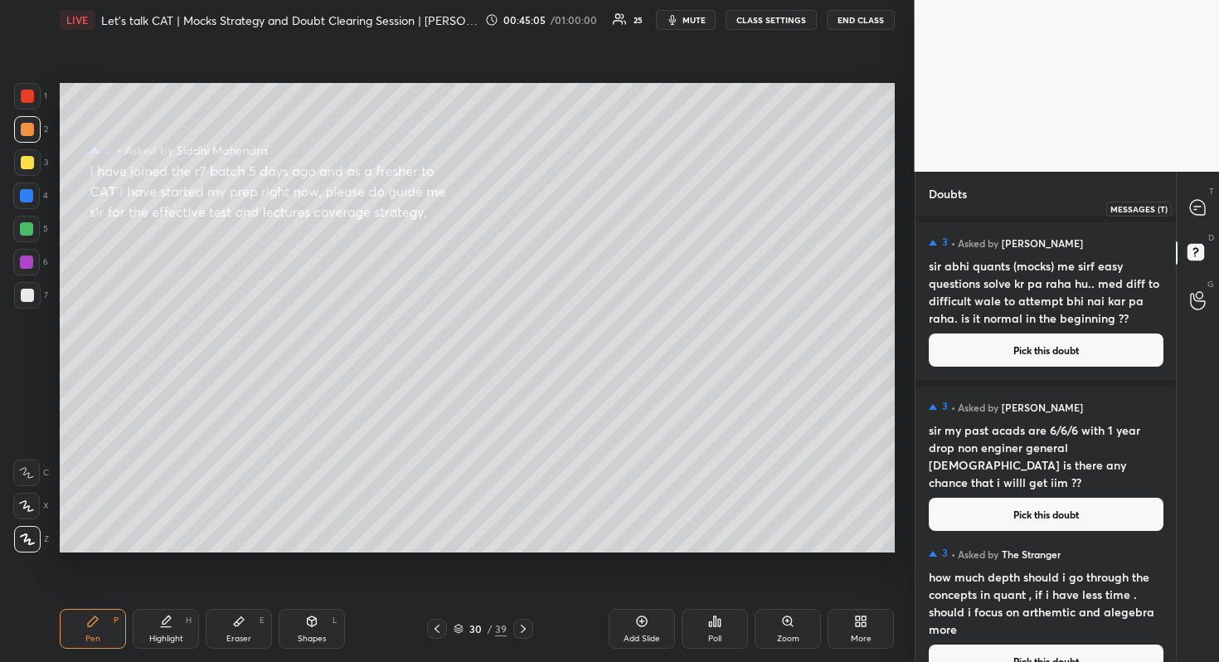
click at [1205, 206] on icon at bounding box center [1197, 207] width 17 height 17
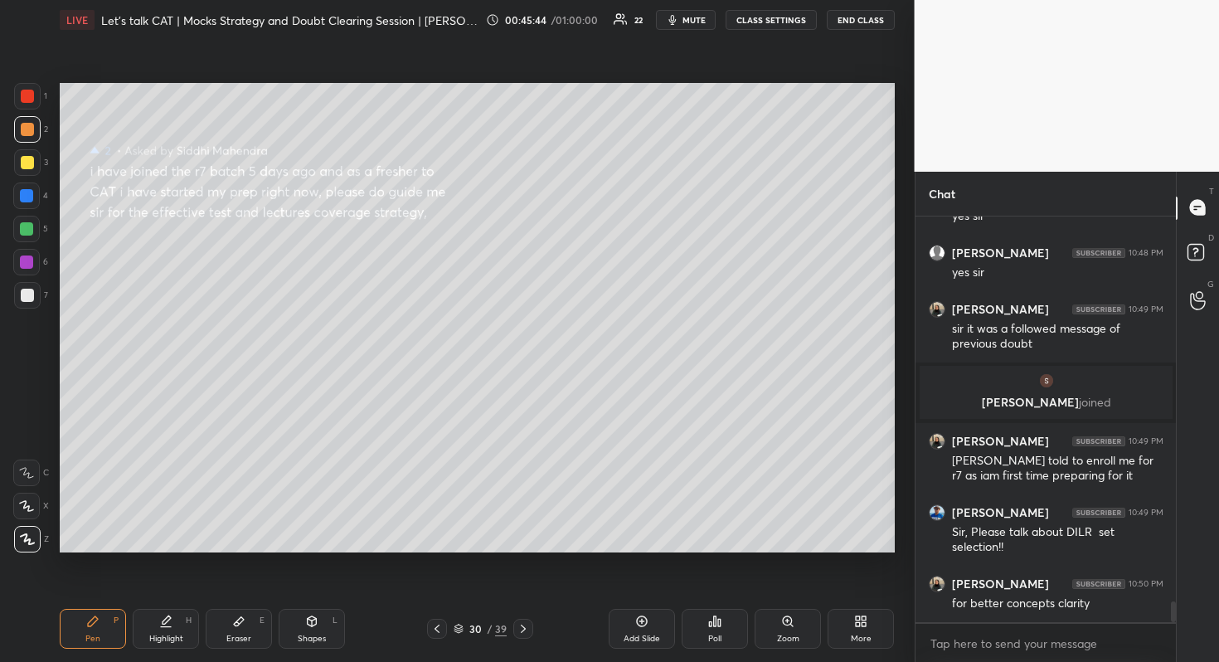
scroll to position [7668, 0]
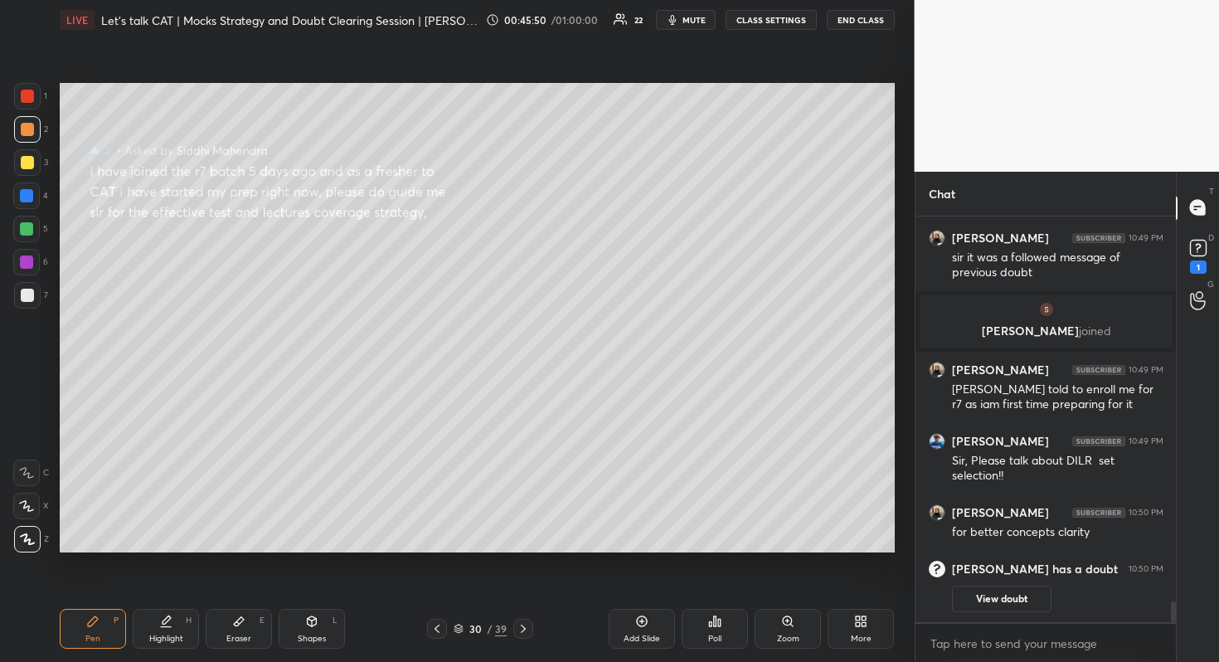
click at [1146, 121] on video at bounding box center [1067, 86] width 305 height 172
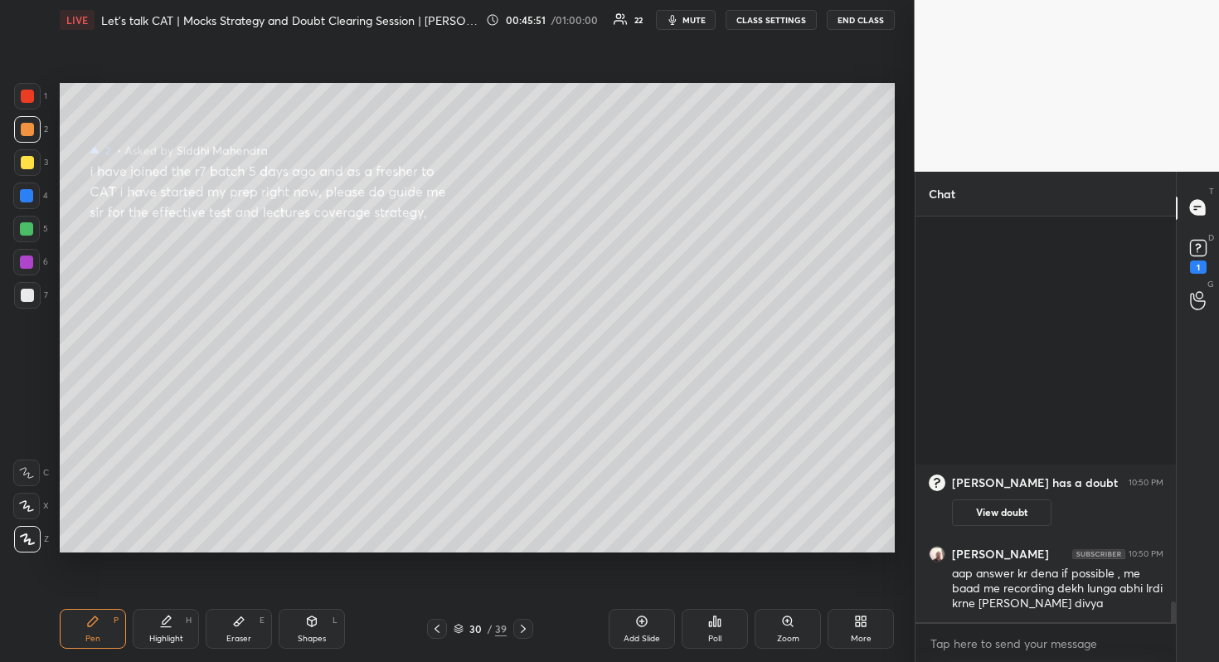
scroll to position [7115, 0]
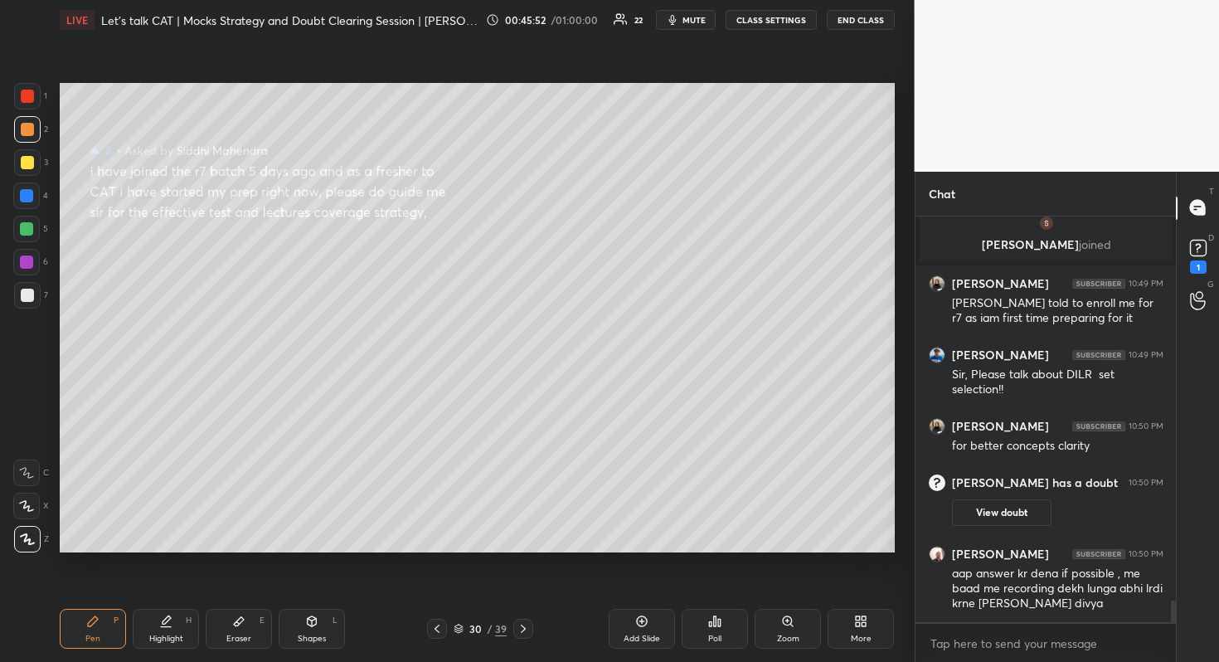
click at [896, 181] on div "Setting up your live class Poll for secs No correct answer Start poll" at bounding box center [477, 318] width 848 height 556
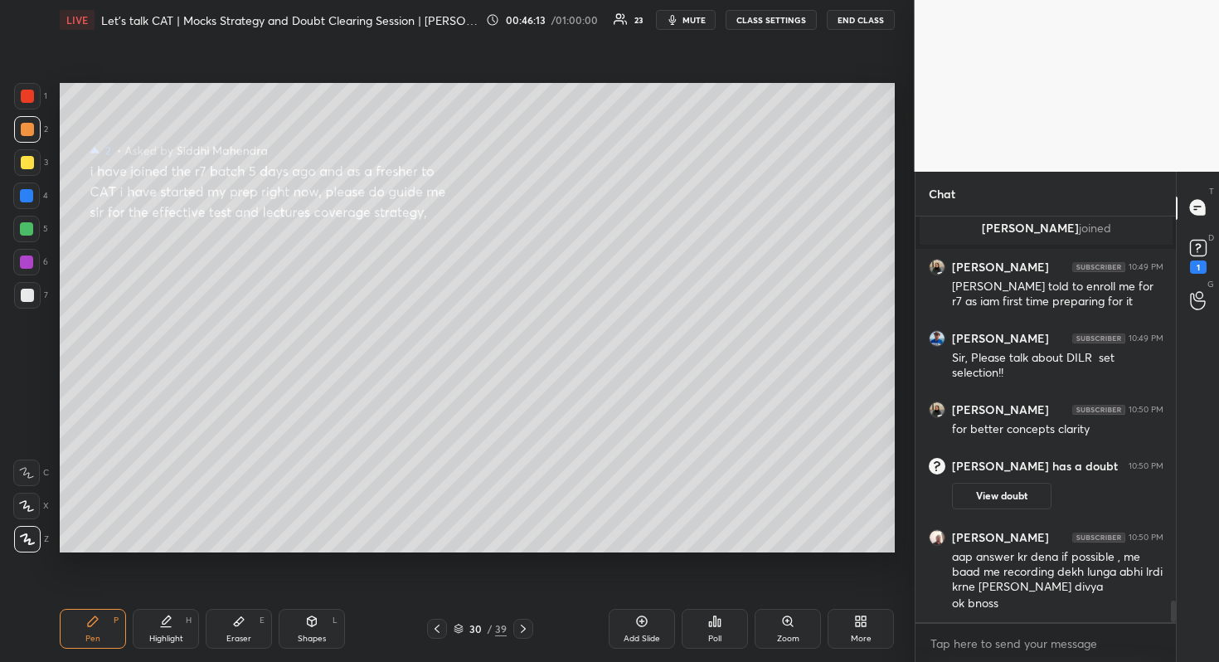
scroll to position [7192, 0]
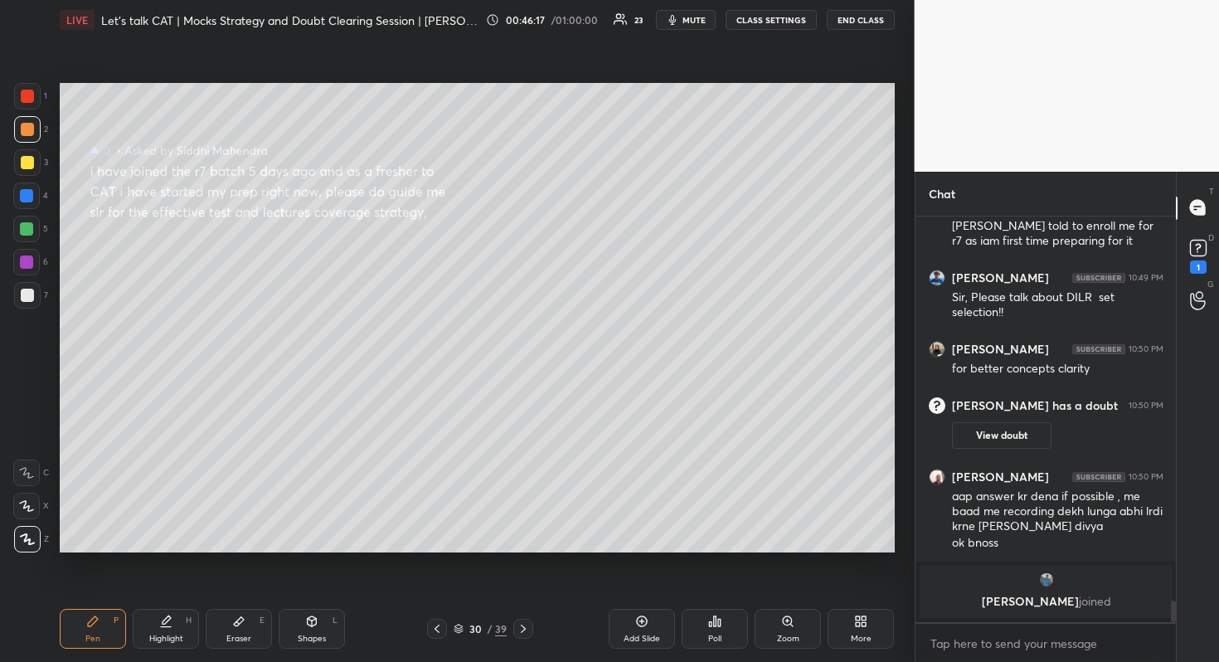
drag, startPoint x: 441, startPoint y: 630, endPoint x: 441, endPoint y: 643, distance: 13.3
click at [438, 633] on icon at bounding box center [436, 628] width 13 height 13
click at [25, 161] on div at bounding box center [27, 162] width 13 height 13
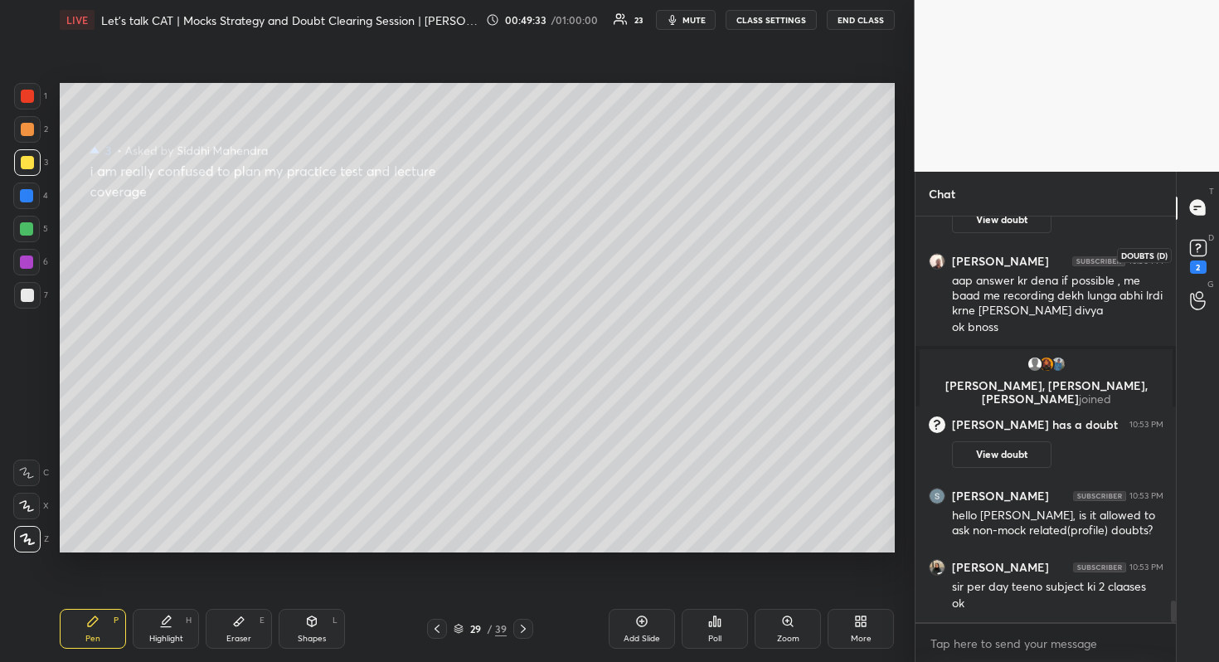
scroll to position [7419, 0]
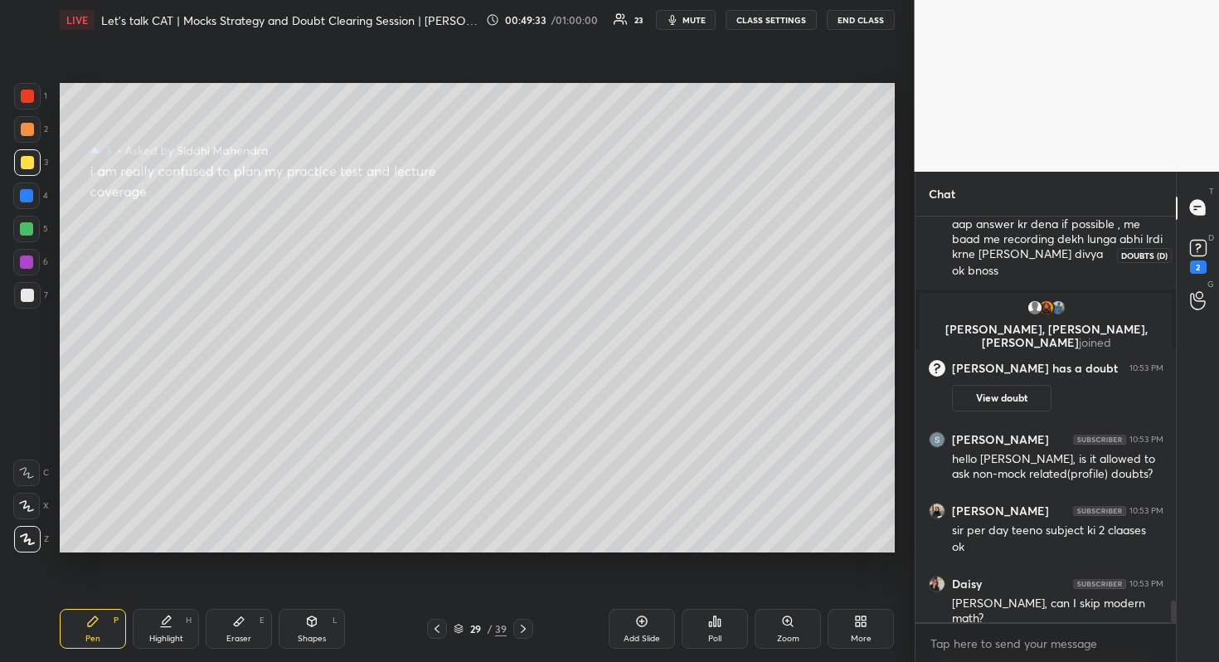
click at [1192, 245] on rect at bounding box center [1198, 248] width 16 height 16
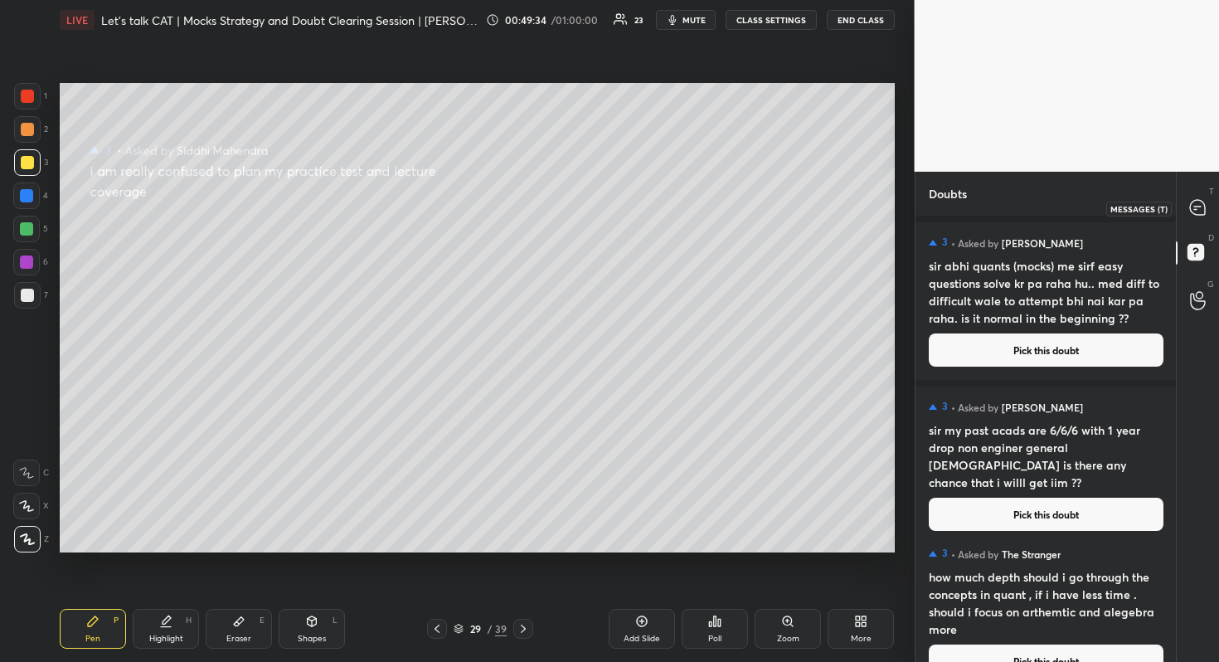
click at [1196, 205] on icon at bounding box center [1197, 207] width 15 height 15
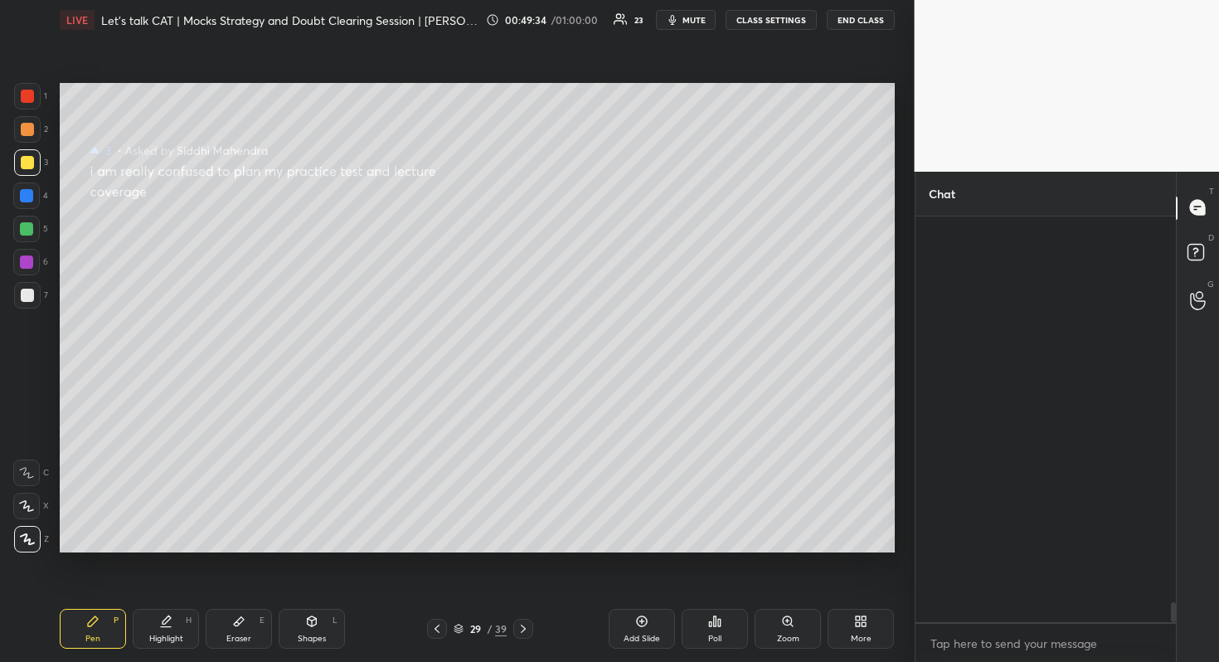
scroll to position [400, 255]
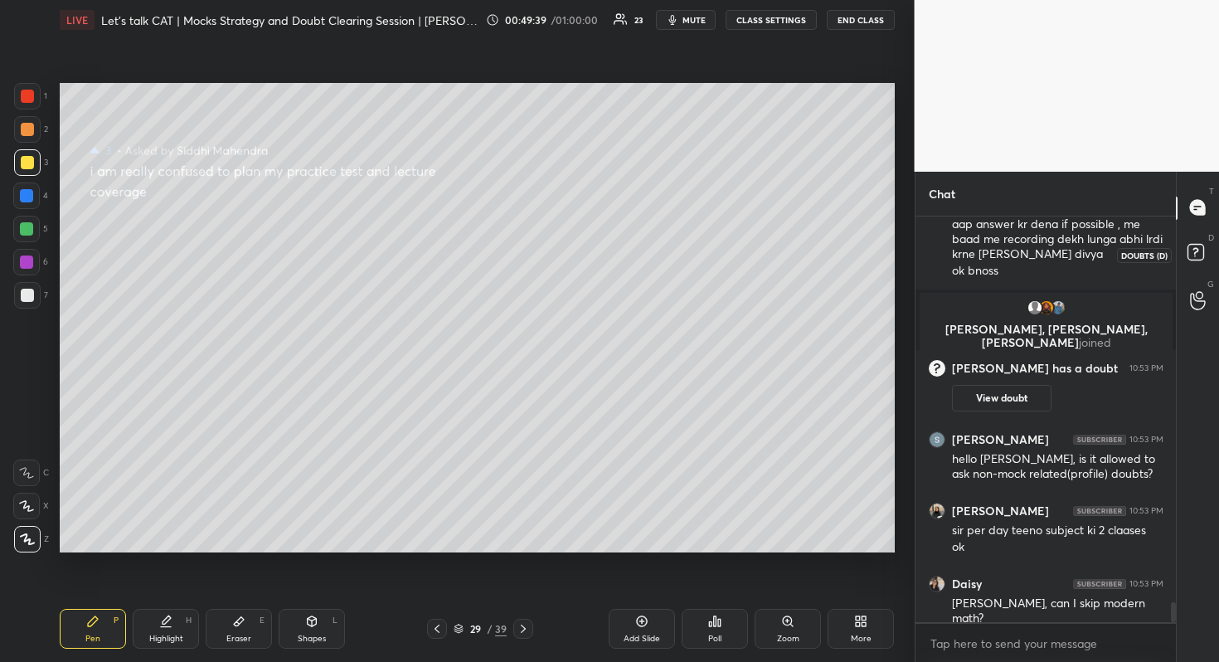
click at [1212, 252] on icon at bounding box center [1198, 255] width 30 height 30
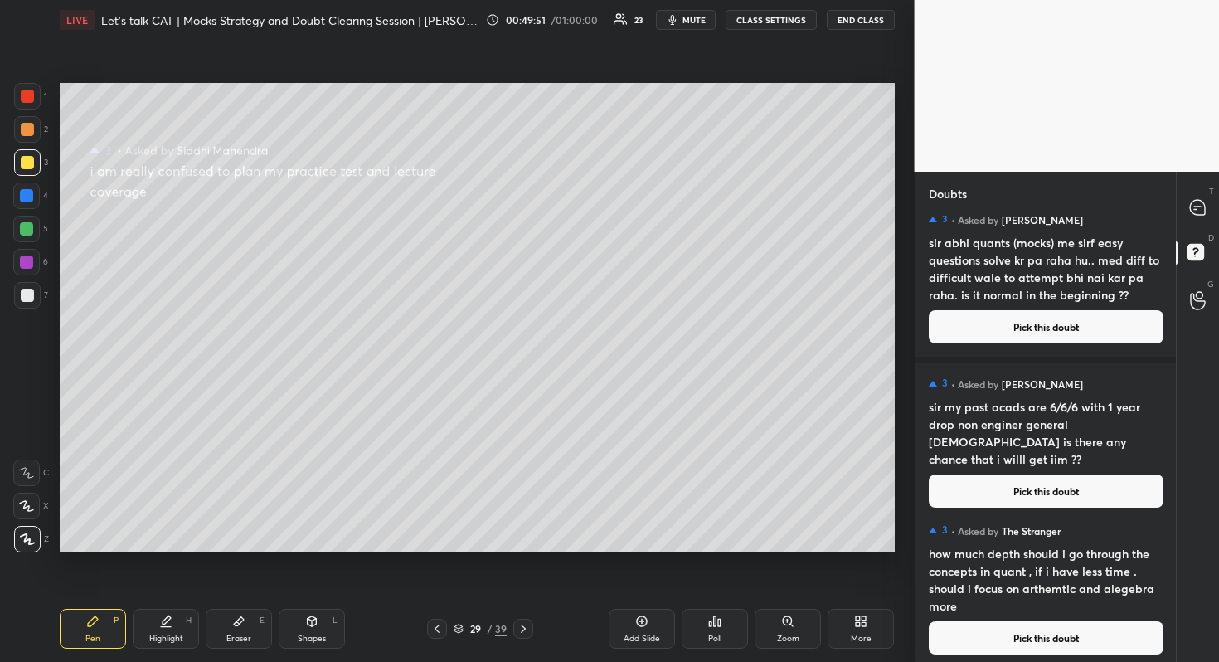
scroll to position [0, 0]
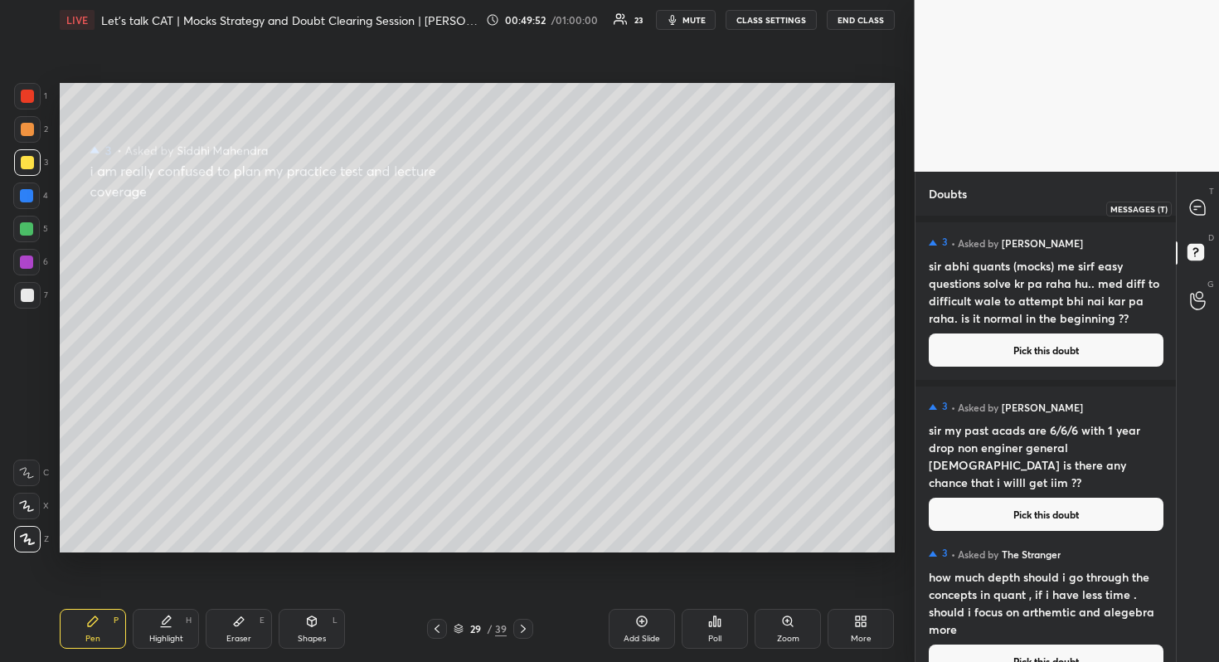
click at [1198, 209] on icon at bounding box center [1197, 207] width 15 height 15
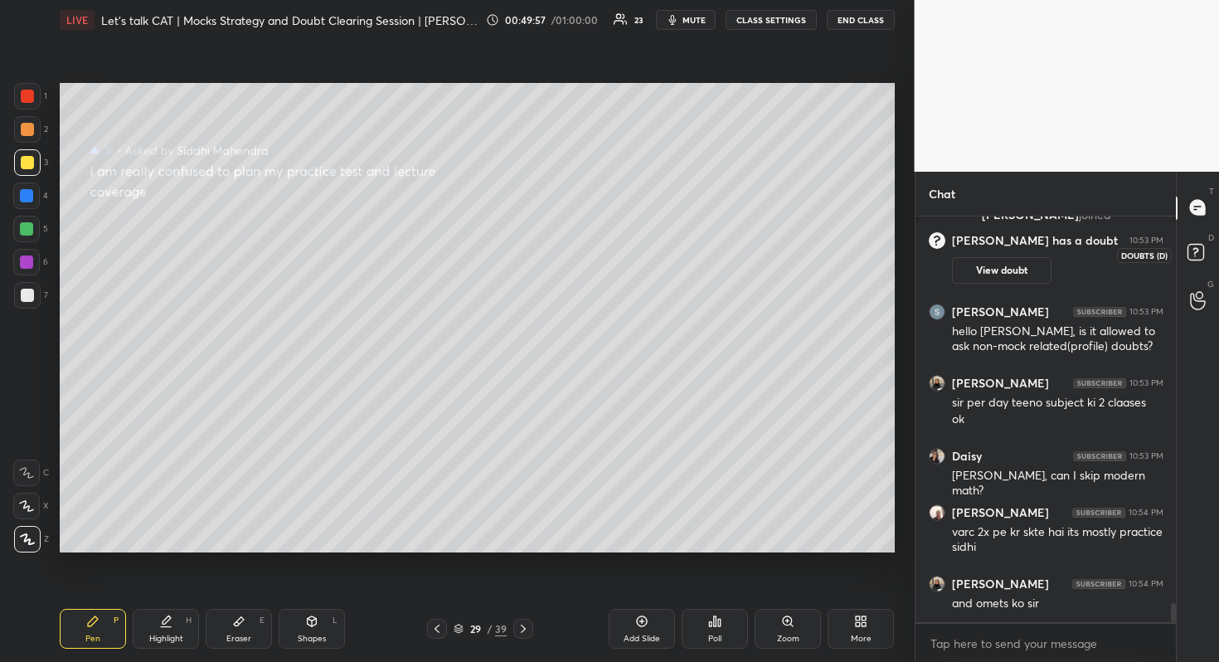
scroll to position [8113, 0]
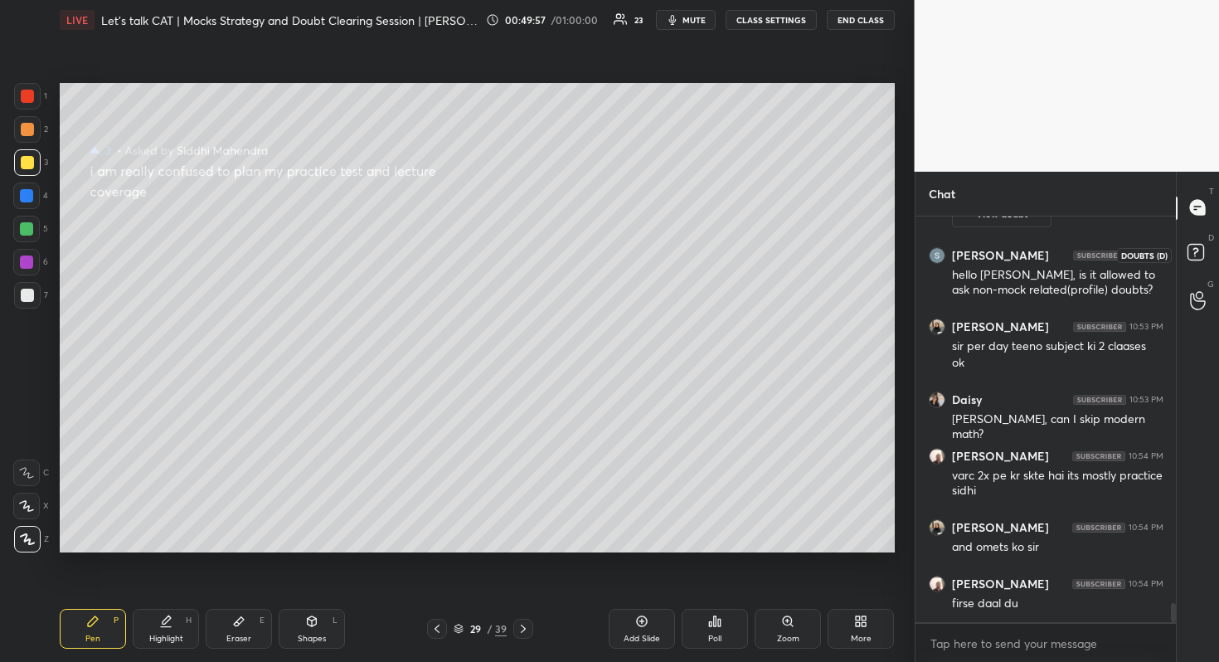
click at [1205, 241] on icon at bounding box center [1198, 255] width 30 height 30
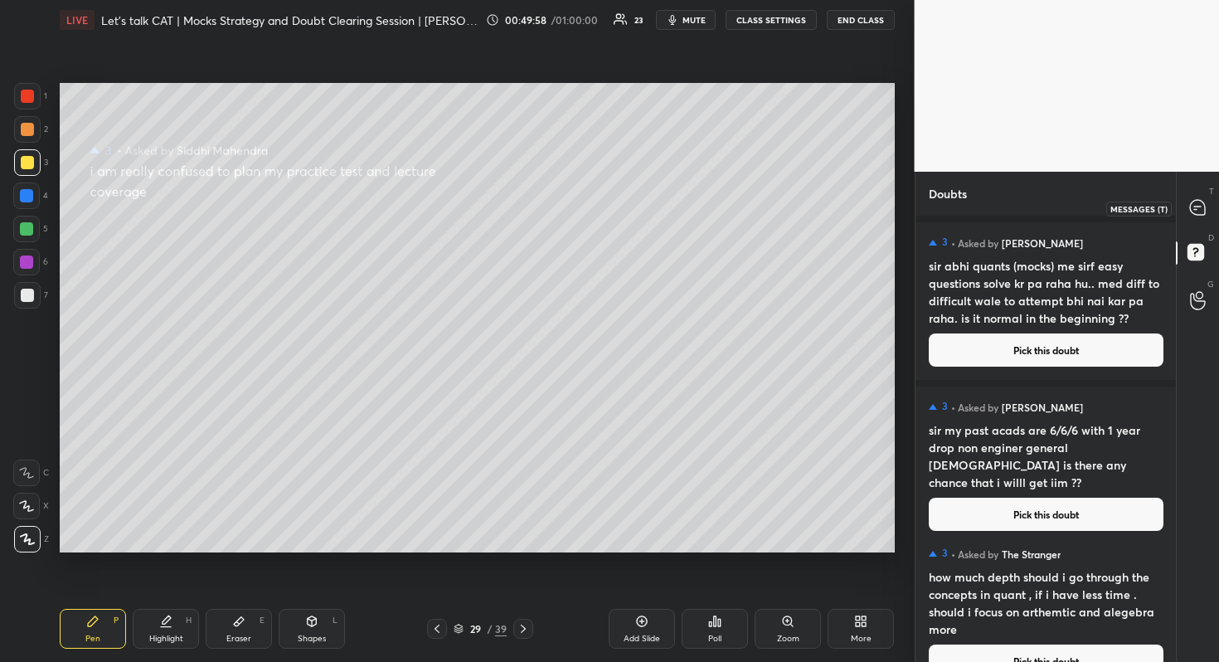
click at [1196, 208] on icon at bounding box center [1197, 207] width 15 height 15
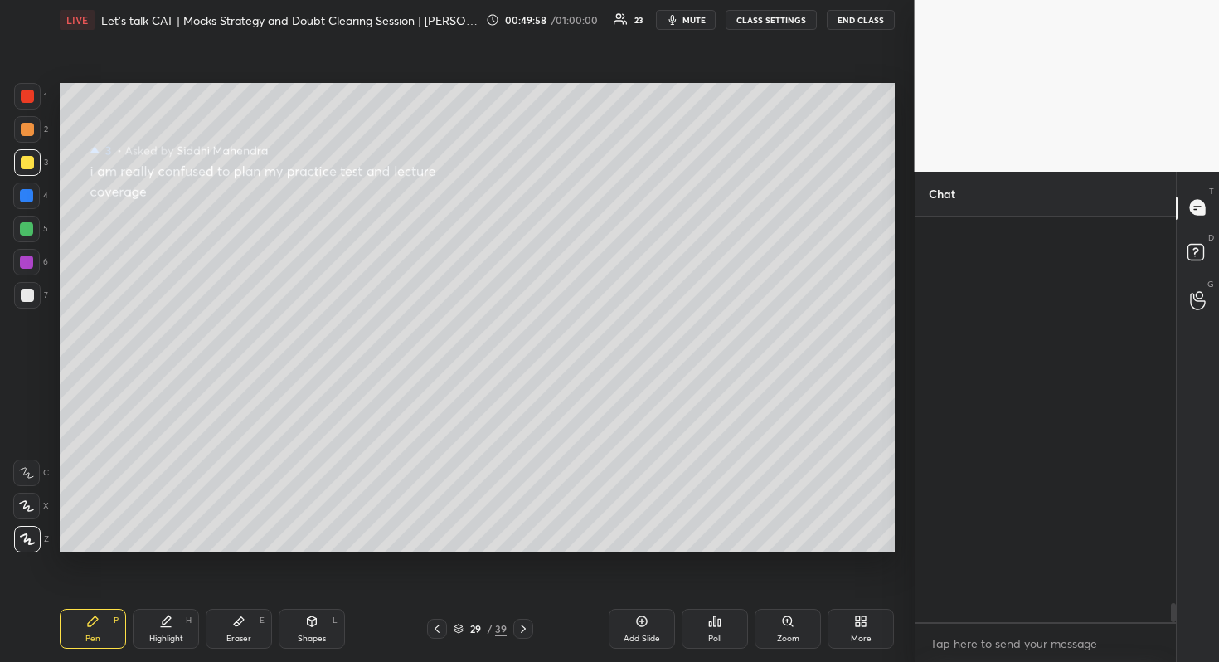
scroll to position [400, 255]
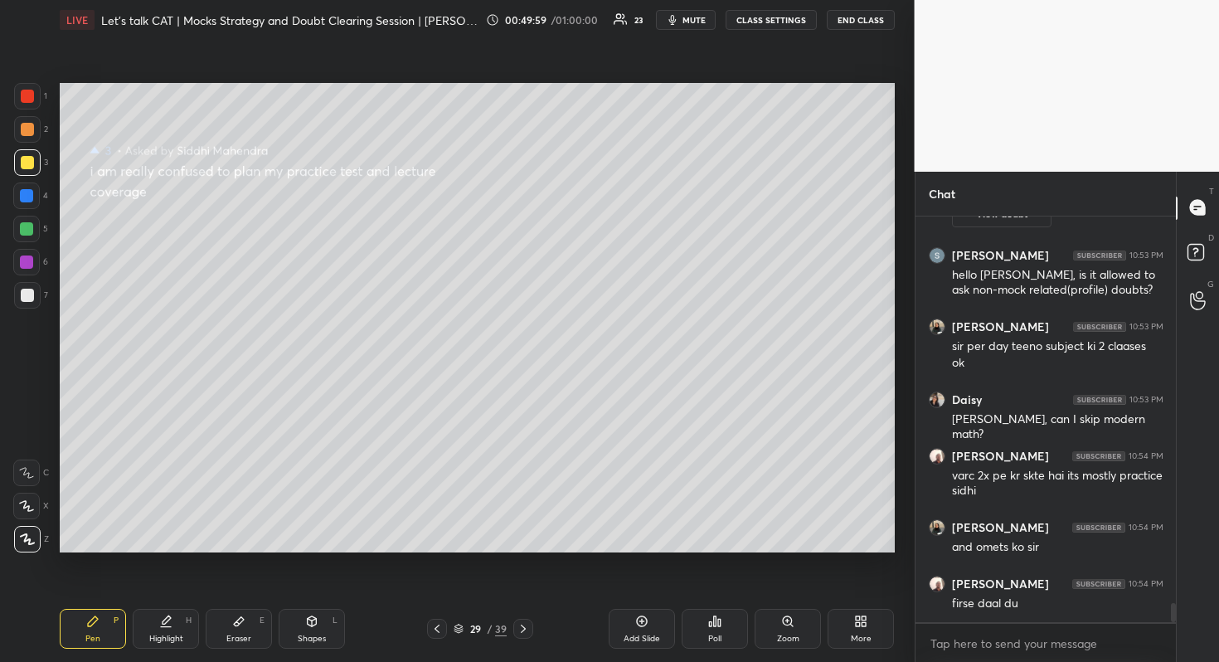
click at [1218, 251] on div "D Doubts (D)" at bounding box center [1198, 254] width 42 height 46
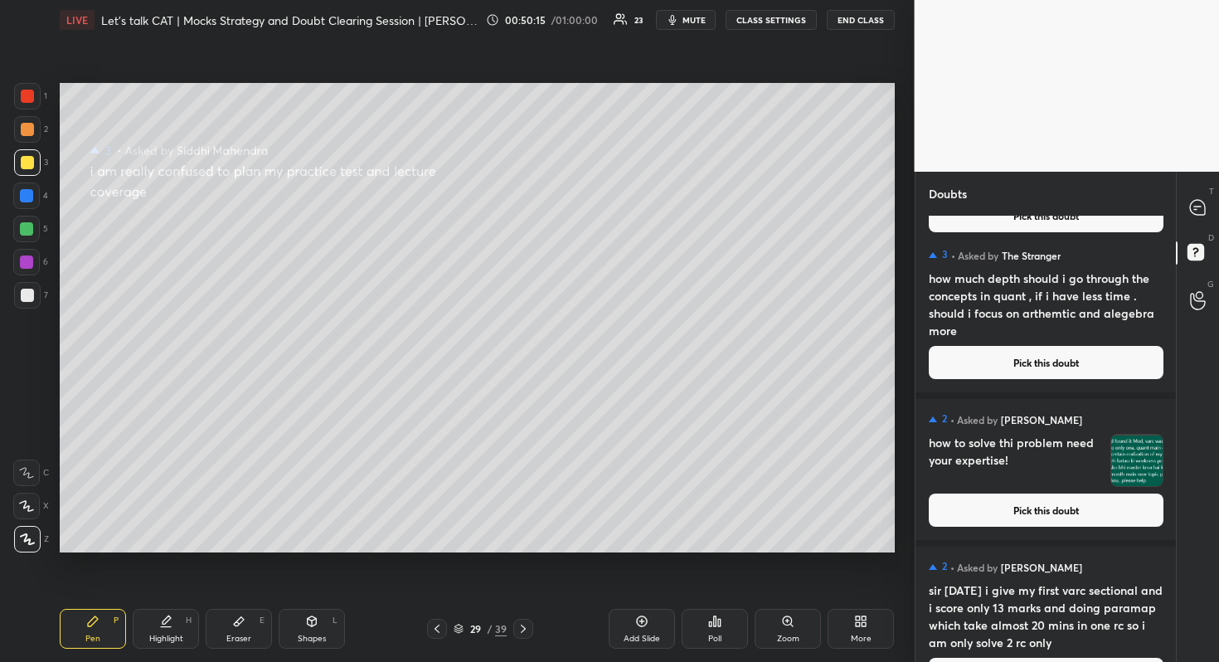
scroll to position [0, 0]
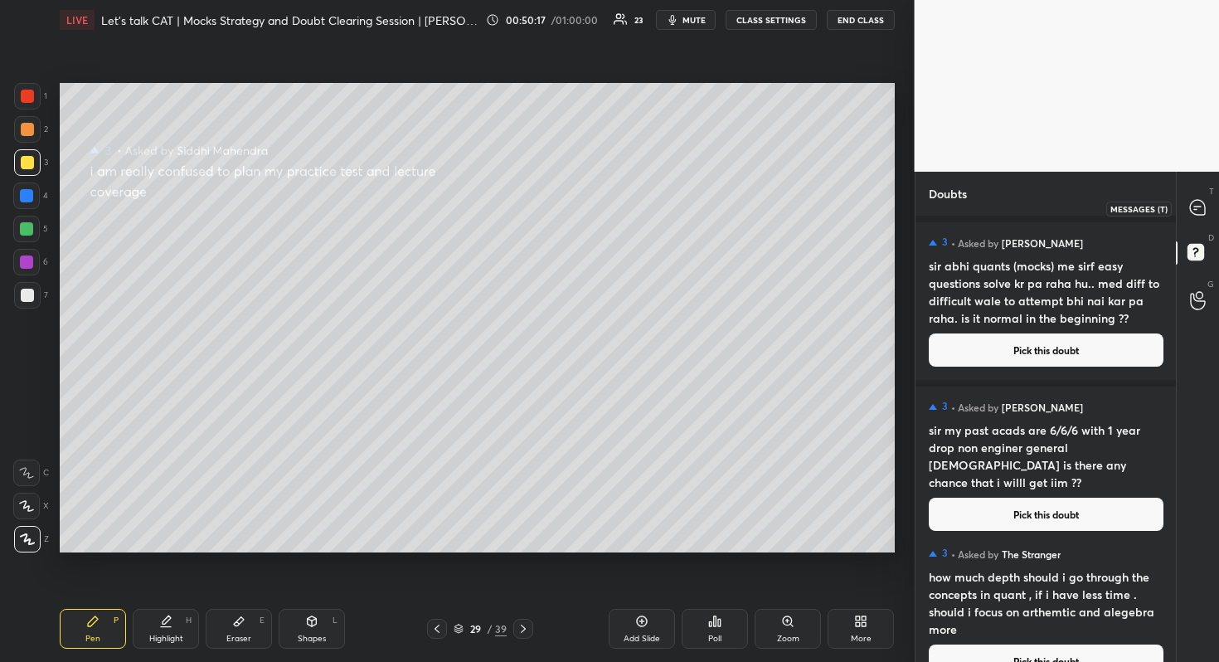
click at [1199, 202] on icon at bounding box center [1197, 207] width 15 height 15
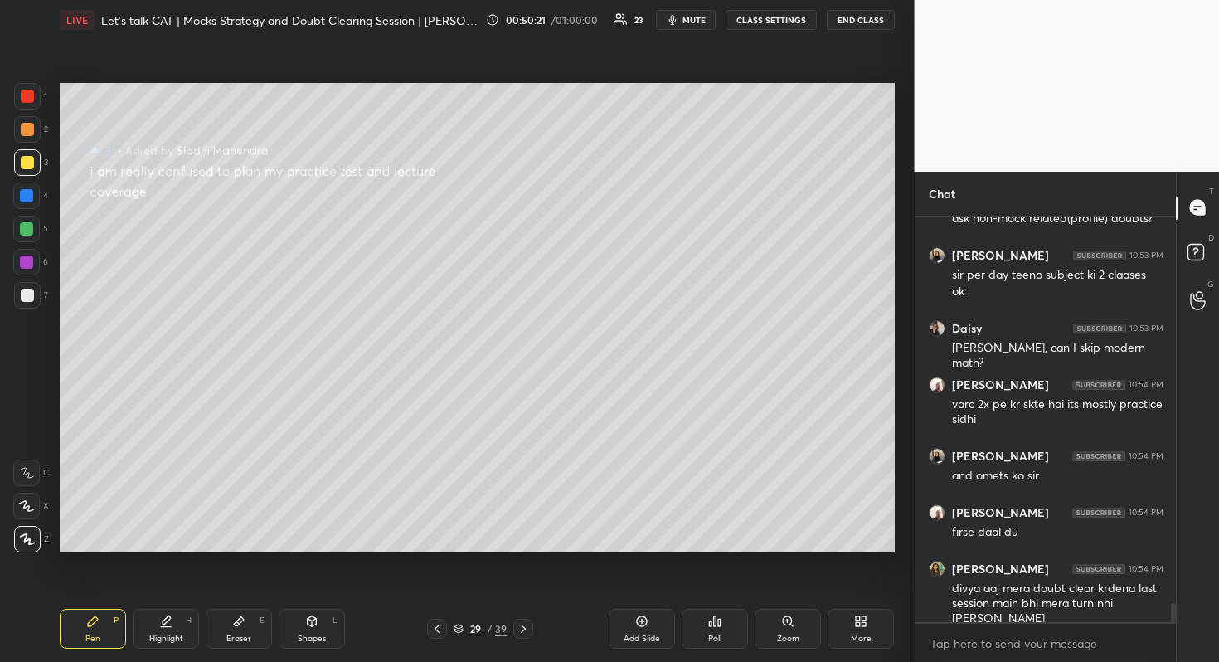
scroll to position [8241, 0]
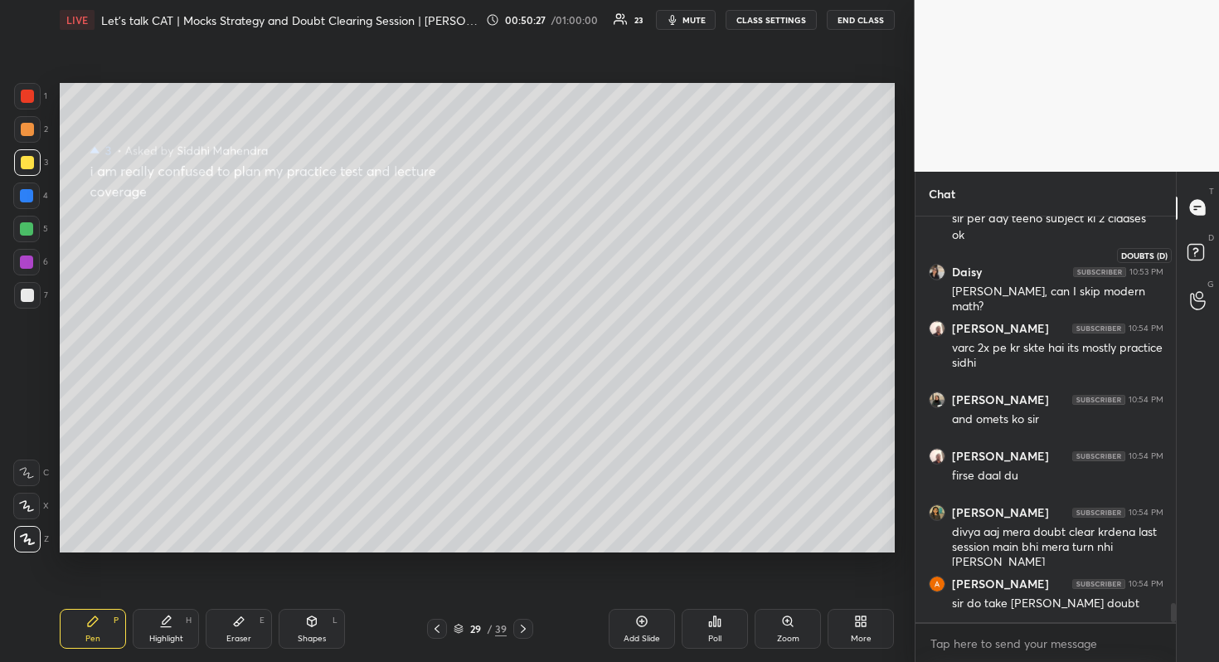
click at [1188, 250] on rect at bounding box center [1195, 252] width 16 height 16
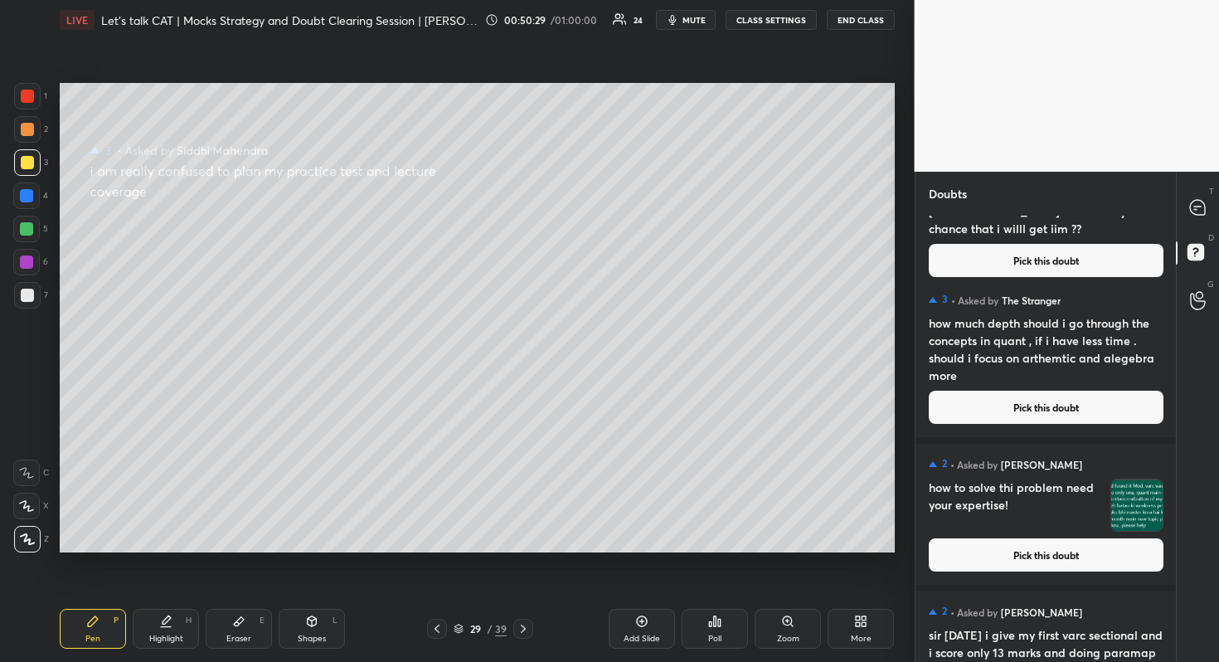
scroll to position [262, 0]
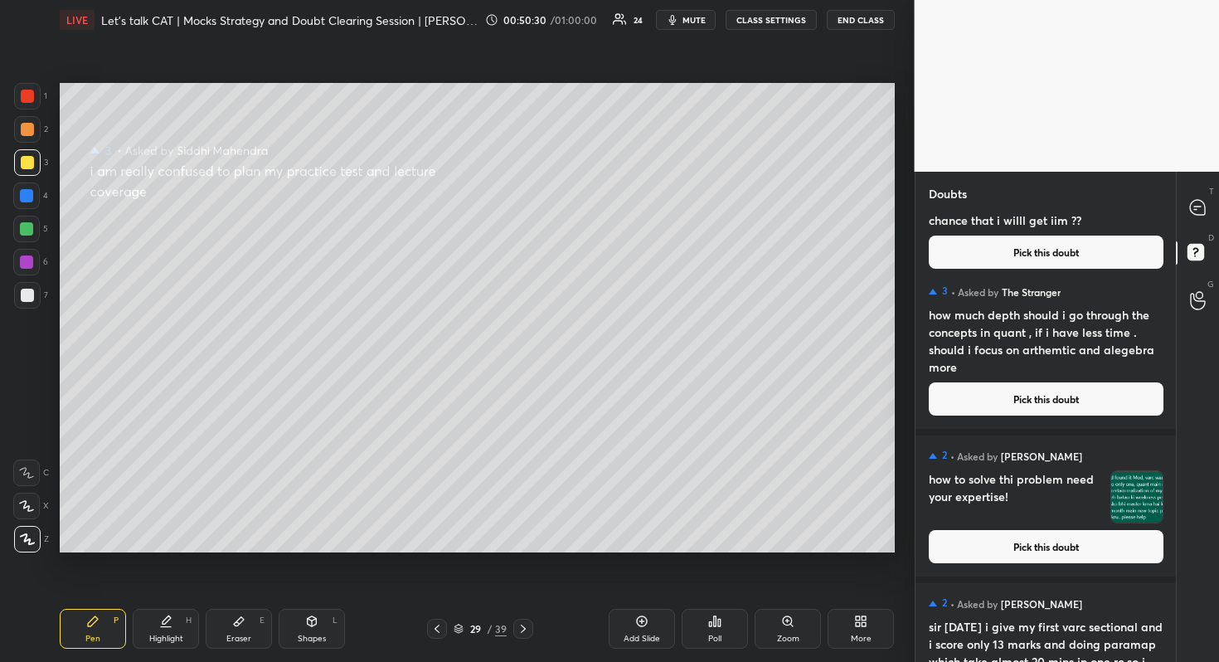
click at [1038, 541] on button "Pick this doubt" at bounding box center [1046, 546] width 235 height 33
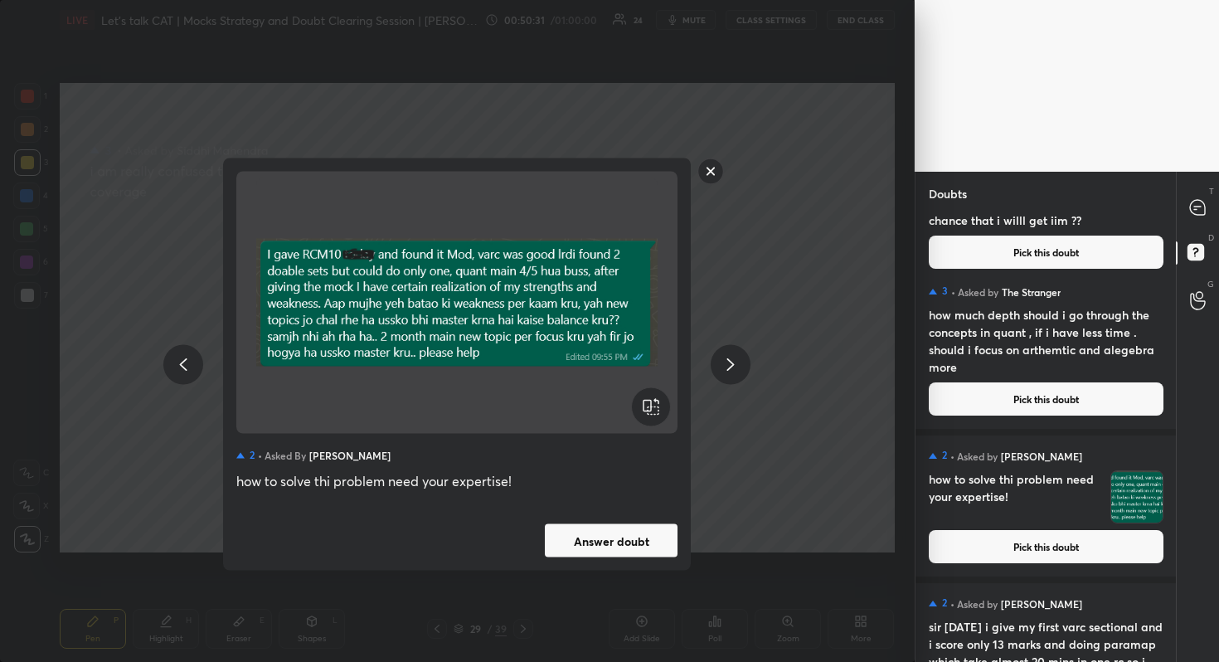
click at [659, 548] on button "Answer doubt" at bounding box center [611, 540] width 133 height 33
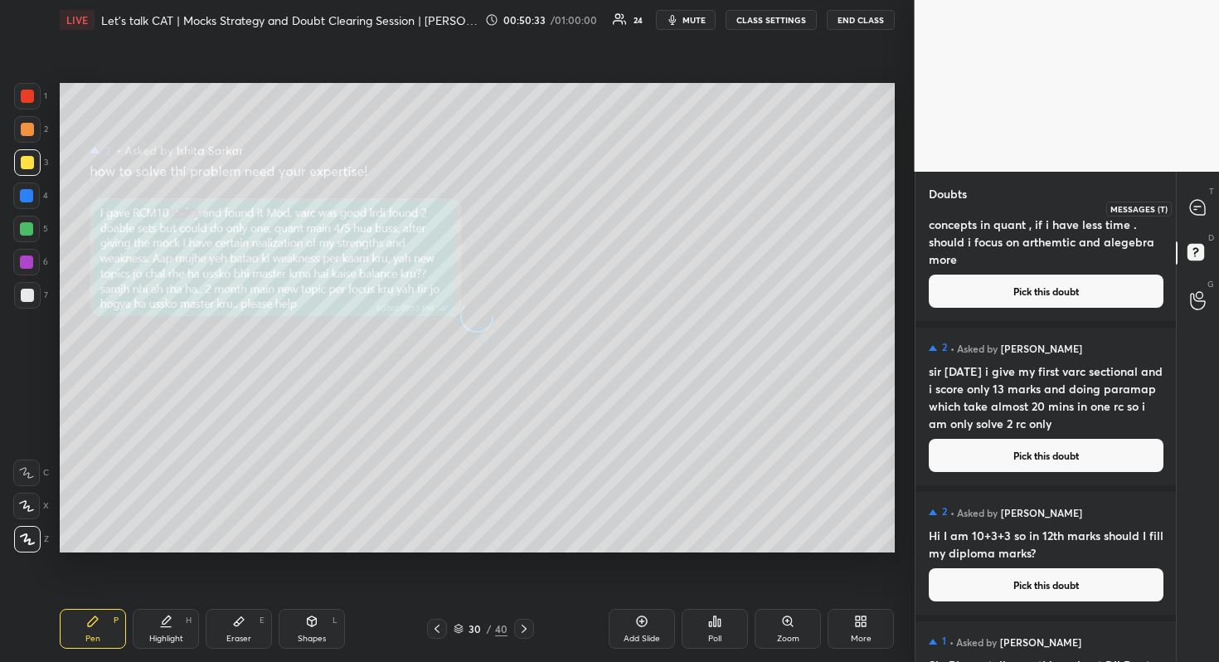
click at [1196, 205] on icon at bounding box center [1197, 207] width 15 height 15
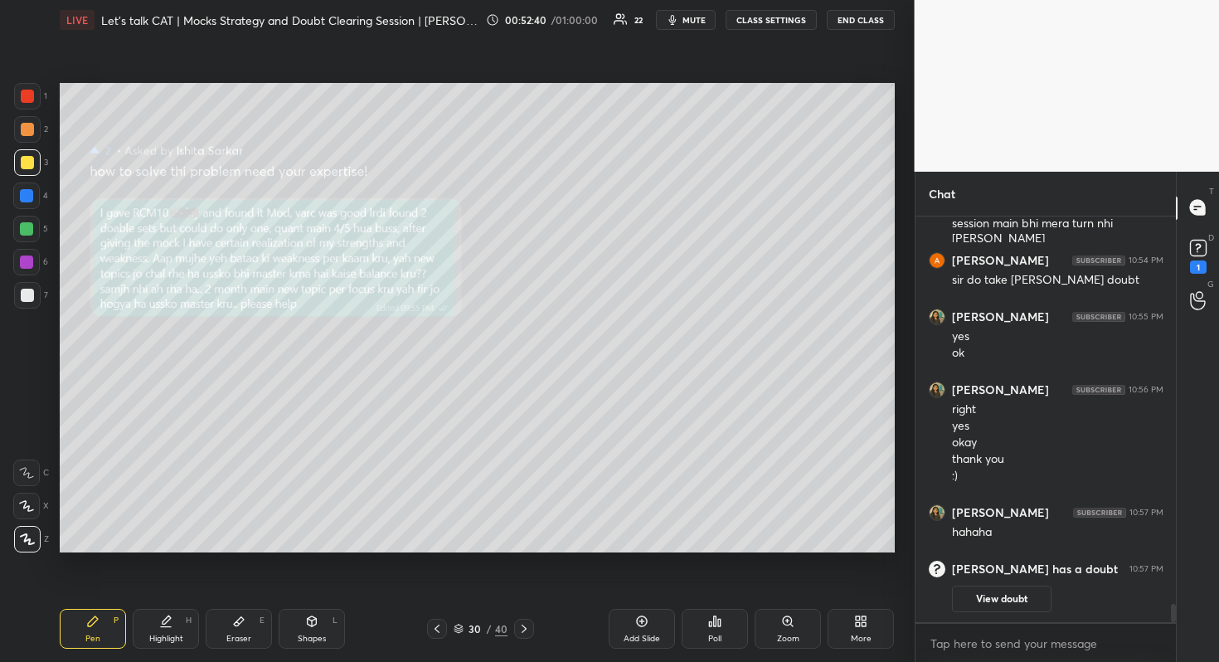
scroll to position [7809, 0]
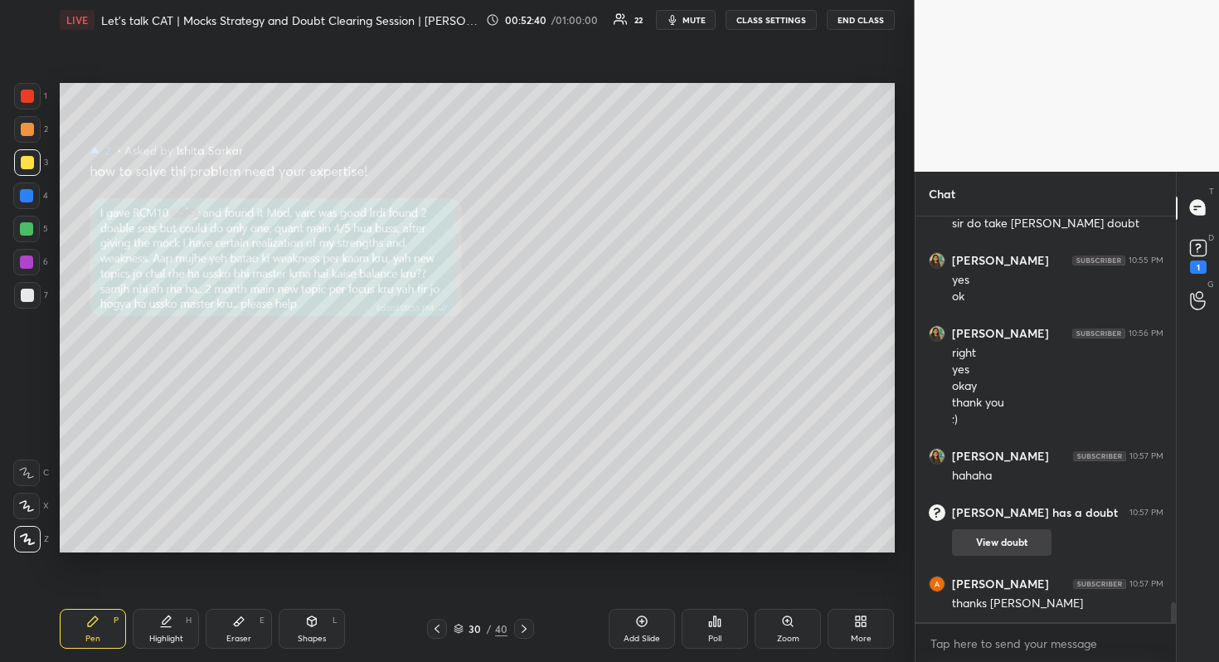
click at [993, 539] on button "View doubt" at bounding box center [1001, 542] width 99 height 27
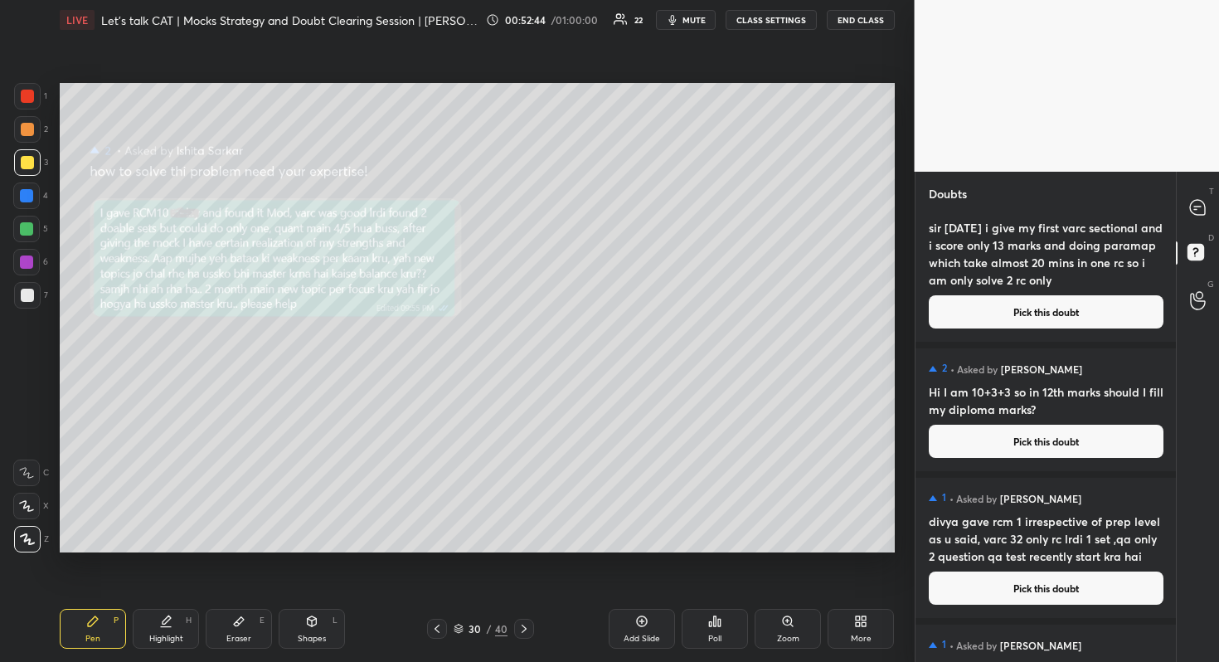
scroll to position [673, 0]
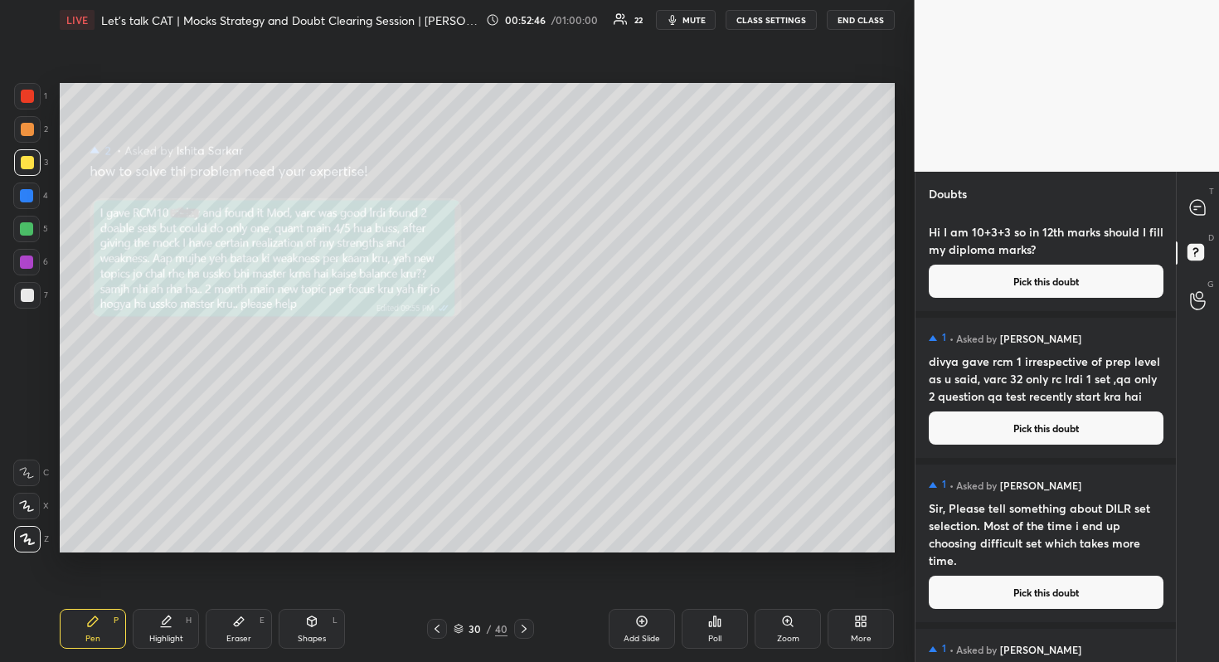
click at [1072, 429] on button "Pick this doubt" at bounding box center [1046, 427] width 235 height 33
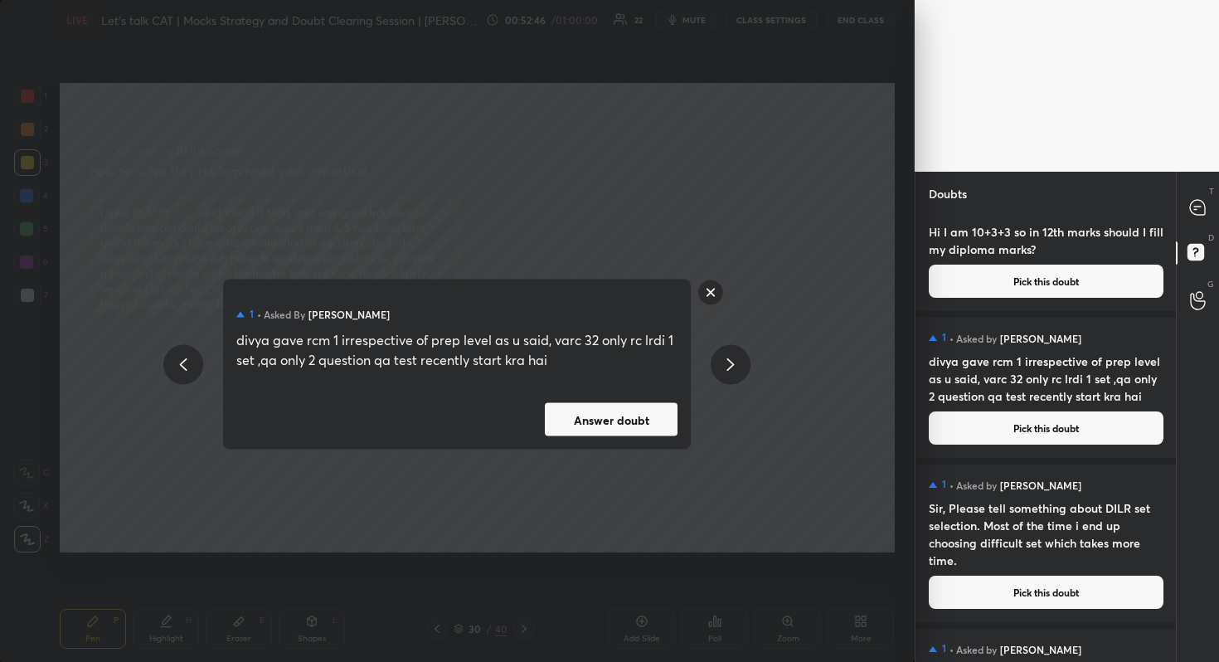
click at [591, 432] on button "Answer doubt" at bounding box center [611, 419] width 133 height 33
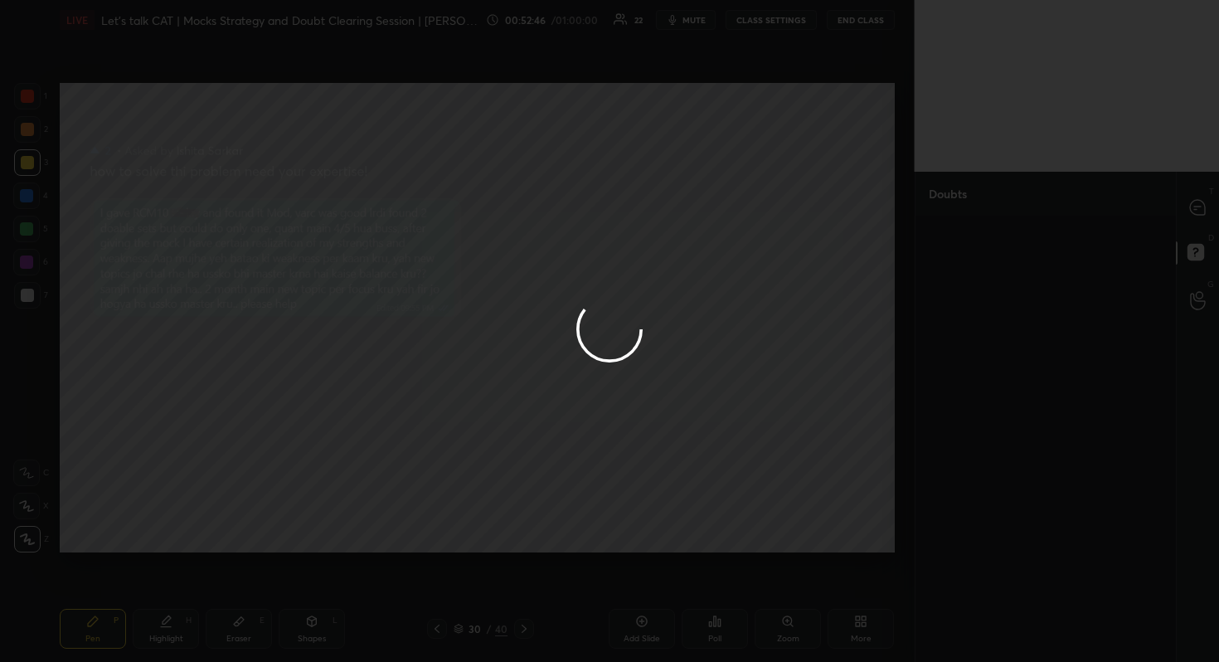
scroll to position [0, 0]
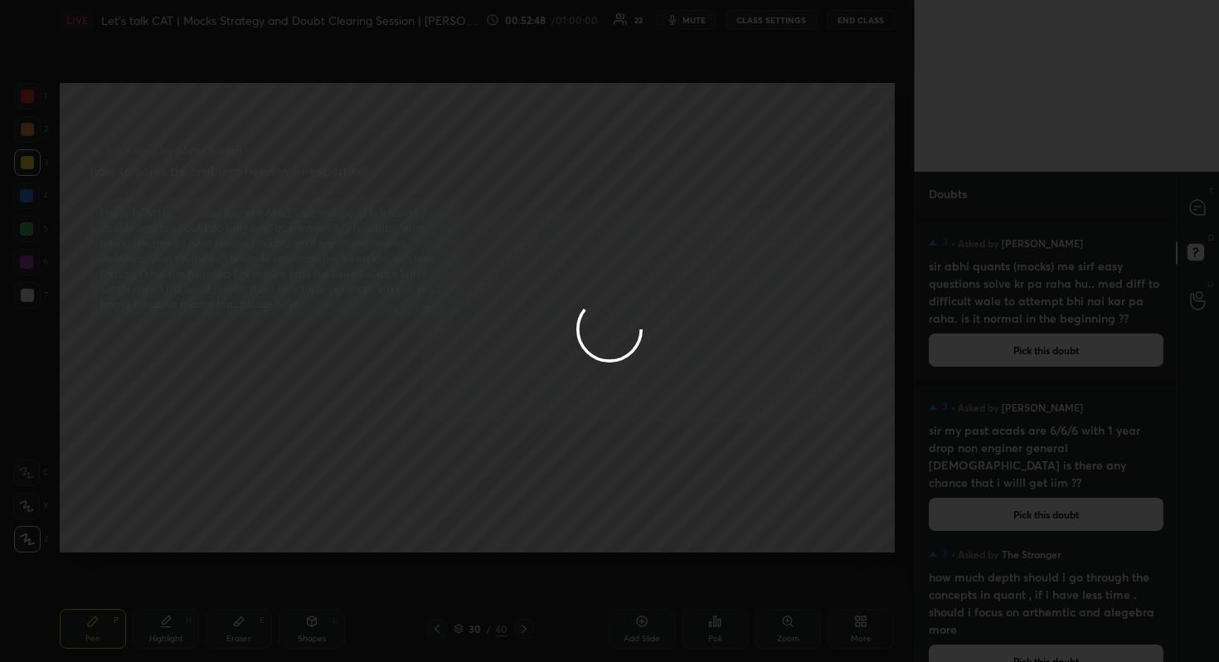
click at [1206, 200] on div at bounding box center [609, 331] width 1219 height 662
click at [1206, 200] on icon at bounding box center [1197, 207] width 17 height 17
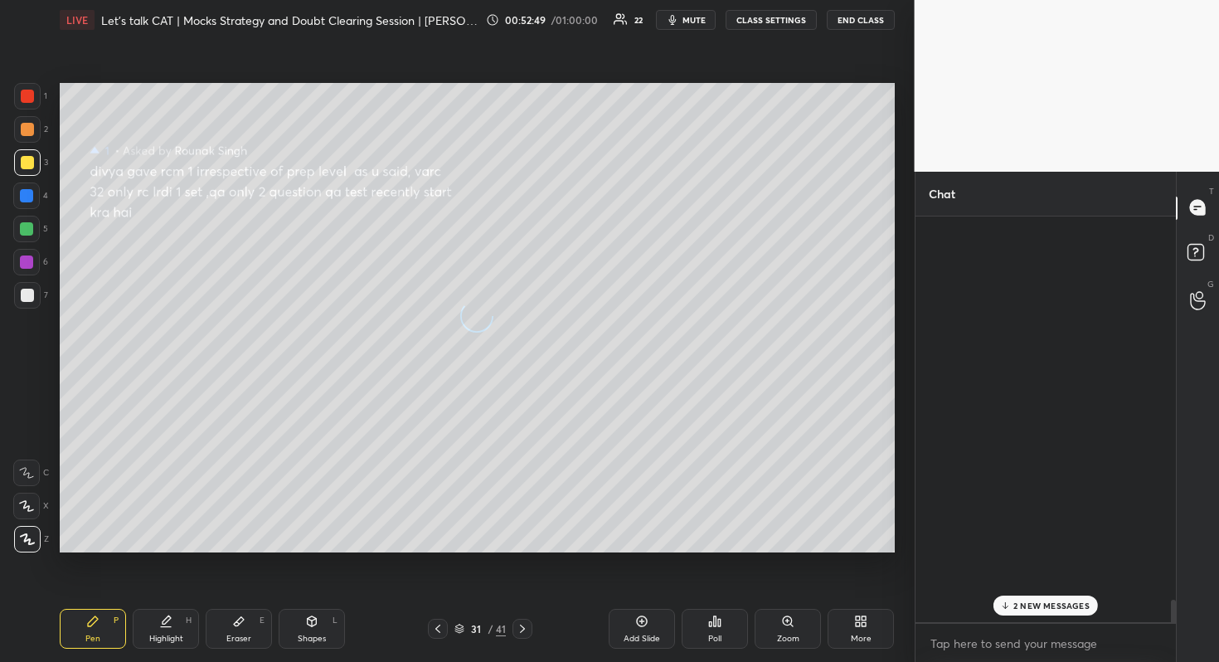
click at [1206, 200] on icon at bounding box center [1197, 207] width 17 height 17
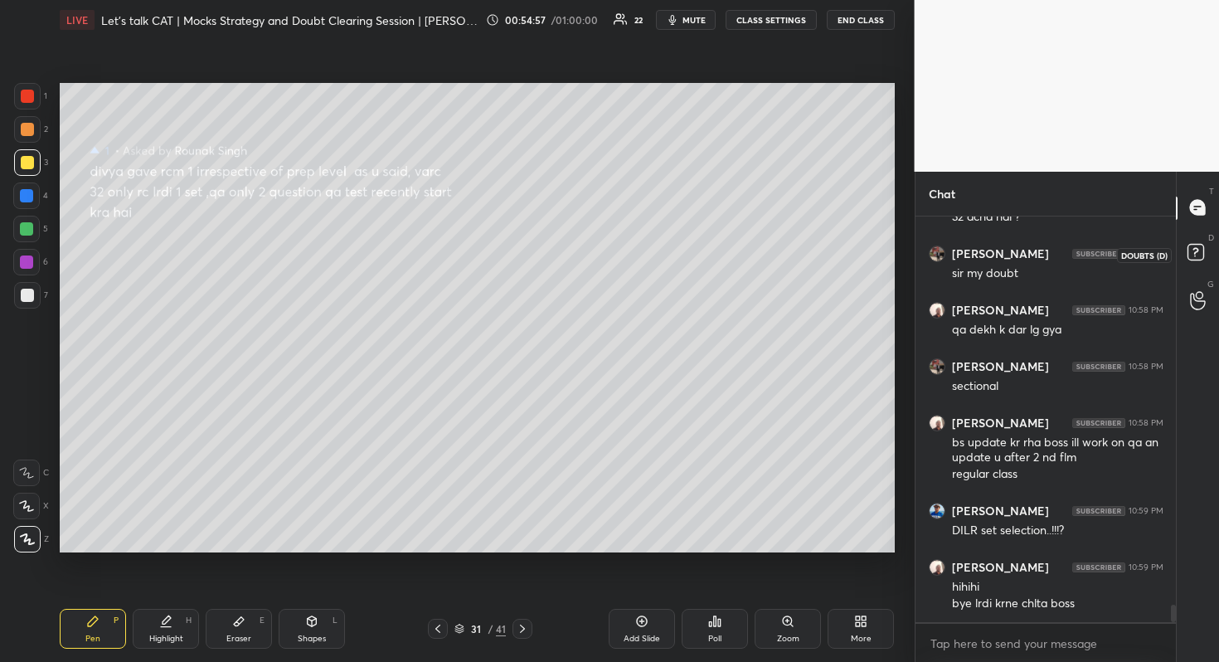
scroll to position [9100, 0]
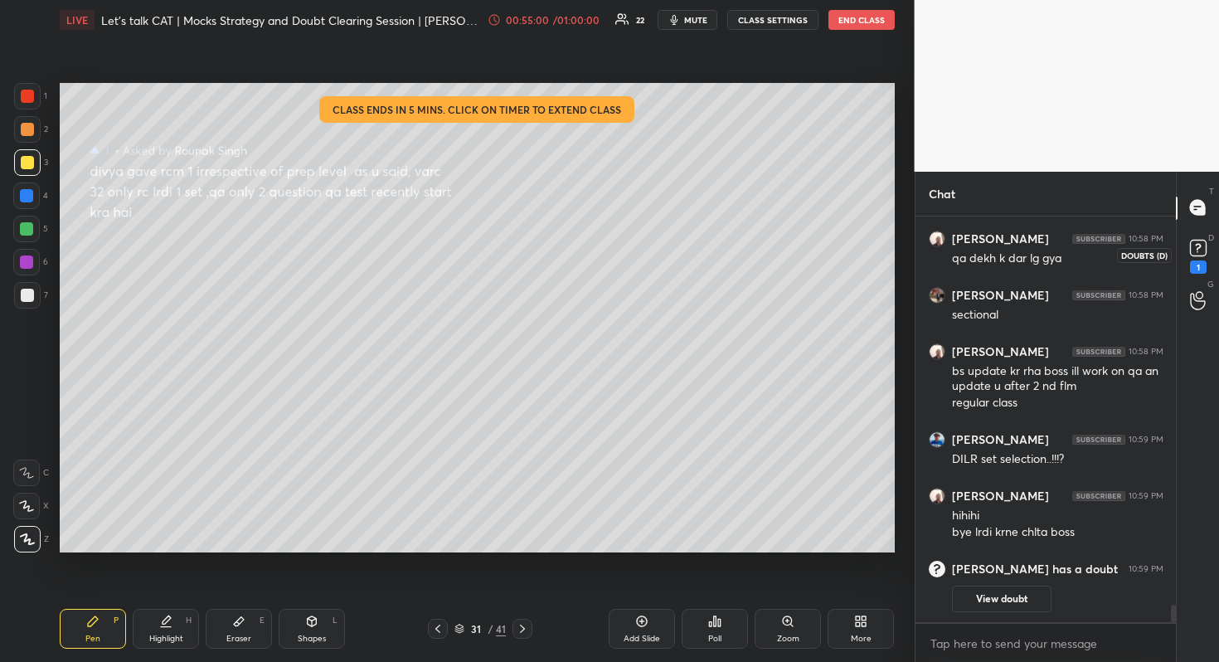
click at [1197, 261] on div "1" at bounding box center [1198, 266] width 17 height 13
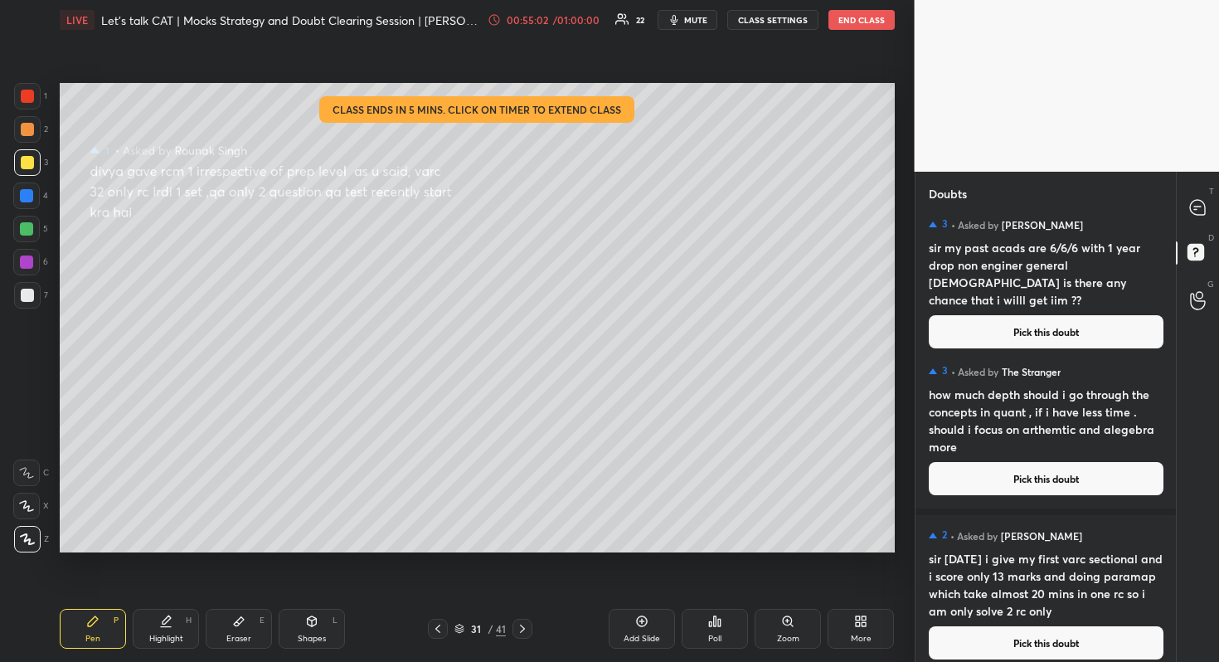
scroll to position [250, 0]
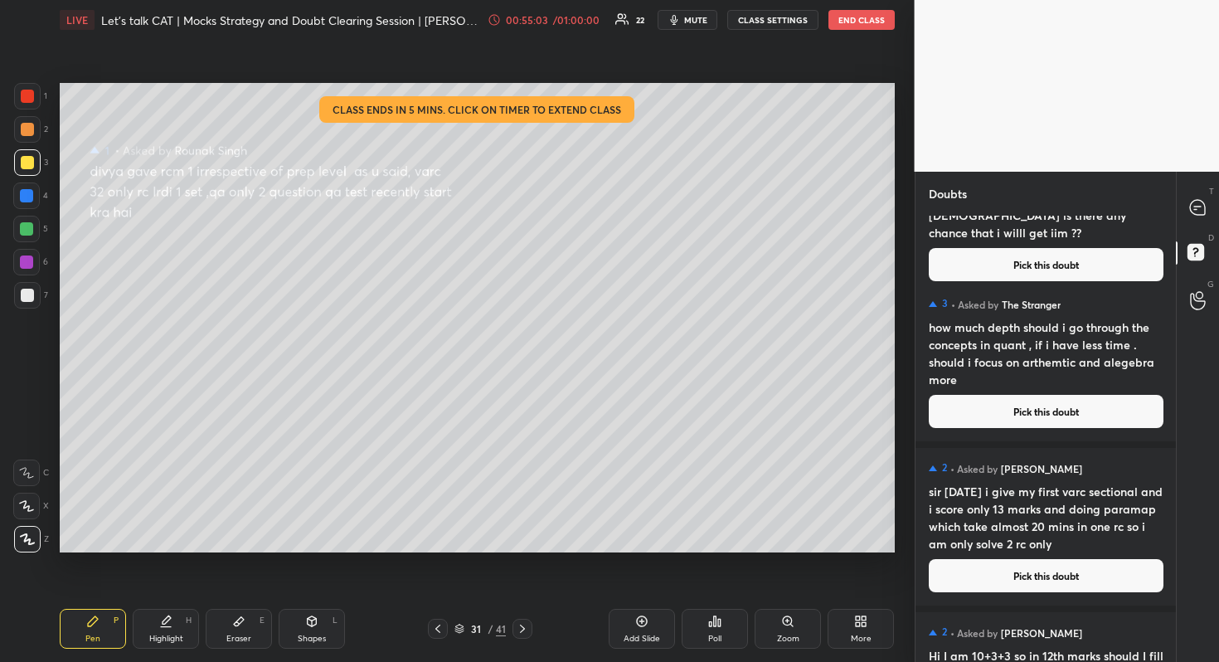
click at [1065, 552] on div "2 • Asked by [PERSON_NAME] sir [DATE] i give my first varc sectional and i scor…" at bounding box center [1045, 527] width 261 height 158
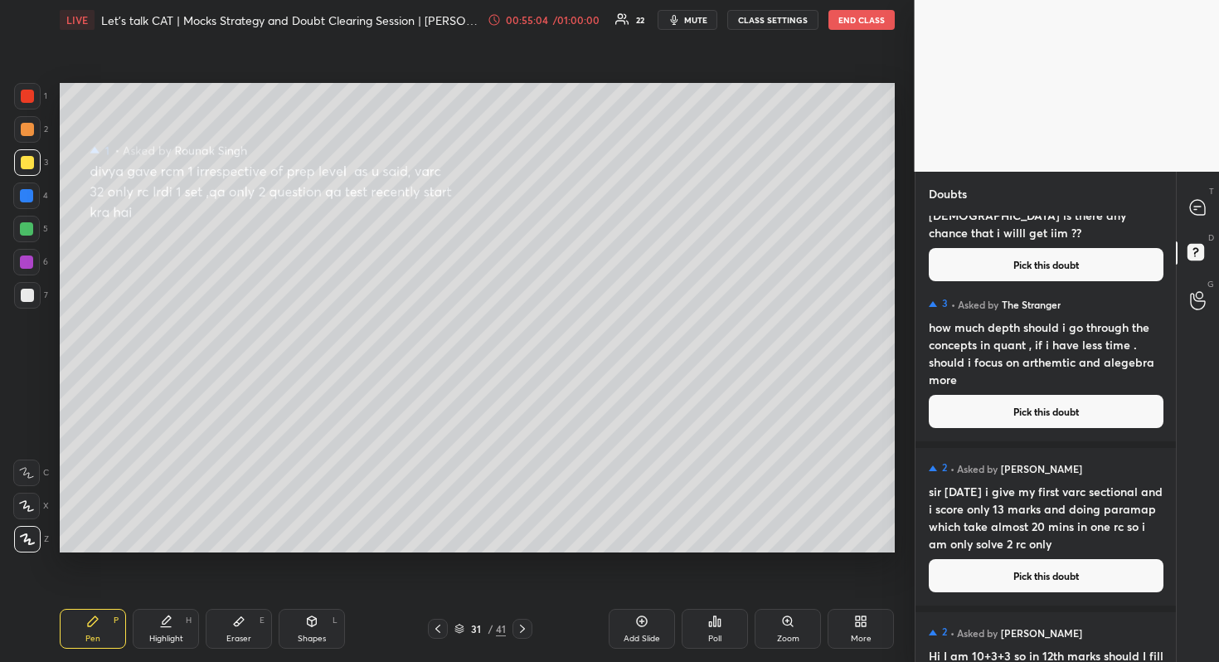
click at [1066, 590] on button "Pick this doubt" at bounding box center [1046, 575] width 235 height 33
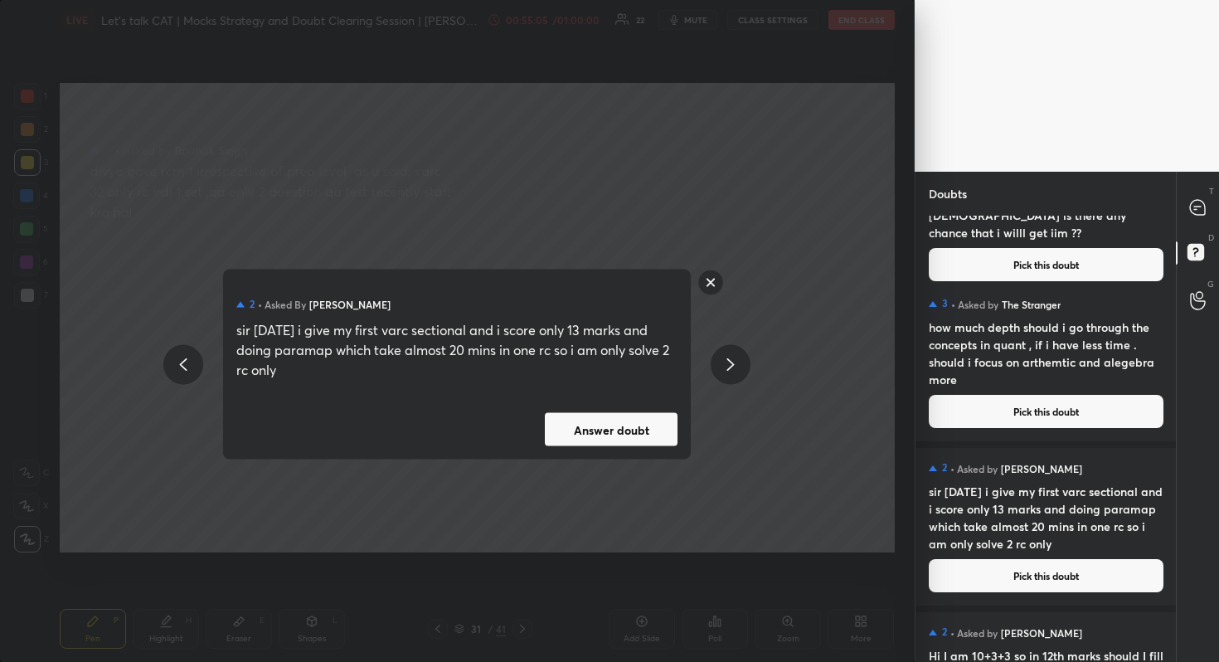
click at [602, 425] on button "Answer doubt" at bounding box center [611, 429] width 133 height 33
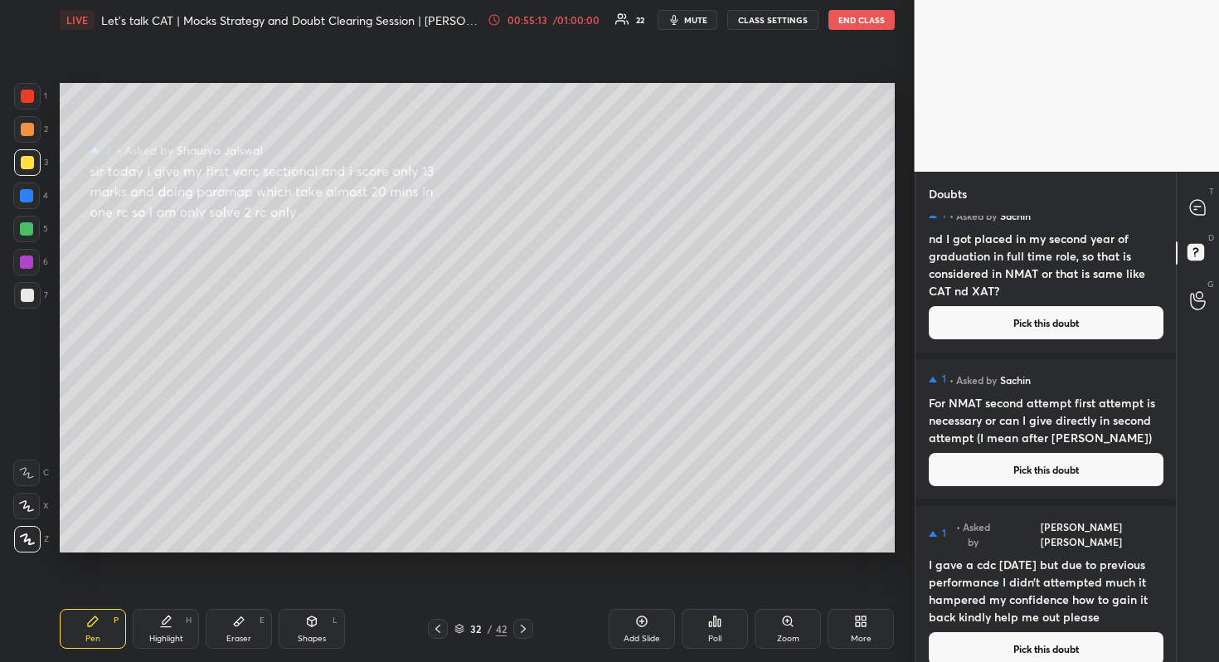
scroll to position [2621, 0]
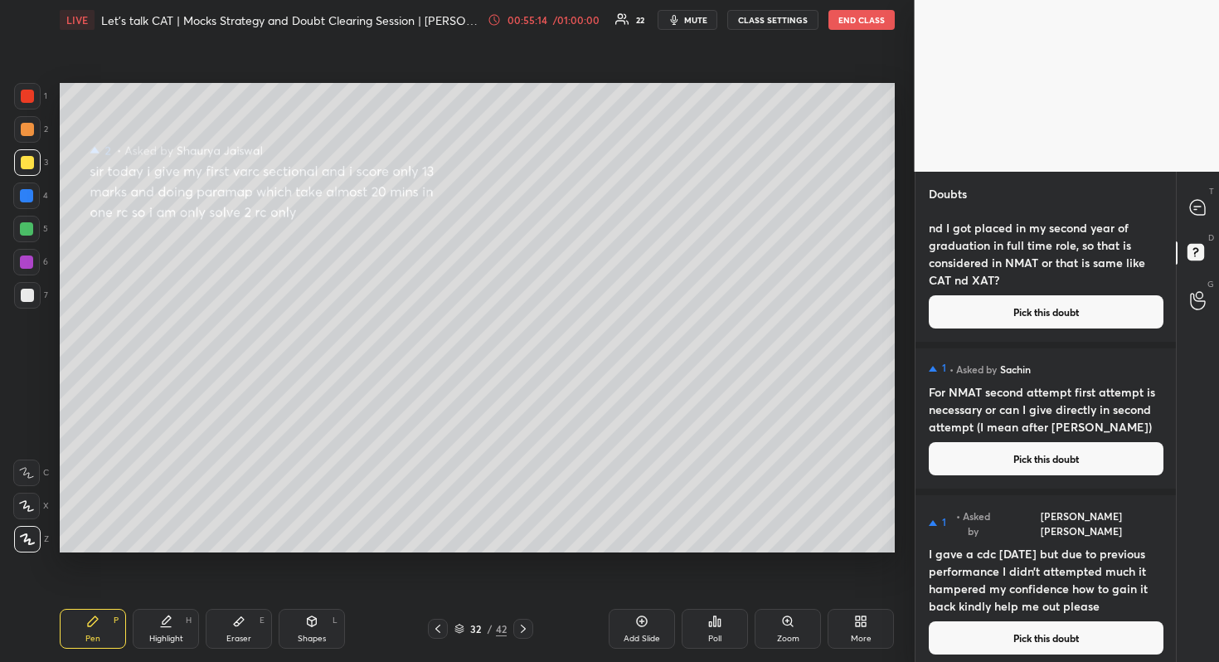
click at [1174, 197] on div "Doubts" at bounding box center [1045, 194] width 261 height 44
click at [1203, 207] on icon at bounding box center [1197, 207] width 15 height 15
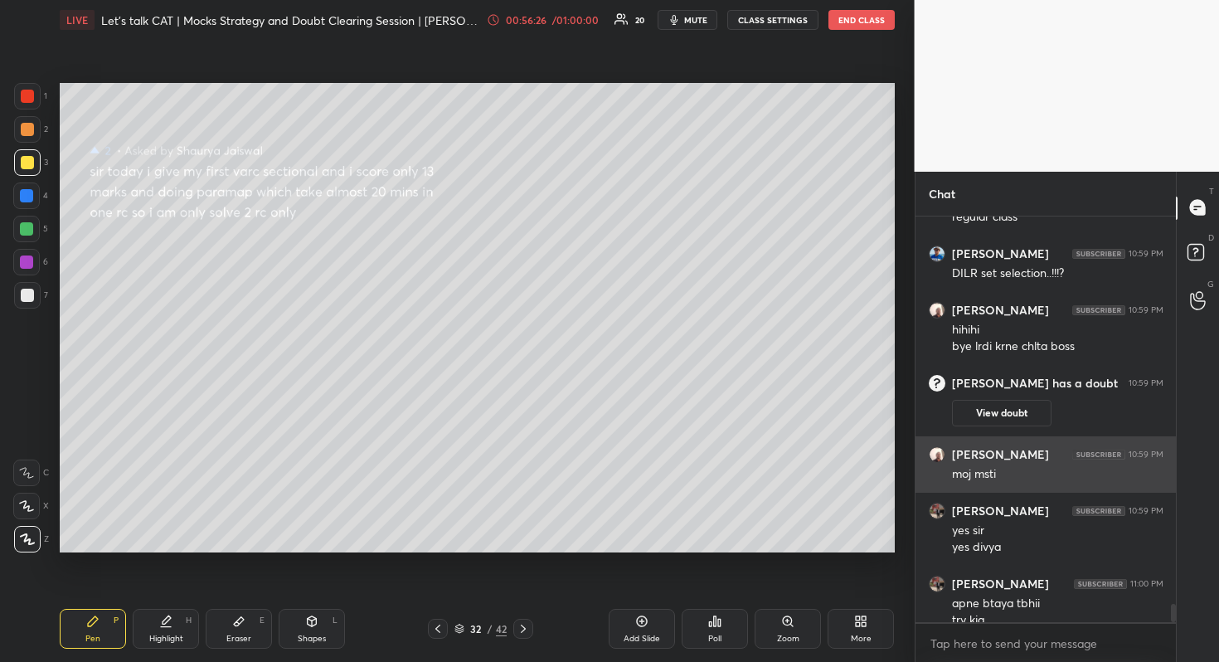
scroll to position [8629, 0]
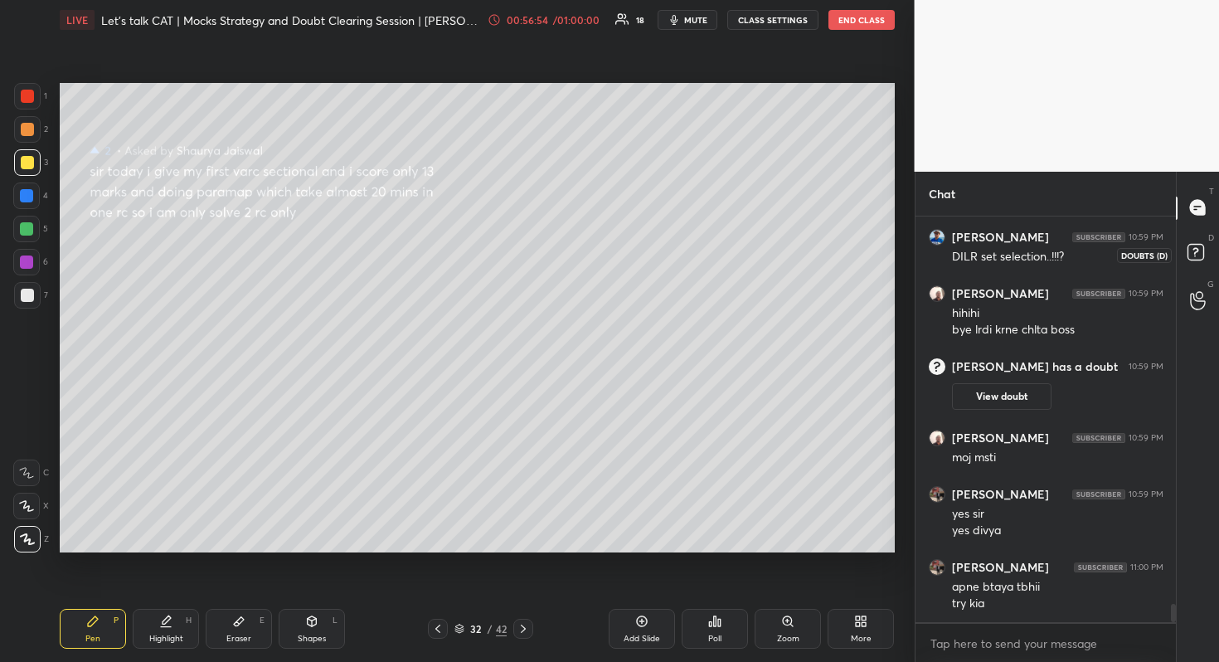
click at [1211, 240] on icon at bounding box center [1198, 255] width 30 height 30
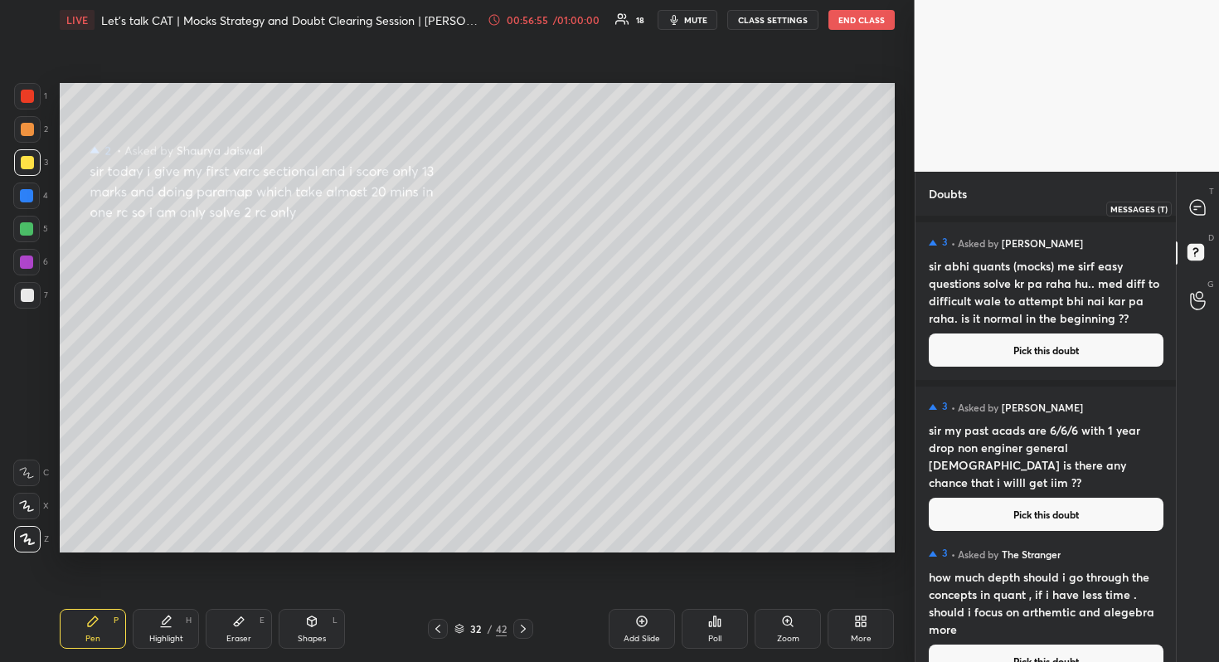
click at [1208, 212] on div at bounding box center [1197, 208] width 33 height 30
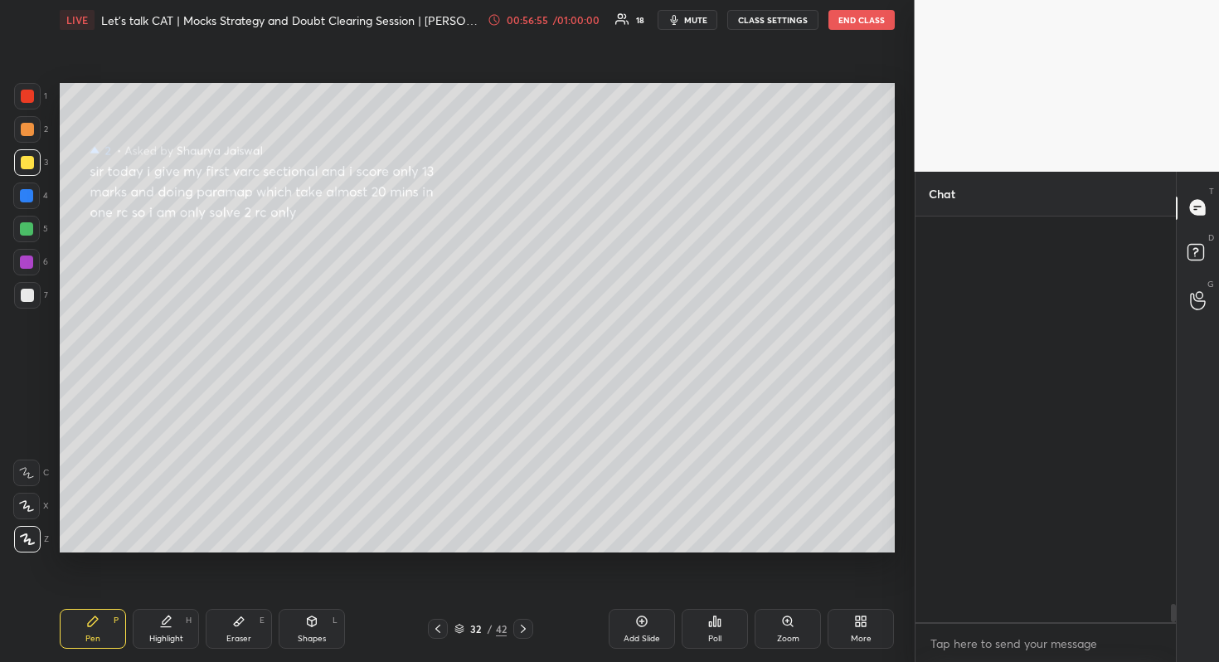
scroll to position [400, 255]
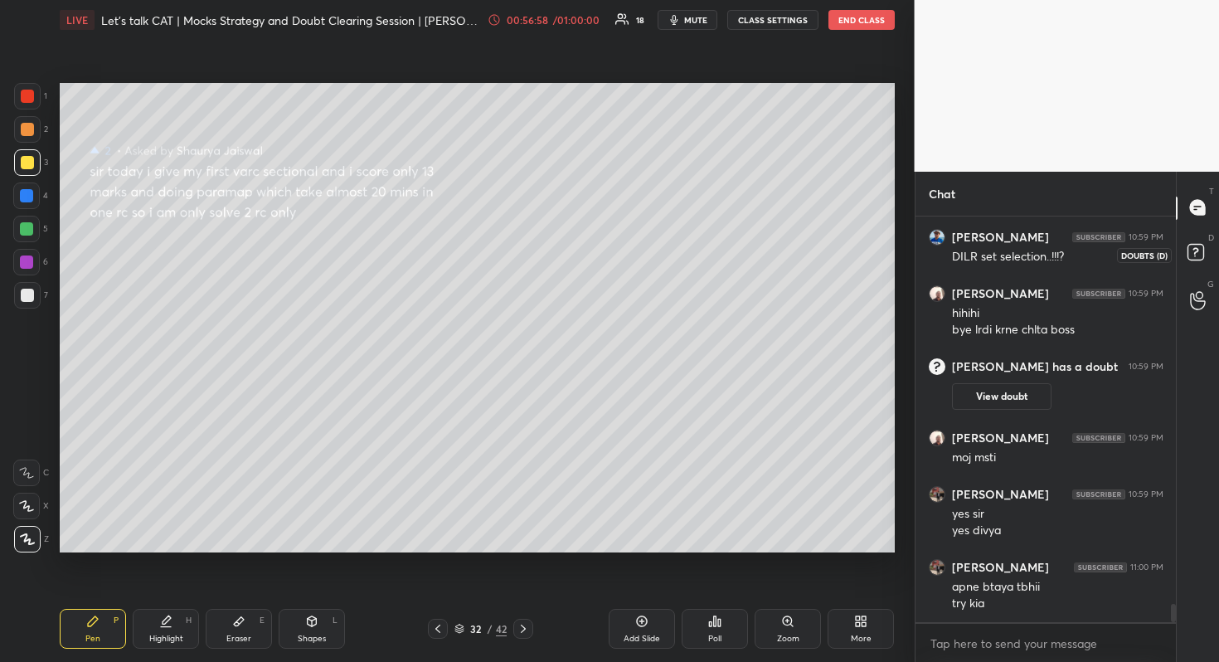
click at [1194, 260] on icon at bounding box center [1198, 255] width 30 height 30
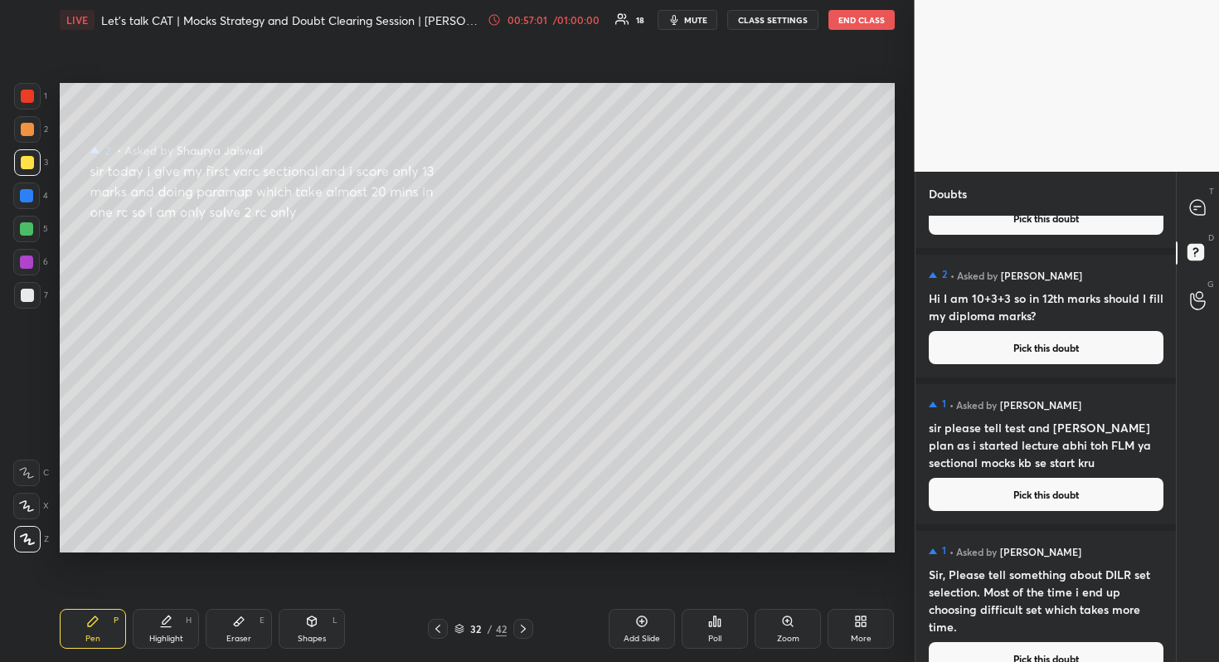
scroll to position [545, 0]
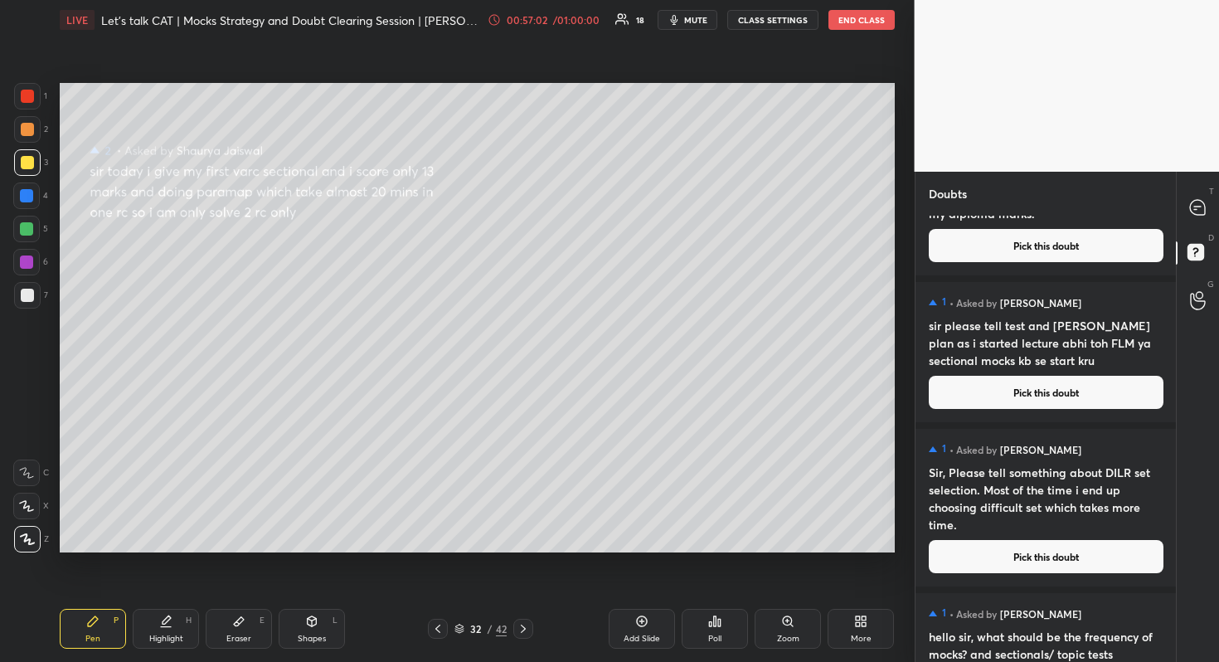
click at [1101, 536] on div "1 • Asked by [PERSON_NAME], Please tell something about DILR set selection. Mos…" at bounding box center [1045, 508] width 261 height 158
click at [1087, 546] on button "Pick this doubt" at bounding box center [1046, 556] width 235 height 33
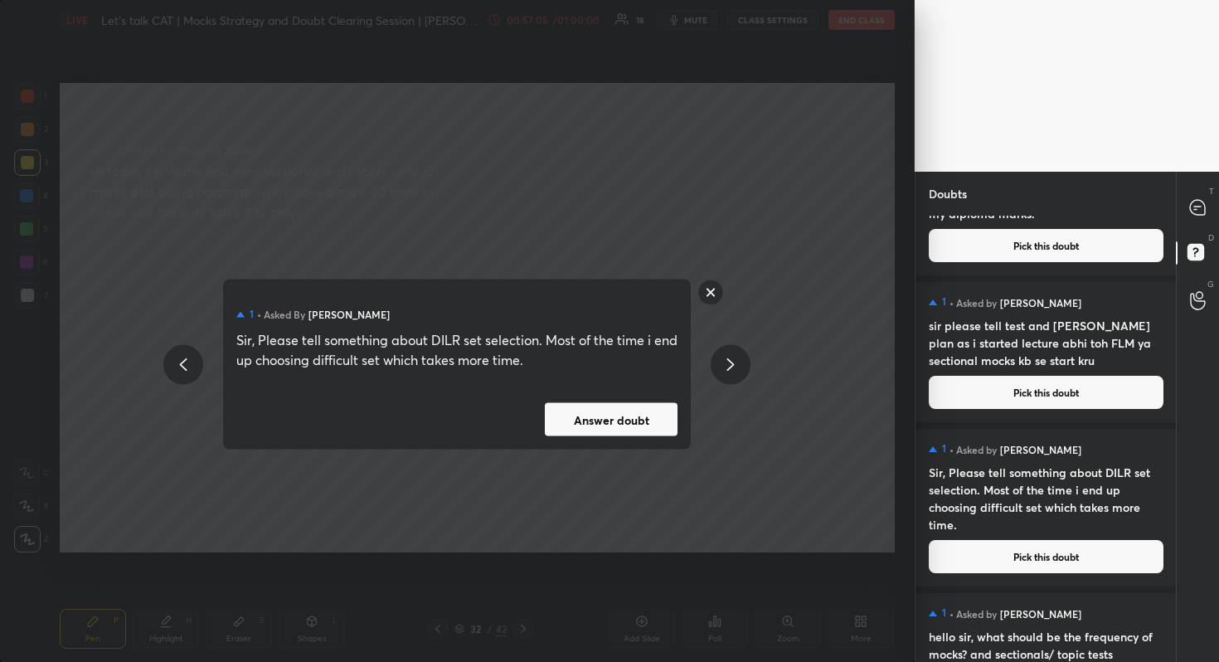
click at [580, 416] on button "Answer doubt" at bounding box center [611, 419] width 133 height 33
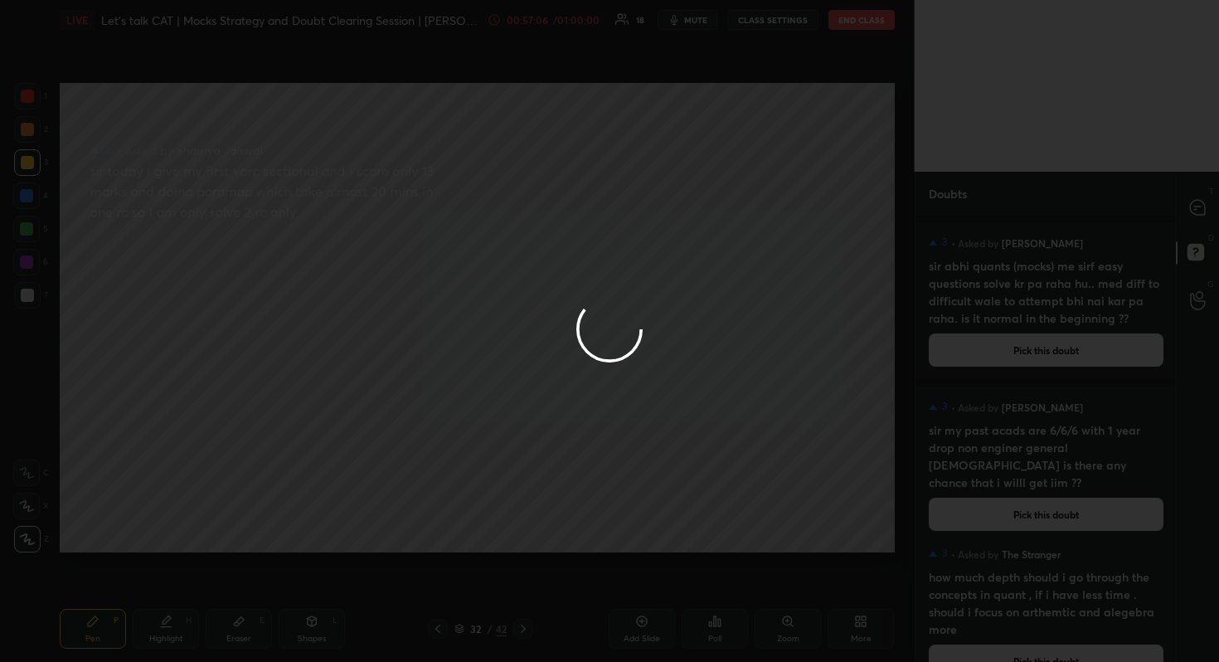
click at [1199, 206] on div at bounding box center [609, 331] width 1219 height 662
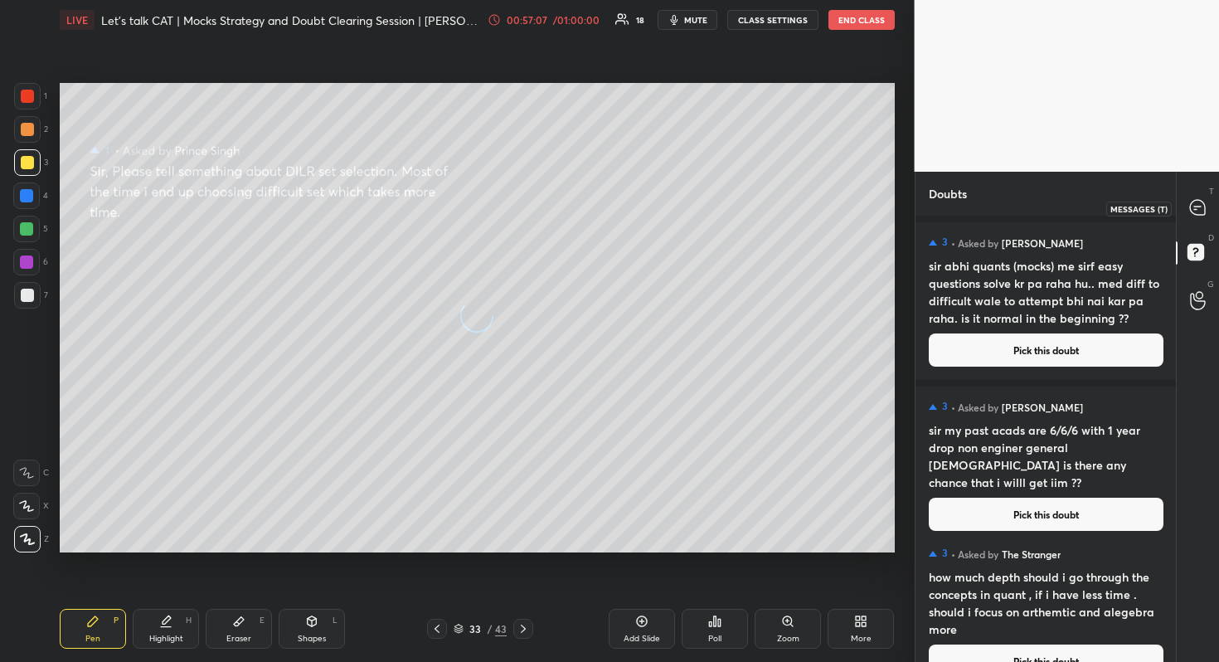
click at [1199, 206] on icon at bounding box center [1197, 206] width 7 height 0
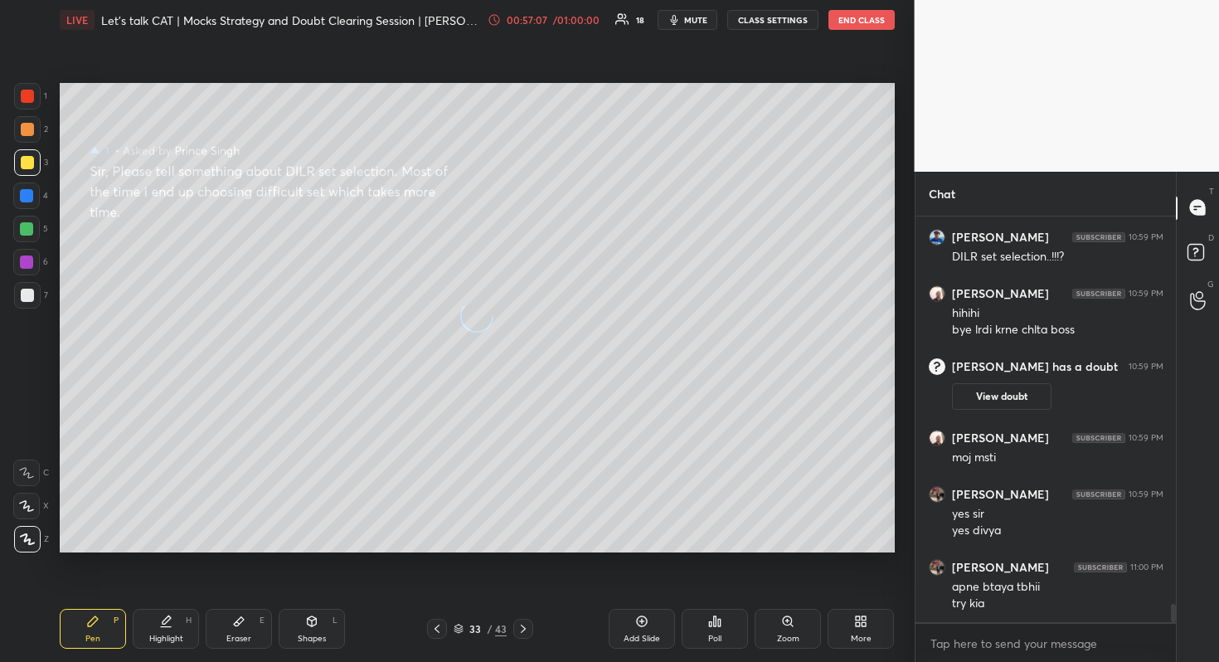
scroll to position [400, 255]
click at [1199, 206] on icon at bounding box center [1197, 206] width 7 height 0
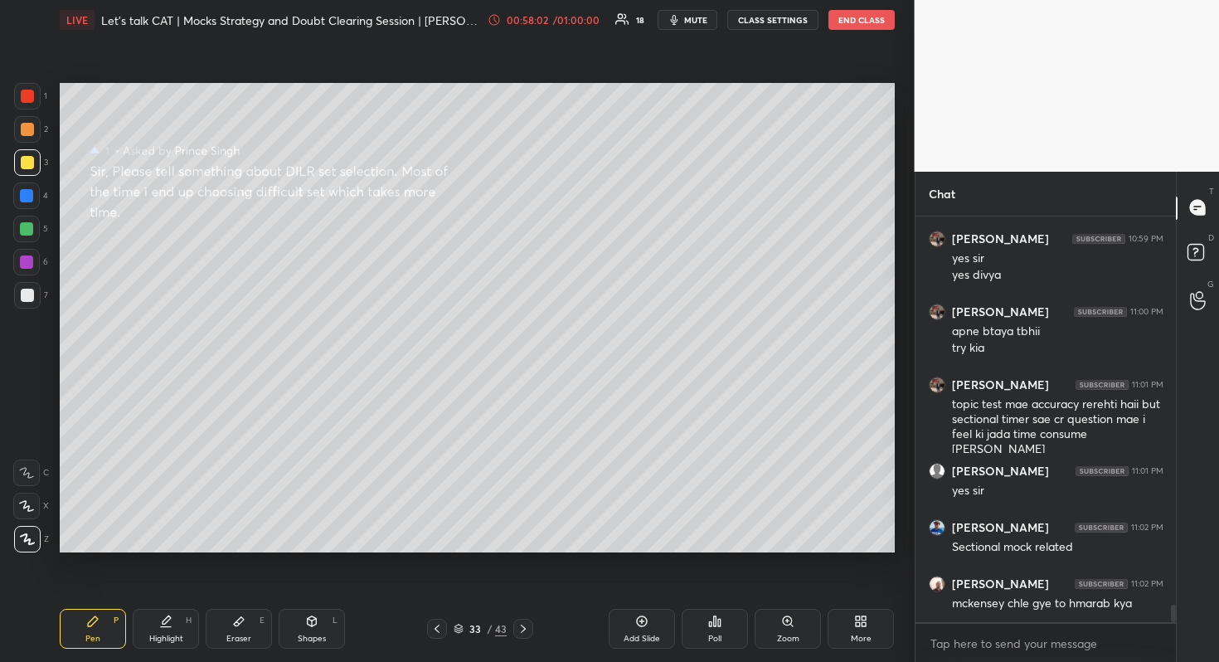
scroll to position [8900, 0]
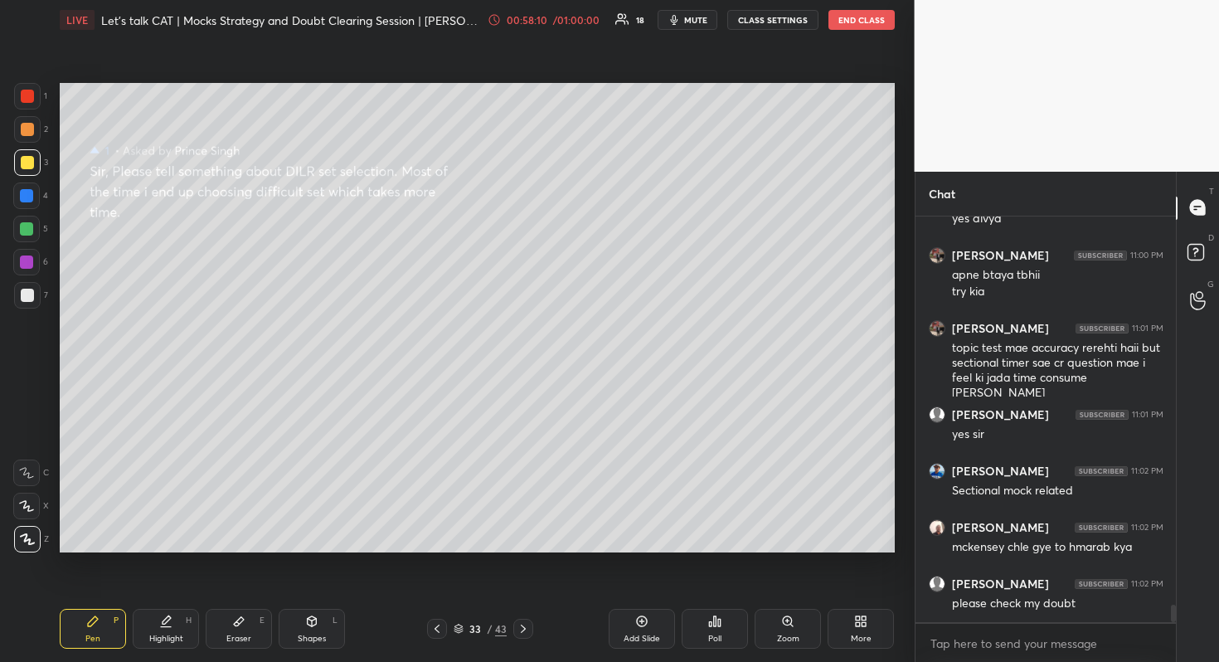
click at [531, 625] on div at bounding box center [523, 629] width 20 height 20
click at [520, 616] on div "Pen P Highlight H Eraser E Shapes L 34 / 43 Add Slide Poll Zoom More" at bounding box center [477, 628] width 835 height 66
click at [522, 619] on div at bounding box center [523, 629] width 20 height 20
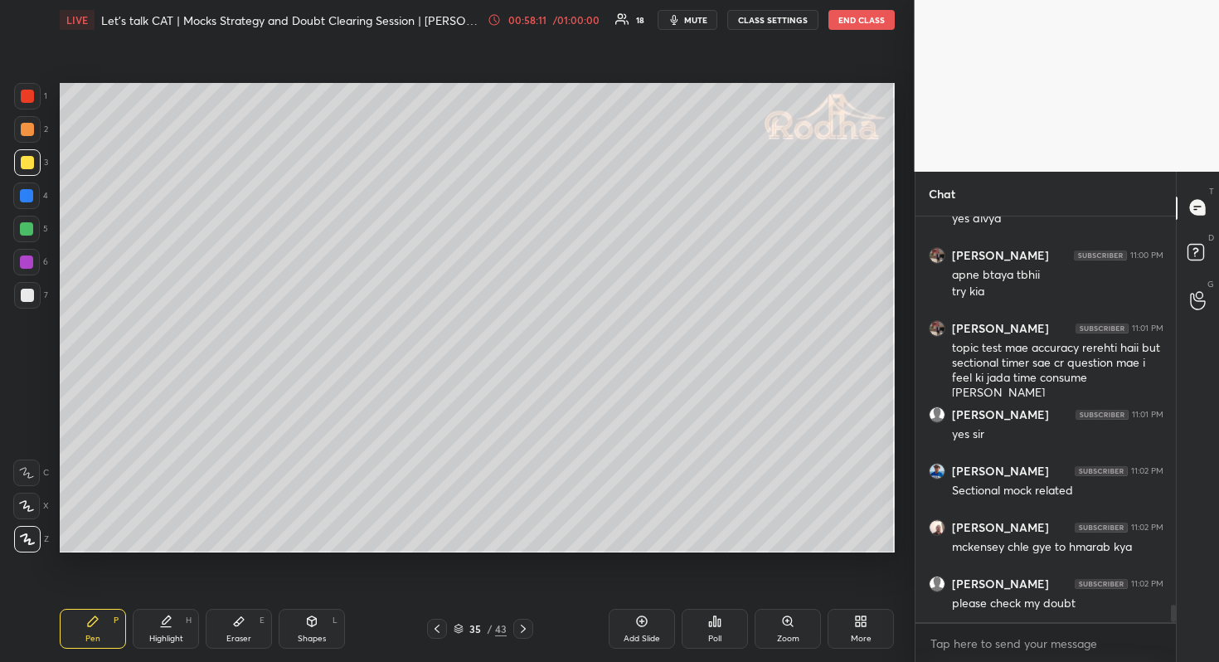
click at [522, 619] on div at bounding box center [523, 629] width 20 height 20
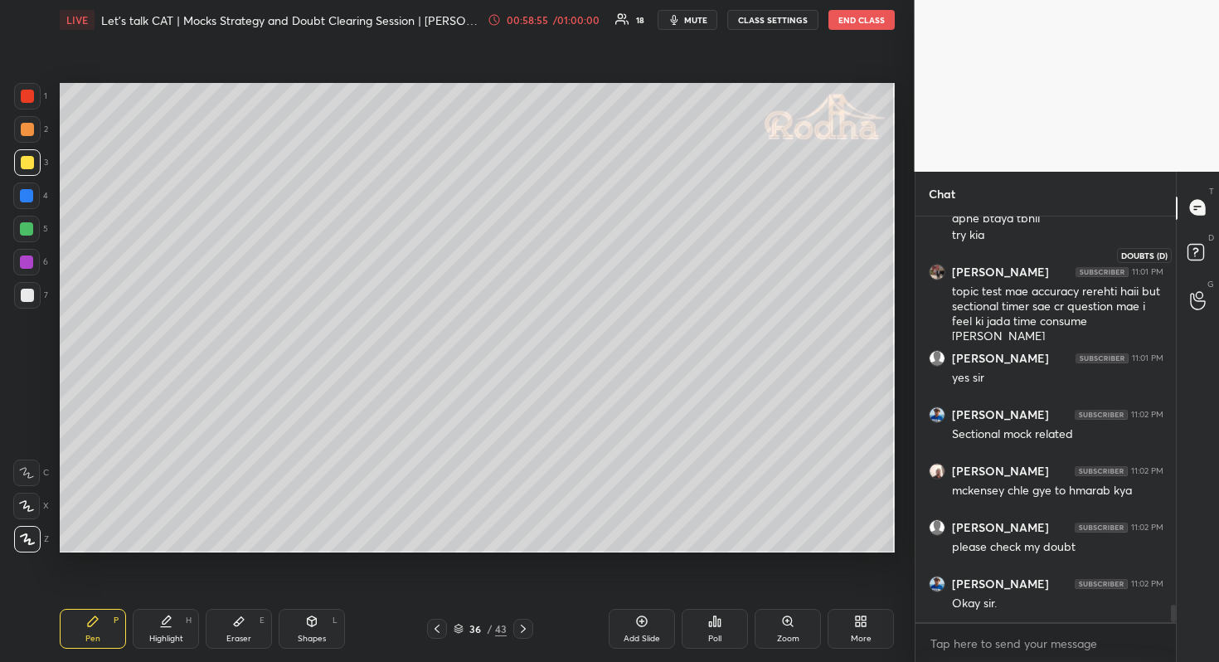
click at [1196, 259] on rect at bounding box center [1195, 252] width 16 height 16
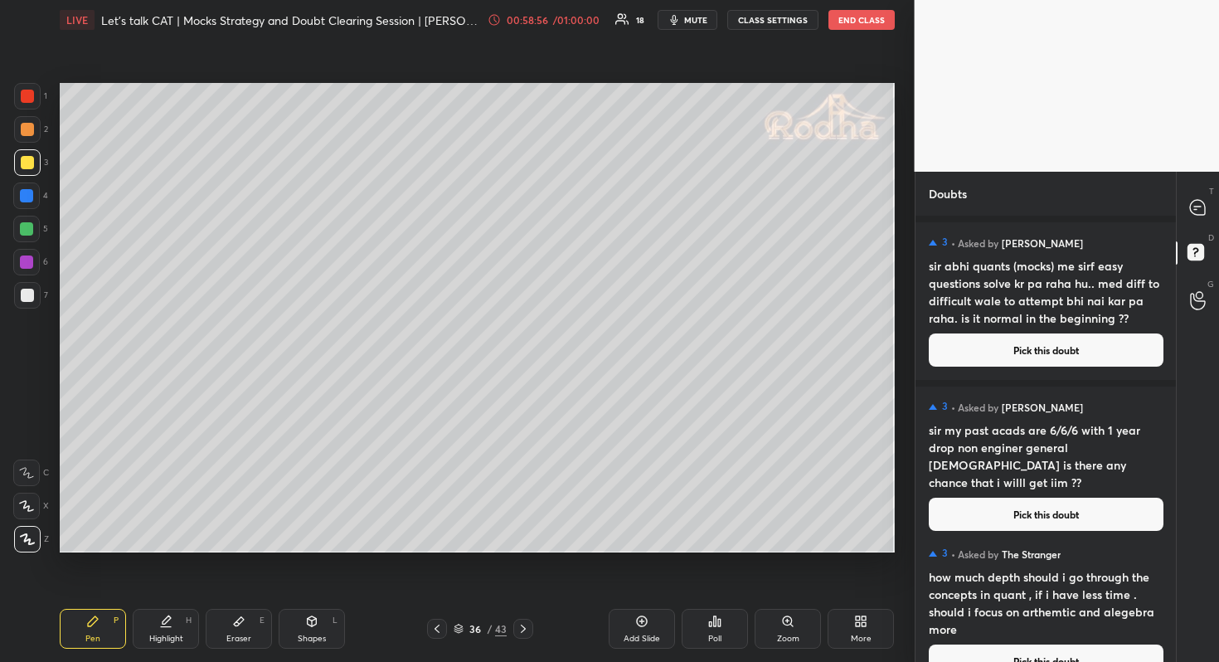
click at [1201, 226] on div "T Messages (T)" at bounding box center [1198, 208] width 42 height 46
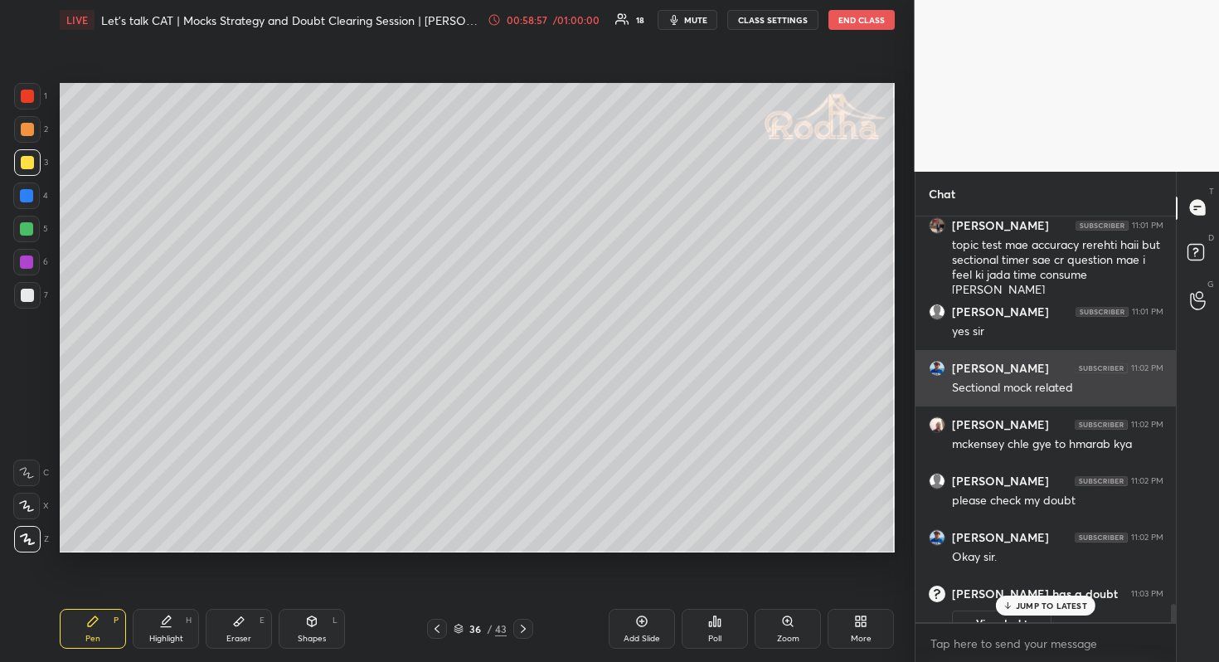
scroll to position [9027, 0]
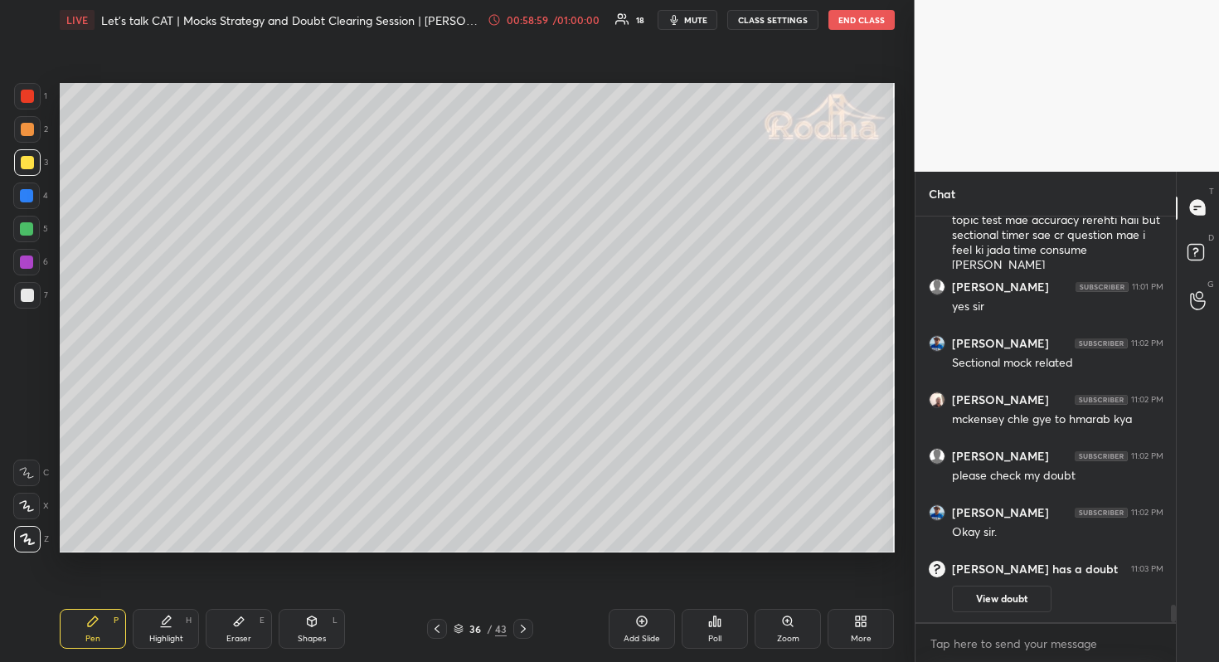
click at [1189, 236] on div "D Doubts (D)" at bounding box center [1198, 254] width 42 height 46
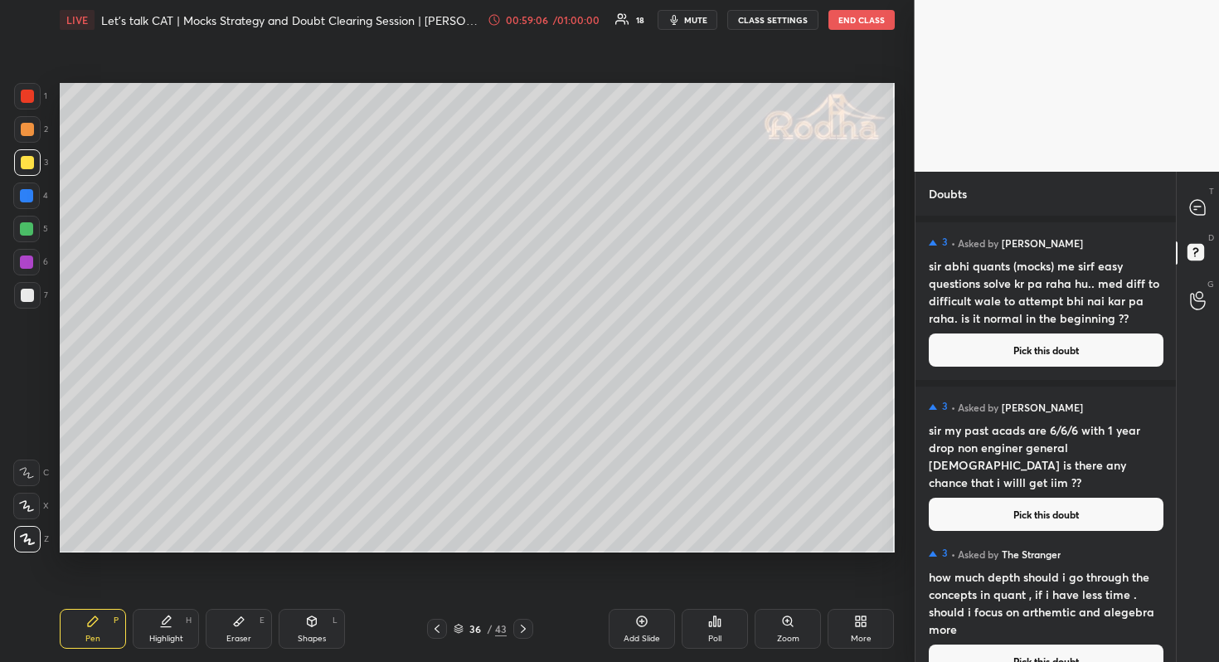
click at [1070, 344] on button "Pick this doubt" at bounding box center [1046, 349] width 235 height 33
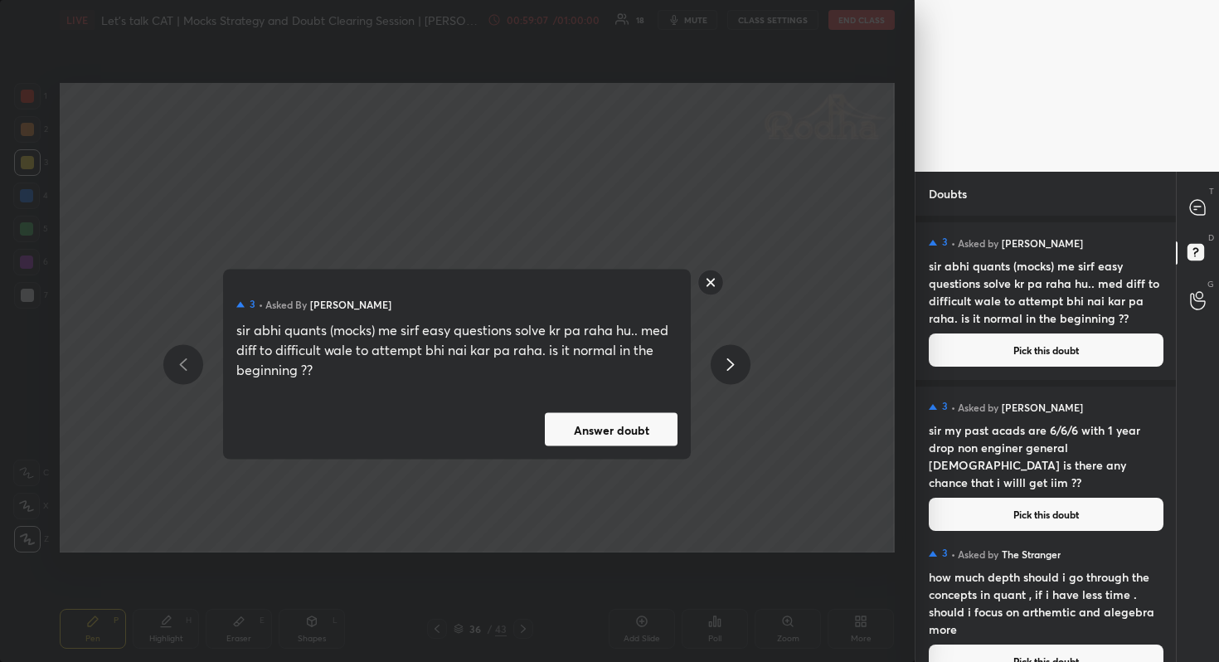
click at [579, 425] on button "Answer doubt" at bounding box center [611, 429] width 133 height 33
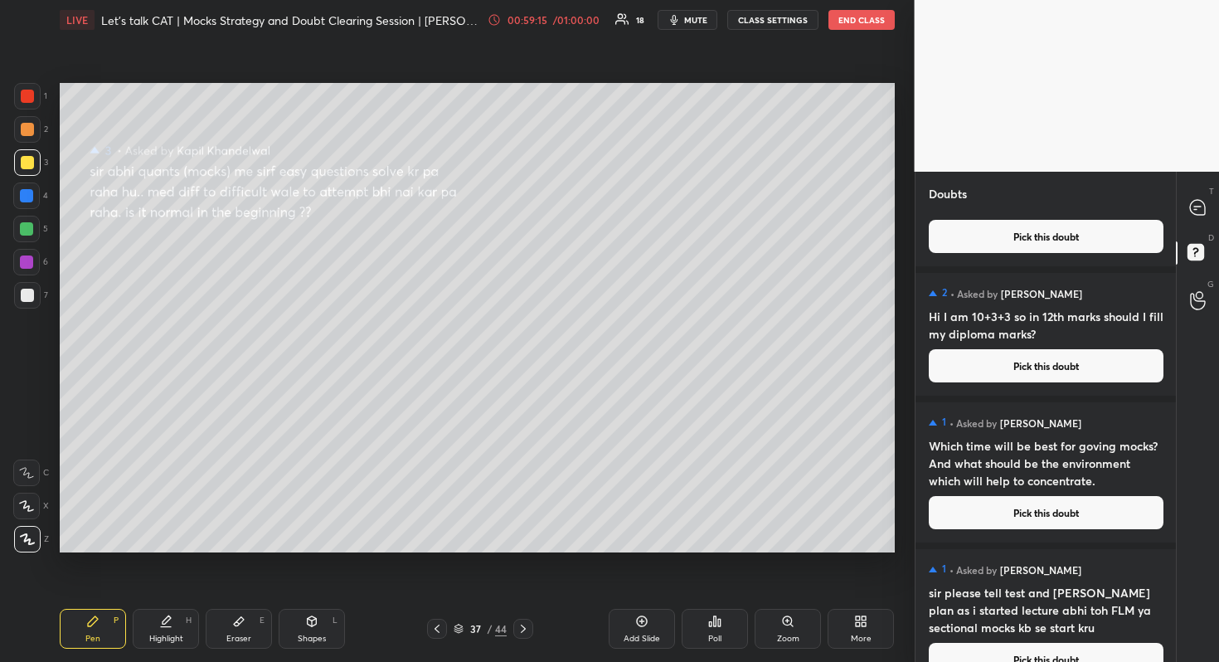
scroll to position [309, 0]
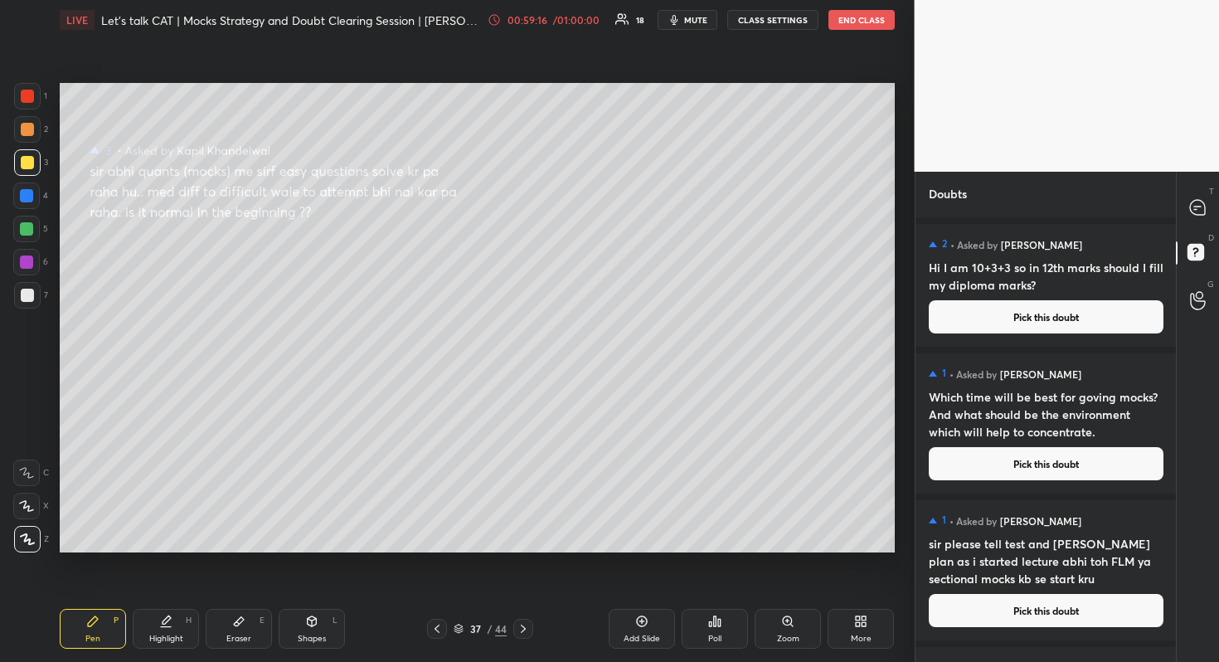
click at [1012, 449] on button "Pick this doubt" at bounding box center [1046, 463] width 235 height 33
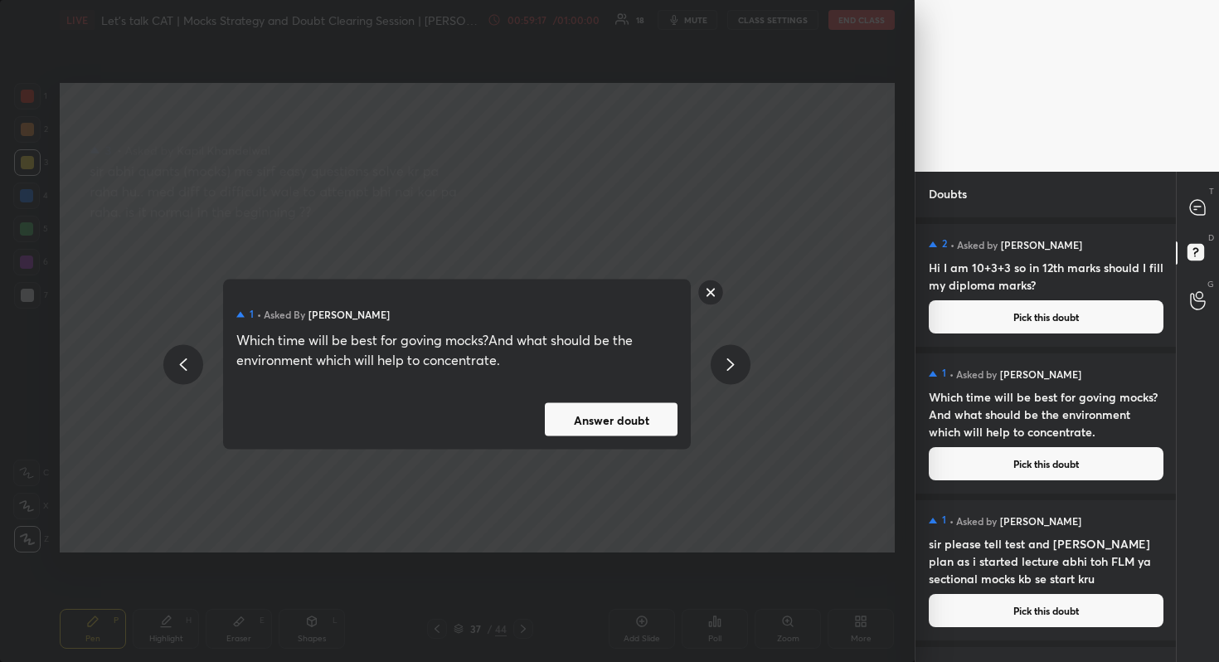
click at [638, 406] on button "Answer doubt" at bounding box center [611, 419] width 133 height 33
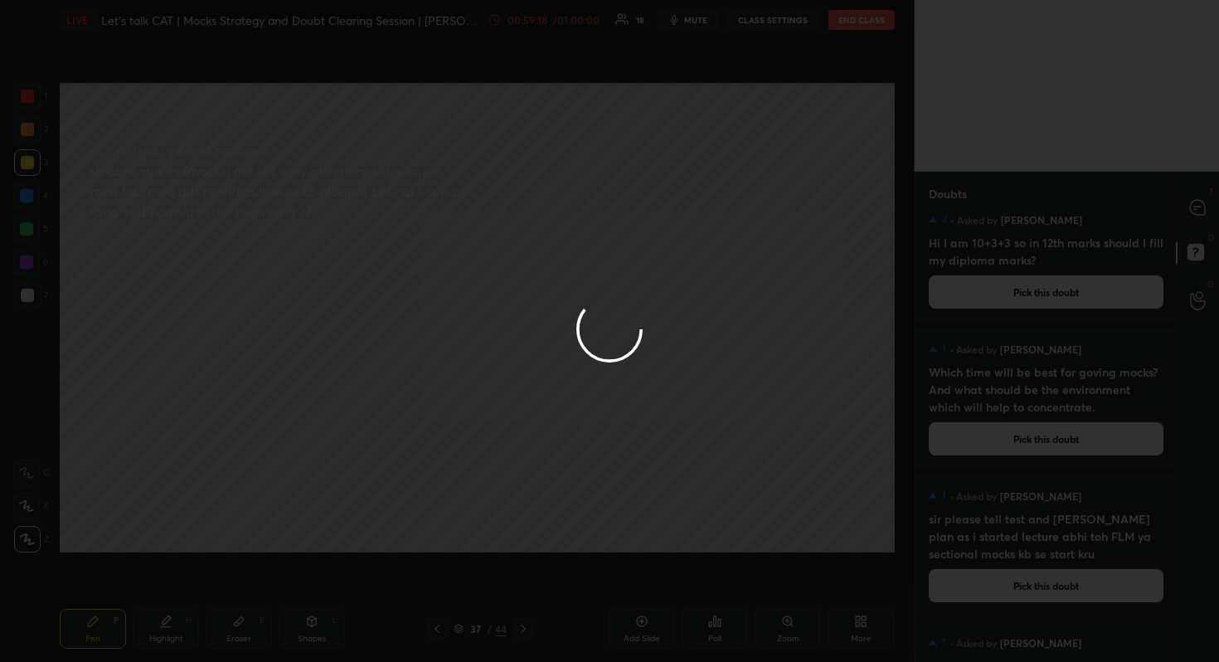
click at [1195, 207] on div at bounding box center [609, 331] width 1219 height 662
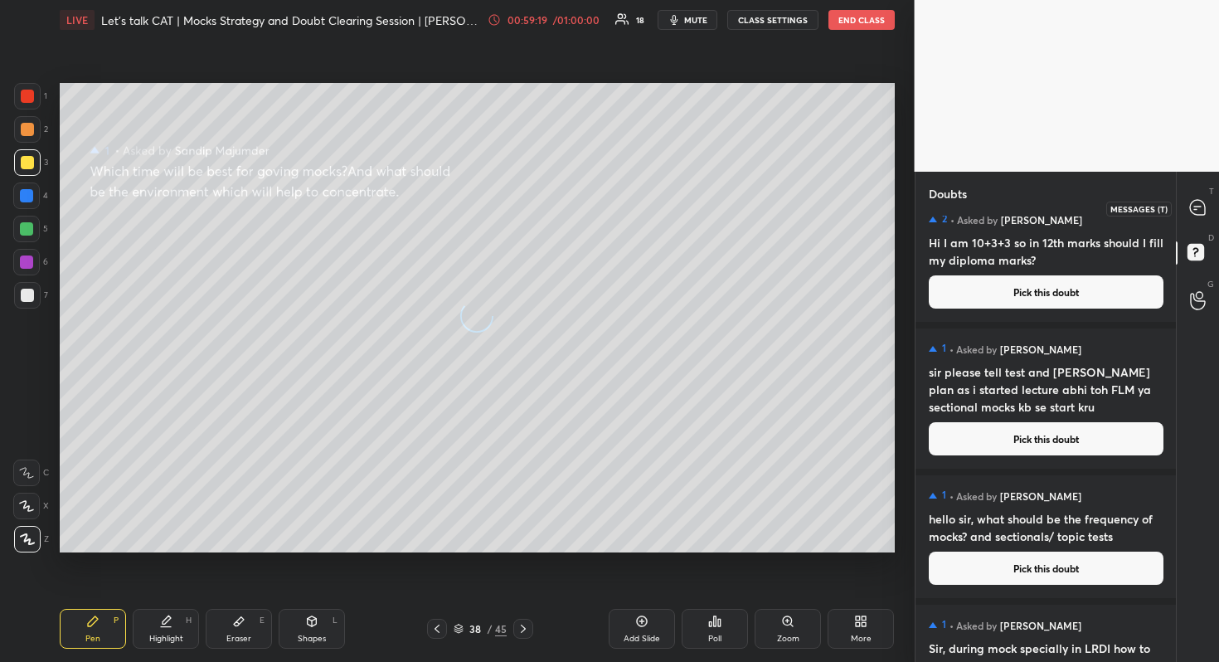
click at [1196, 207] on icon at bounding box center [1197, 207] width 15 height 15
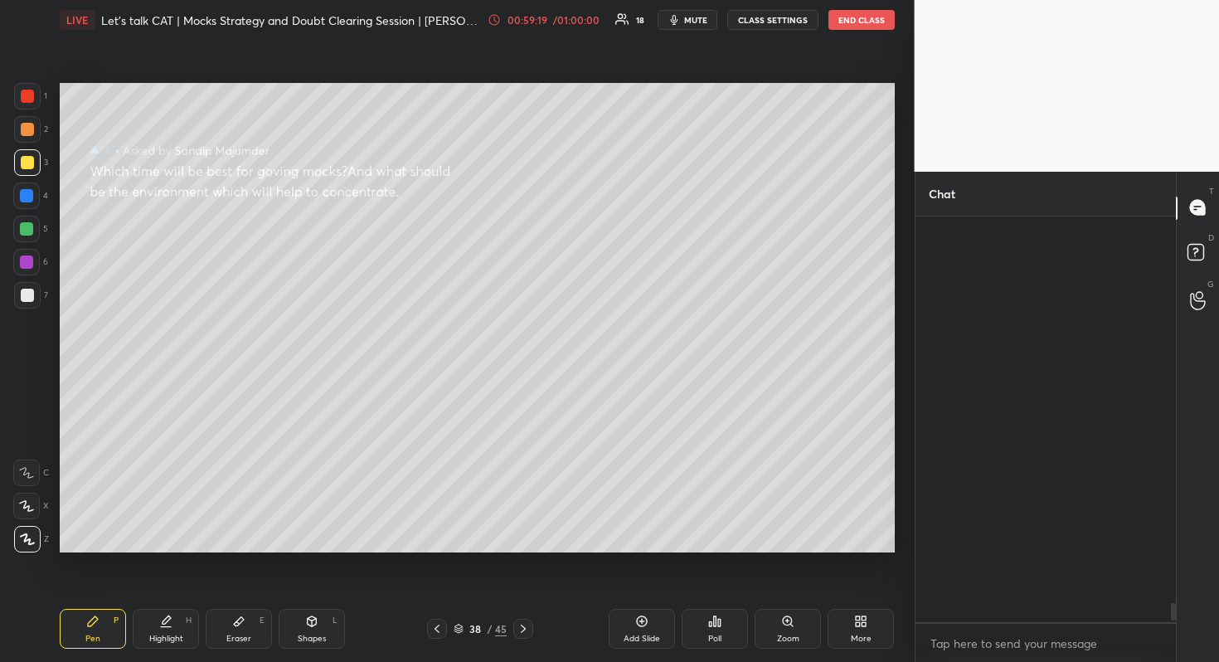
click at [1196, 209] on icon at bounding box center [1197, 207] width 17 height 17
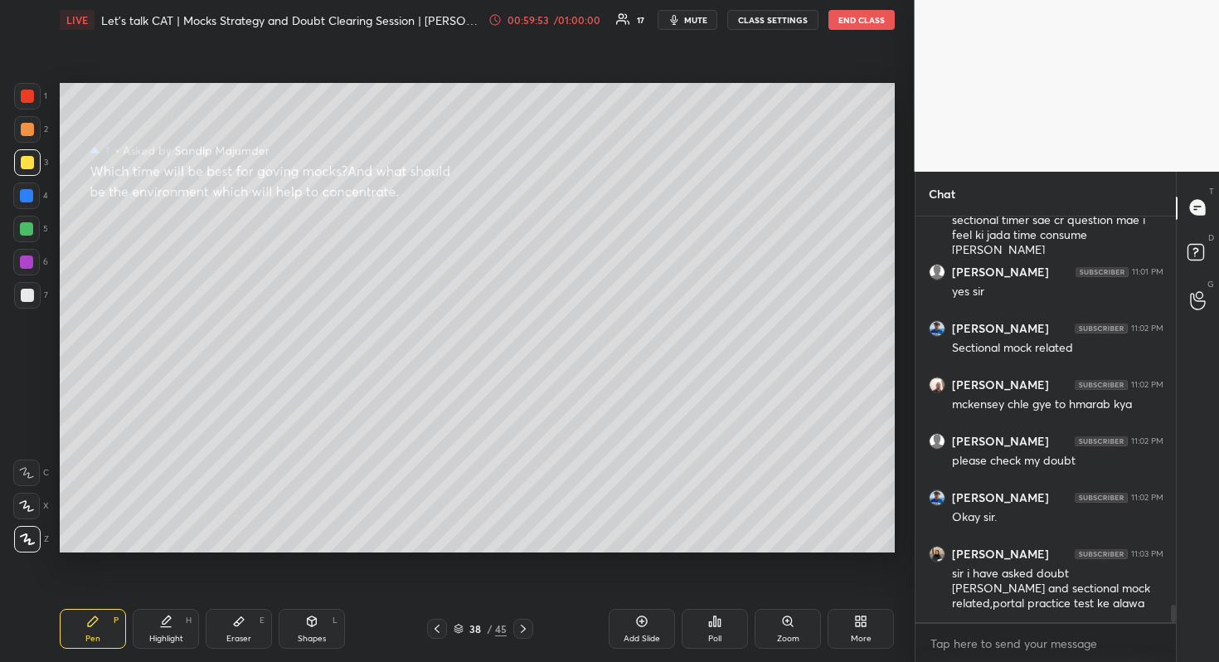
scroll to position [9061, 0]
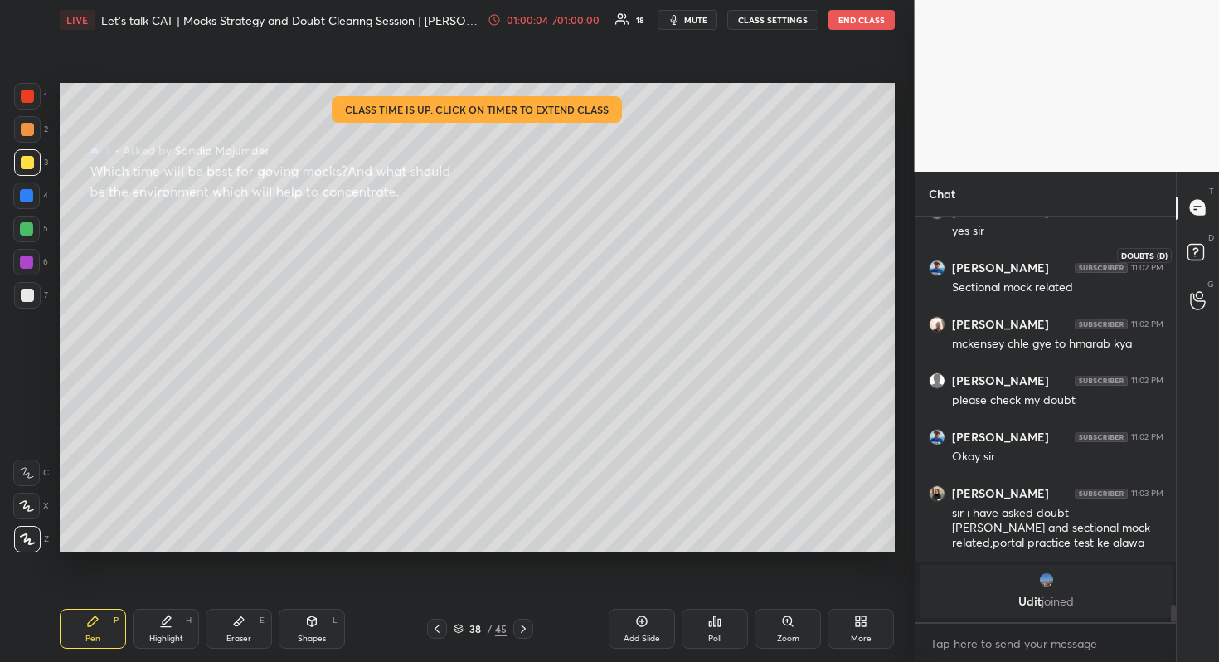
click at [1186, 262] on icon at bounding box center [1198, 255] width 30 height 30
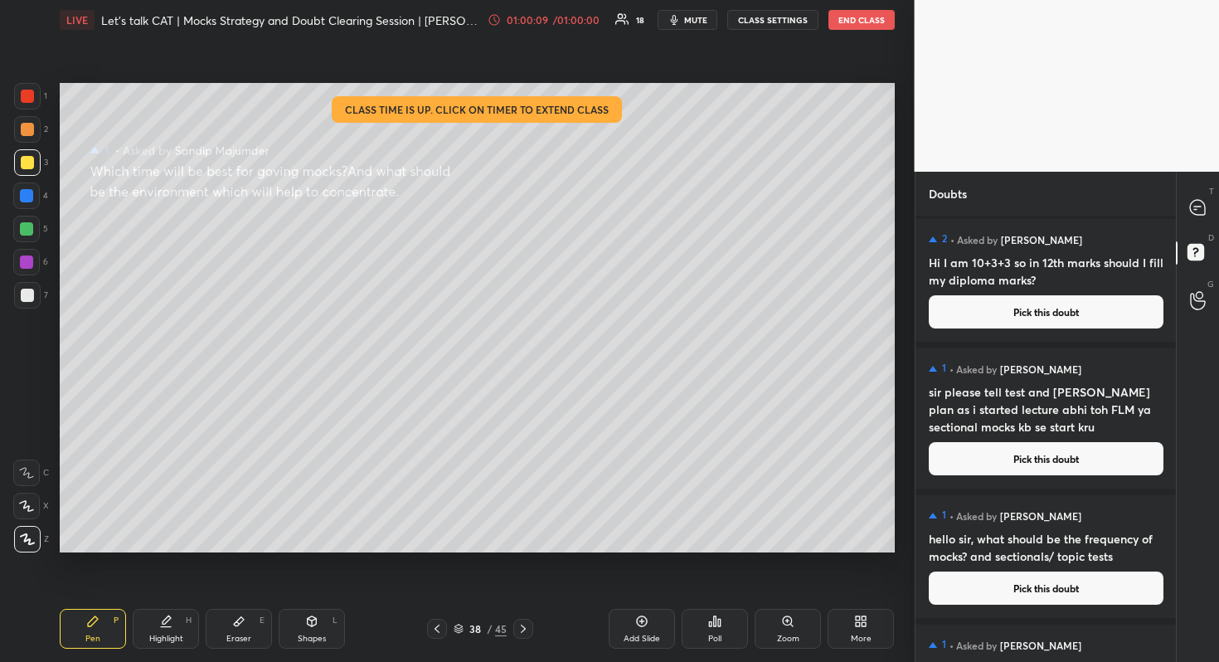
scroll to position [355, 0]
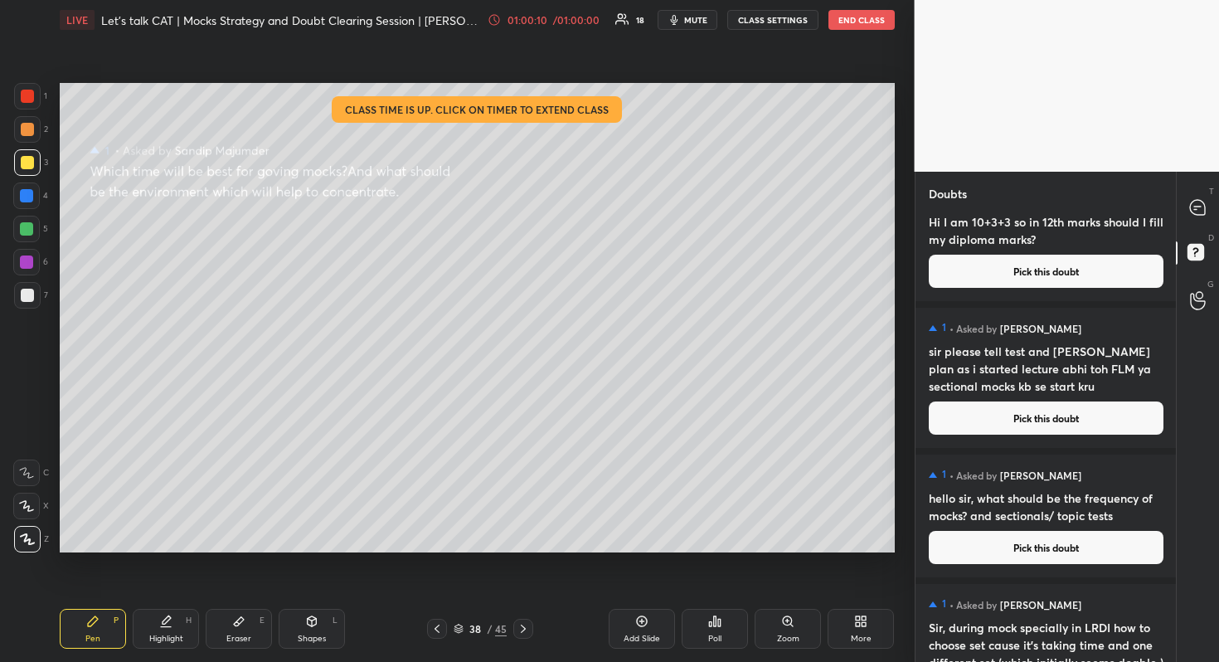
click at [1029, 551] on button "Pick this doubt" at bounding box center [1046, 547] width 235 height 33
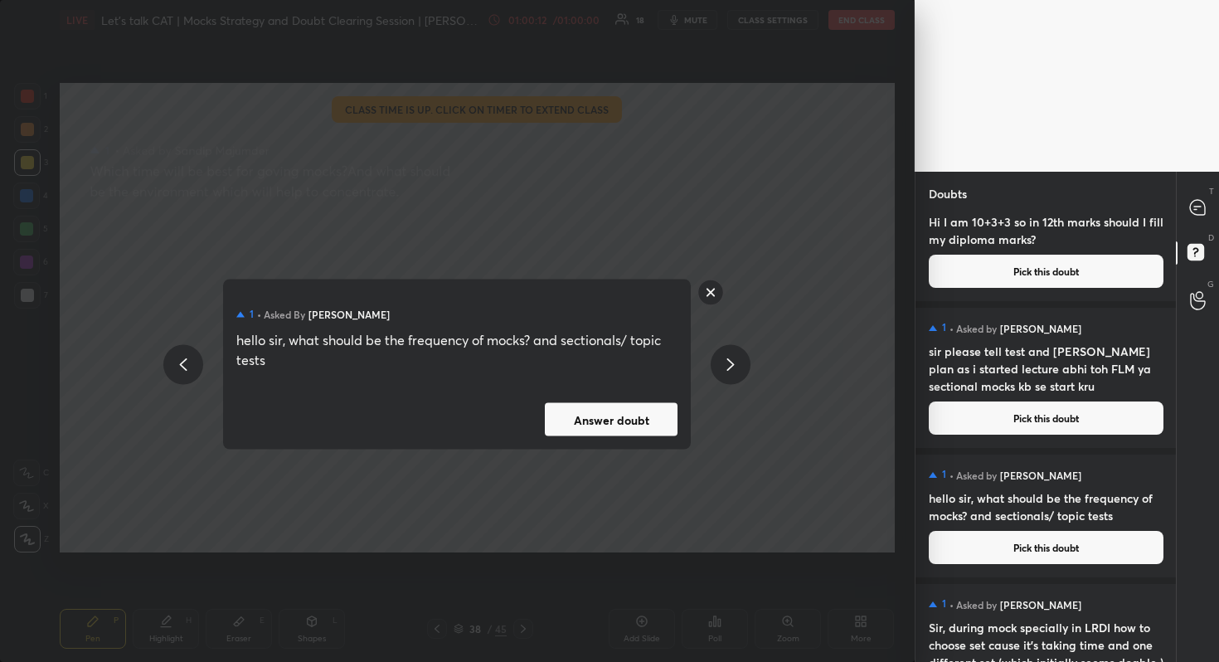
click at [613, 418] on button "Answer doubt" at bounding box center [611, 419] width 133 height 33
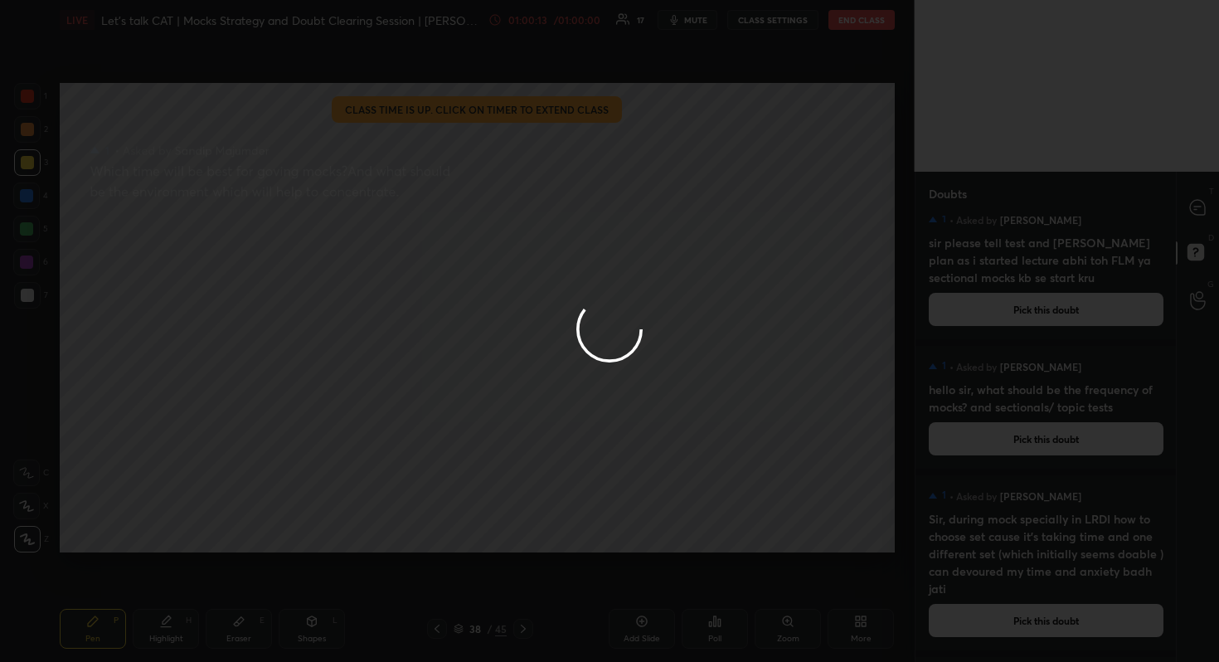
click at [1177, 202] on div at bounding box center [609, 331] width 1219 height 662
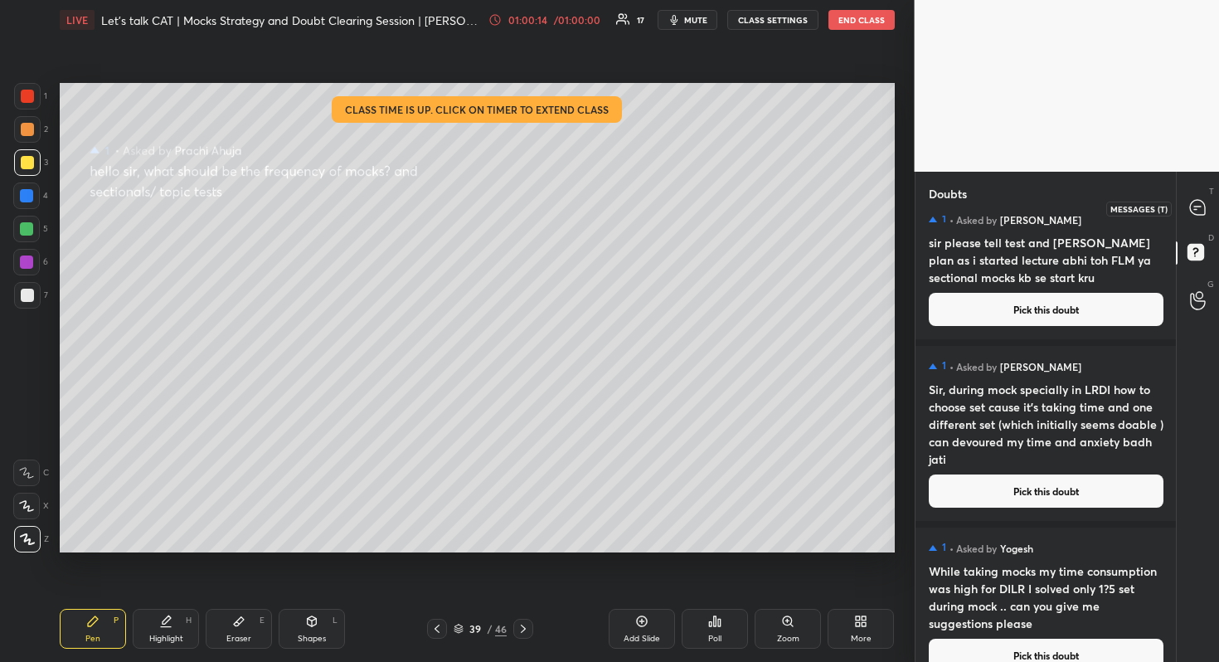
click at [1198, 222] on div at bounding box center [1197, 208] width 33 height 30
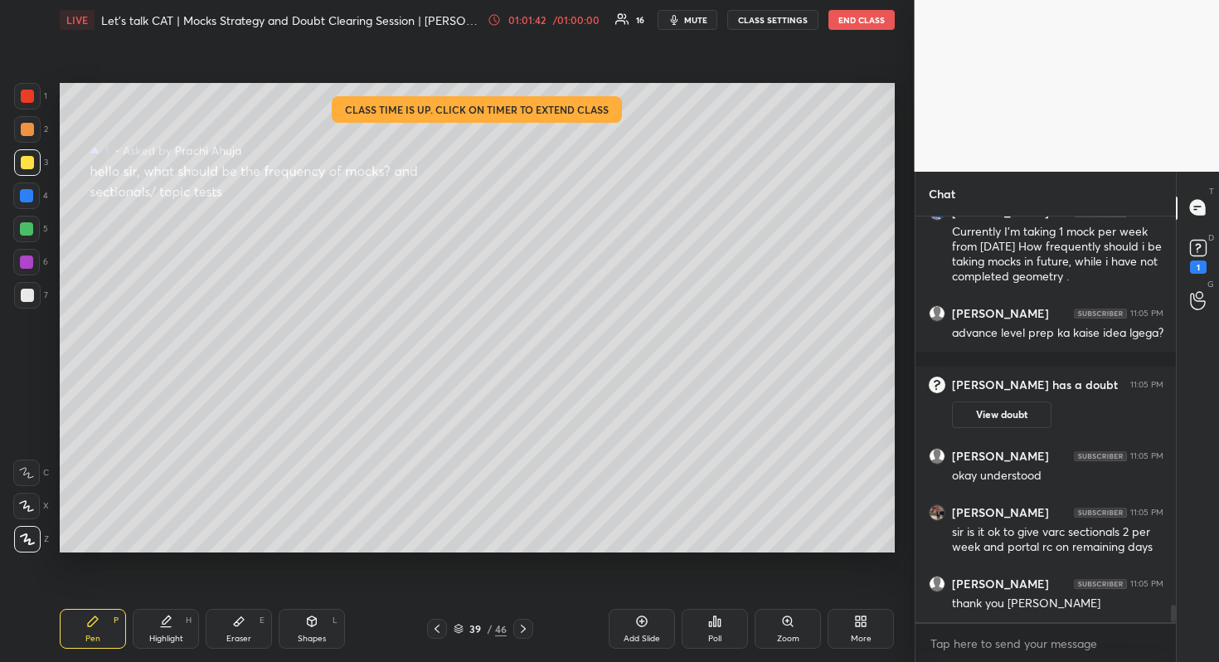
scroll to position [9006, 0]
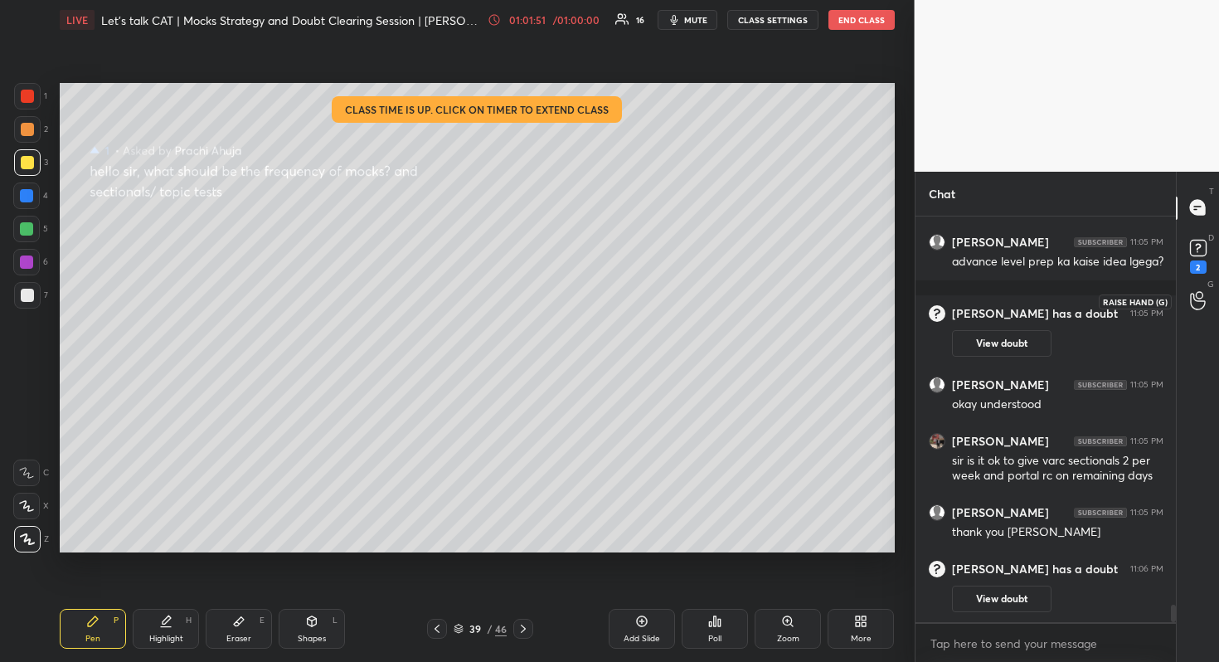
click at [1191, 287] on div at bounding box center [1197, 301] width 33 height 30
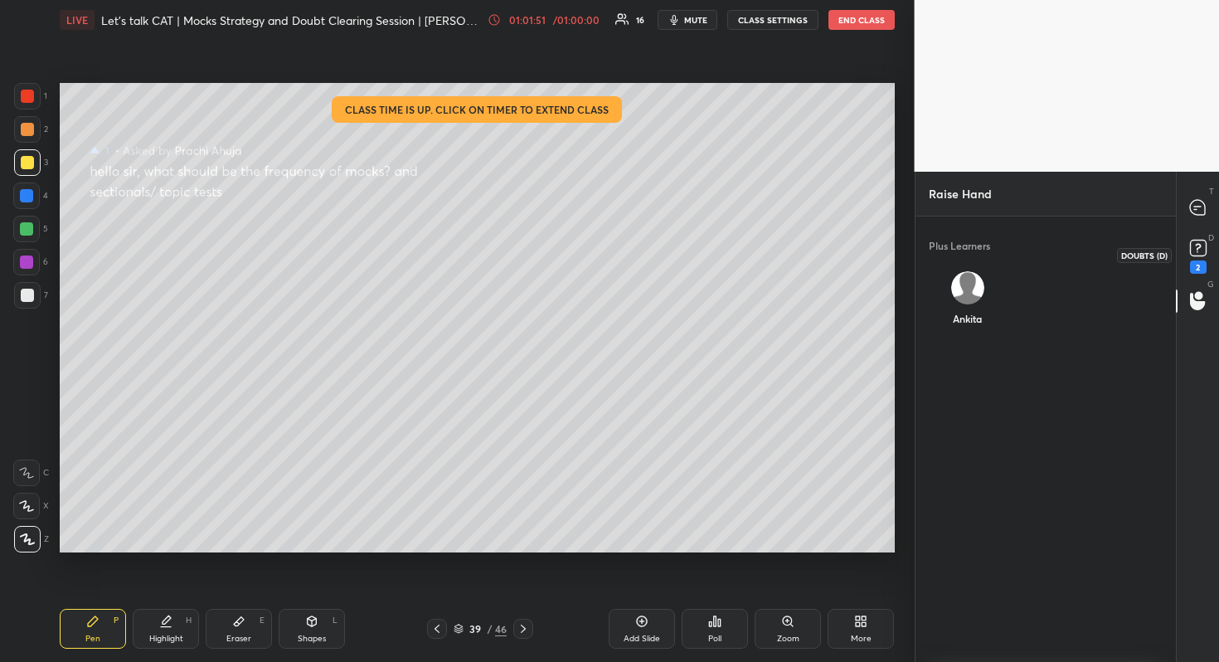
click at [1196, 260] on div "2" at bounding box center [1198, 266] width 17 height 13
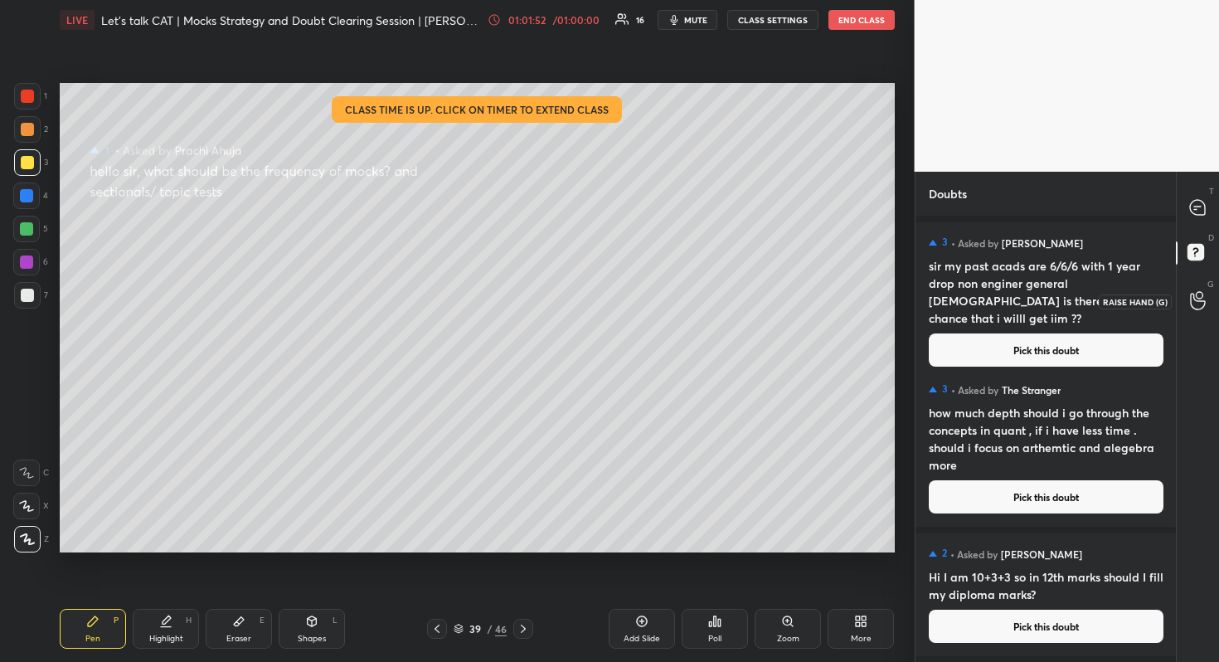
click at [1203, 298] on icon at bounding box center [1198, 300] width 16 height 19
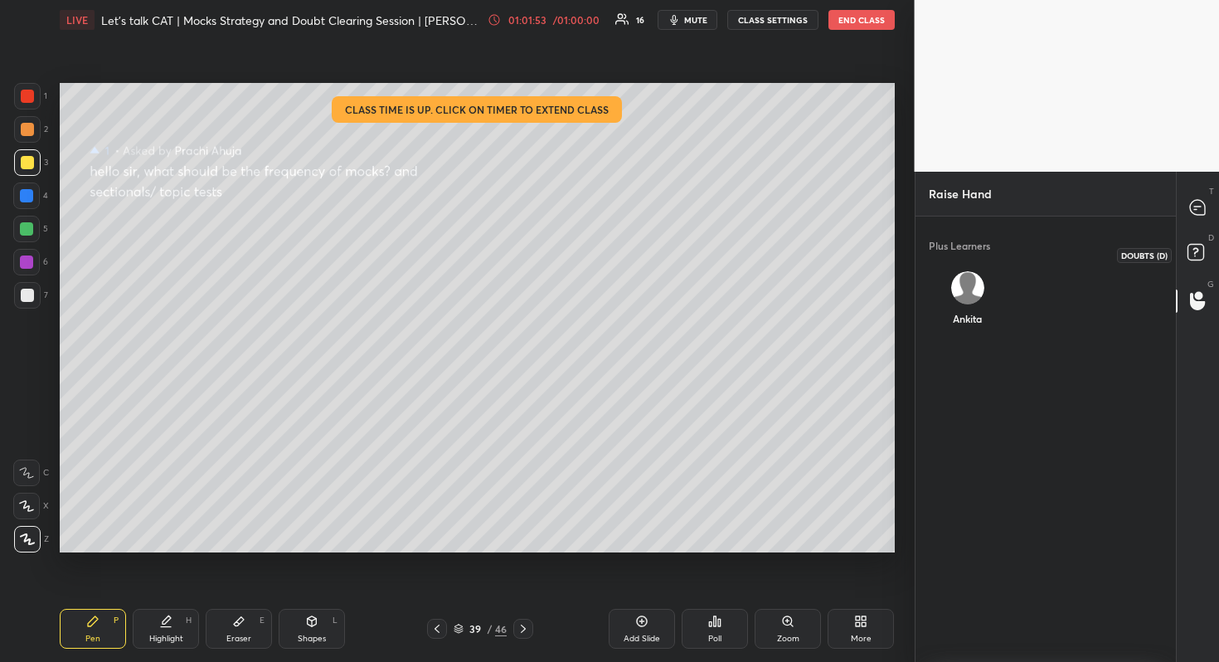
click at [1199, 260] on rect at bounding box center [1195, 252] width 16 height 16
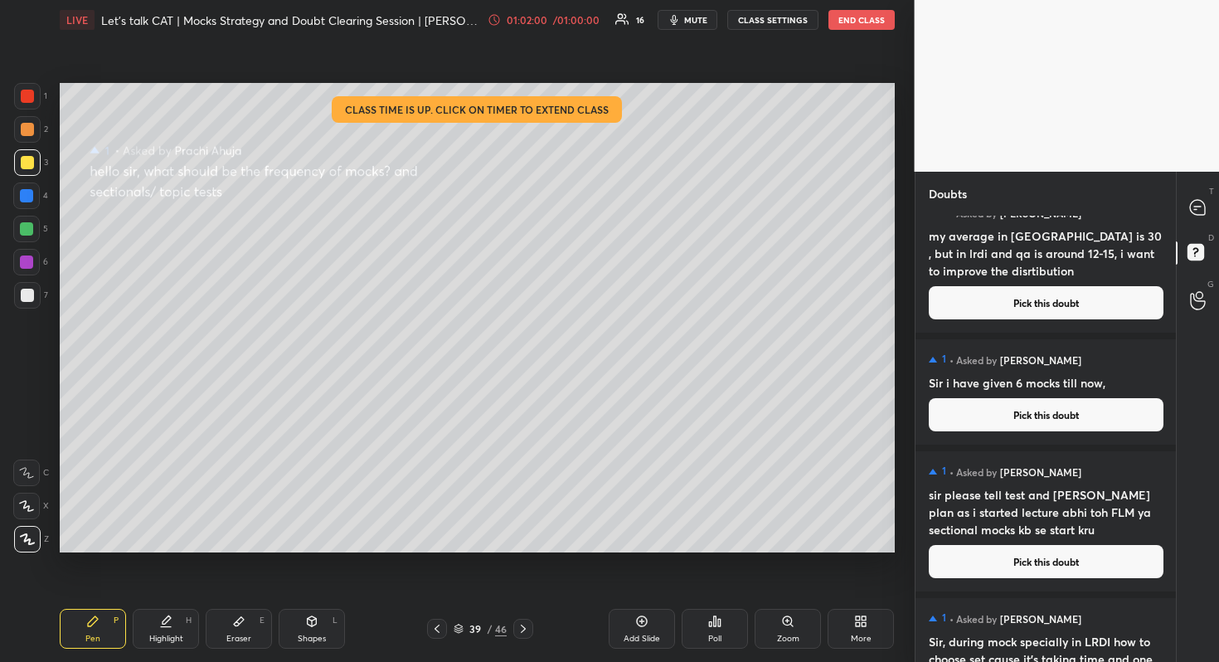
scroll to position [558, 0]
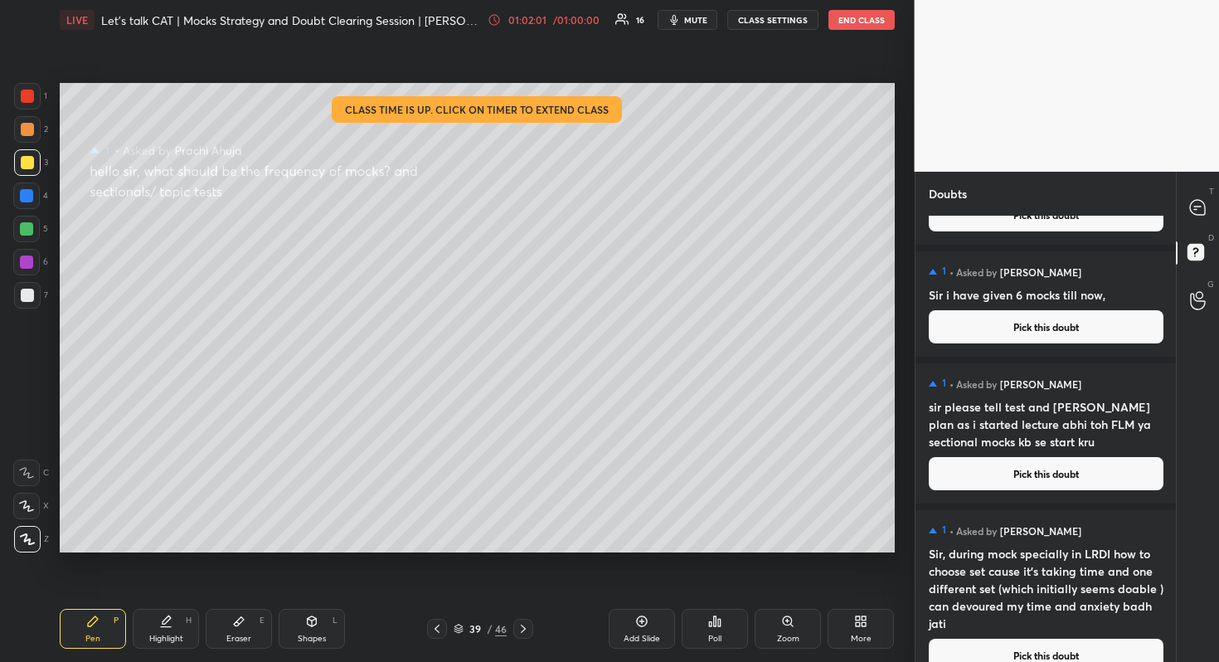
click at [1073, 497] on div "1 • Asked by [PERSON_NAME] sir please tell test and [PERSON_NAME] plan as i sta…" at bounding box center [1045, 433] width 261 height 140
click at [1065, 473] on button "Pick this doubt" at bounding box center [1046, 473] width 235 height 33
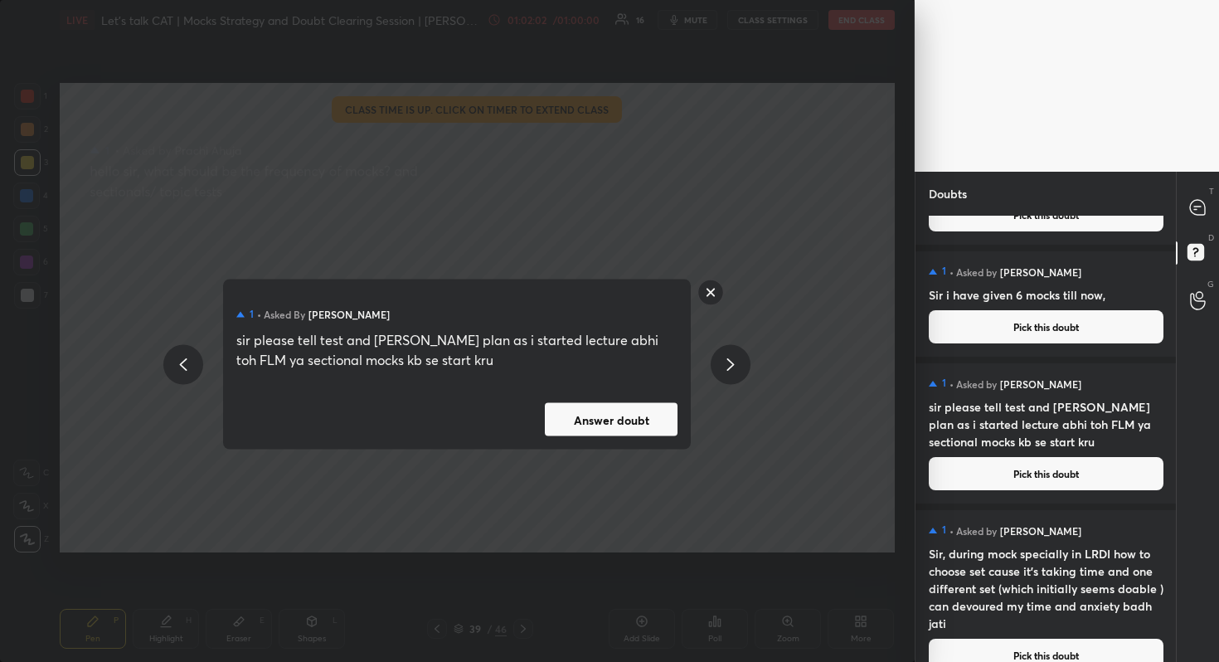
click at [581, 421] on button "Answer doubt" at bounding box center [611, 419] width 133 height 33
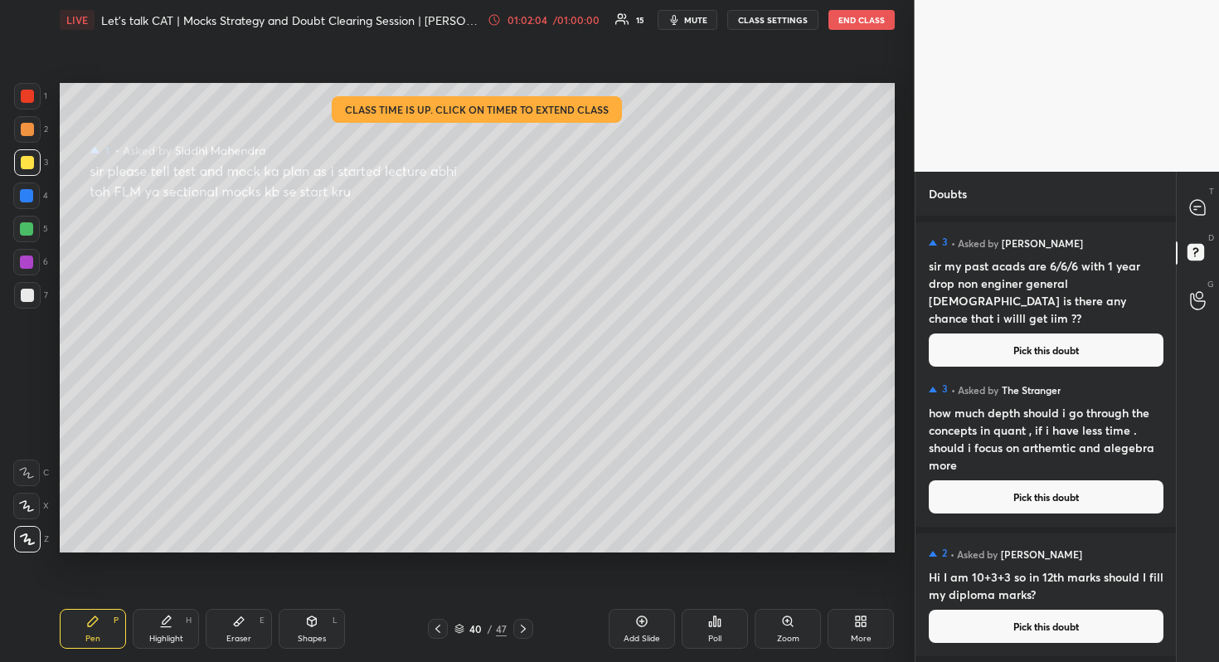
click at [1202, 199] on icon at bounding box center [1197, 207] width 17 height 17
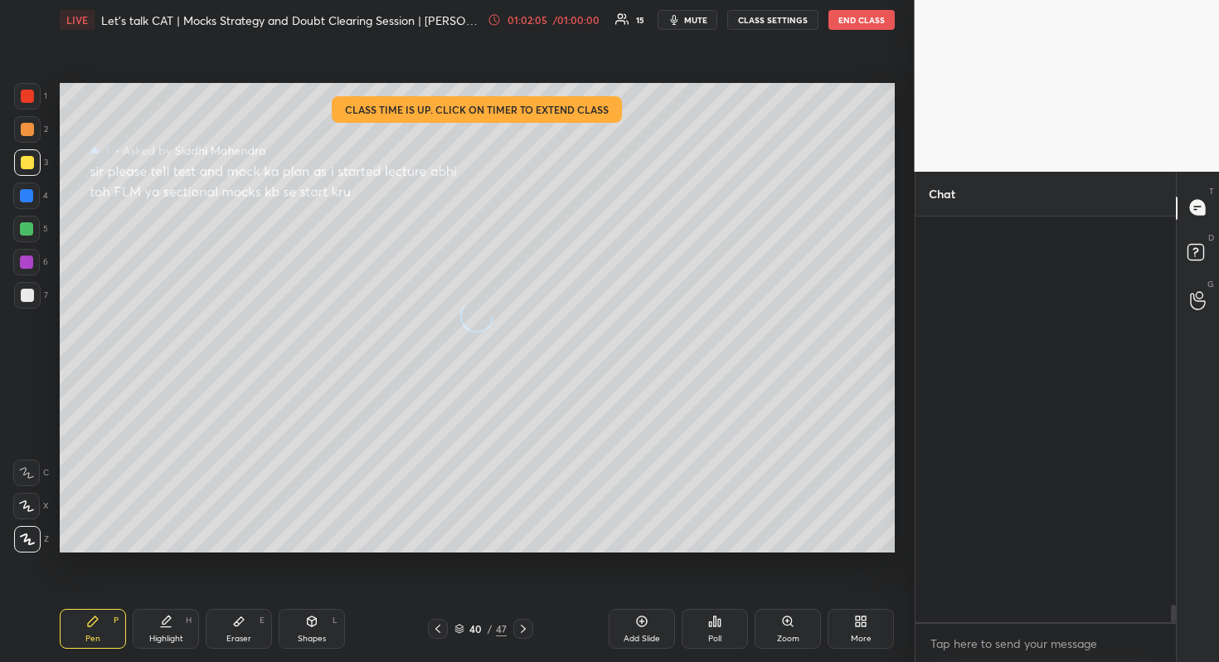
click at [1202, 199] on icon at bounding box center [1197, 207] width 17 height 17
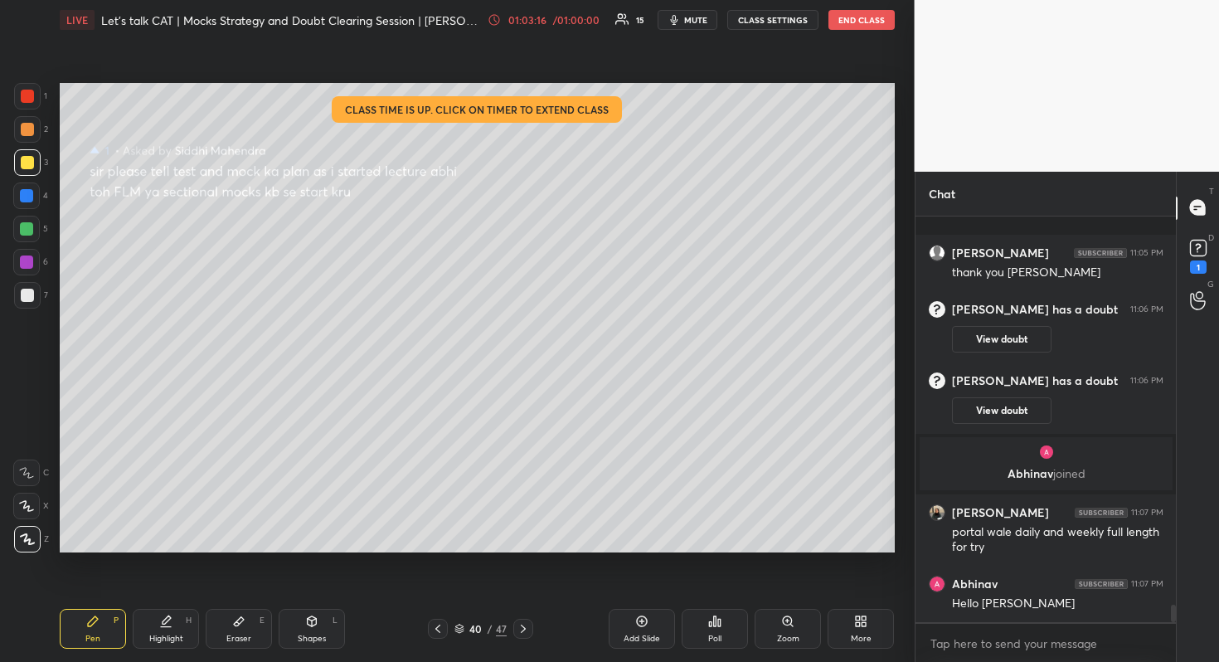
scroll to position [9085, 0]
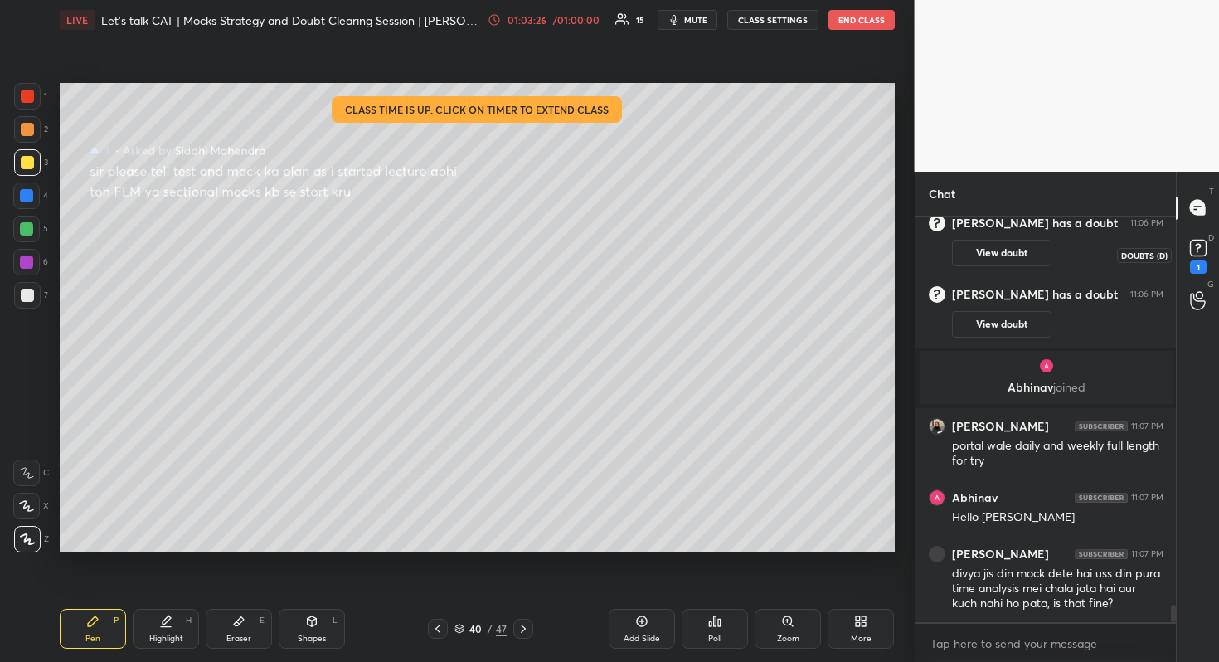
click at [1196, 242] on rect at bounding box center [1198, 248] width 16 height 16
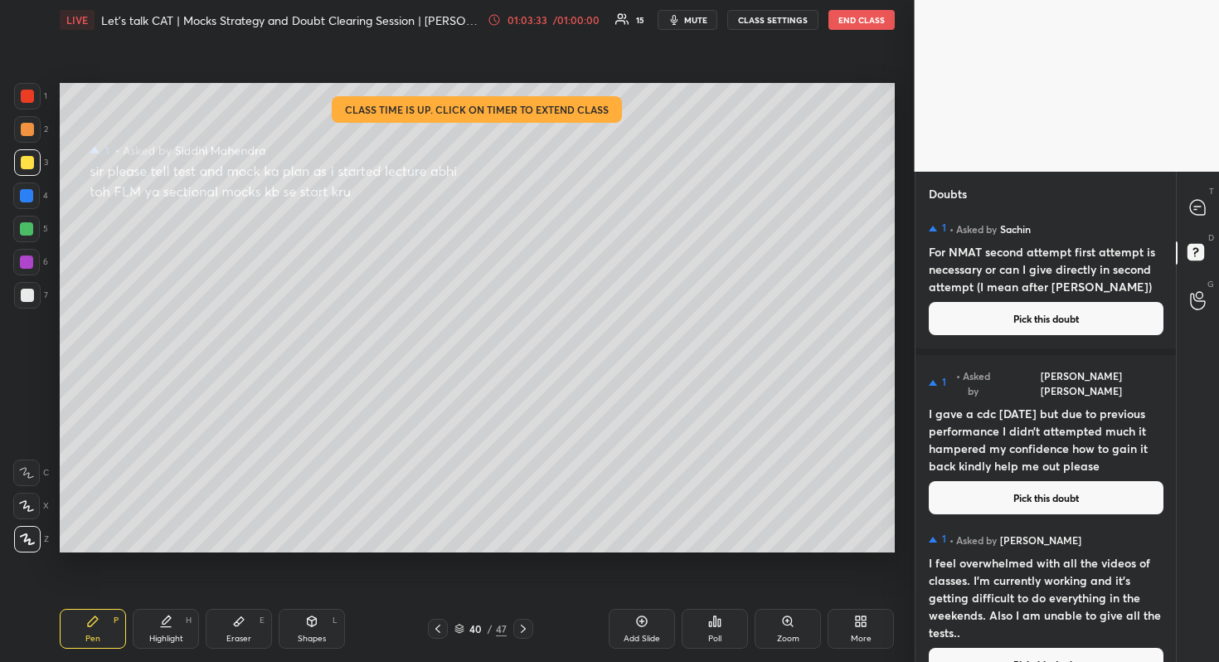
scroll to position [2577, 0]
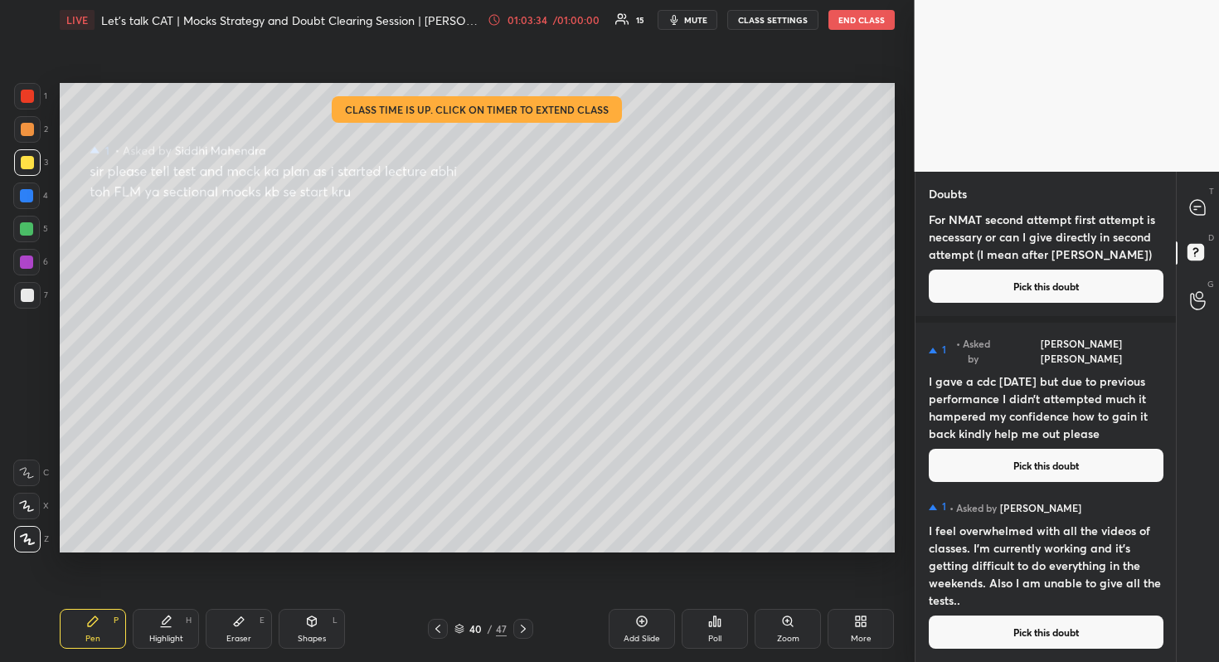
click at [1193, 192] on div "T Messages (T)" at bounding box center [1198, 208] width 42 height 46
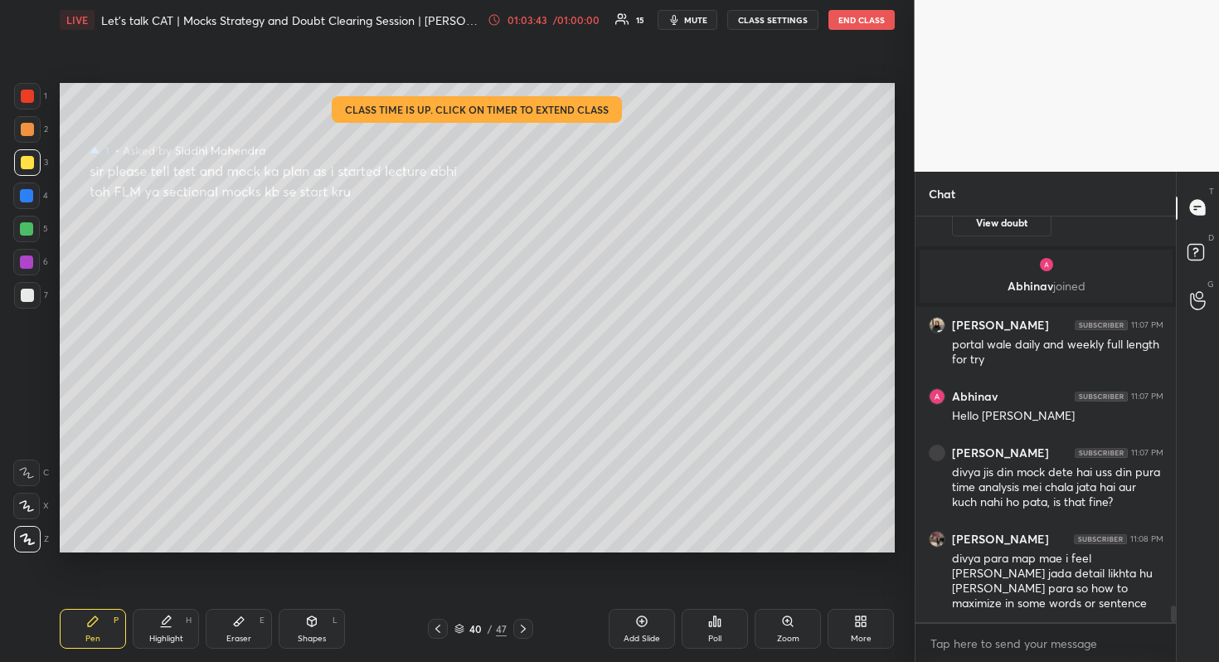
scroll to position [9752, 0]
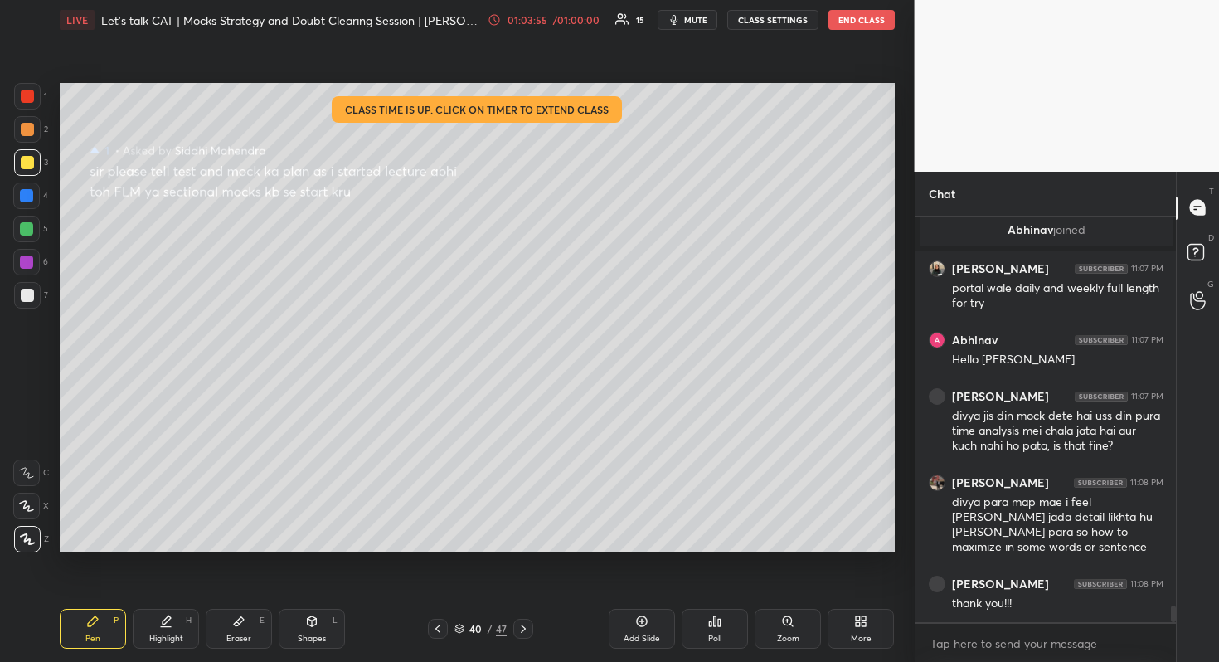
click at [526, 633] on icon at bounding box center [523, 628] width 13 height 13
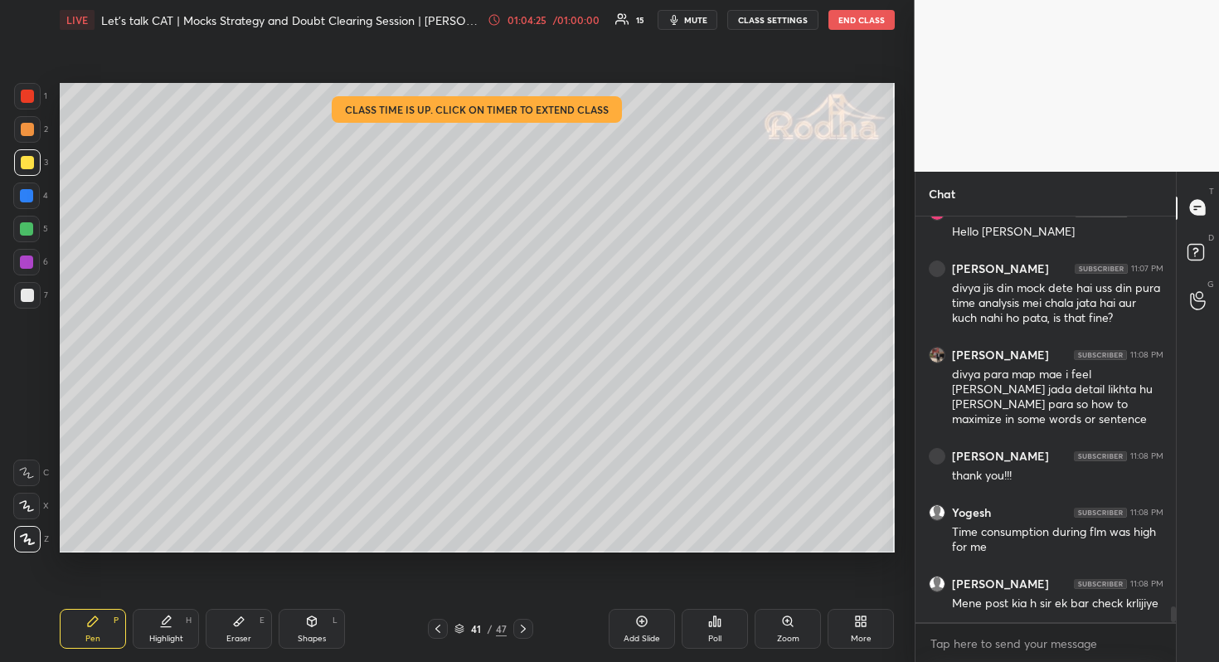
scroll to position [9981, 0]
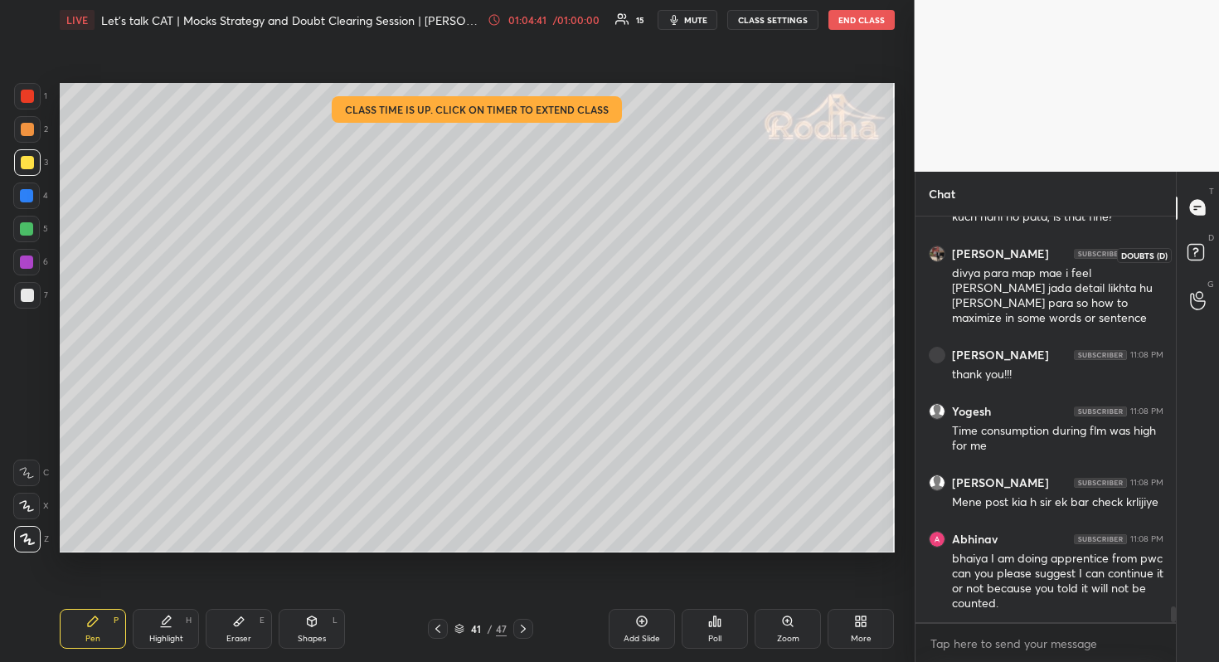
click at [1188, 264] on icon at bounding box center [1198, 255] width 30 height 30
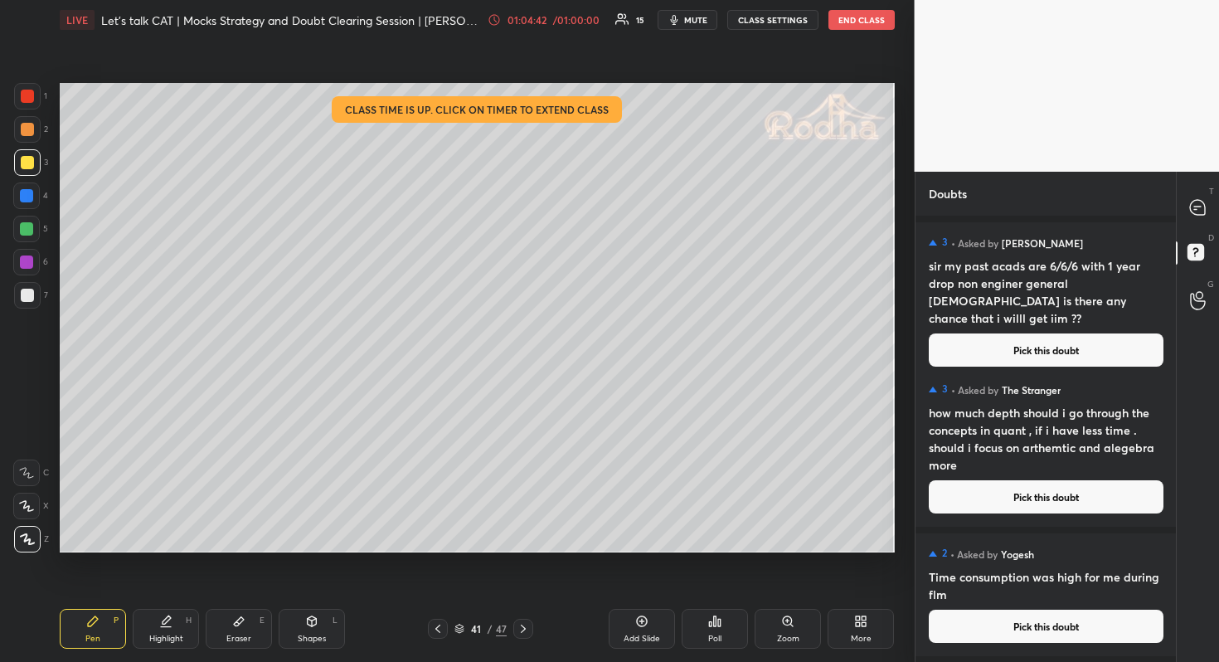
click at [1050, 636] on button "Pick this doubt" at bounding box center [1046, 625] width 235 height 33
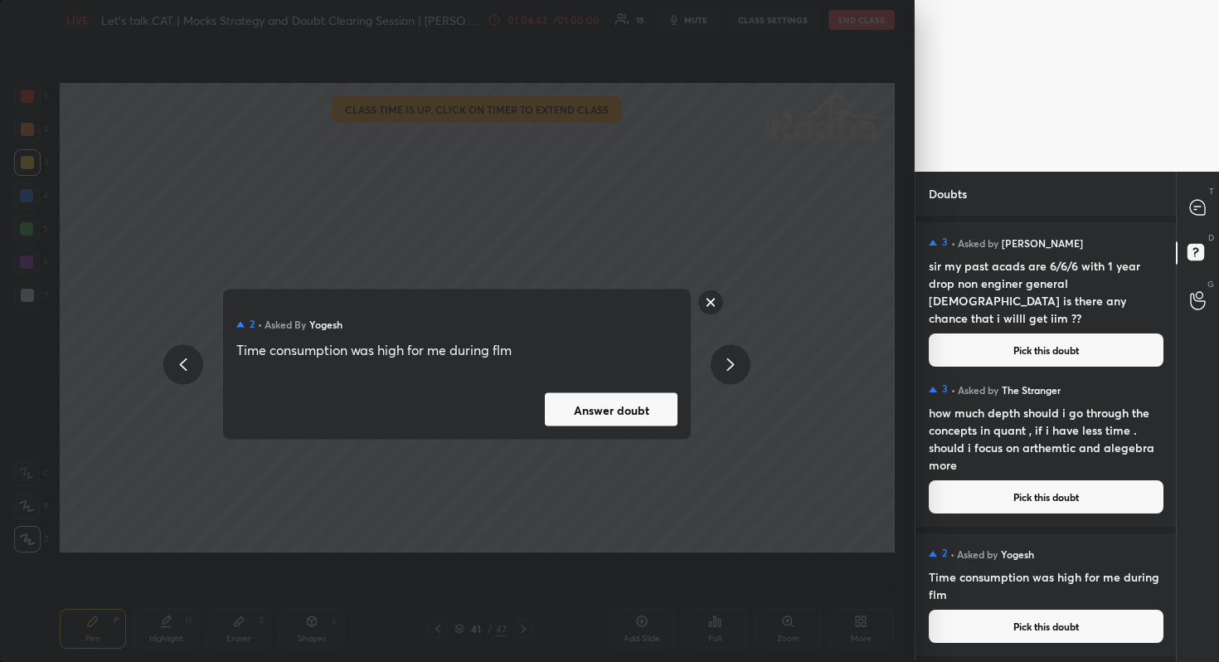
click at [623, 395] on button "Answer doubt" at bounding box center [611, 409] width 133 height 33
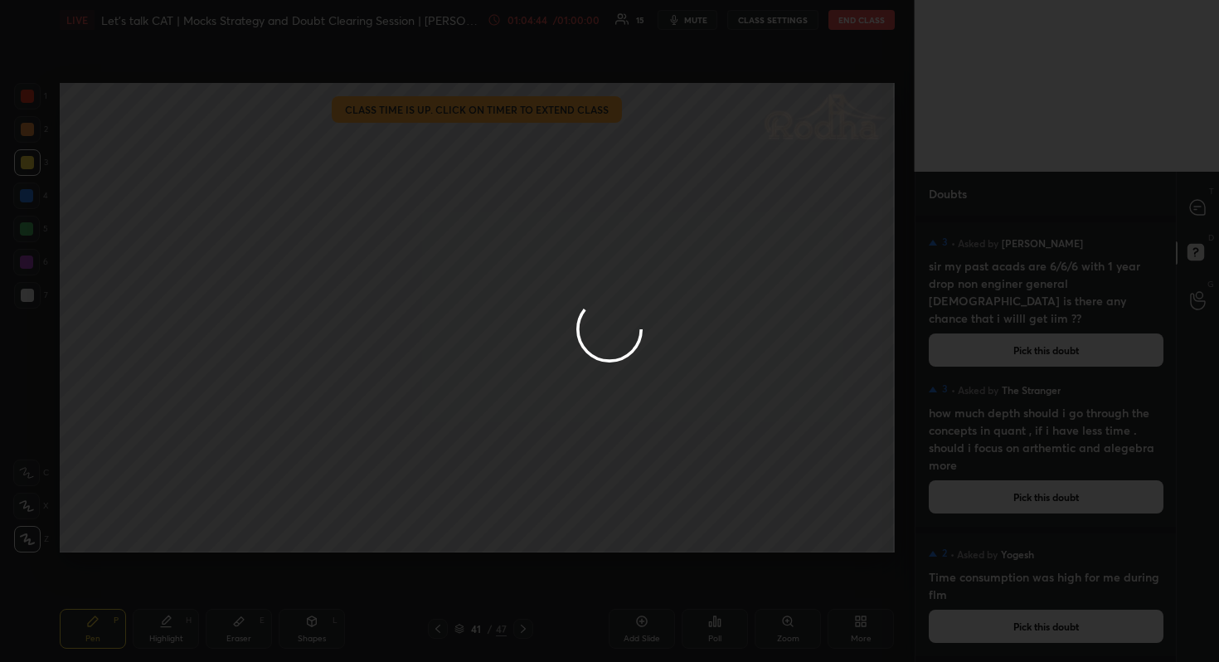
click at [1194, 229] on div at bounding box center [609, 331] width 1219 height 662
click at [1194, 202] on div at bounding box center [609, 331] width 1219 height 662
click at [1194, 202] on icon at bounding box center [1197, 207] width 15 height 15
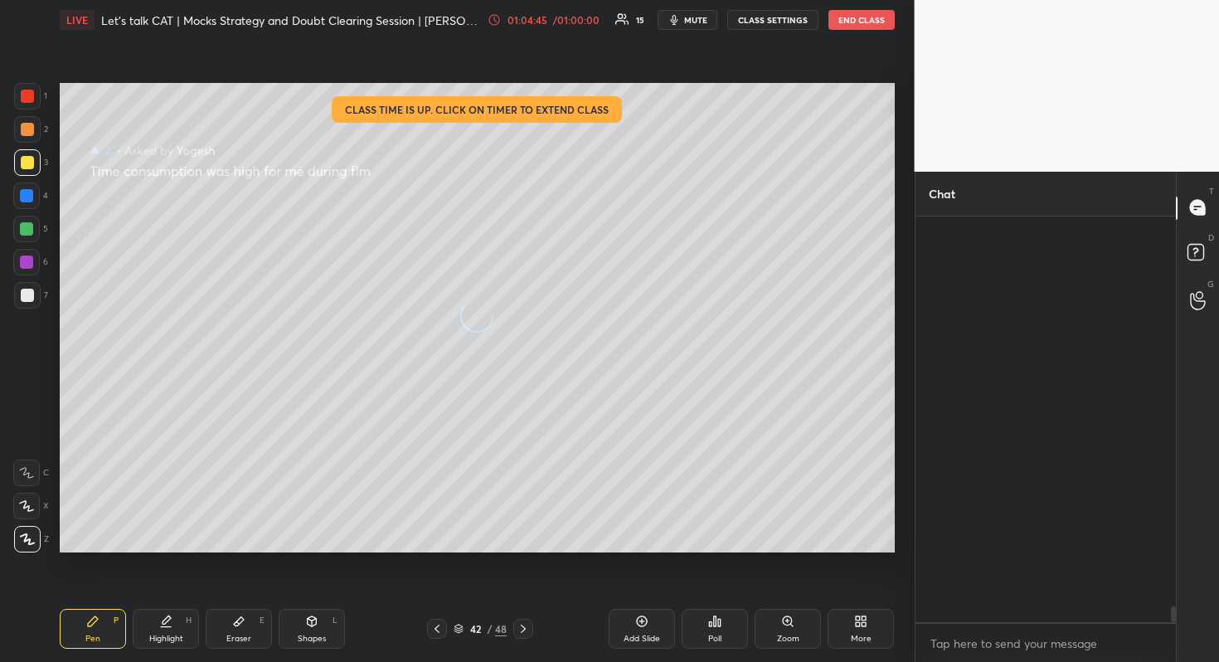
scroll to position [400, 255]
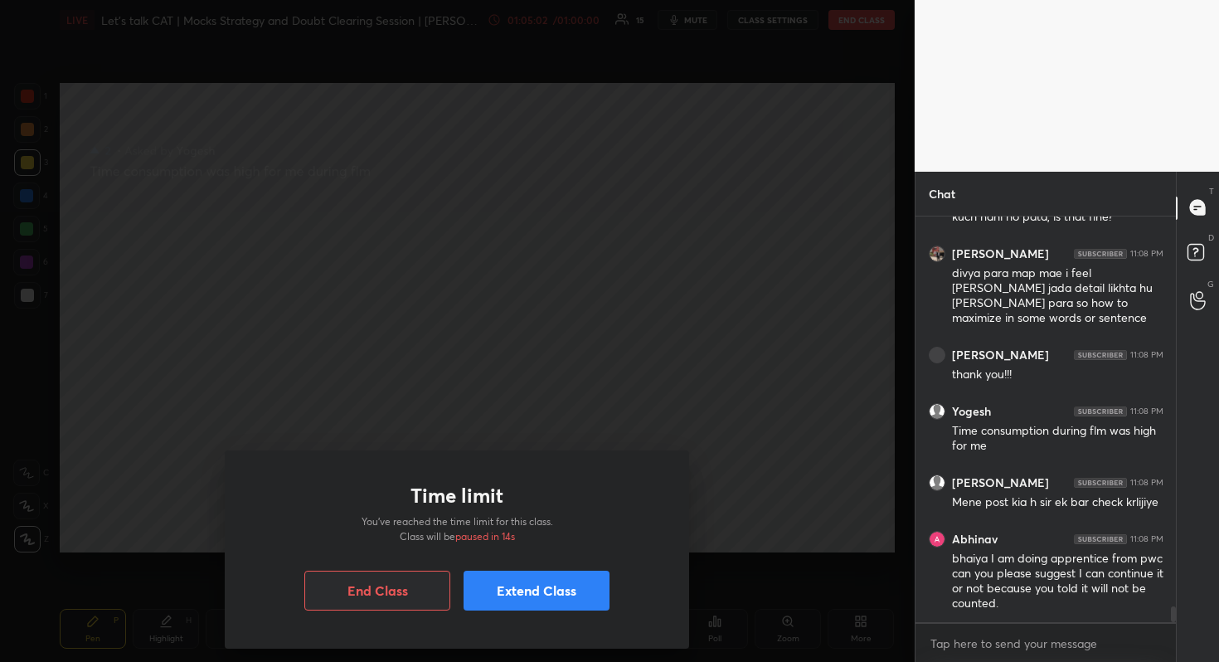
click at [570, 587] on button "Extend Class" at bounding box center [536, 590] width 146 height 40
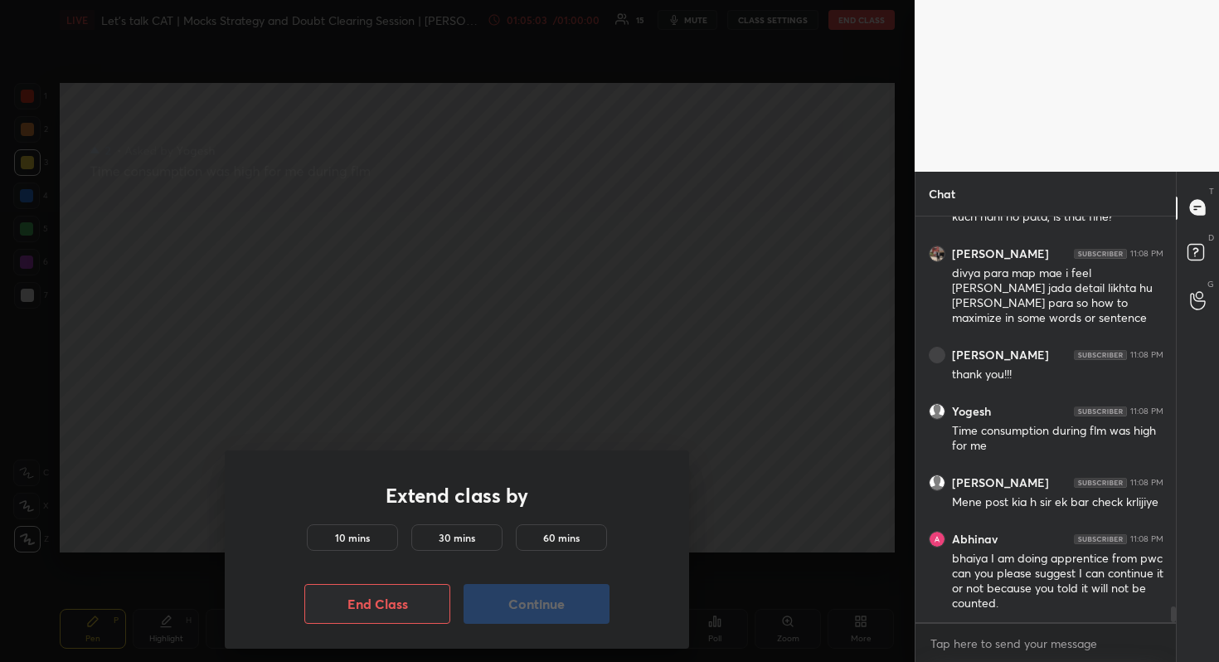
click at [368, 524] on div "10 mins" at bounding box center [352, 537] width 91 height 27
click at [476, 586] on button "Continue" at bounding box center [536, 604] width 146 height 40
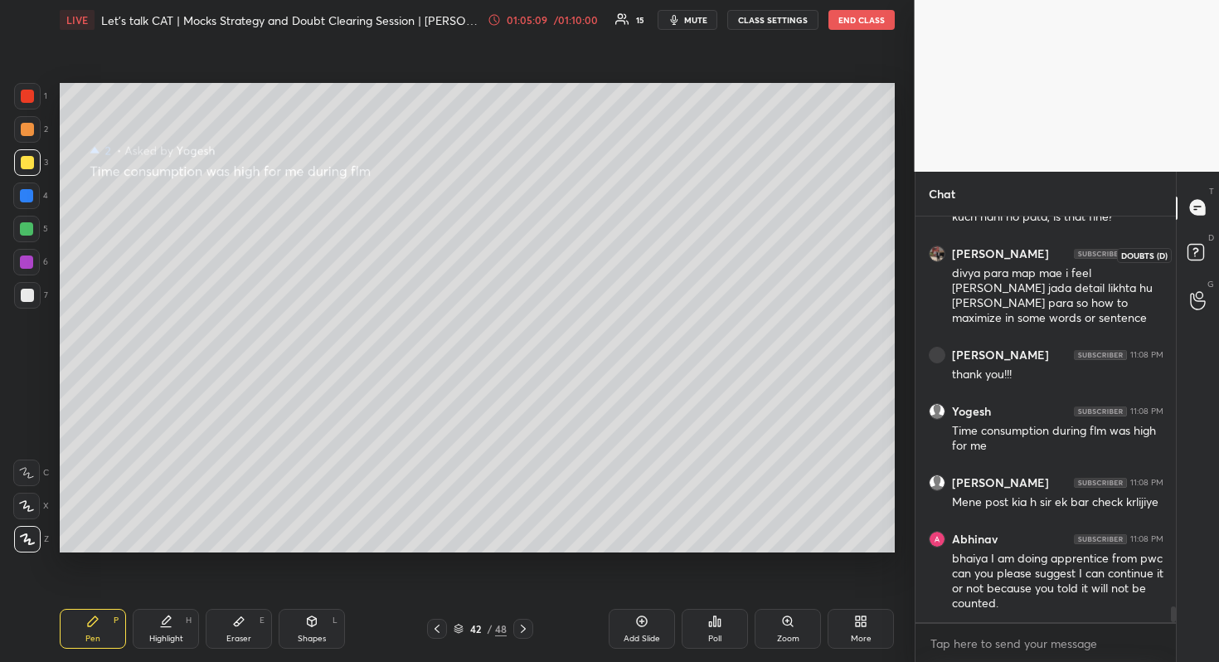
click at [1206, 246] on icon at bounding box center [1198, 255] width 30 height 30
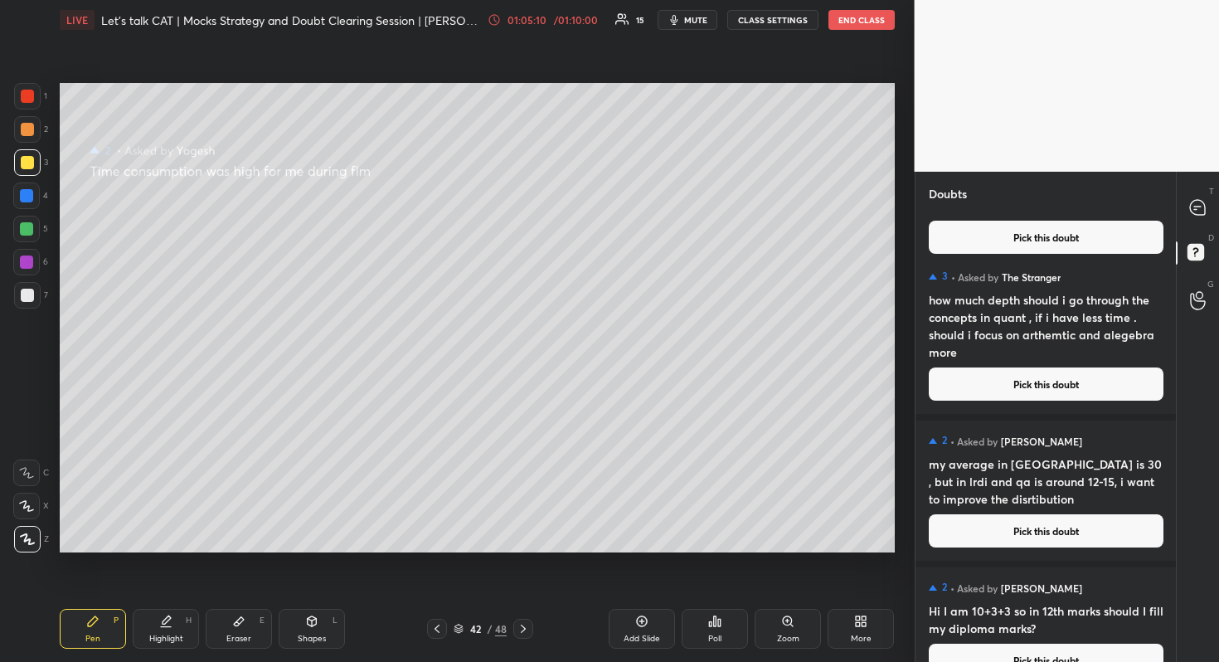
scroll to position [125, 0]
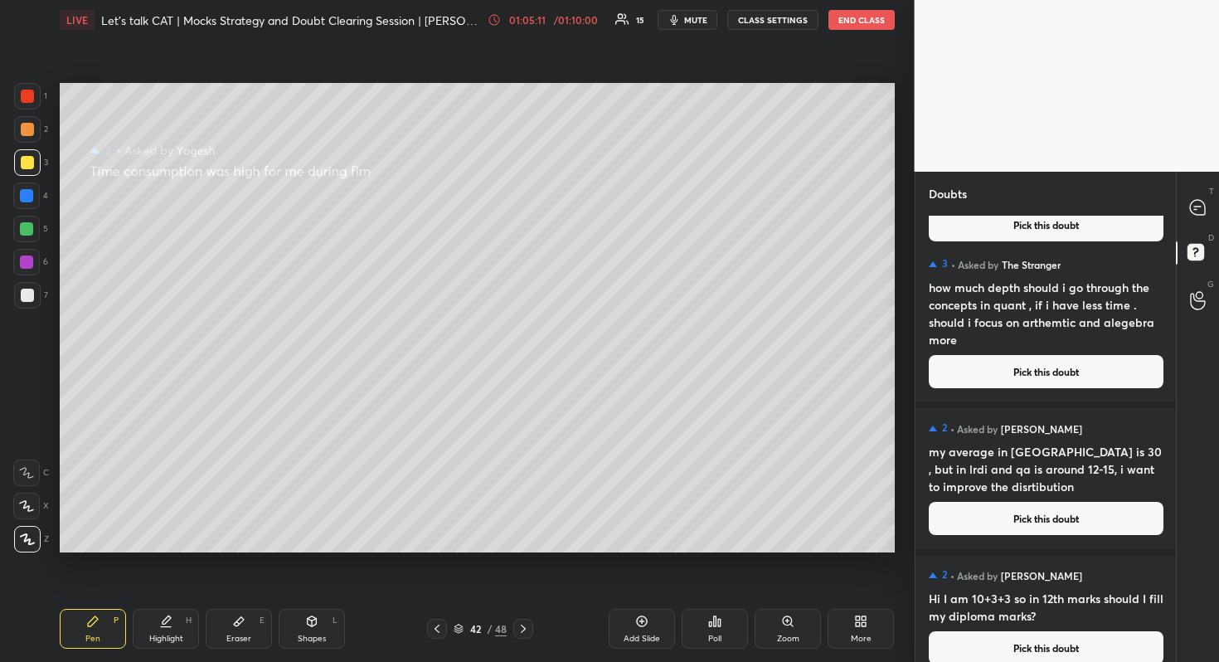
click at [1083, 521] on button "Pick this doubt" at bounding box center [1046, 518] width 235 height 33
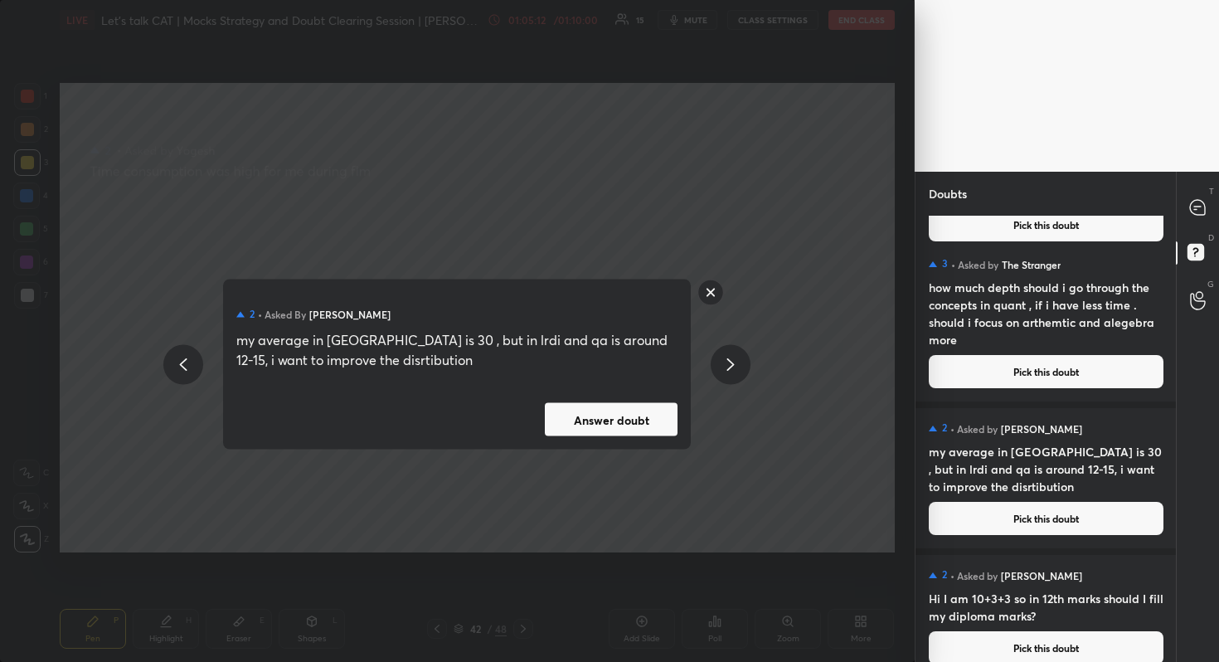
click at [608, 436] on div "2 • Asked by [PERSON_NAME] my average in varc is 30 , but in lrdi and qa is aro…" at bounding box center [457, 364] width 468 height 170
click at [645, 408] on button "Answer doubt" at bounding box center [611, 419] width 133 height 33
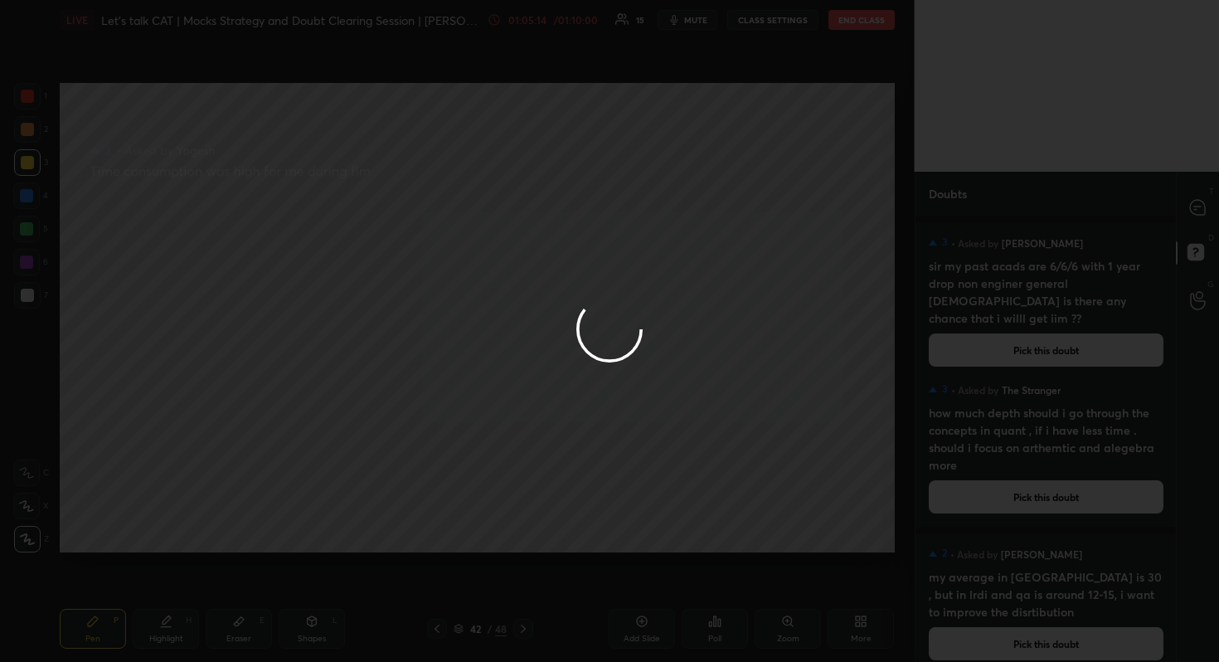
click at [1200, 203] on div at bounding box center [609, 331] width 1219 height 662
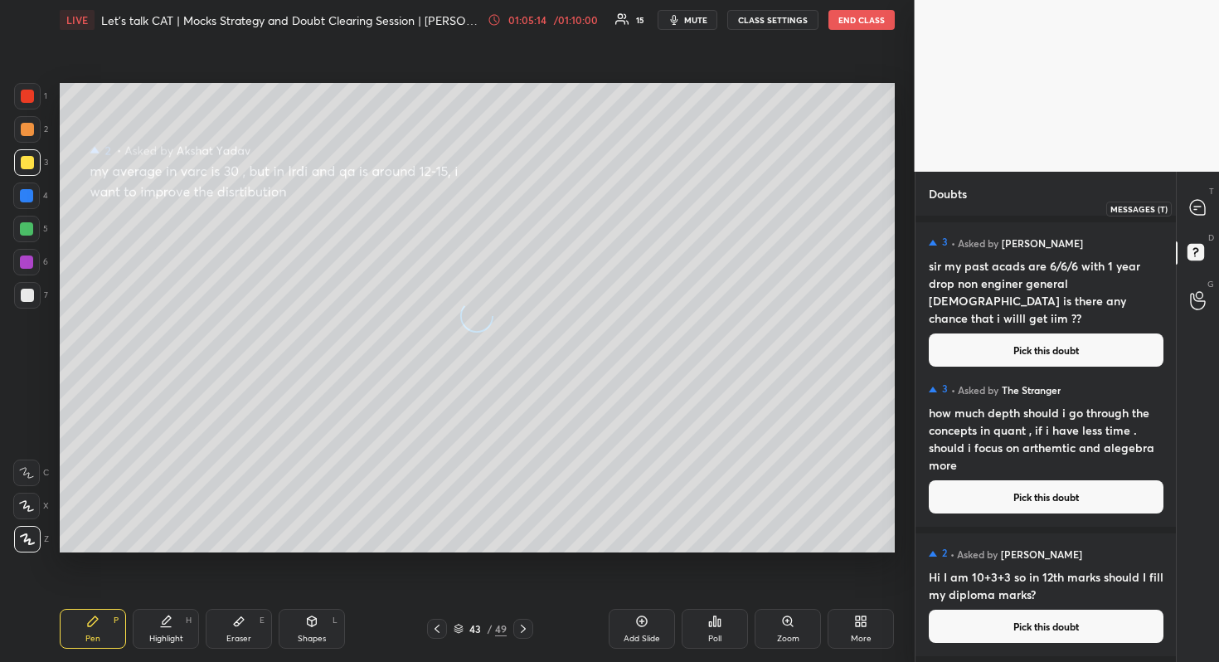
click at [1200, 203] on icon at bounding box center [1197, 207] width 15 height 15
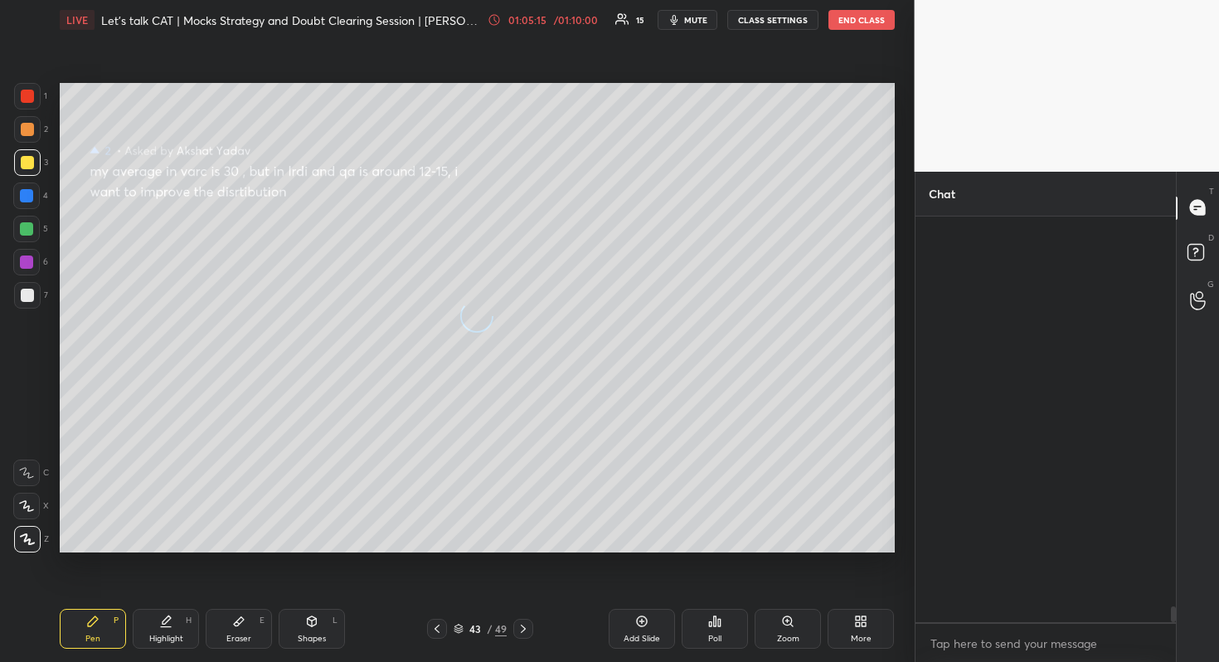
click at [1200, 203] on icon at bounding box center [1197, 207] width 15 height 15
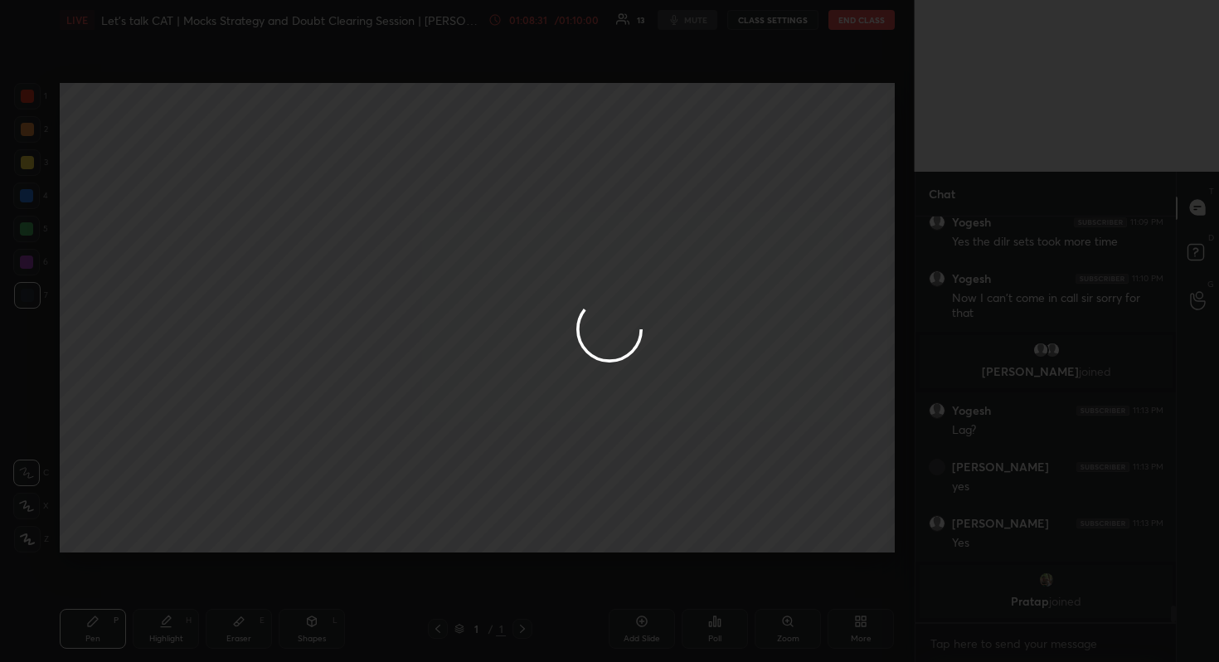
scroll to position [9397, 0]
click at [880, 204] on div at bounding box center [609, 331] width 1219 height 662
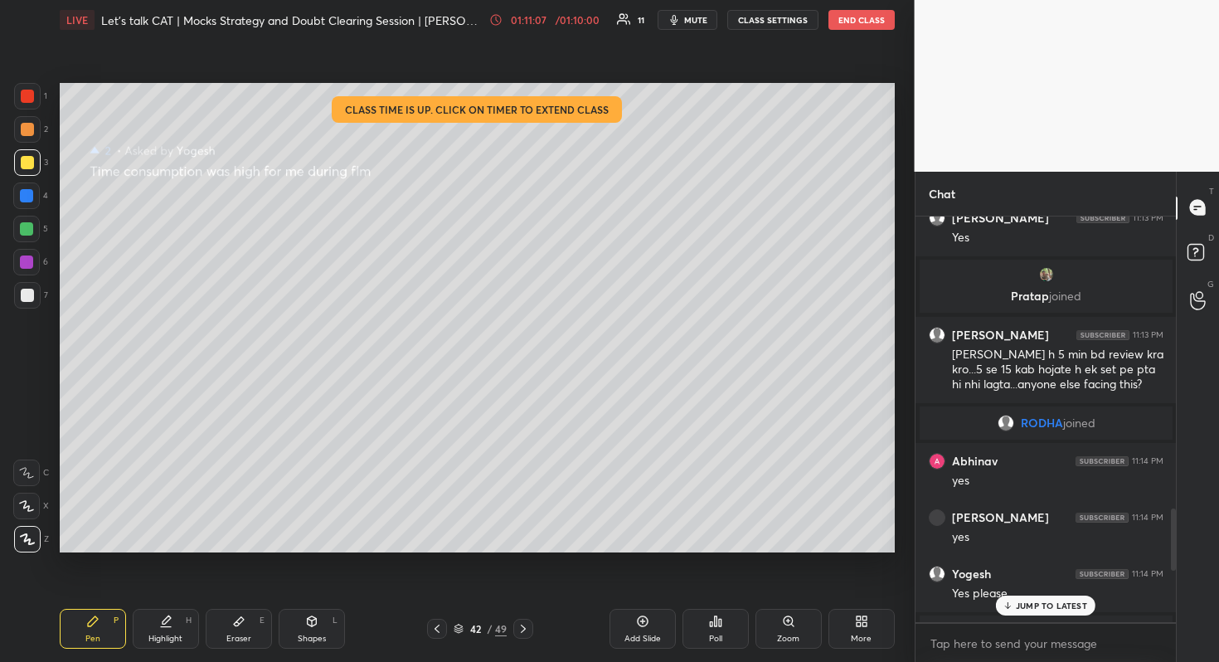
scroll to position [2246, 0]
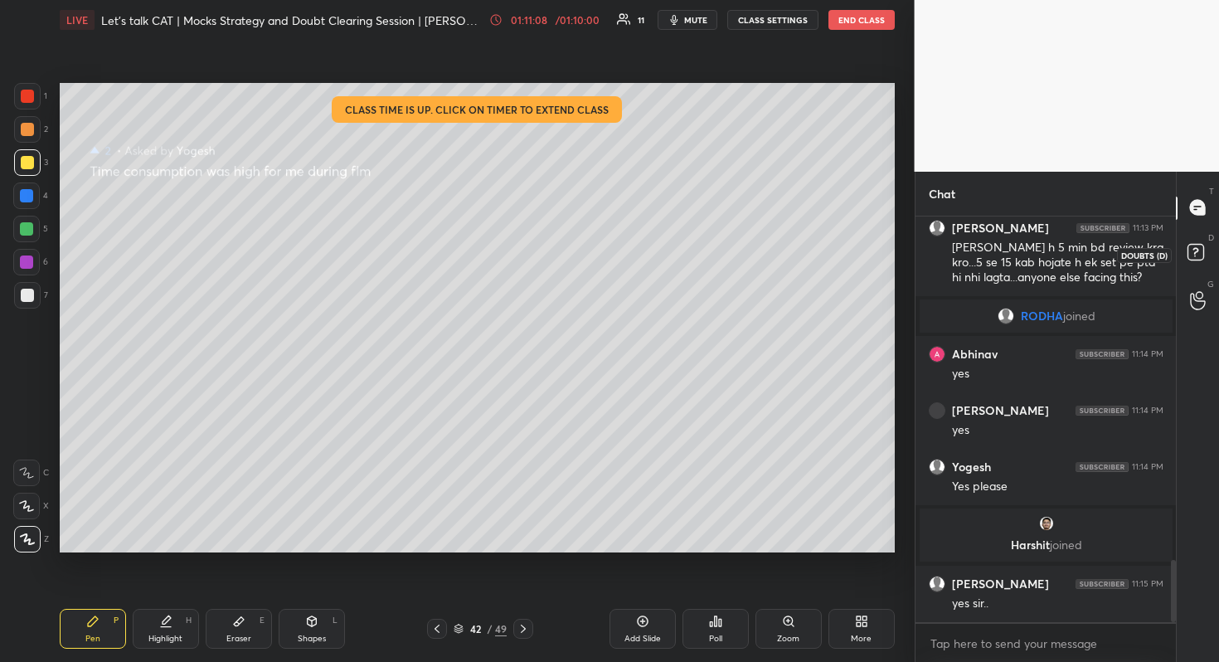
click at [1188, 259] on rect at bounding box center [1195, 252] width 16 height 16
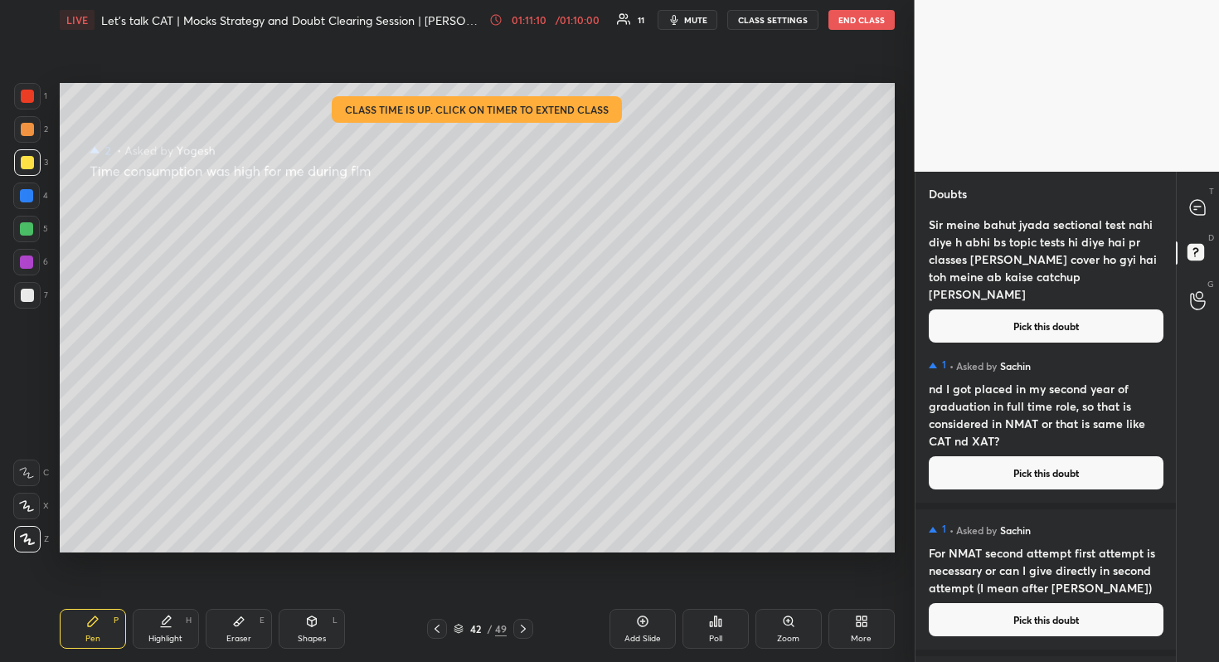
scroll to position [2301, 0]
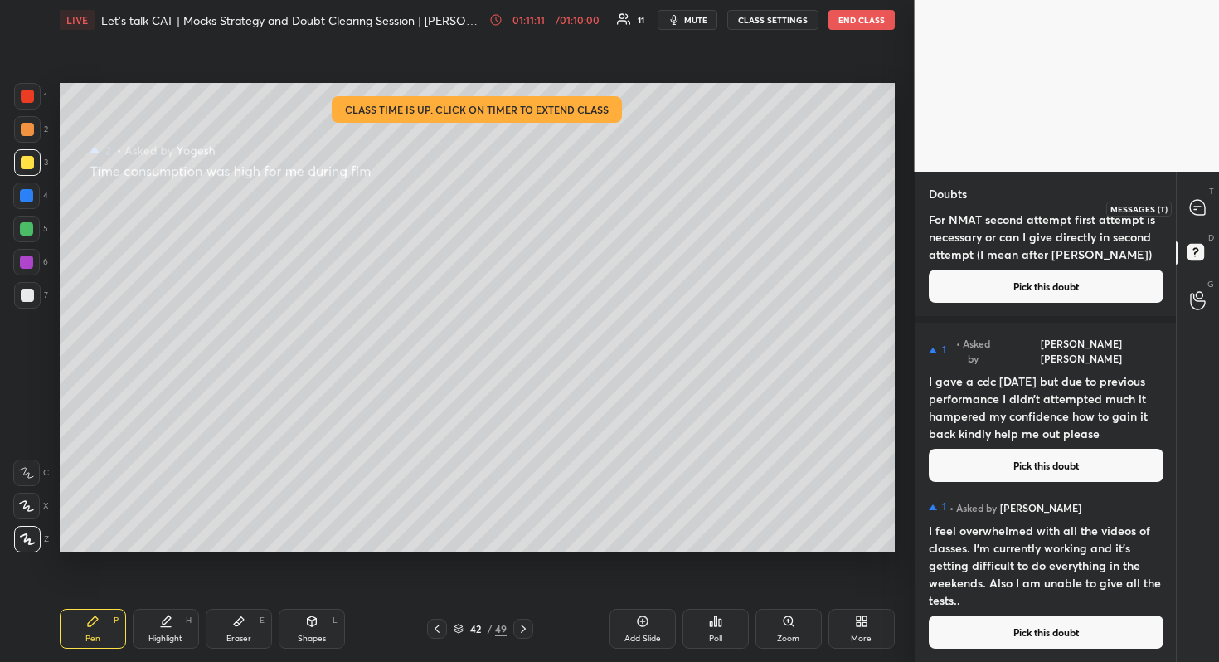
click at [1187, 206] on div at bounding box center [1197, 208] width 33 height 30
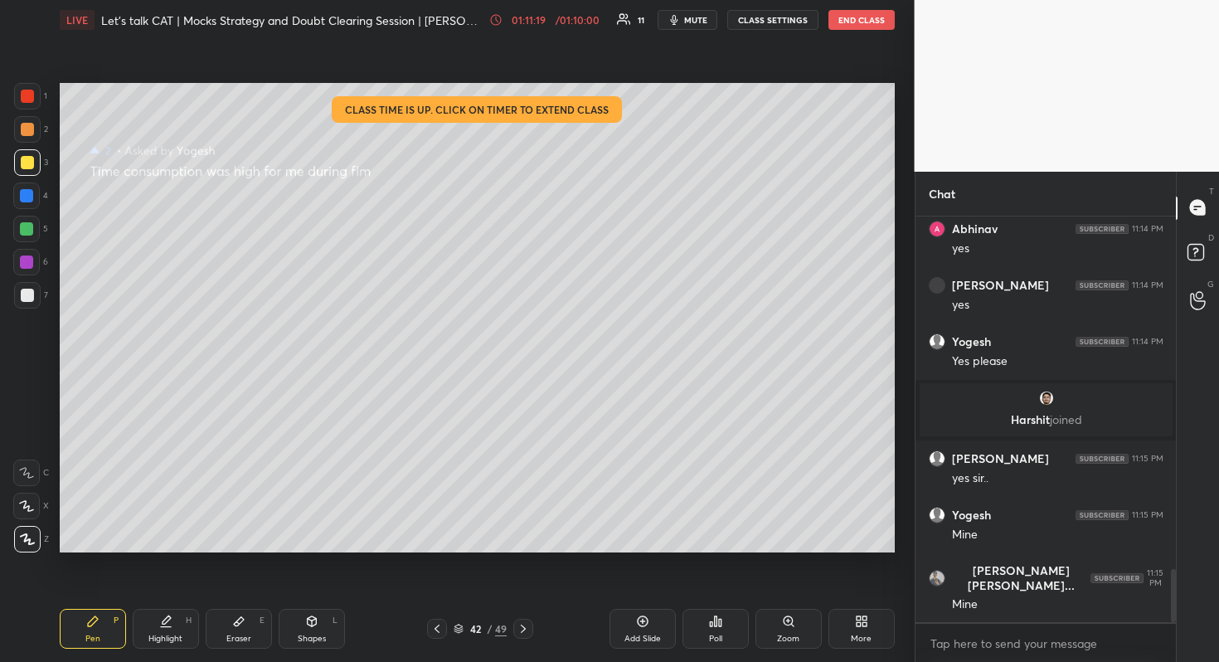
scroll to position [2703, 0]
click at [439, 642] on div "Pen P Highlight H Eraser E Shapes L 42 / 49 Add Slide Poll Zoom More" at bounding box center [477, 628] width 835 height 66
click at [1189, 260] on rect at bounding box center [1195, 252] width 16 height 16
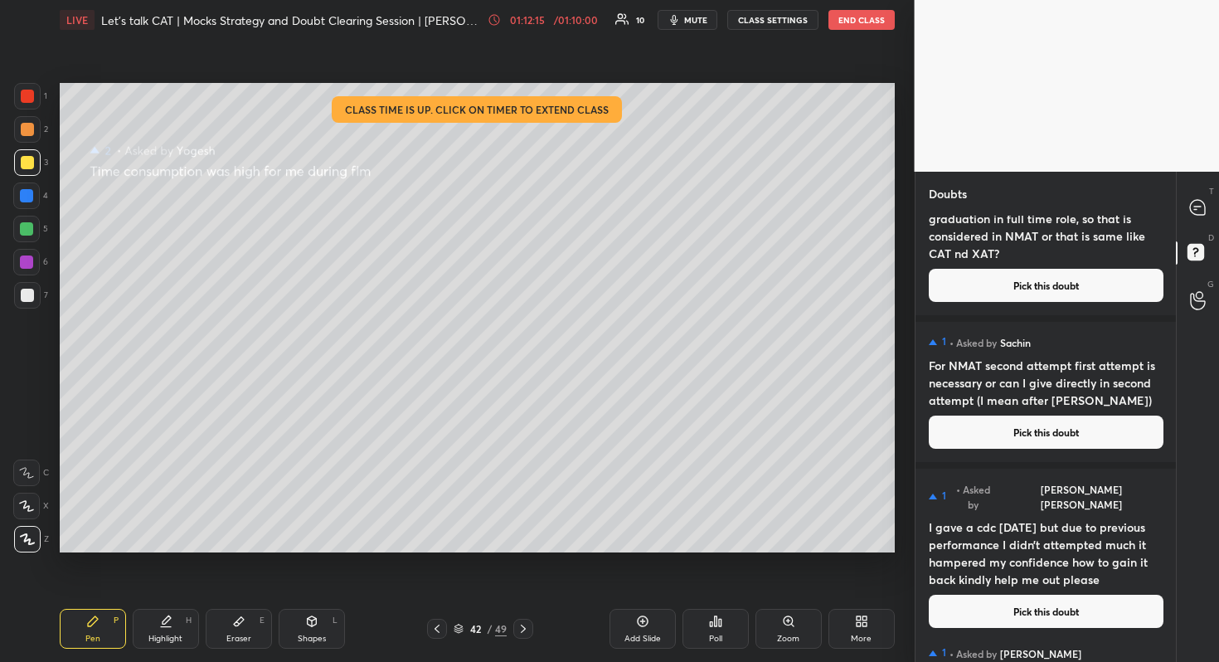
scroll to position [2301, 0]
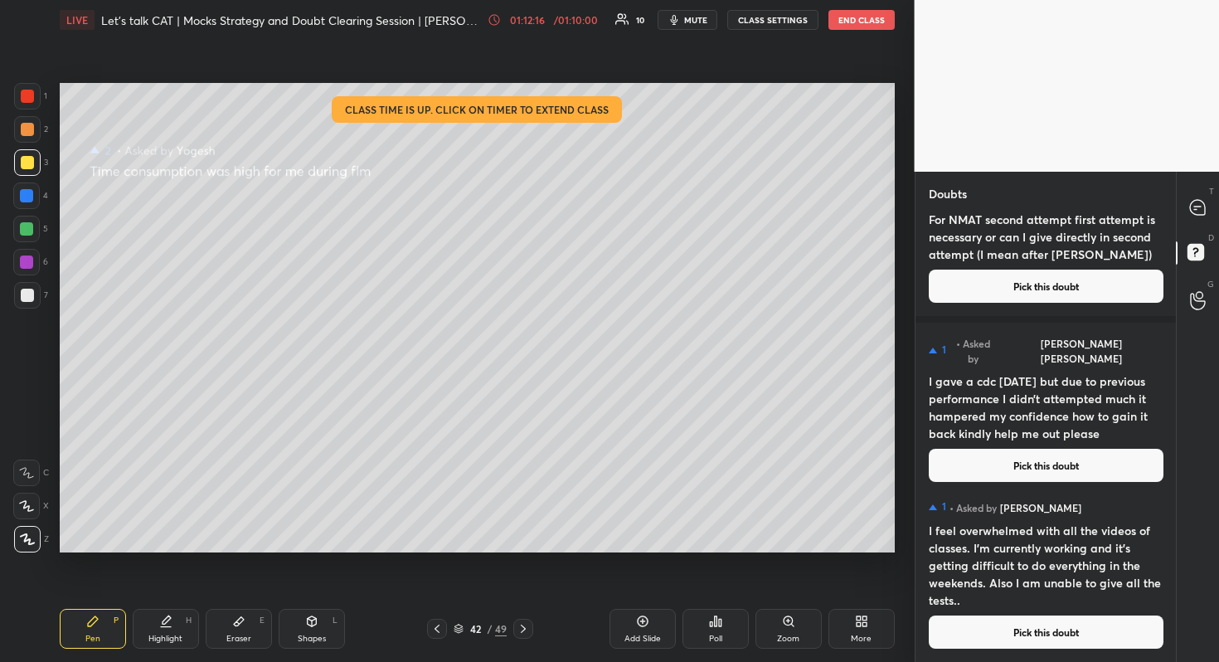
click at [1051, 449] on button "Pick this doubt" at bounding box center [1046, 465] width 235 height 33
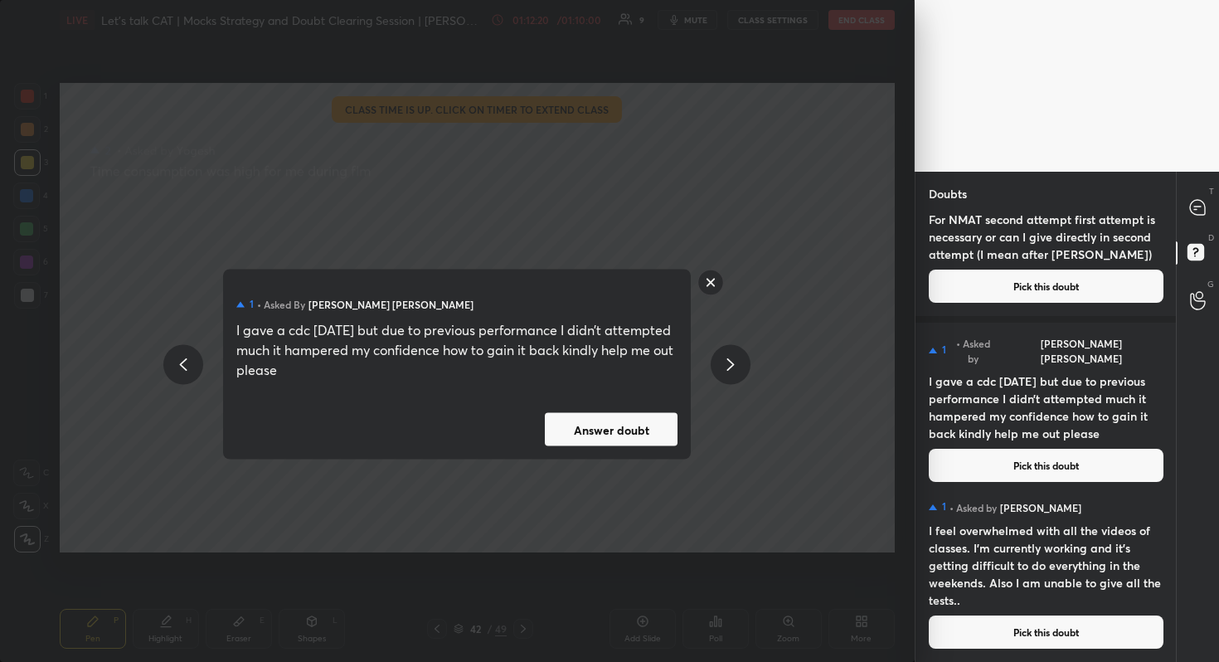
click at [618, 424] on button "Answer doubt" at bounding box center [611, 429] width 133 height 33
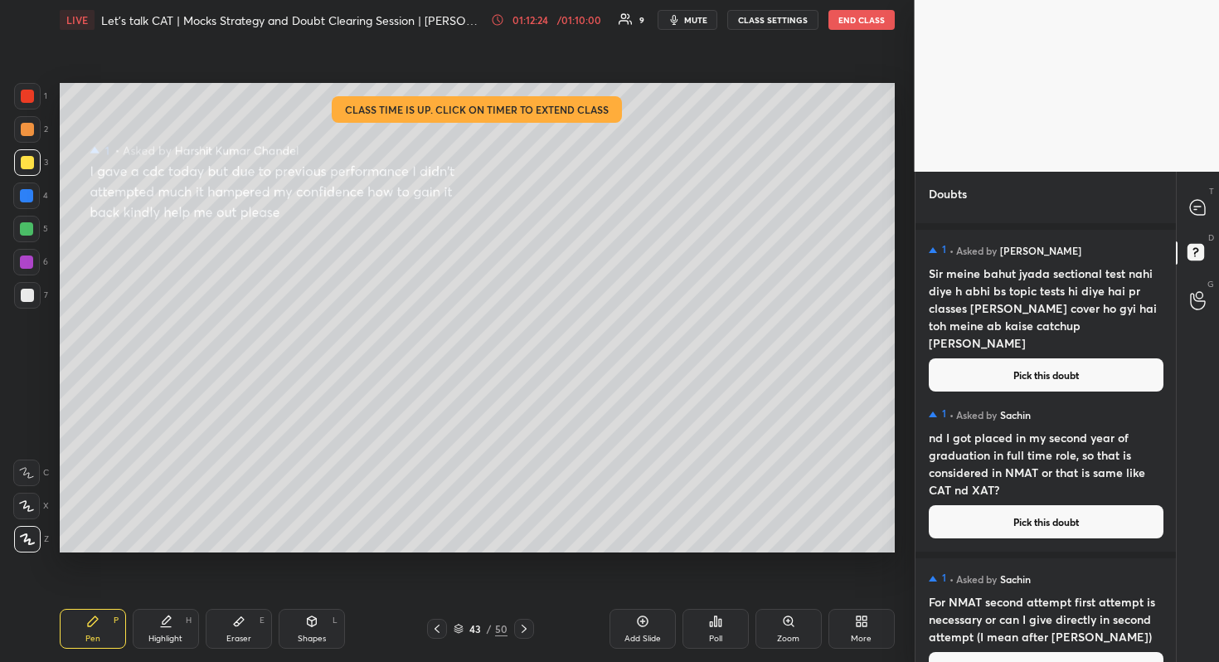
scroll to position [2137, 0]
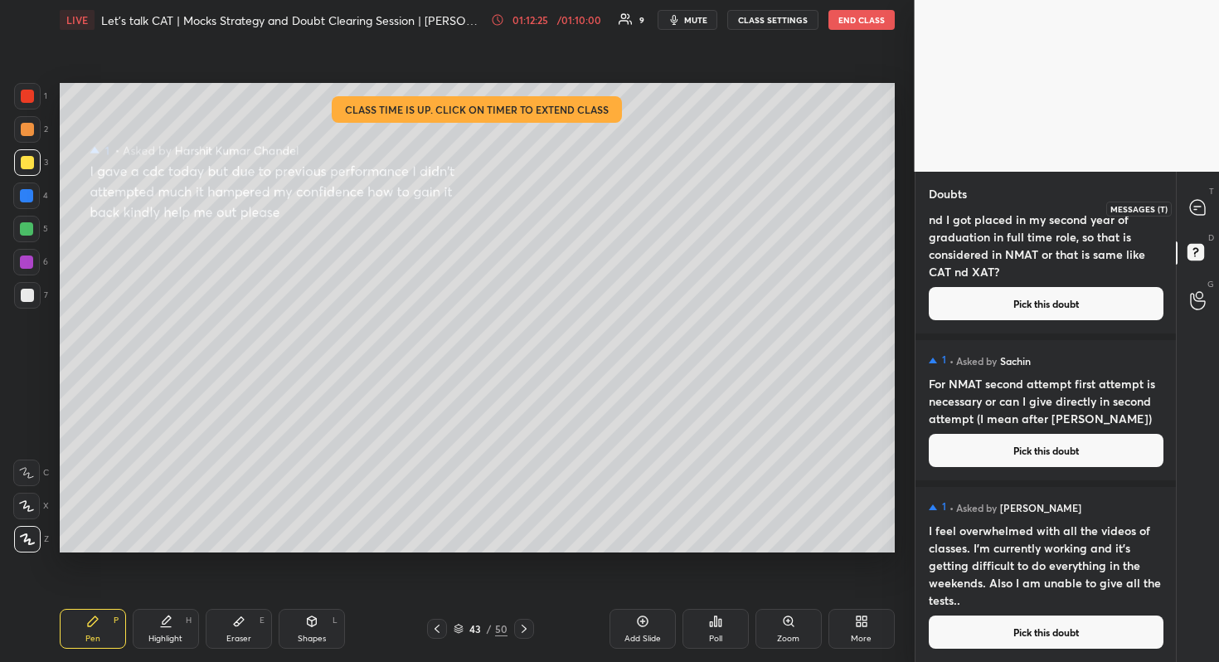
click at [1203, 208] on icon at bounding box center [1197, 207] width 15 height 15
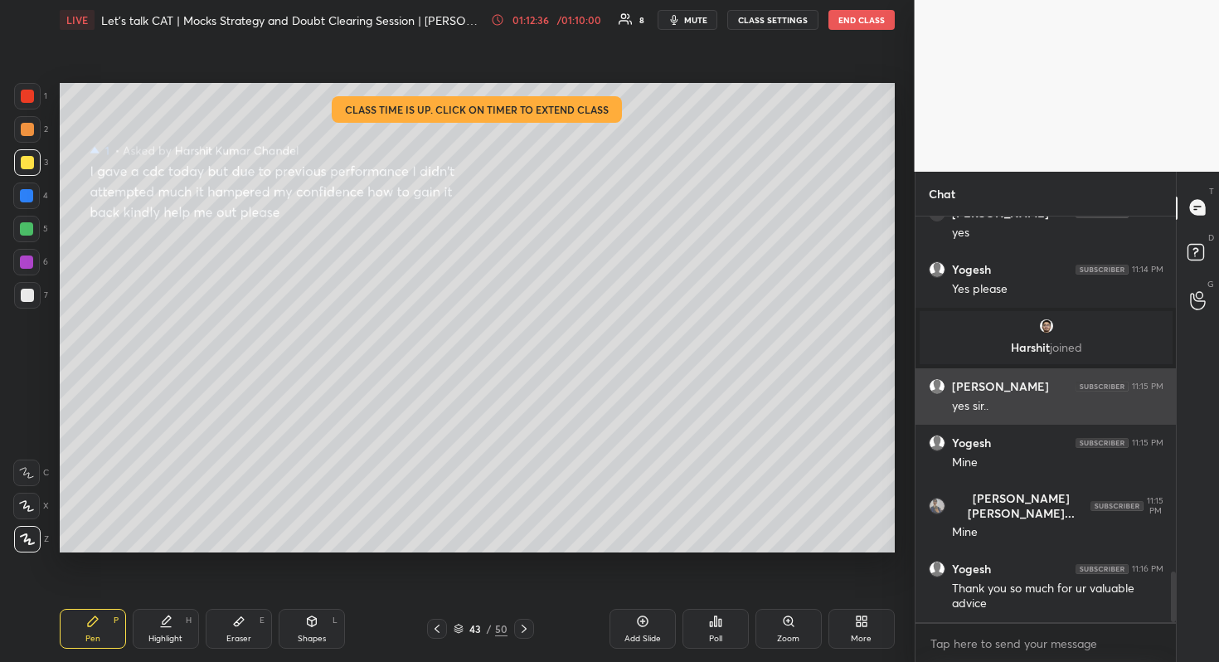
scroll to position [2835, 0]
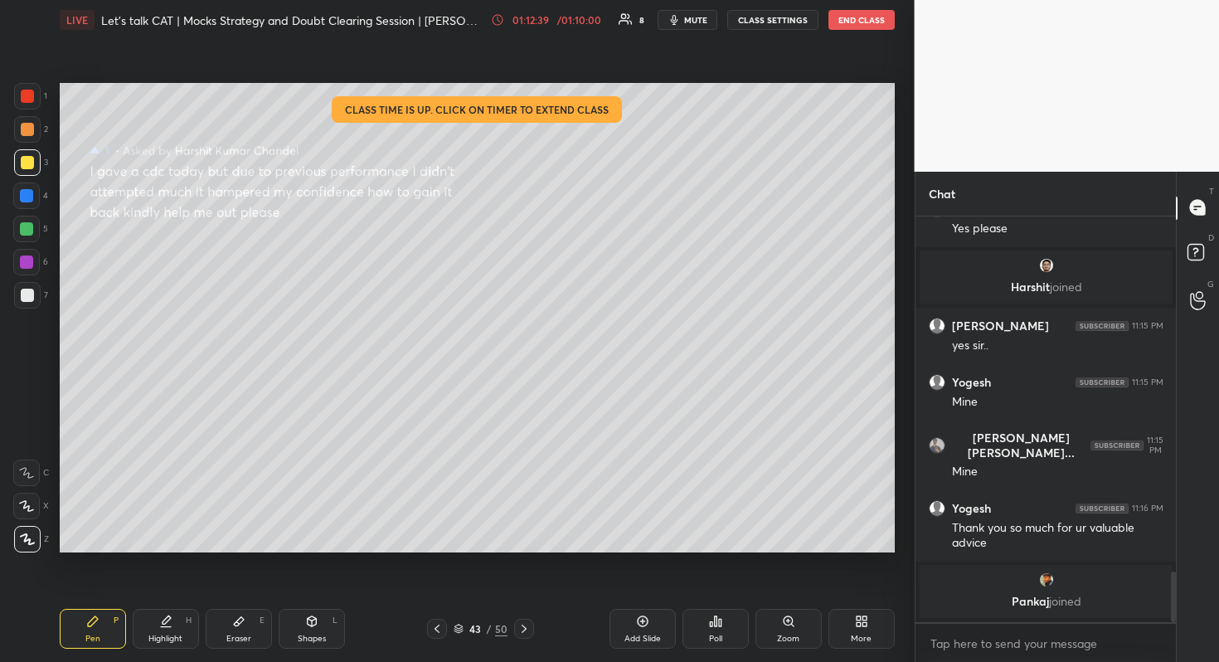
click at [479, 633] on div "43" at bounding box center [475, 628] width 17 height 10
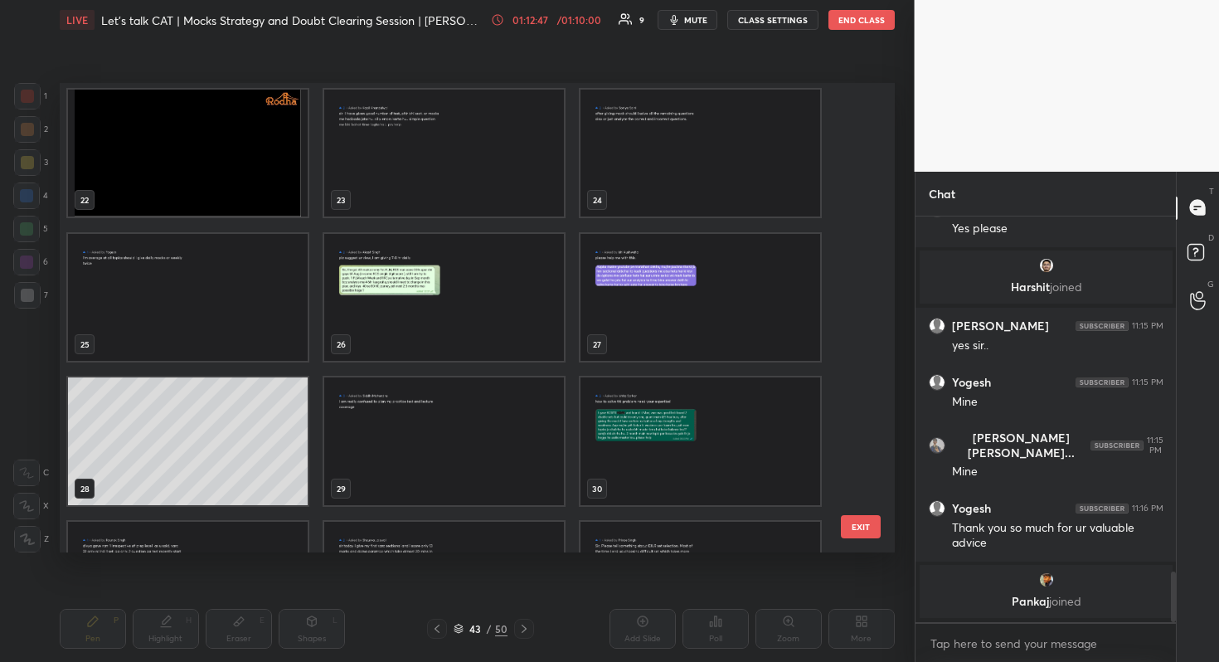
scroll to position [1027, 0]
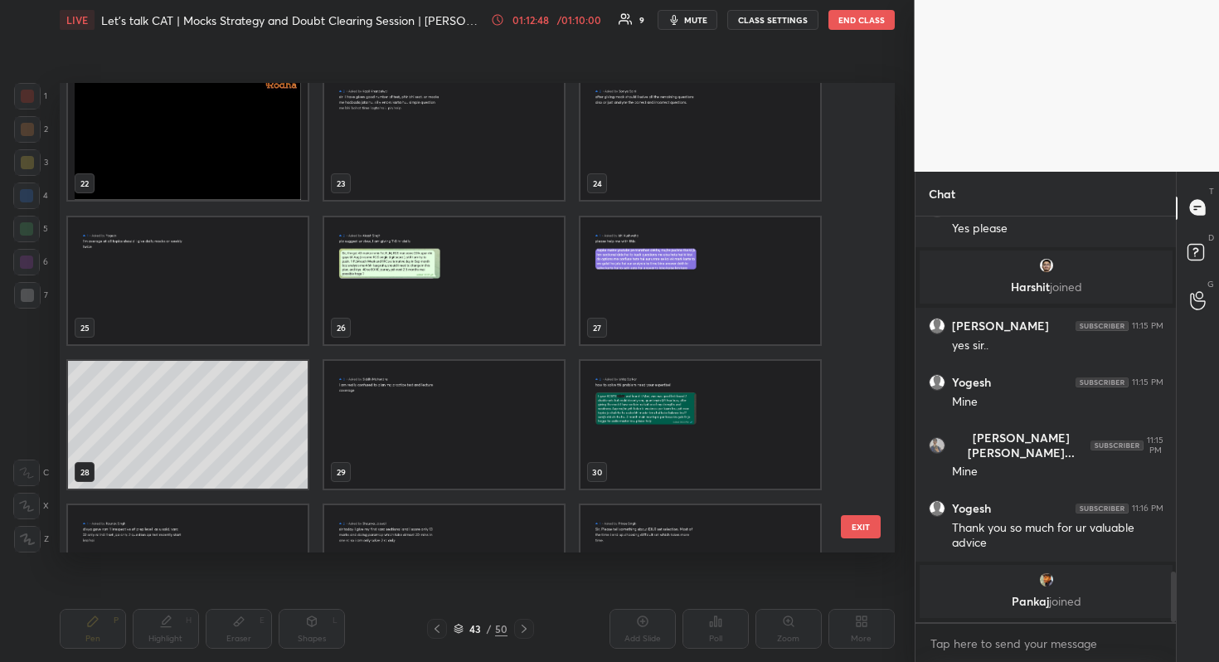
click at [250, 300] on img "grid" at bounding box center [188, 280] width 240 height 128
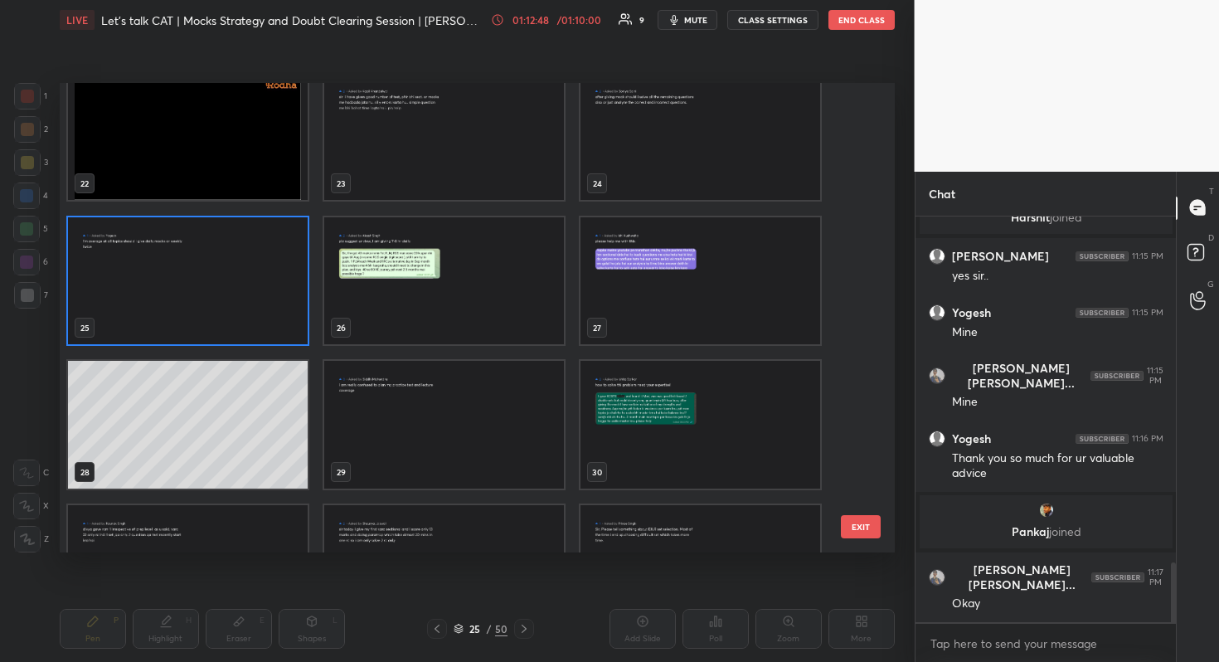
click at [250, 300] on img "grid" at bounding box center [188, 280] width 240 height 128
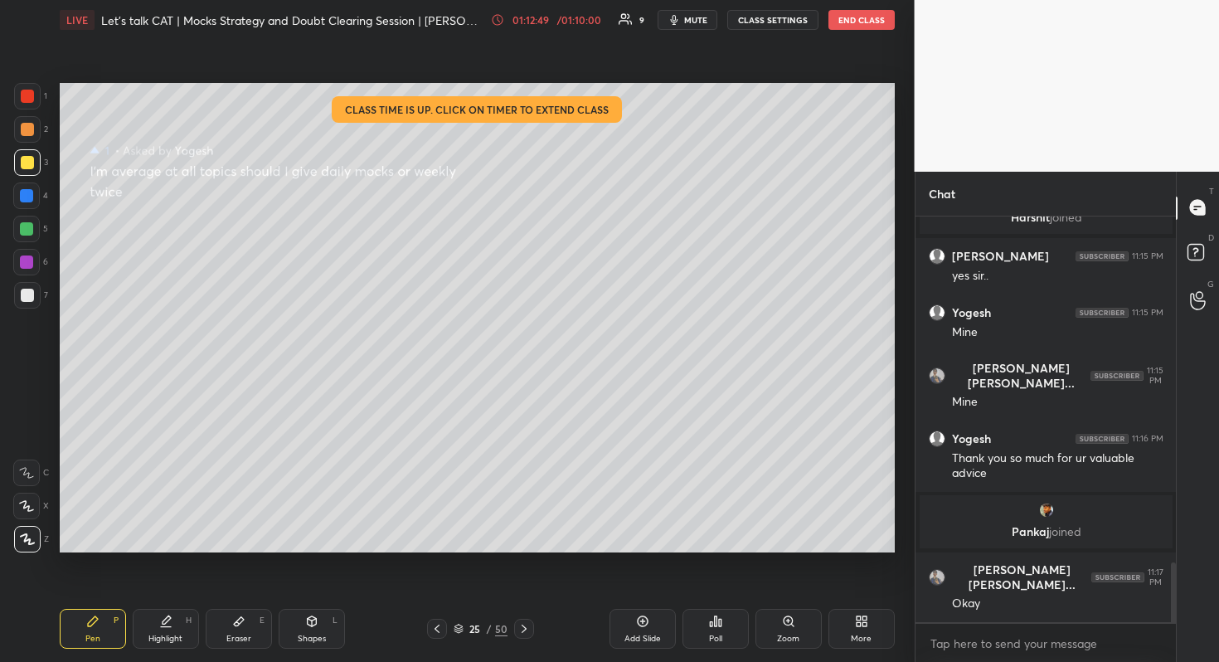
click at [250, 300] on img "grid" at bounding box center [188, 280] width 240 height 128
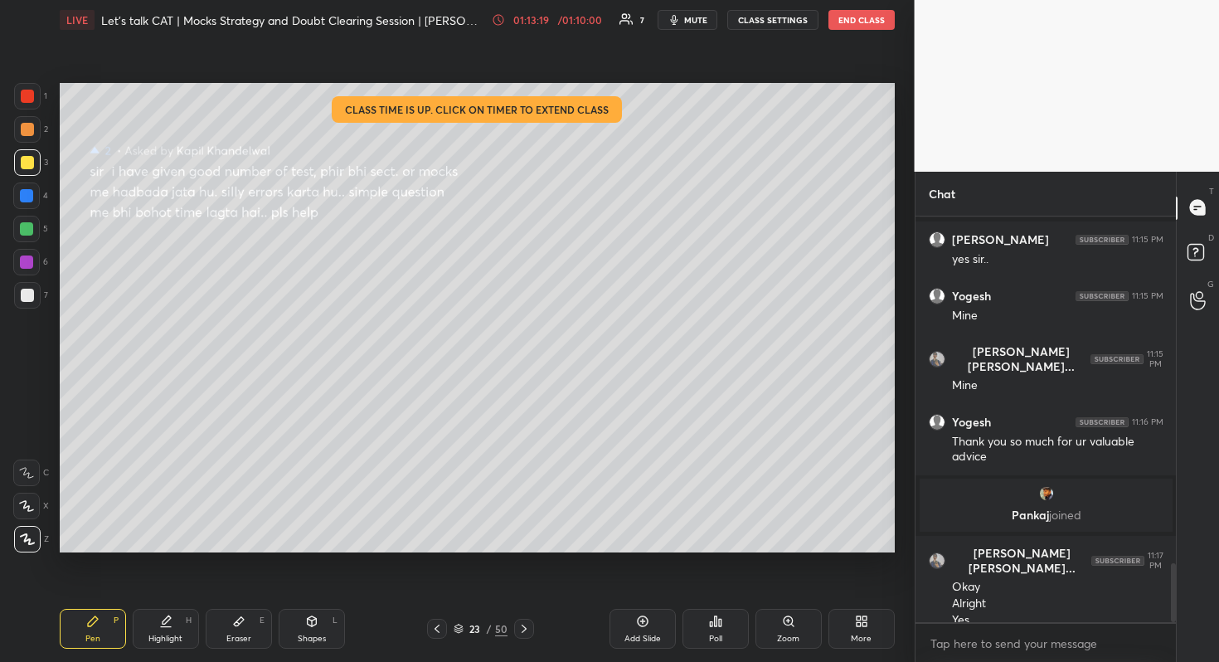
scroll to position [2394, 0]
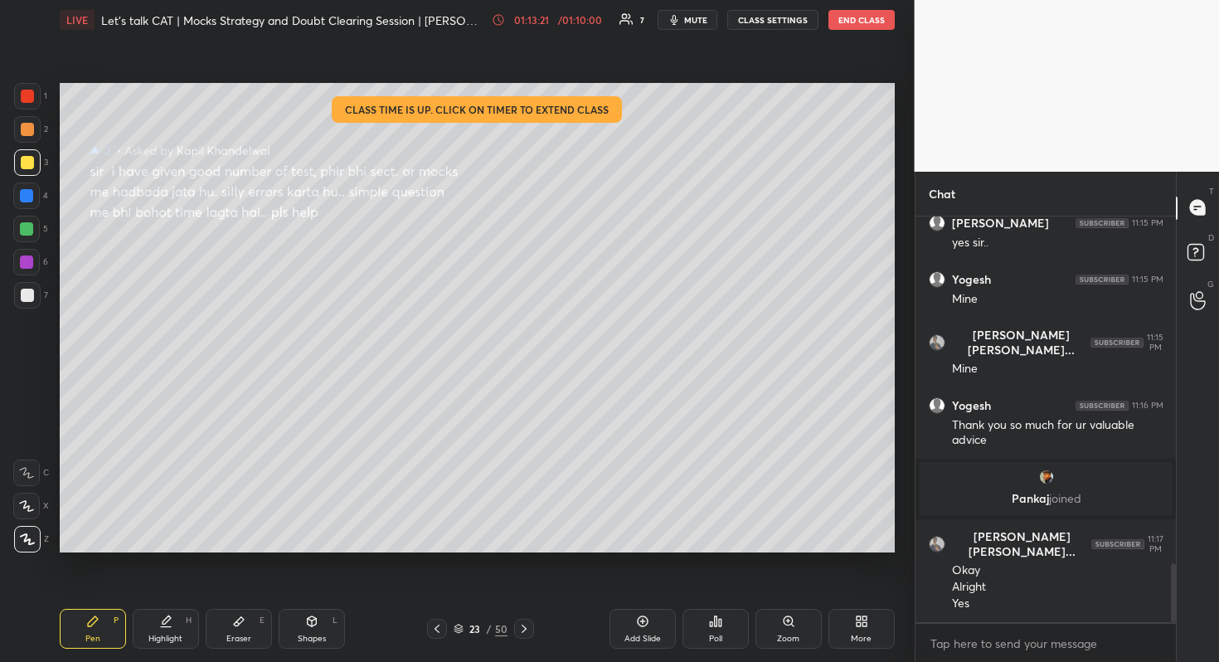
click at [501, 622] on div "50" at bounding box center [501, 628] width 12 height 15
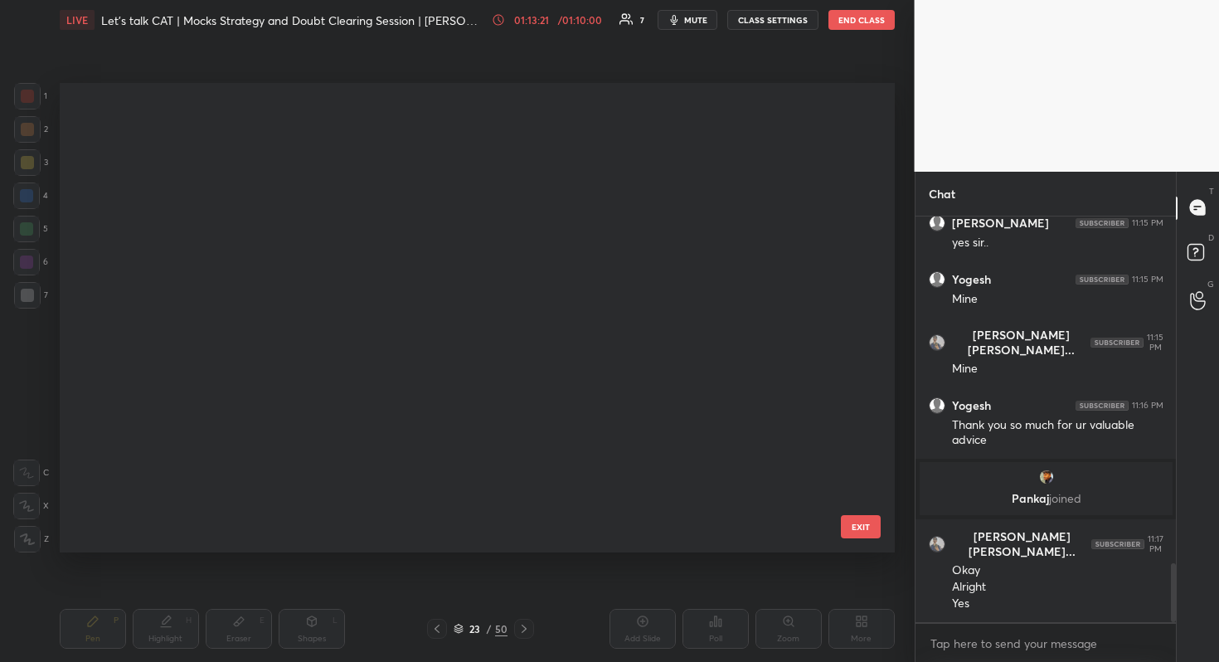
scroll to position [464, 827]
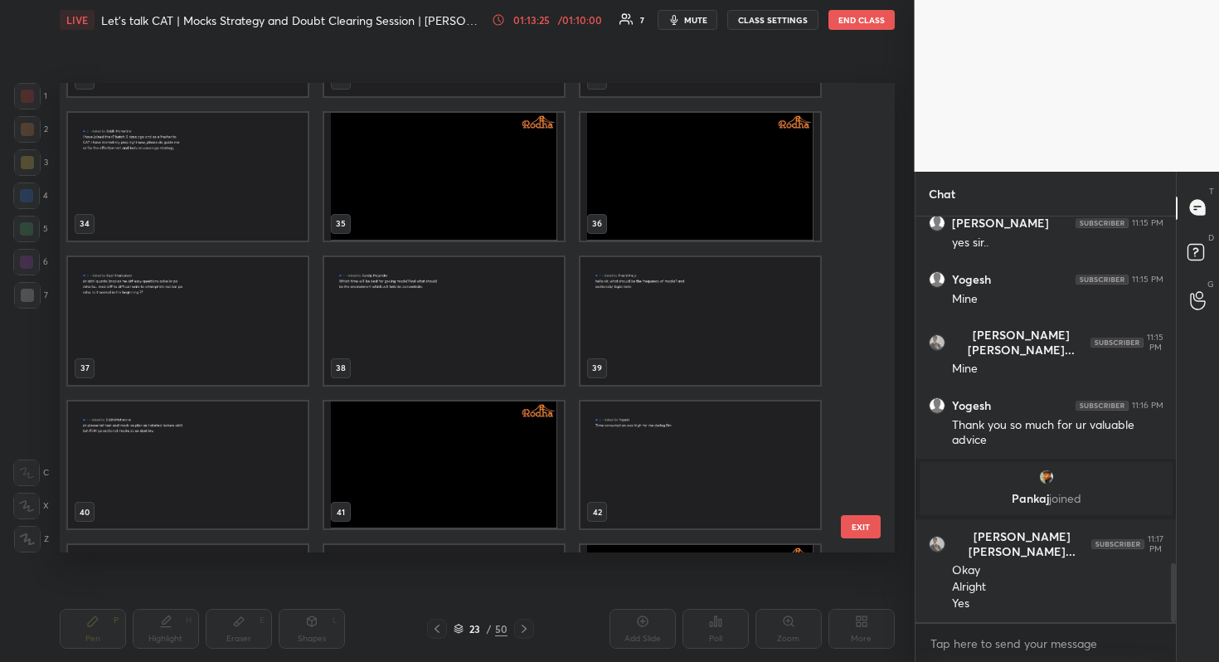
click at [526, 456] on img "grid" at bounding box center [444, 464] width 240 height 128
click at [526, 456] on div "31 32 33 34 35 36 37 38 39 40 41 42 43 44 45 46 47 48" at bounding box center [463, 318] width 806 height 470
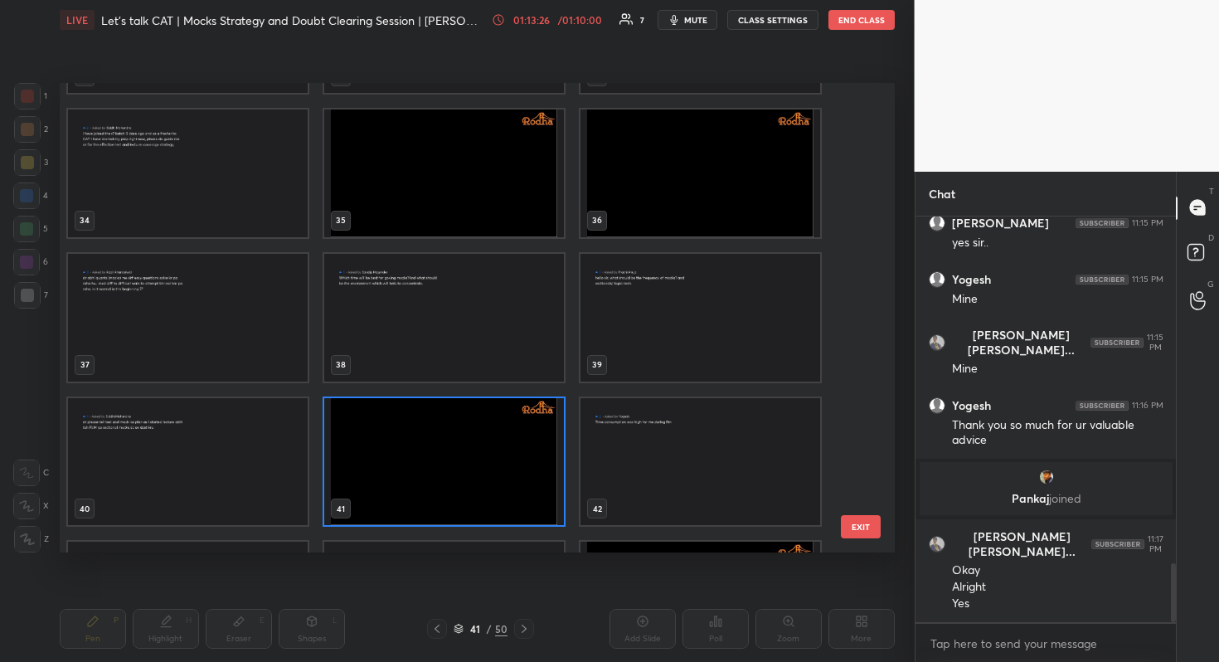
scroll to position [2410, 0]
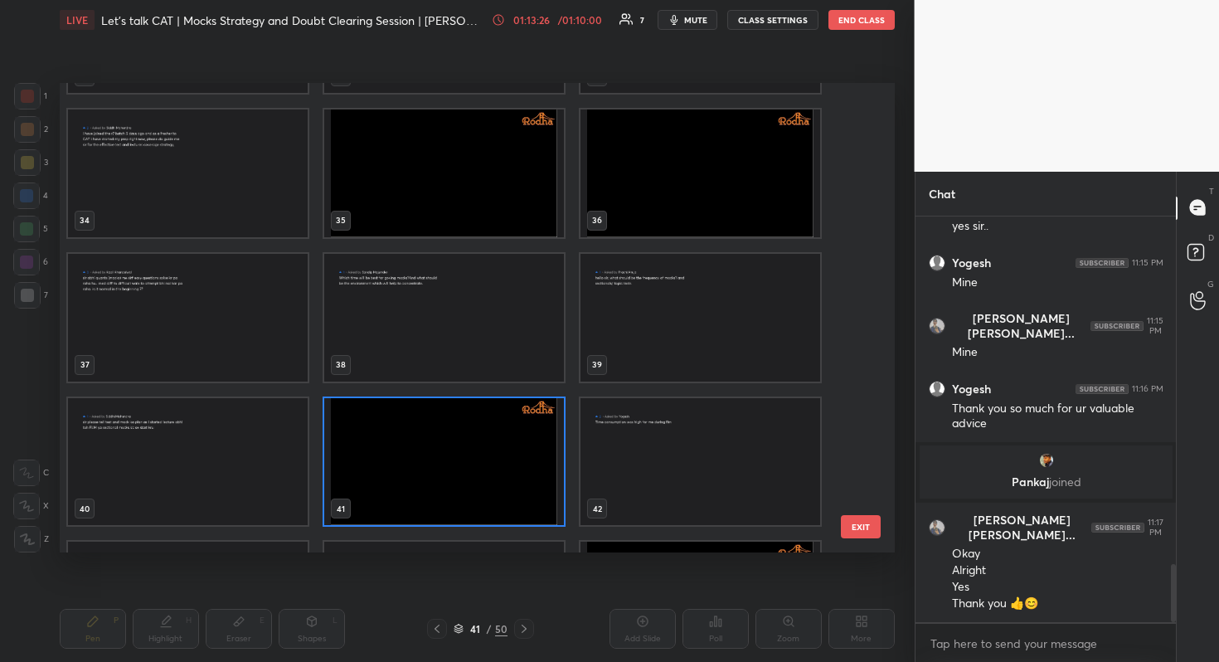
click at [526, 456] on img "grid" at bounding box center [444, 461] width 240 height 128
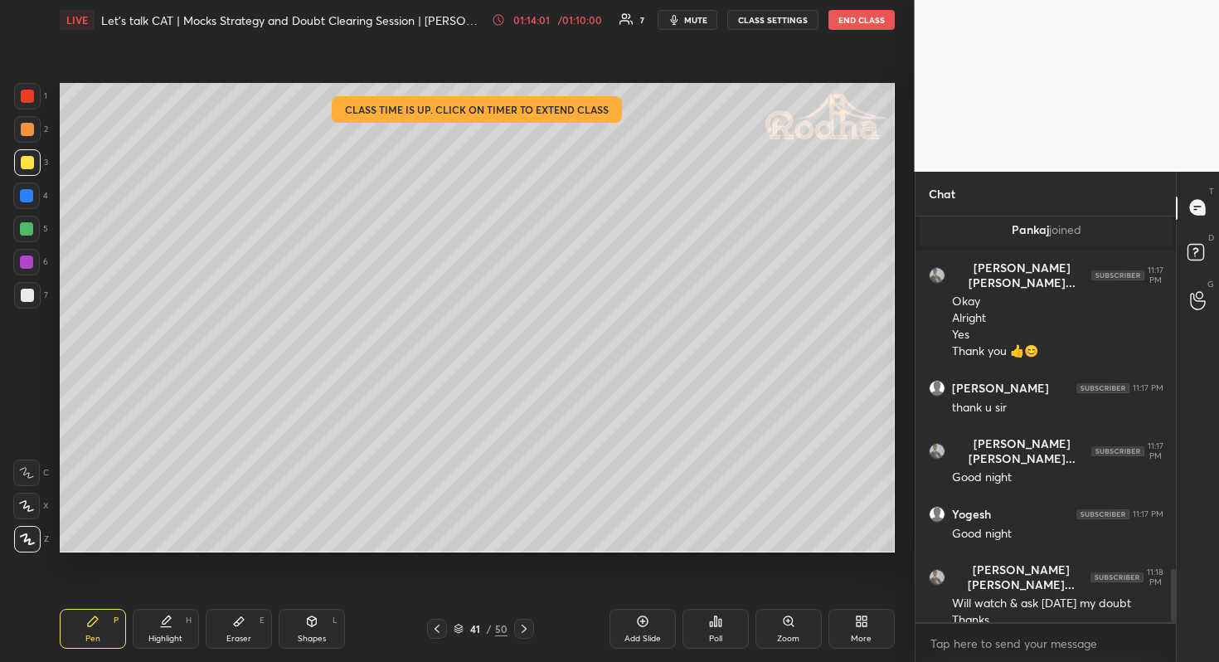
scroll to position [2679, 0]
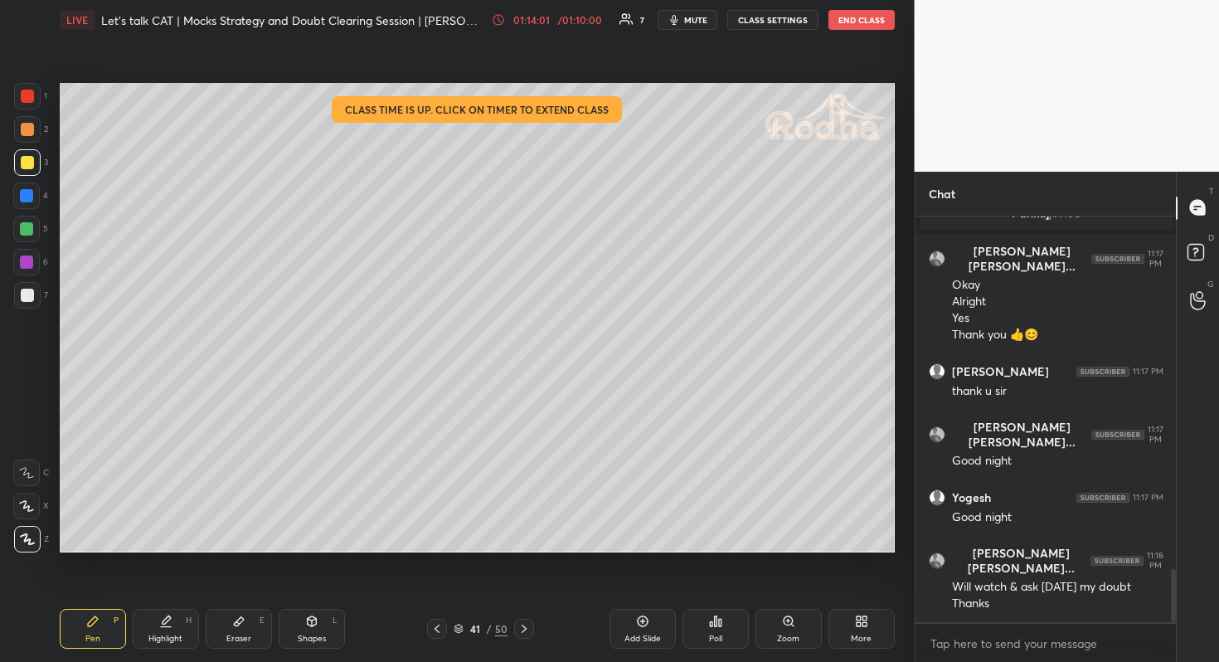
click at [867, 34] on div "LIVE Let's talk CAT | Mocks Strategy and Doubt Clearing Session | Divya Kumar G…" at bounding box center [477, 20] width 835 height 40
click at [854, 34] on div "LIVE Let's talk CAT | Mocks Strategy and Doubt Clearing Session | Divya Kumar G…" at bounding box center [477, 20] width 835 height 40
click at [856, 12] on button "END CLASS" at bounding box center [861, 20] width 66 height 20
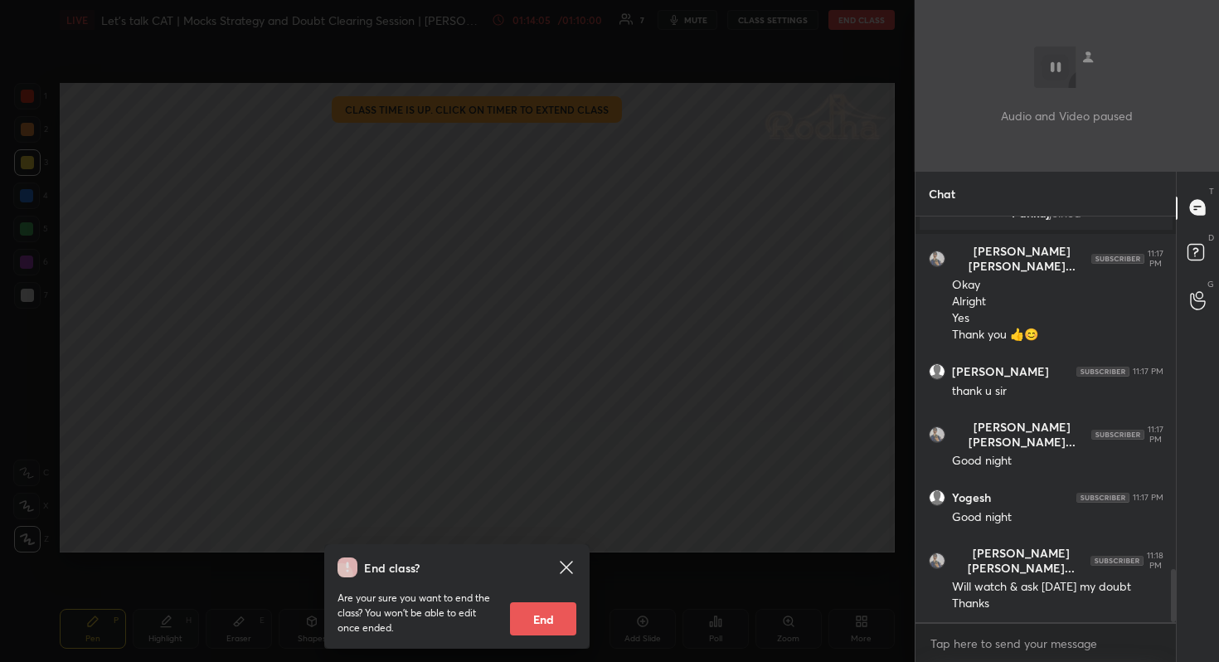
click at [548, 632] on button "End" at bounding box center [543, 618] width 66 height 33
type textarea "x"
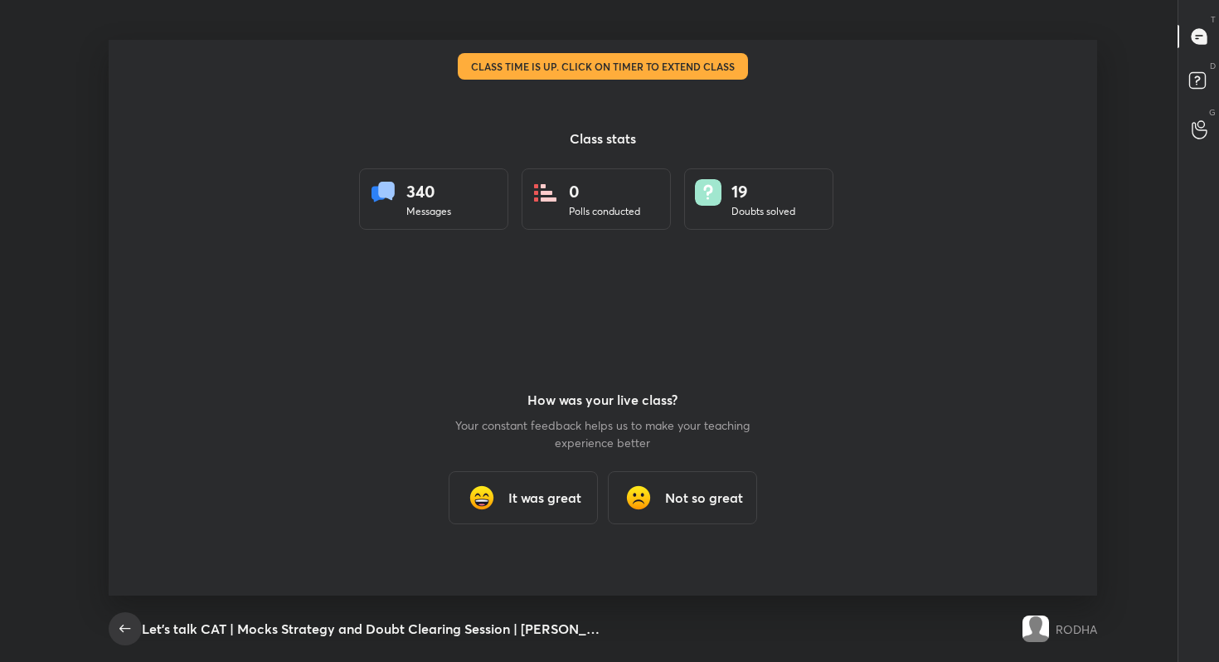
scroll to position [0, 0]
click at [129, 633] on icon "button" at bounding box center [125, 629] width 20 height 20
click at [118, 613] on button "button" at bounding box center [125, 628] width 33 height 33
click at [118, 614] on button "button" at bounding box center [125, 628] width 33 height 33
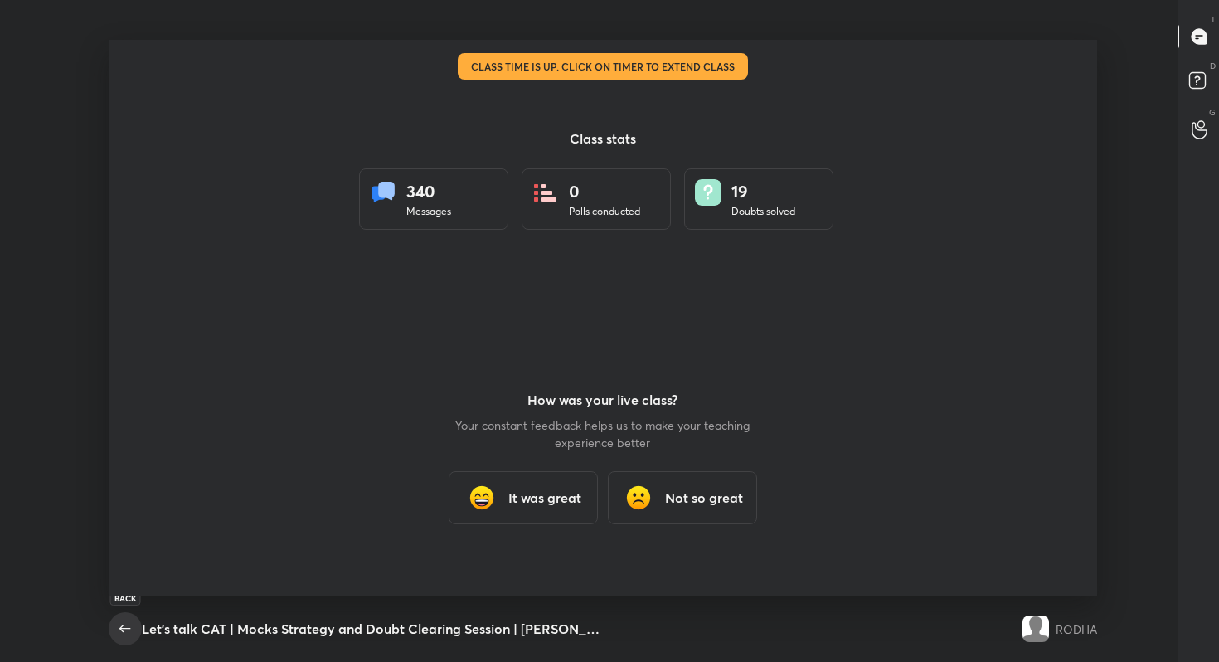
click at [132, 632] on icon "button" at bounding box center [125, 629] width 20 height 20
